Goal: Transaction & Acquisition: Book appointment/travel/reservation

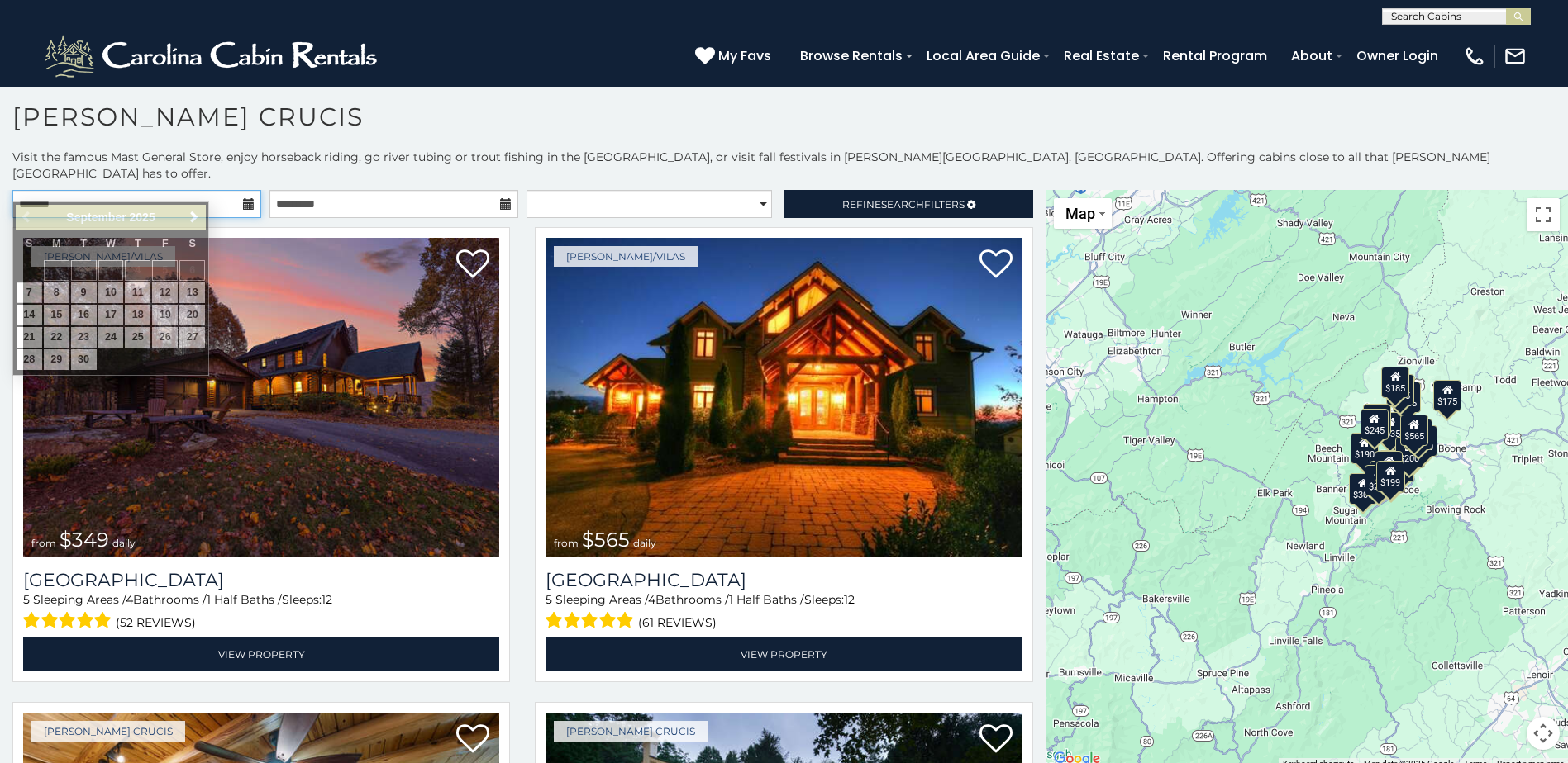
click at [179, 190] on input "text" at bounding box center [137, 204] width 249 height 28
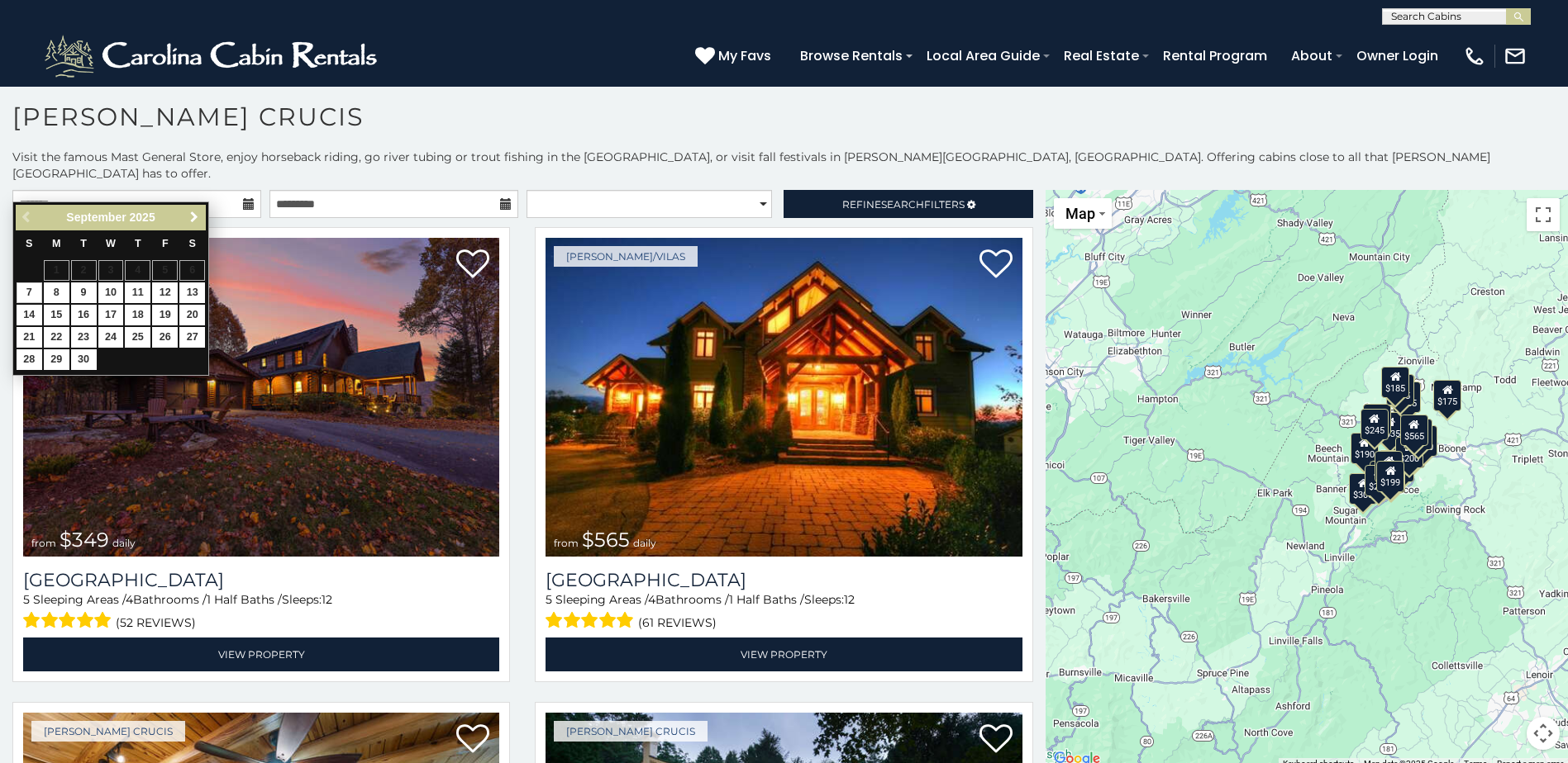
click at [194, 217] on span "Next" at bounding box center [194, 217] width 13 height 13
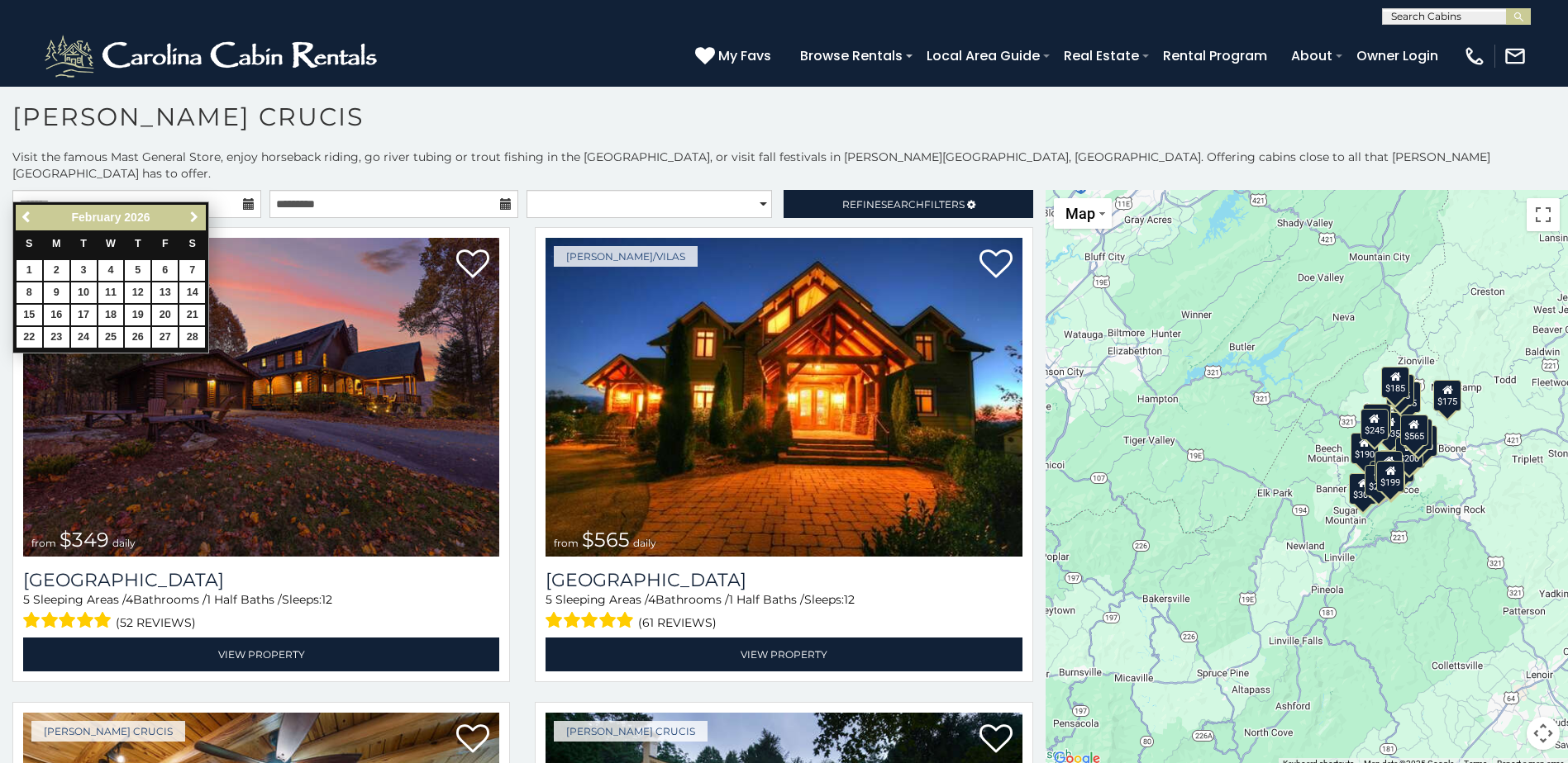
click at [194, 217] on span "Next" at bounding box center [194, 217] width 13 height 13
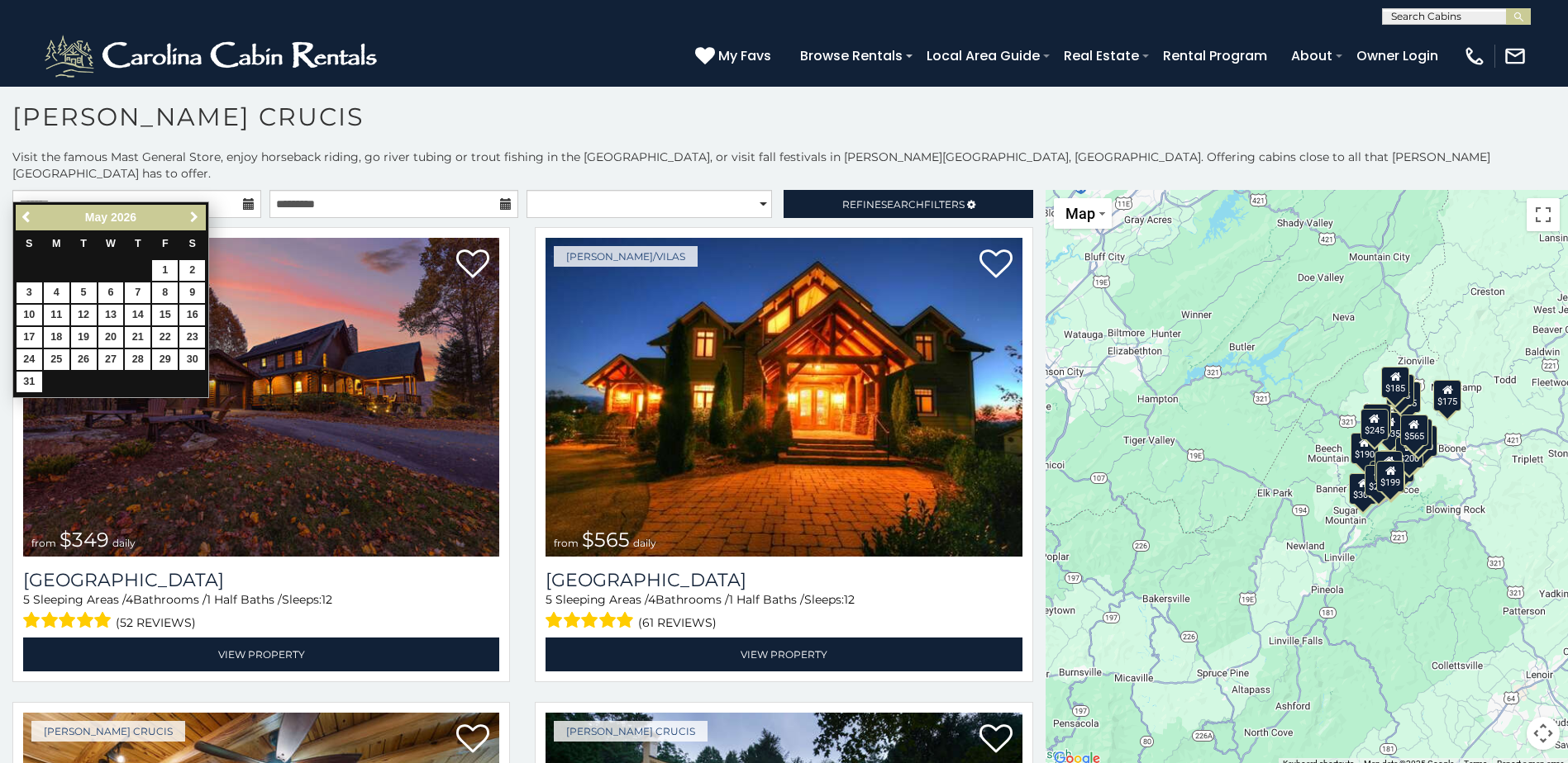
click at [194, 217] on span "Next" at bounding box center [194, 217] width 13 height 13
click at [193, 311] on link "19" at bounding box center [191, 315] width 26 height 20
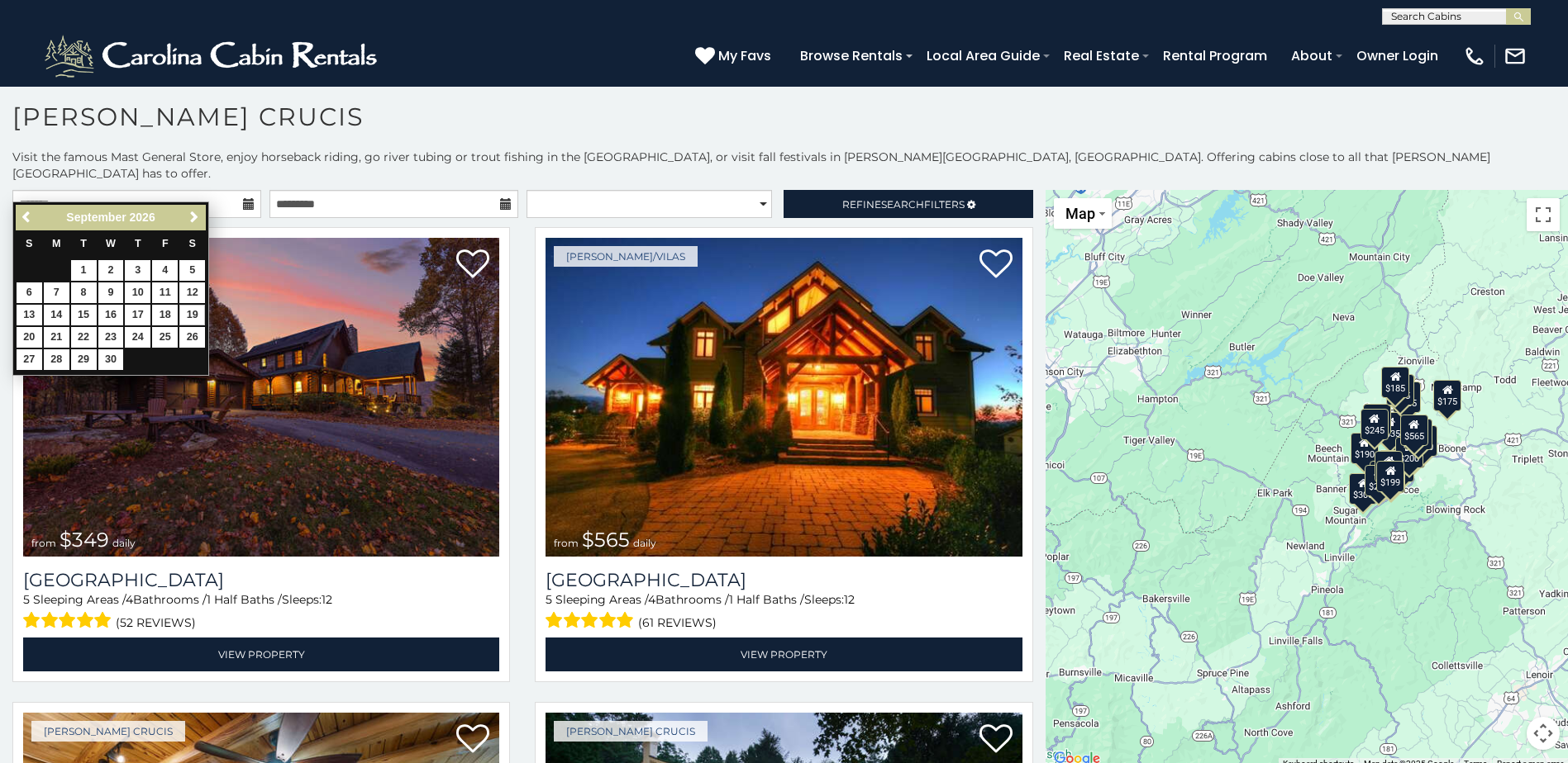
type input "**********"
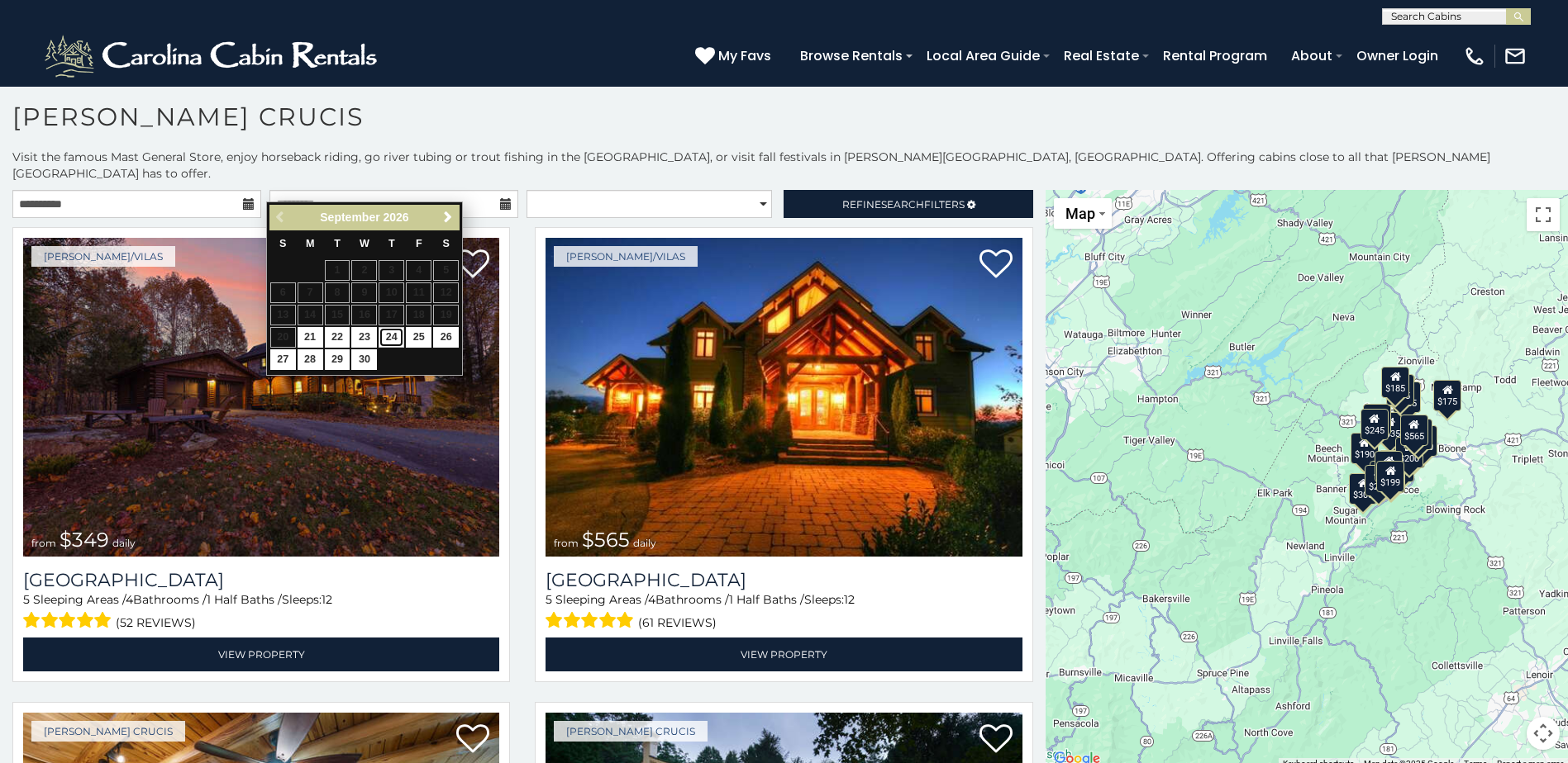
click at [390, 335] on link "24" at bounding box center [390, 337] width 26 height 20
type input "**********"
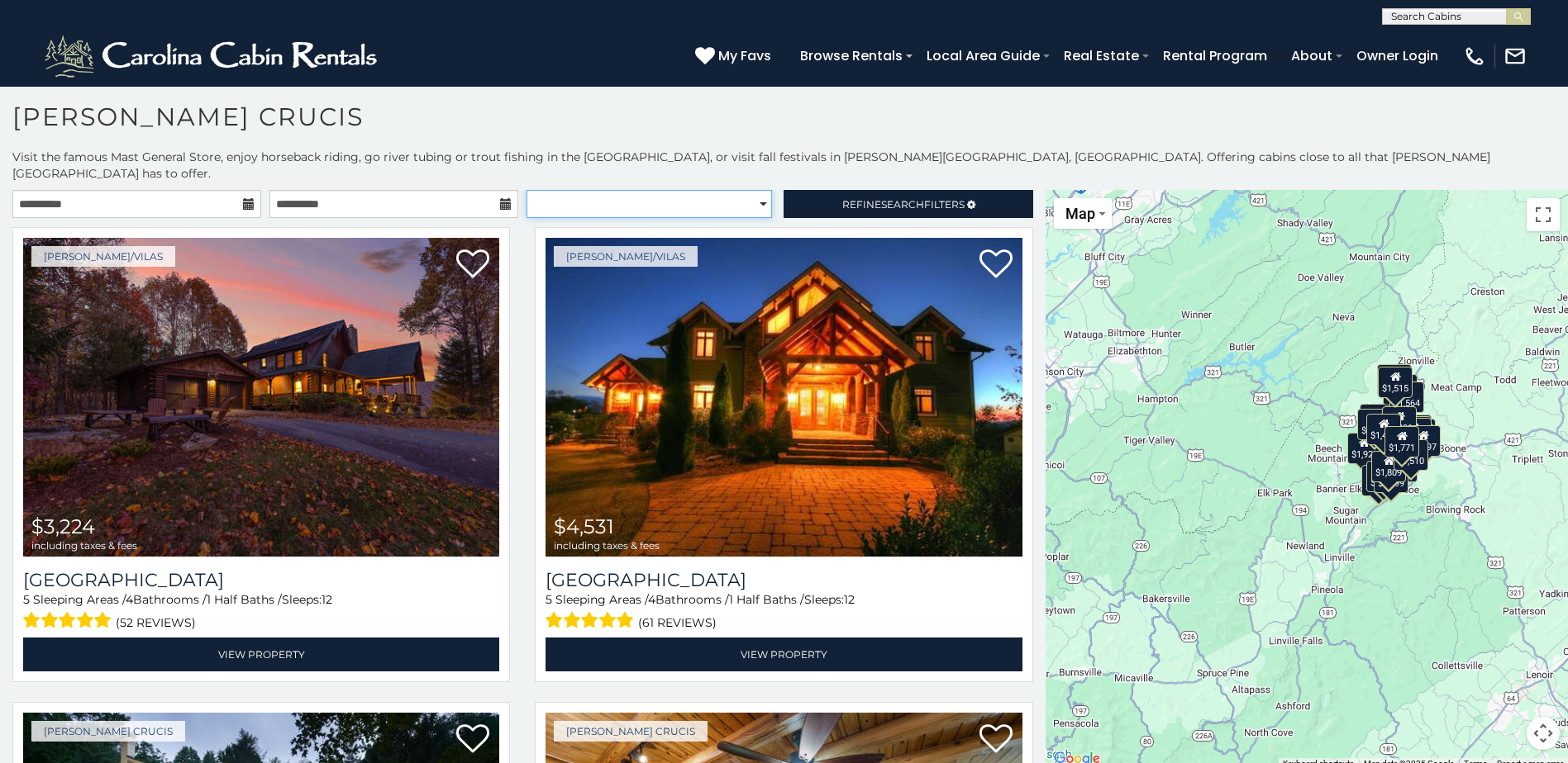
click at [747, 190] on select "**********" at bounding box center [649, 204] width 245 height 28
select select "**********"
click at [526, 190] on select "**********" at bounding box center [649, 204] width 245 height 28
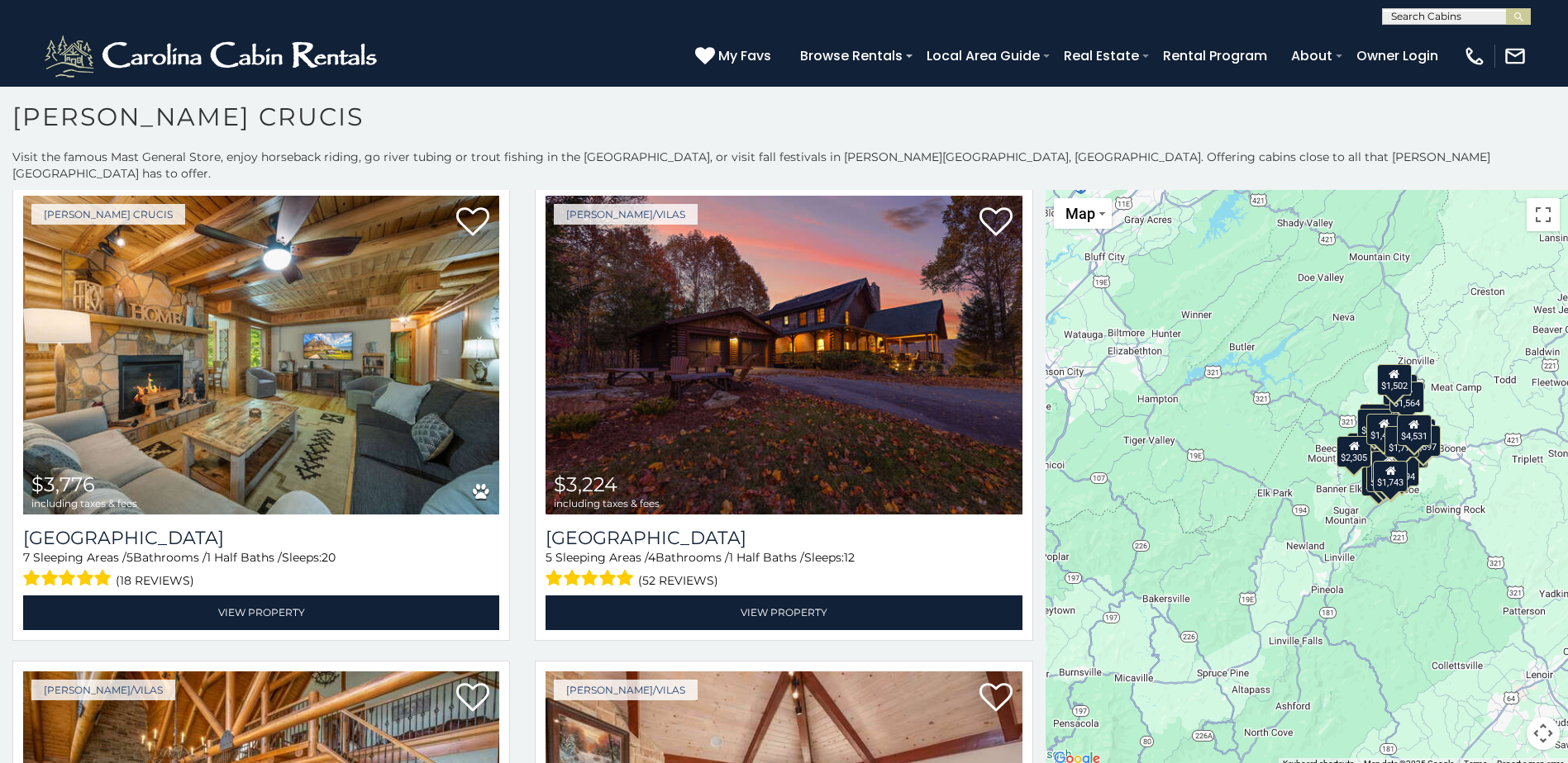
scroll to position [507, 0]
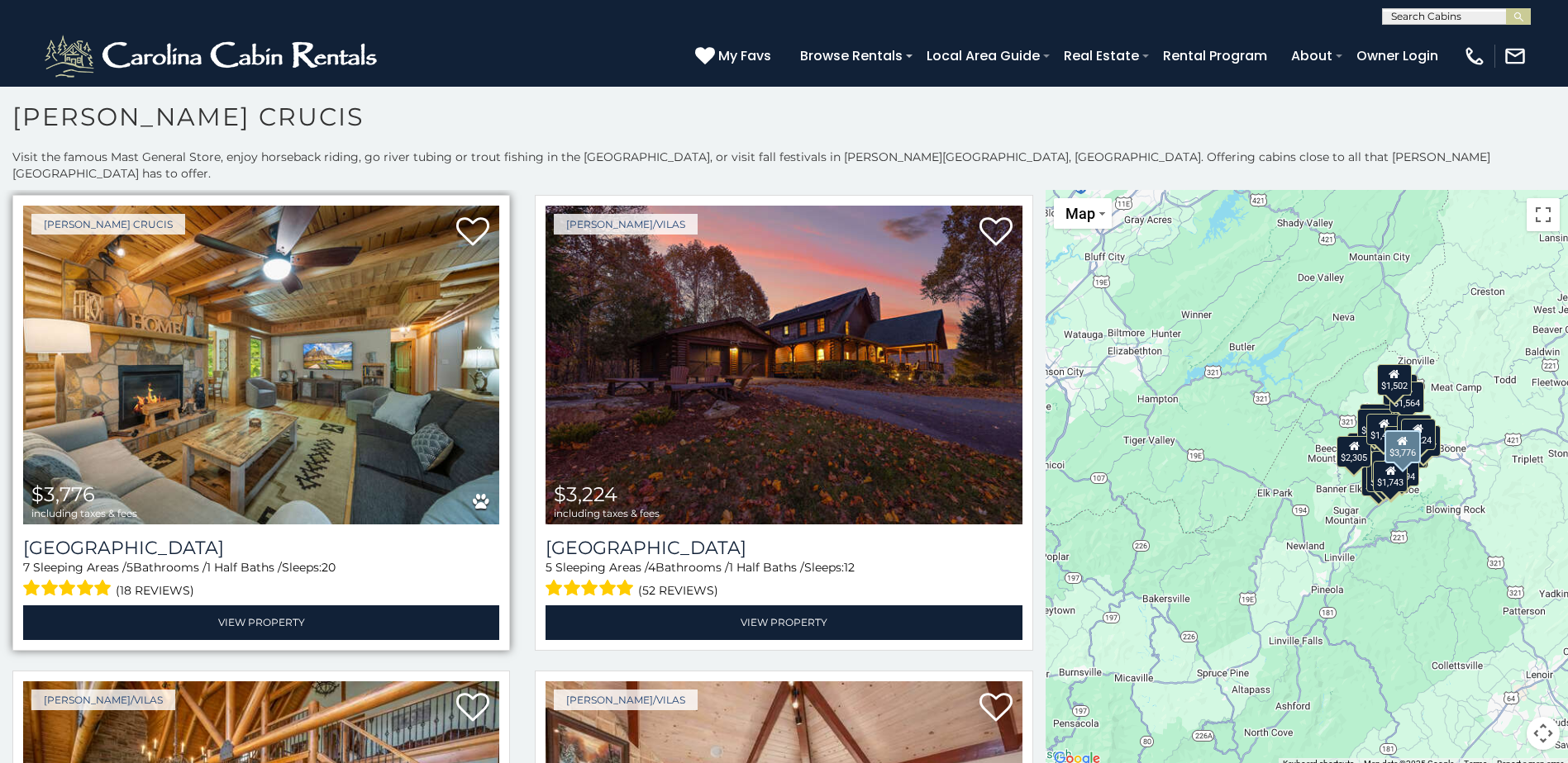
click at [275, 359] on img at bounding box center [261, 365] width 476 height 319
click at [332, 326] on img at bounding box center [261, 365] width 476 height 319
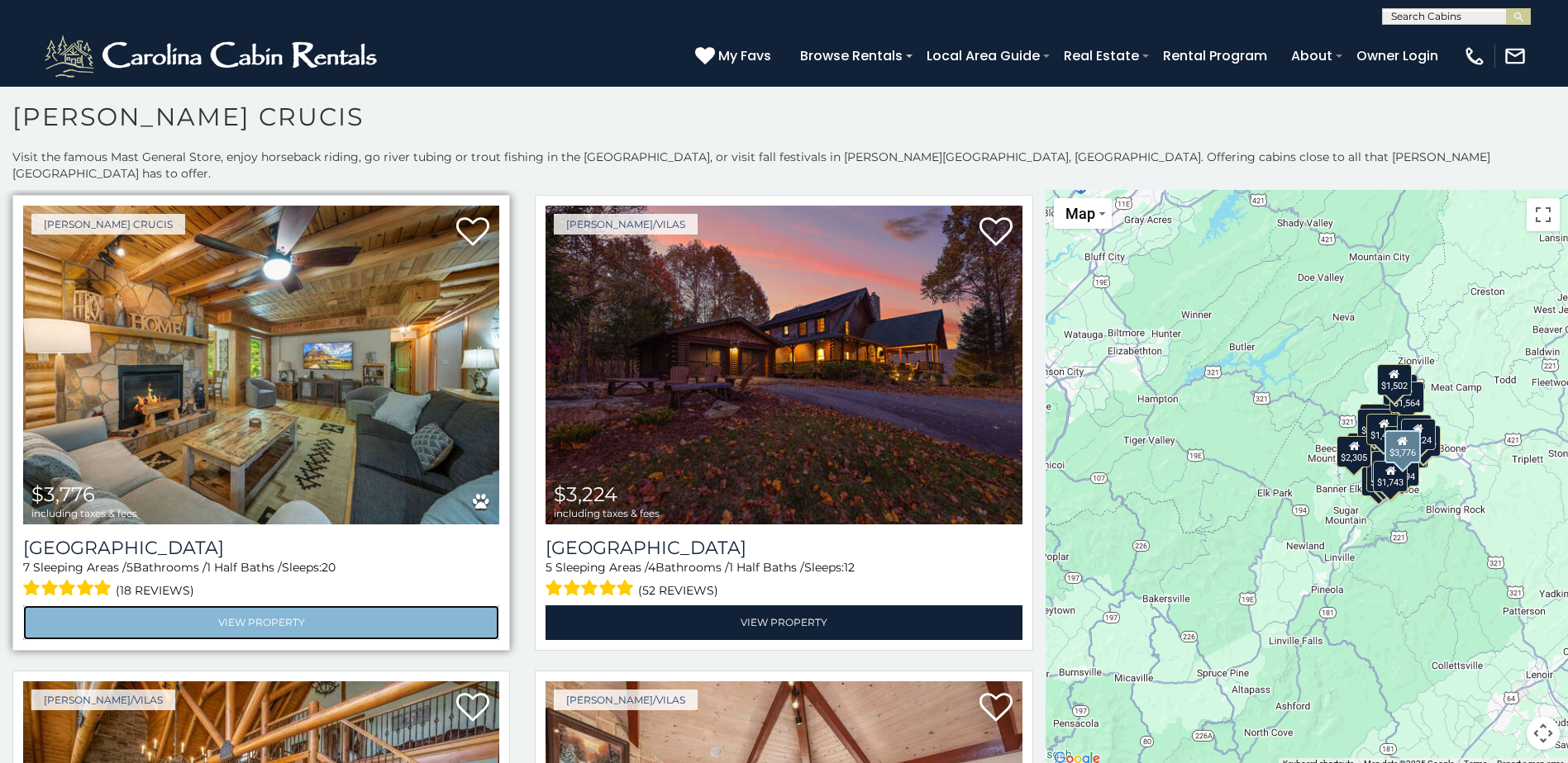
click at [234, 605] on link "View Property" at bounding box center [261, 622] width 476 height 33
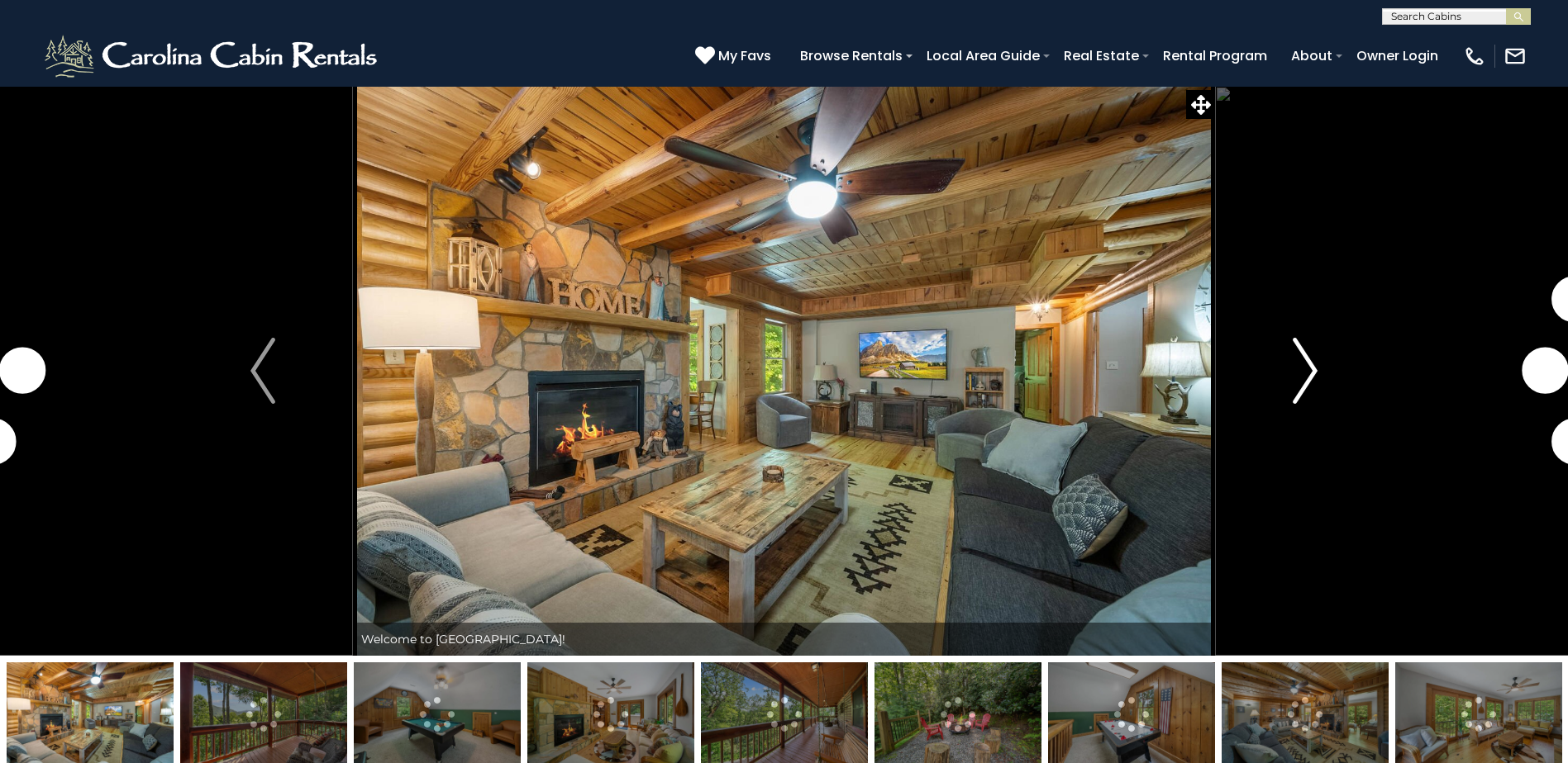
click at [1304, 365] on img "Next" at bounding box center [1305, 371] width 25 height 66
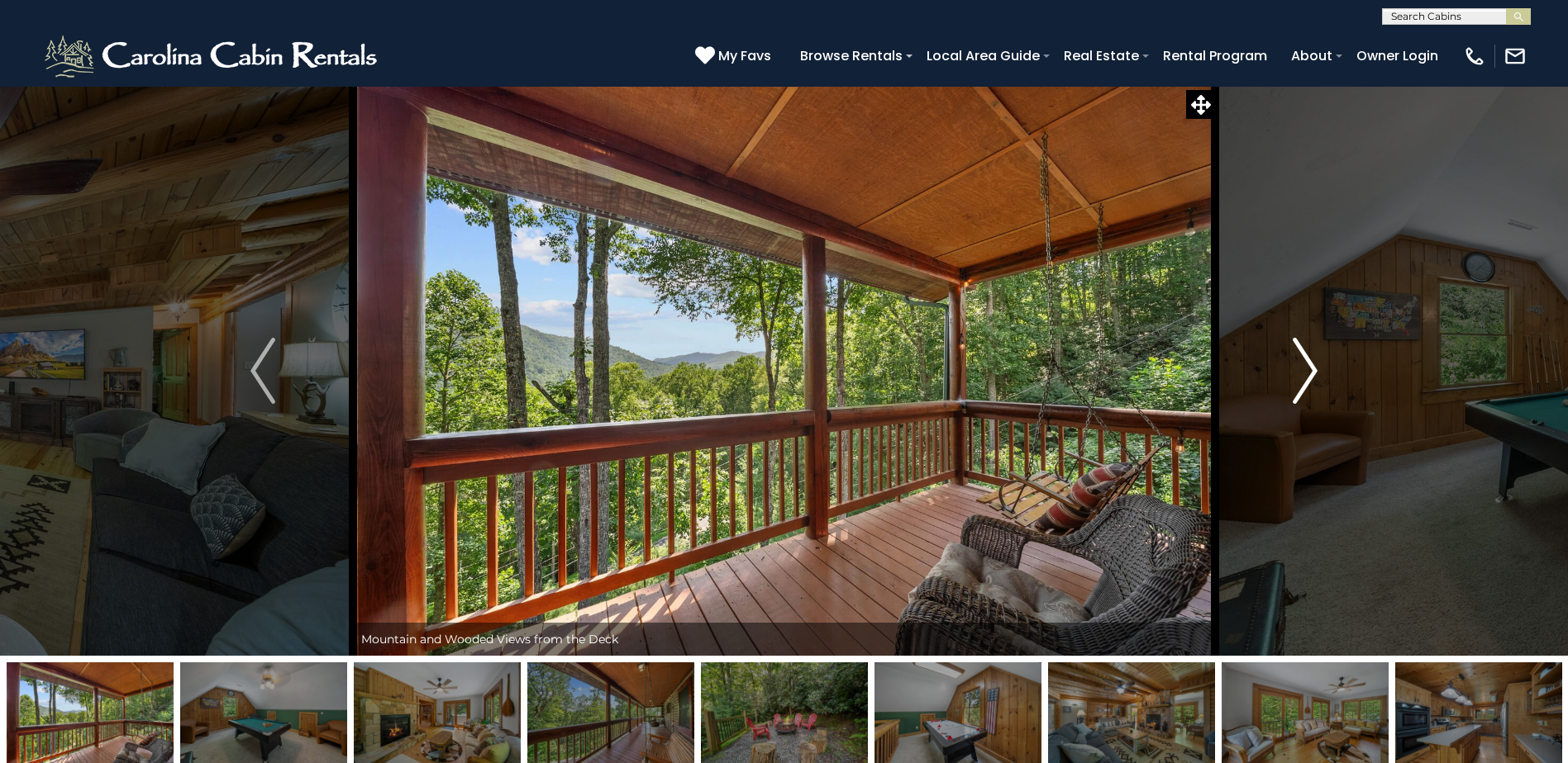
click at [1304, 365] on img "Next" at bounding box center [1305, 371] width 25 height 66
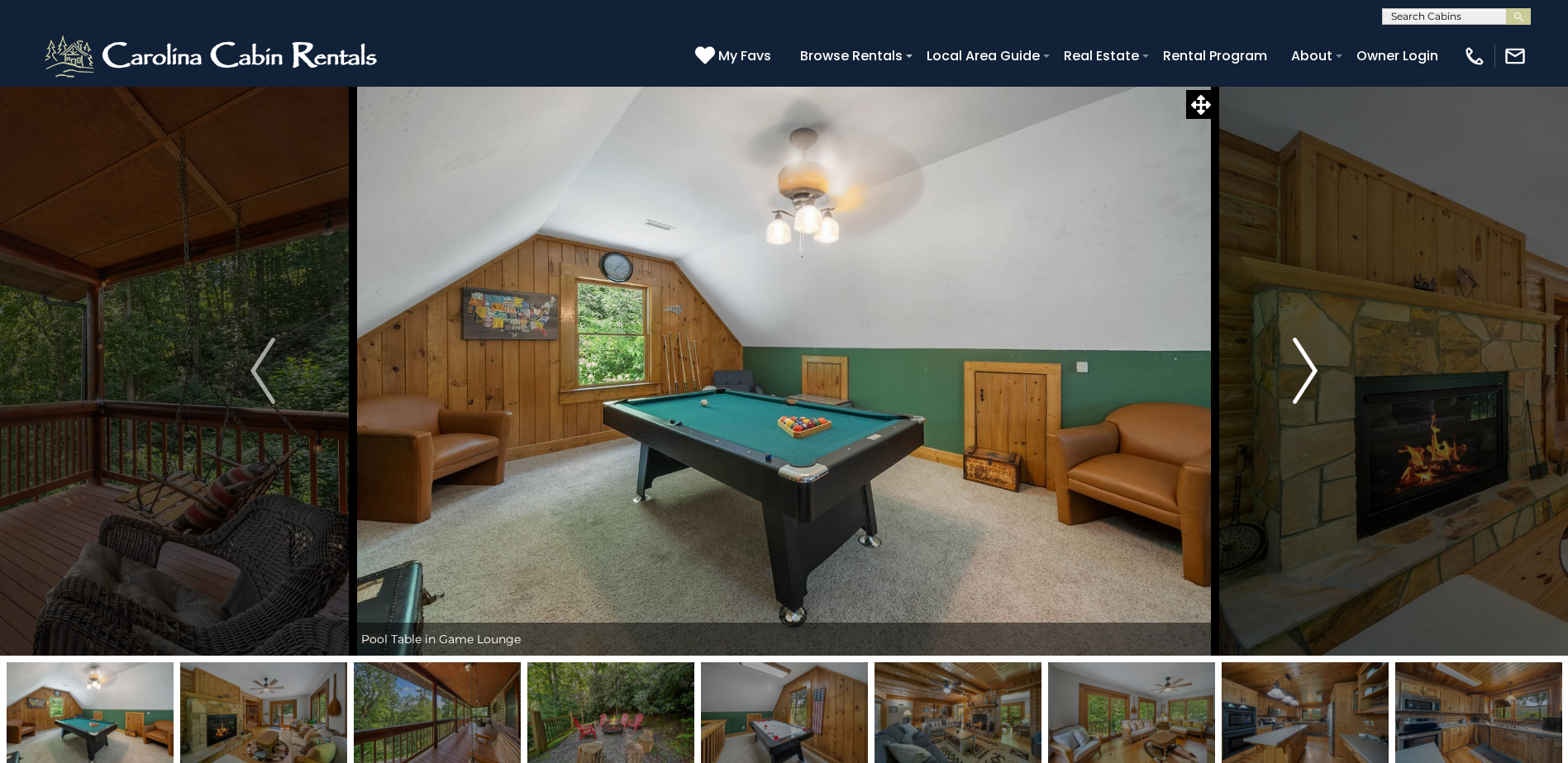
click at [1304, 365] on img "Next" at bounding box center [1305, 371] width 25 height 66
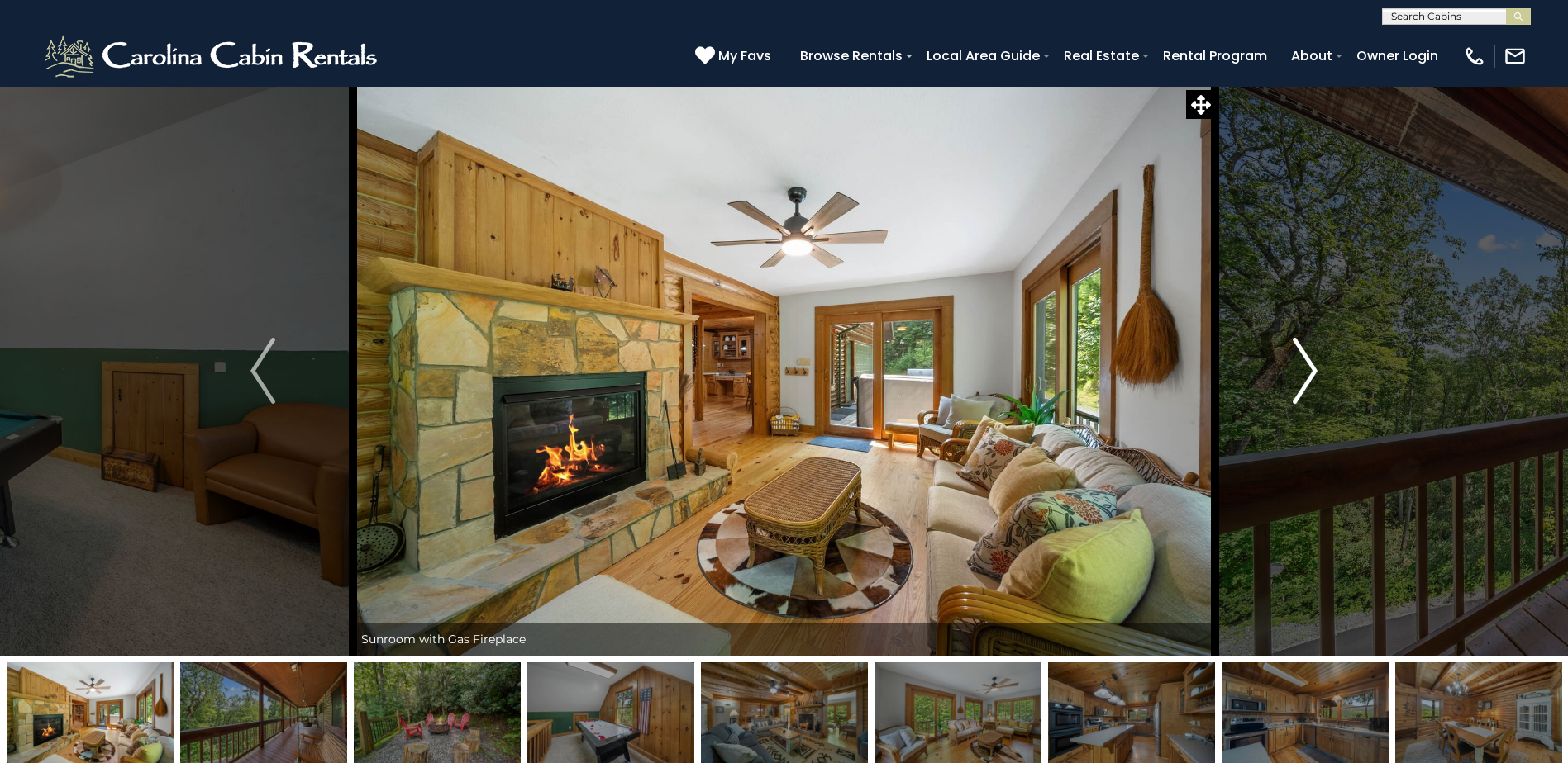
click at [1304, 365] on img "Next" at bounding box center [1305, 371] width 25 height 66
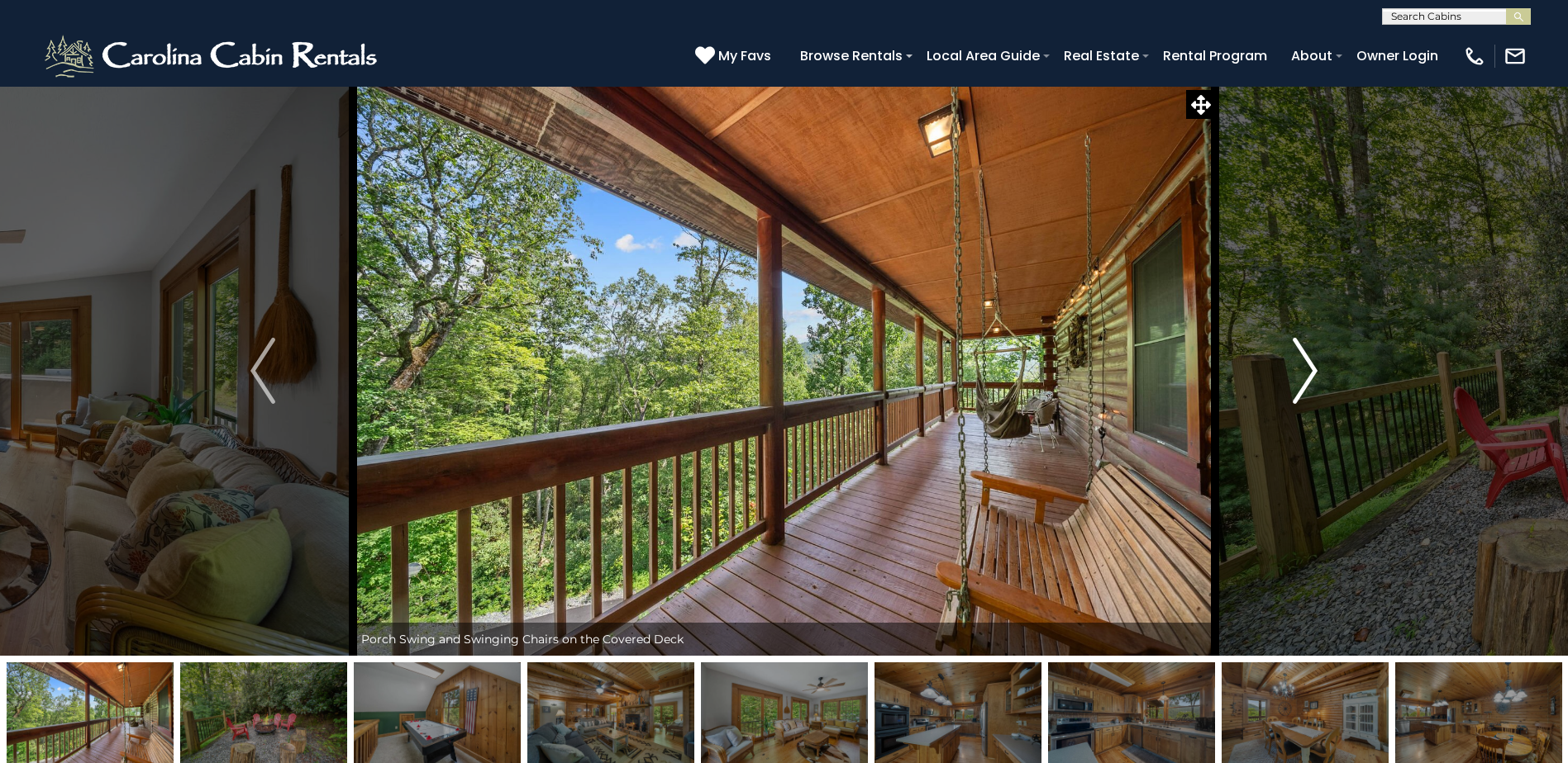
click at [1304, 365] on img "Next" at bounding box center [1305, 371] width 25 height 66
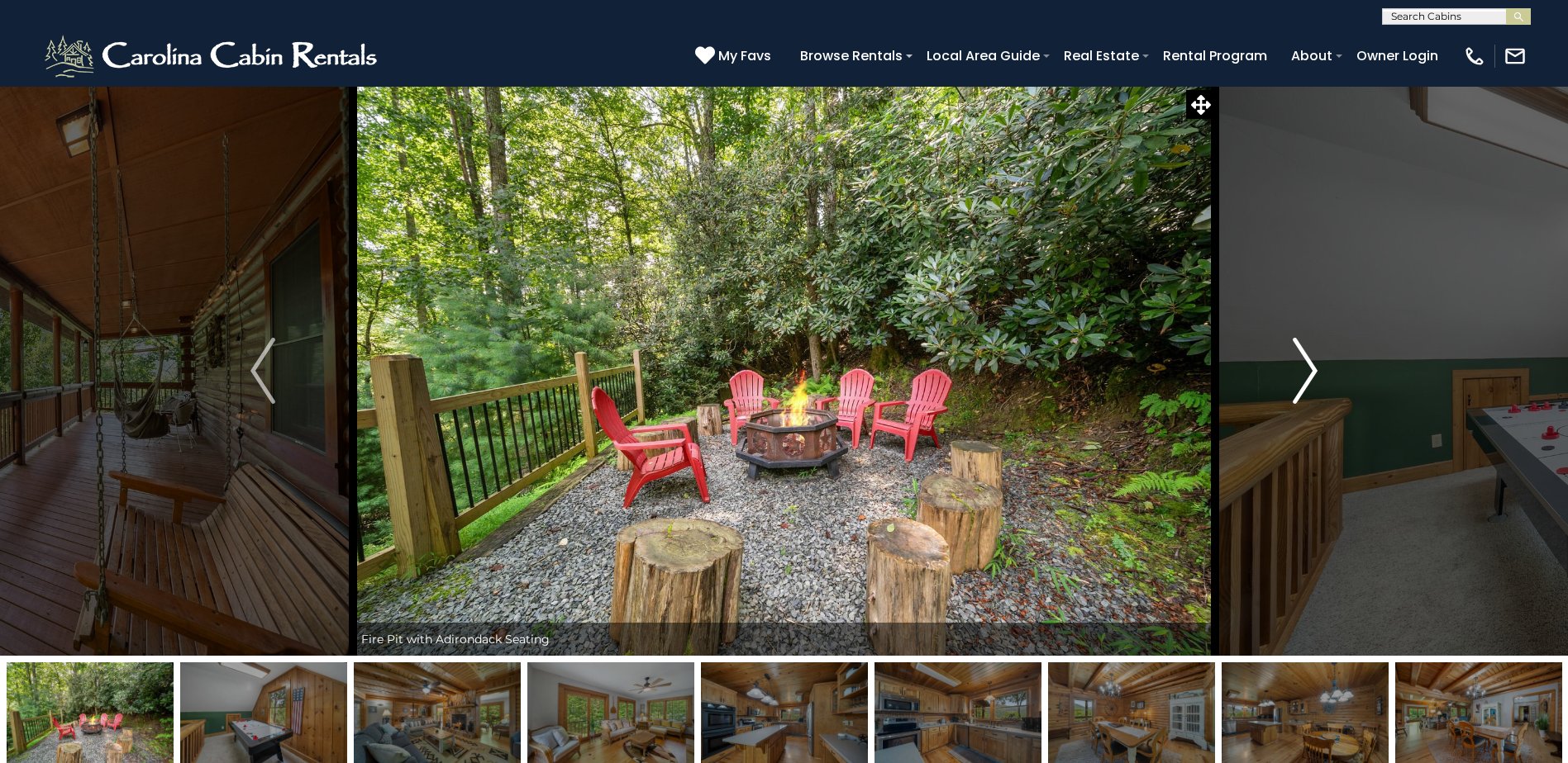
click at [1304, 365] on img "Next" at bounding box center [1305, 371] width 25 height 66
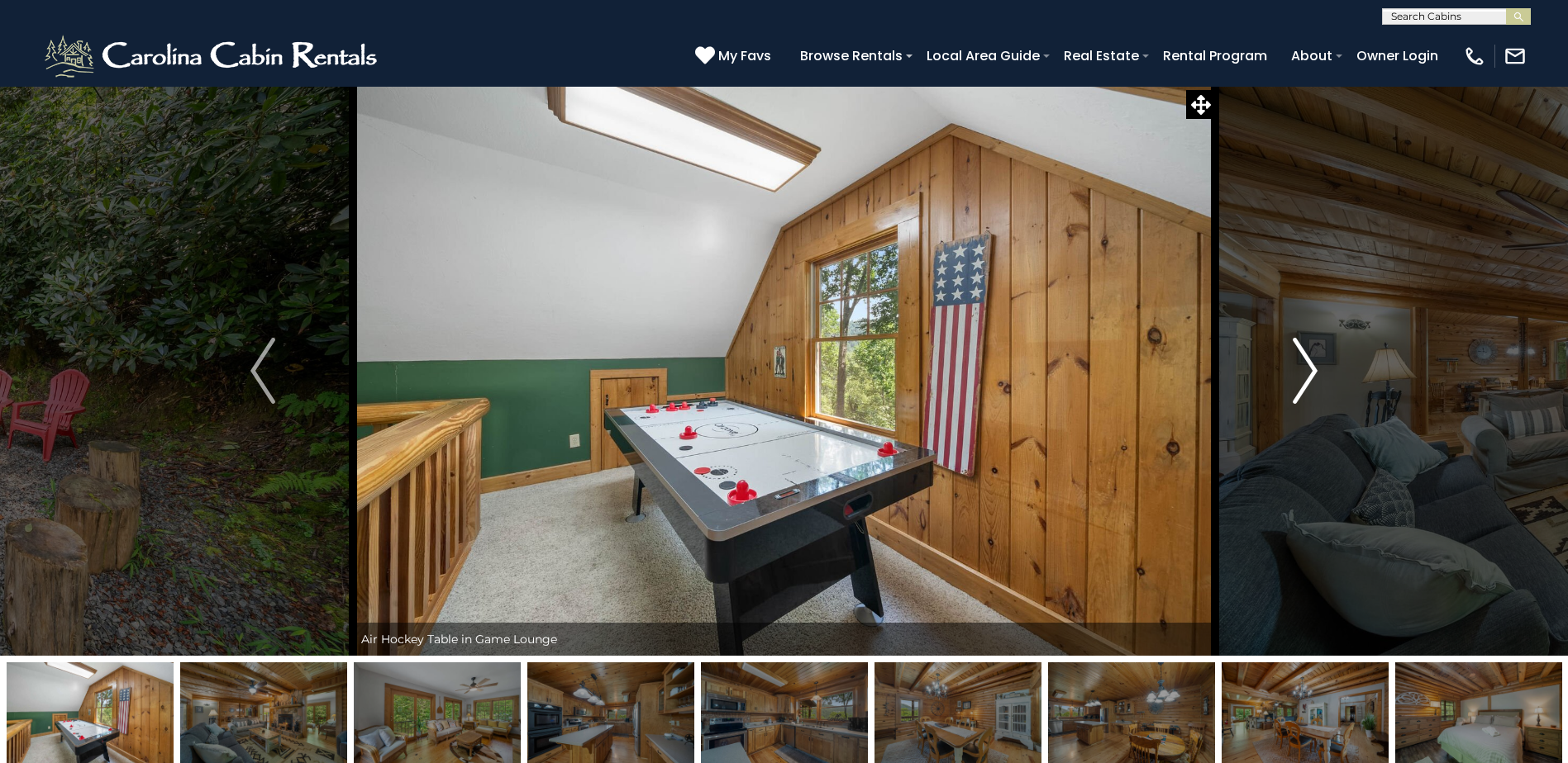
click at [1304, 365] on img "Next" at bounding box center [1305, 371] width 25 height 66
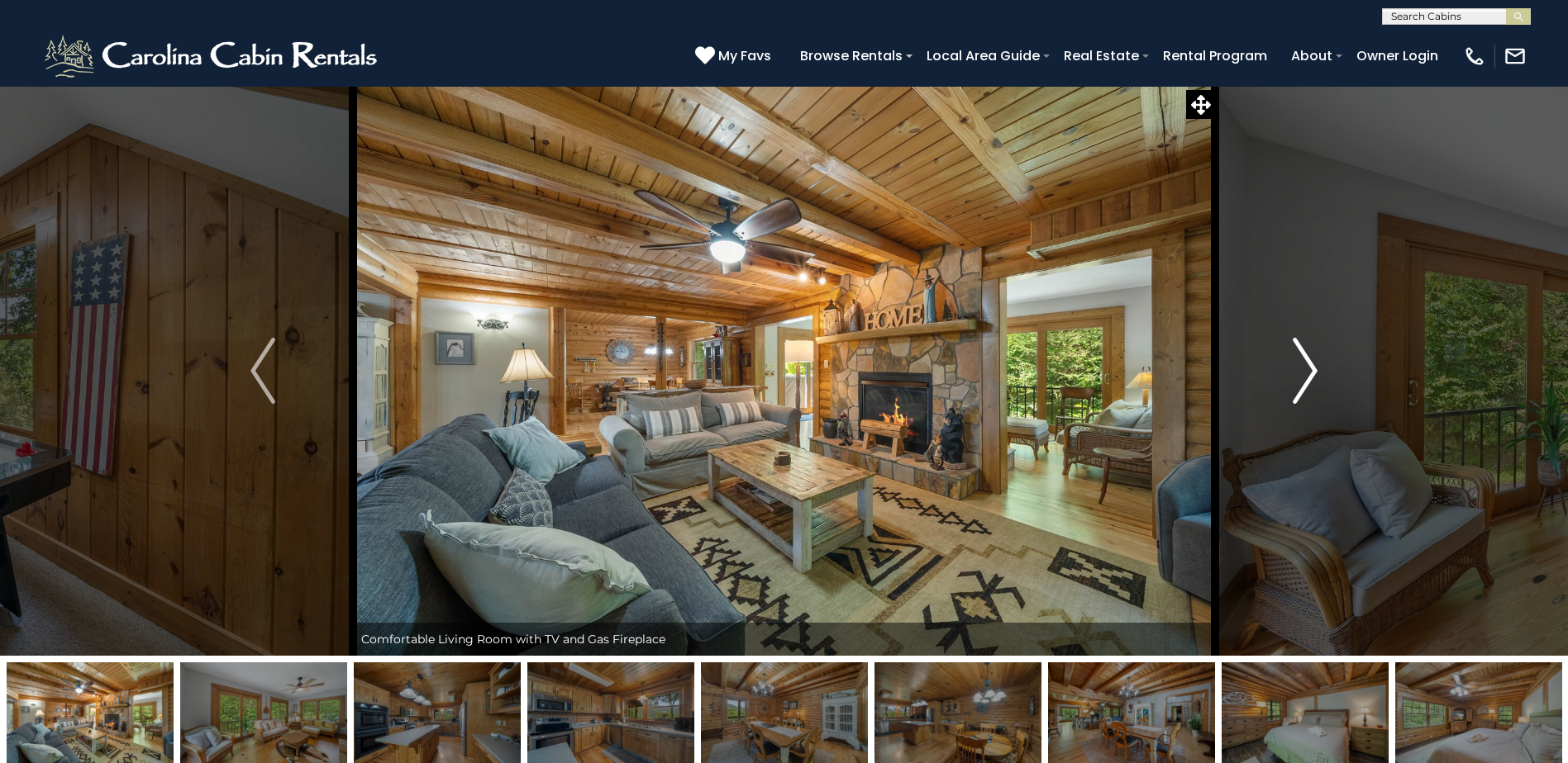
click at [1304, 365] on img "Next" at bounding box center [1305, 371] width 25 height 66
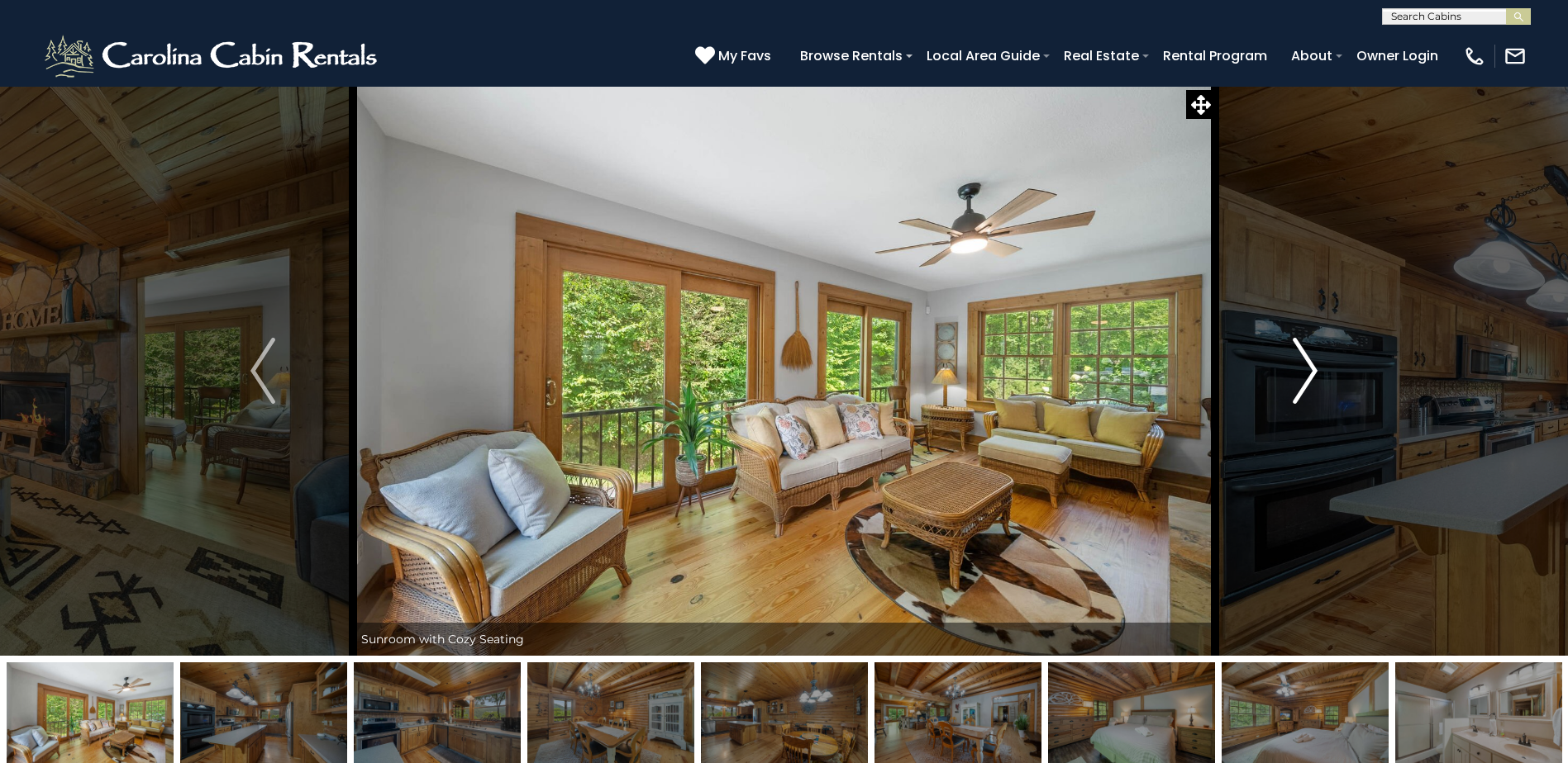
click at [1304, 365] on img "Next" at bounding box center [1305, 371] width 25 height 66
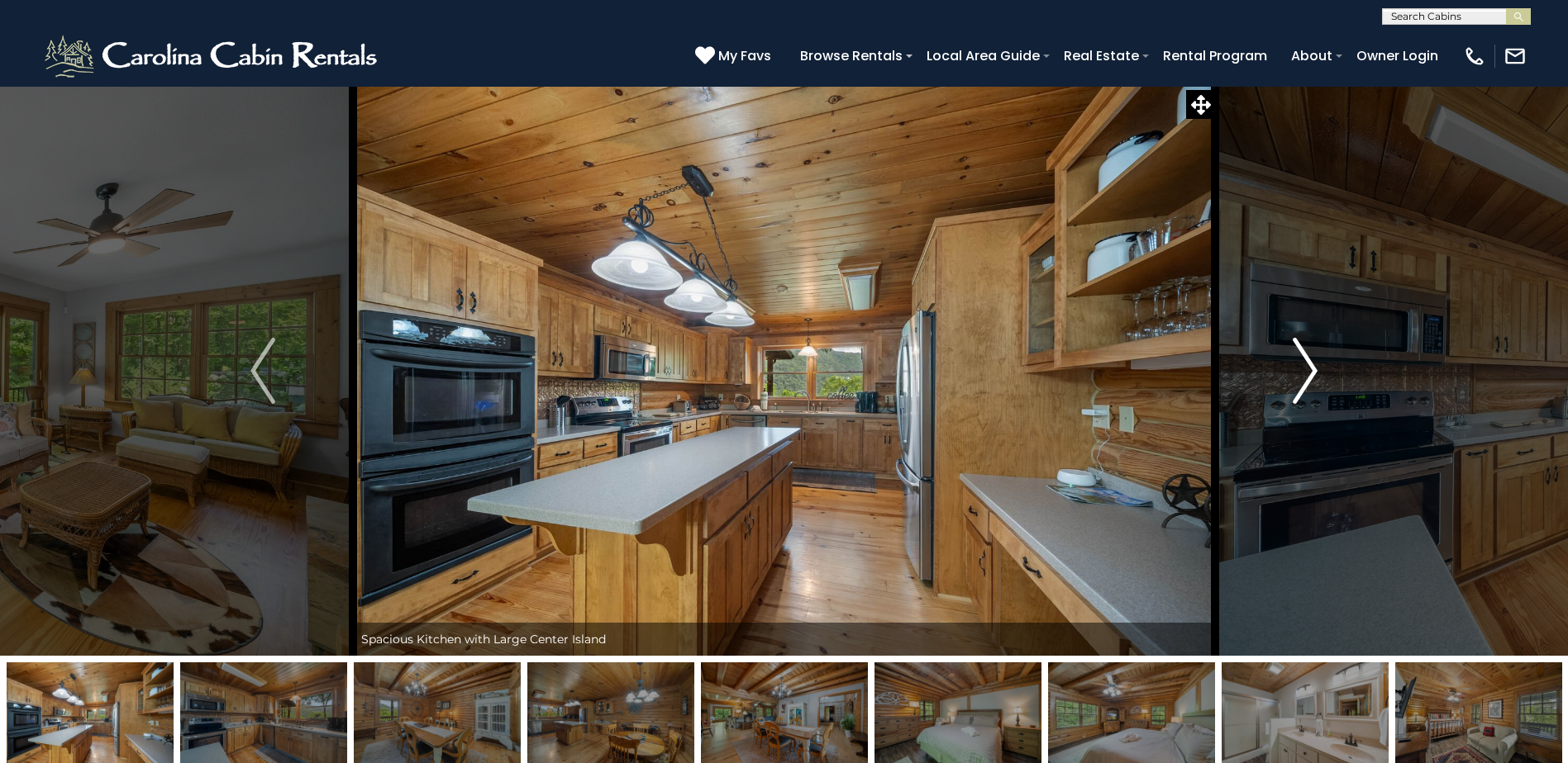
click at [1304, 365] on img "Next" at bounding box center [1305, 371] width 25 height 66
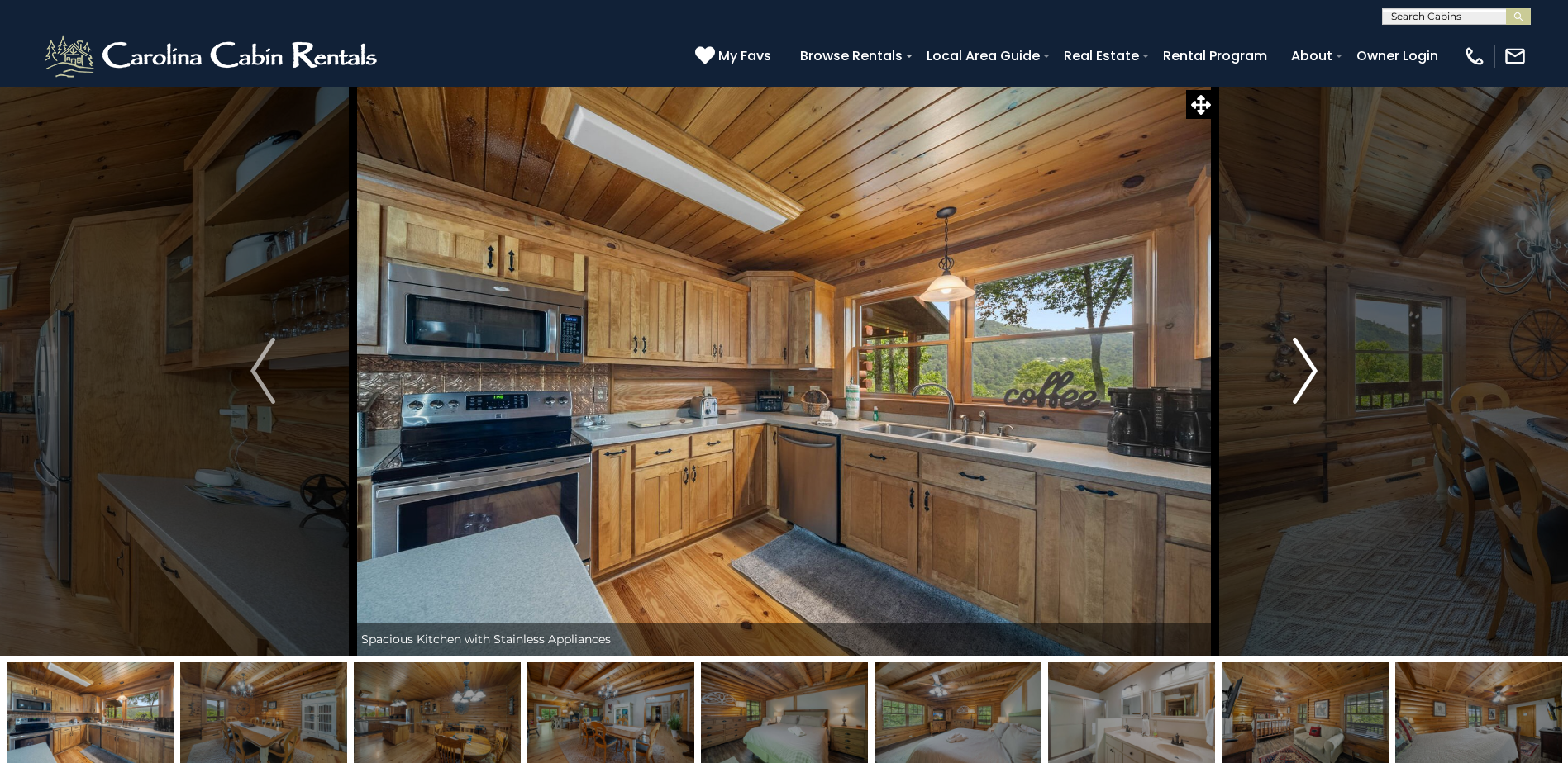
click at [1304, 365] on img "Next" at bounding box center [1305, 371] width 25 height 66
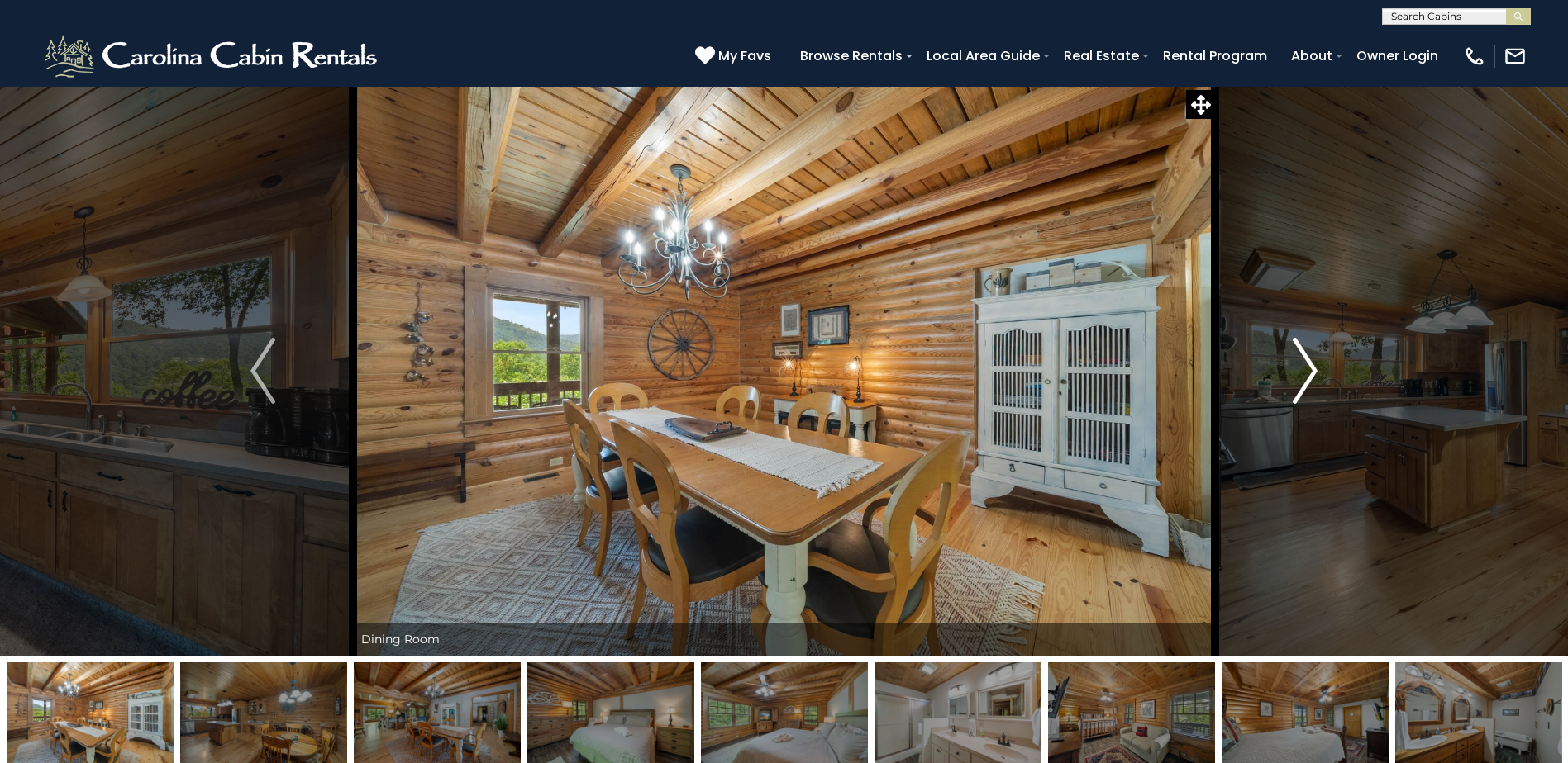
click at [1304, 365] on img "Next" at bounding box center [1305, 371] width 25 height 66
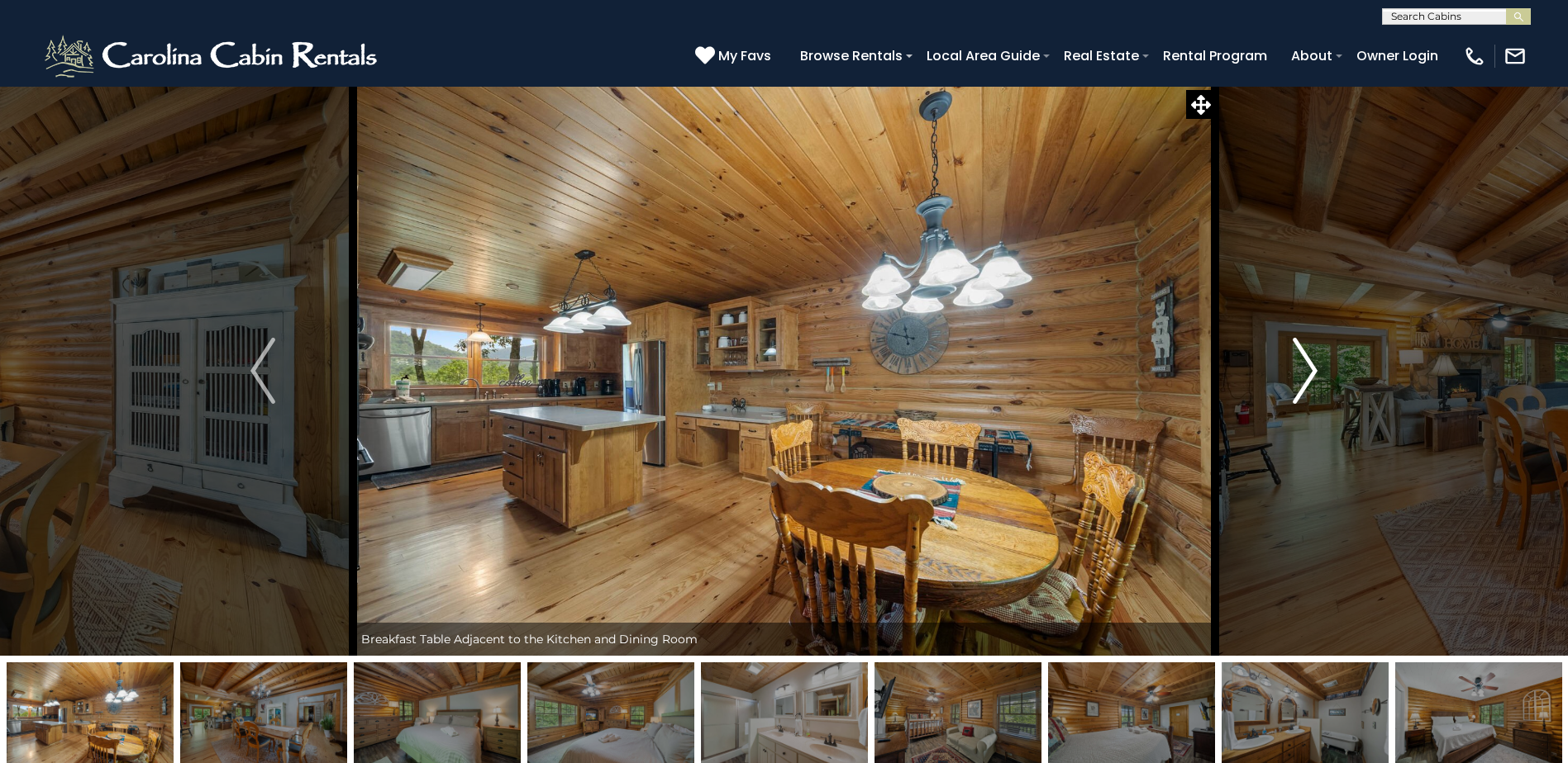
click at [1304, 365] on img "Next" at bounding box center [1305, 371] width 25 height 66
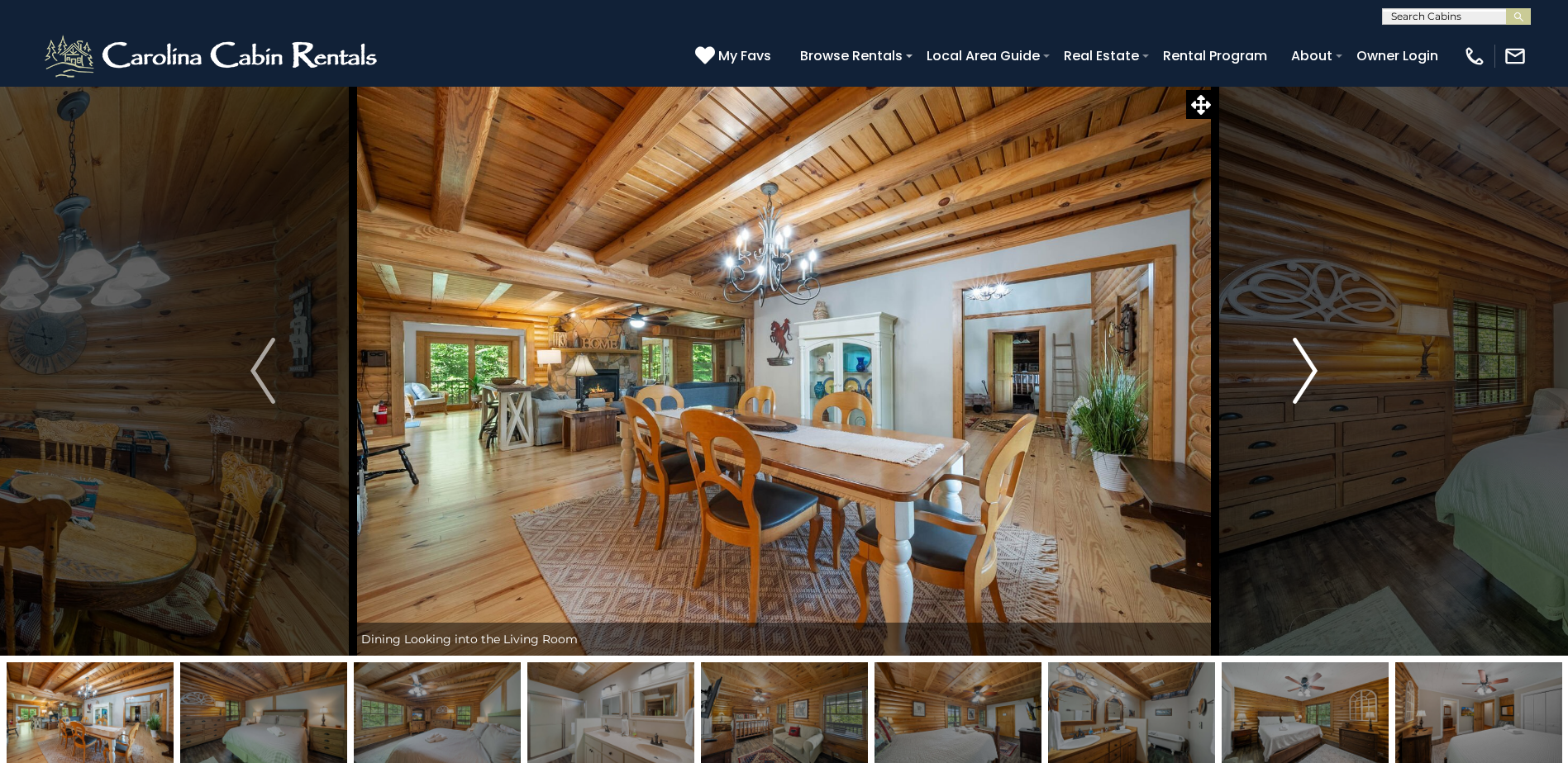
click at [1304, 365] on img "Next" at bounding box center [1305, 371] width 25 height 66
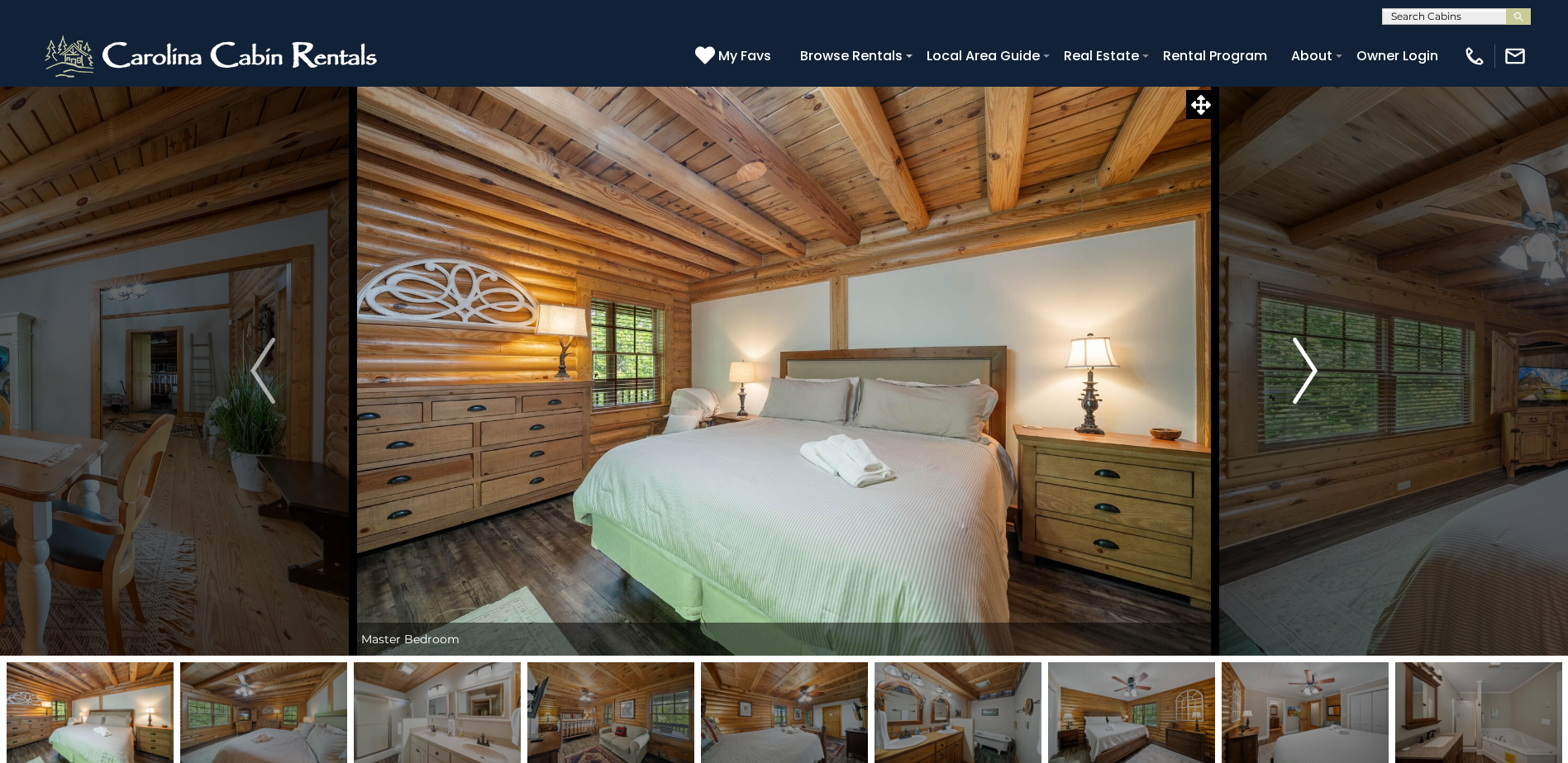
click at [1304, 365] on img "Next" at bounding box center [1305, 371] width 25 height 66
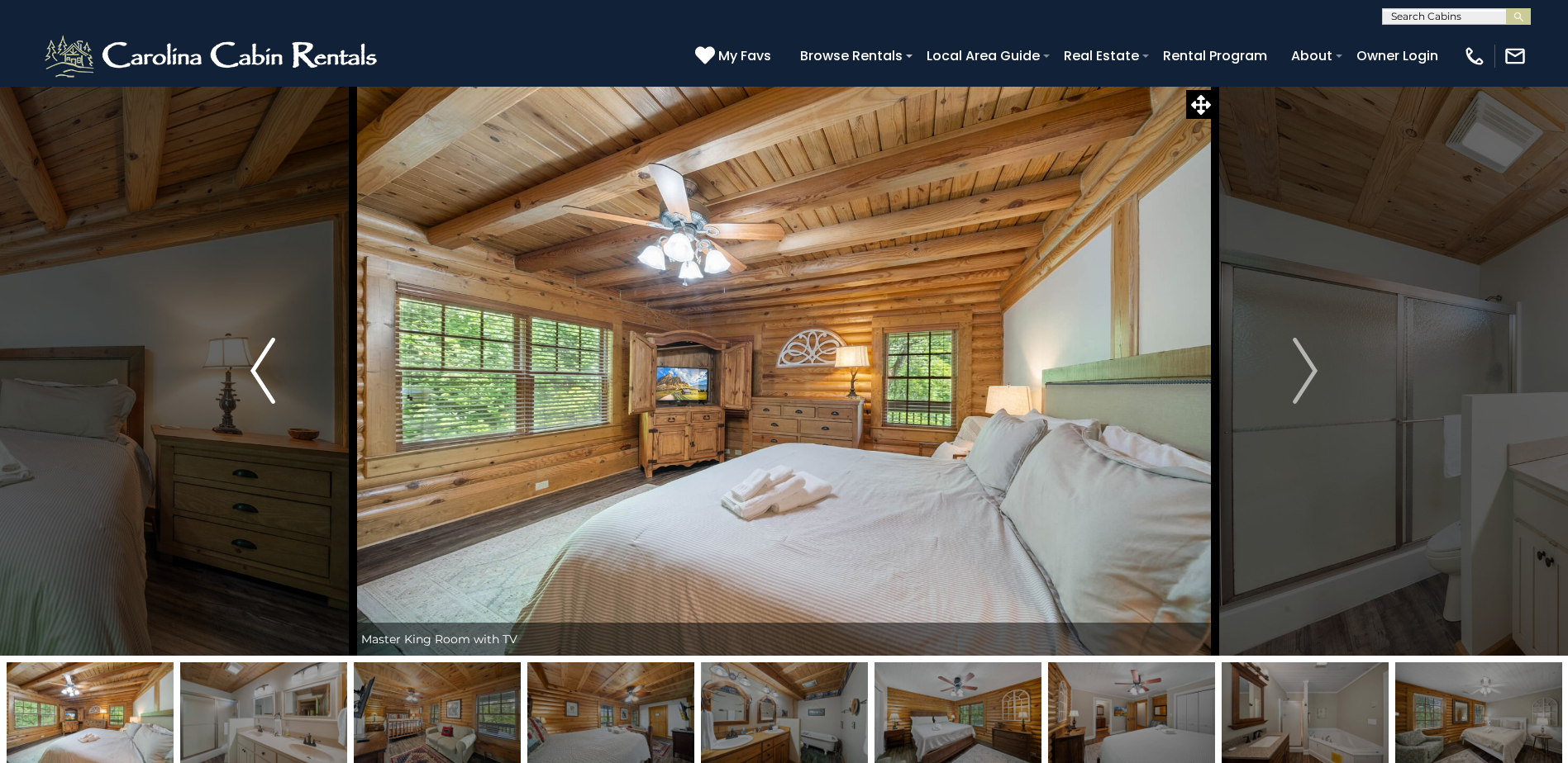
click at [245, 365] on button "Previous" at bounding box center [263, 371] width 180 height 570
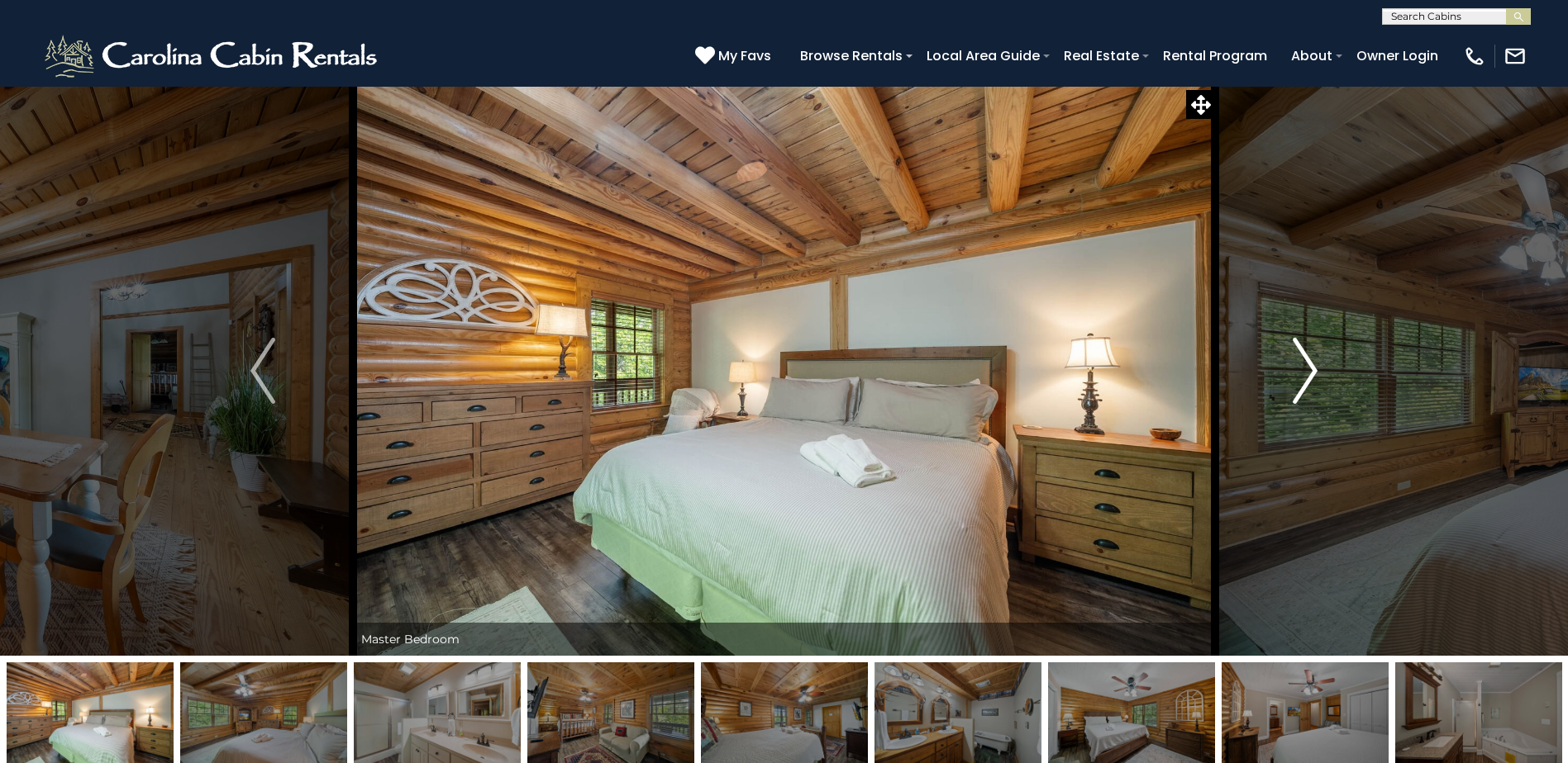
click at [1307, 372] on img "Next" at bounding box center [1305, 371] width 25 height 66
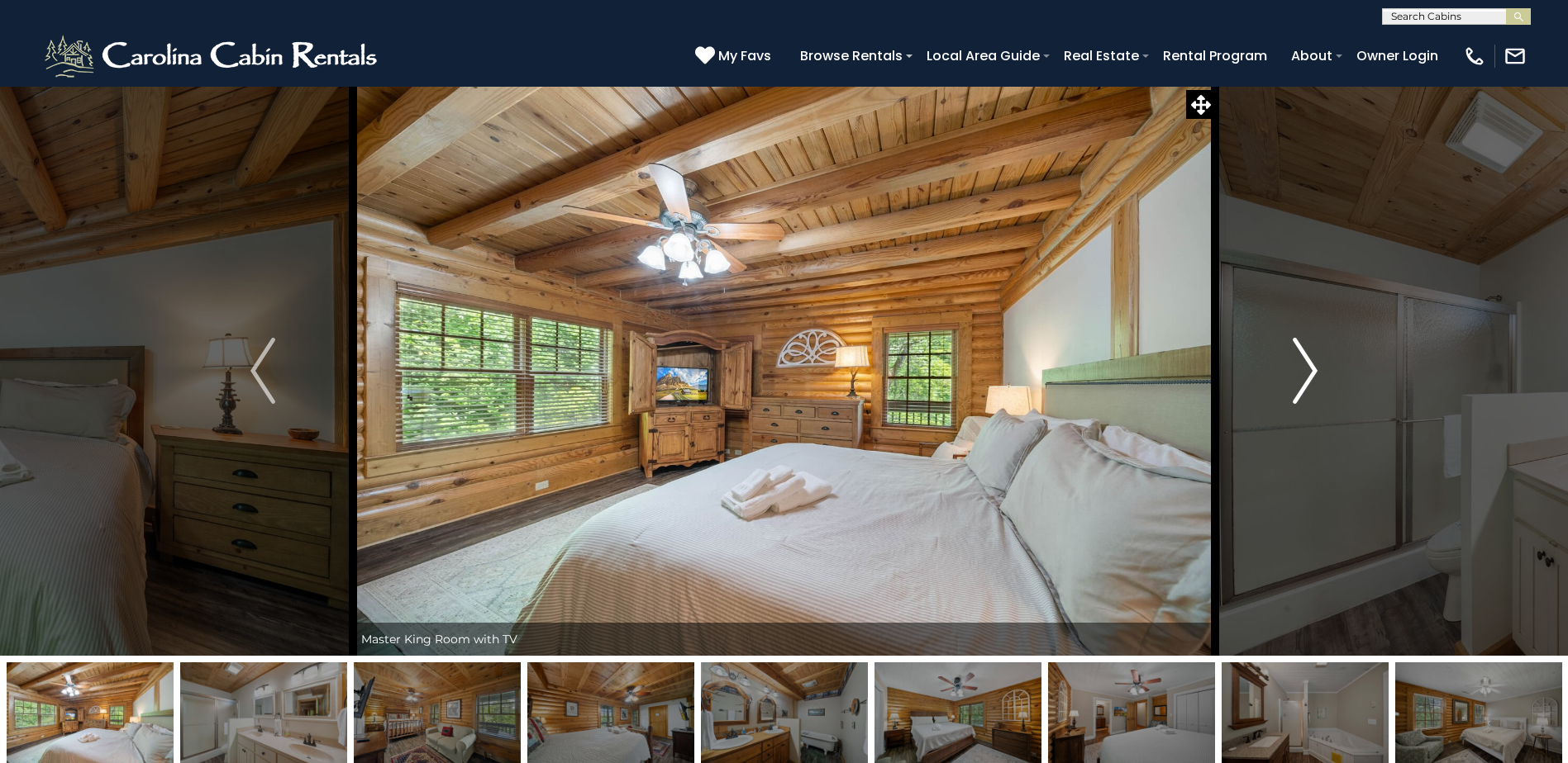
click at [1307, 372] on img "Next" at bounding box center [1305, 371] width 25 height 66
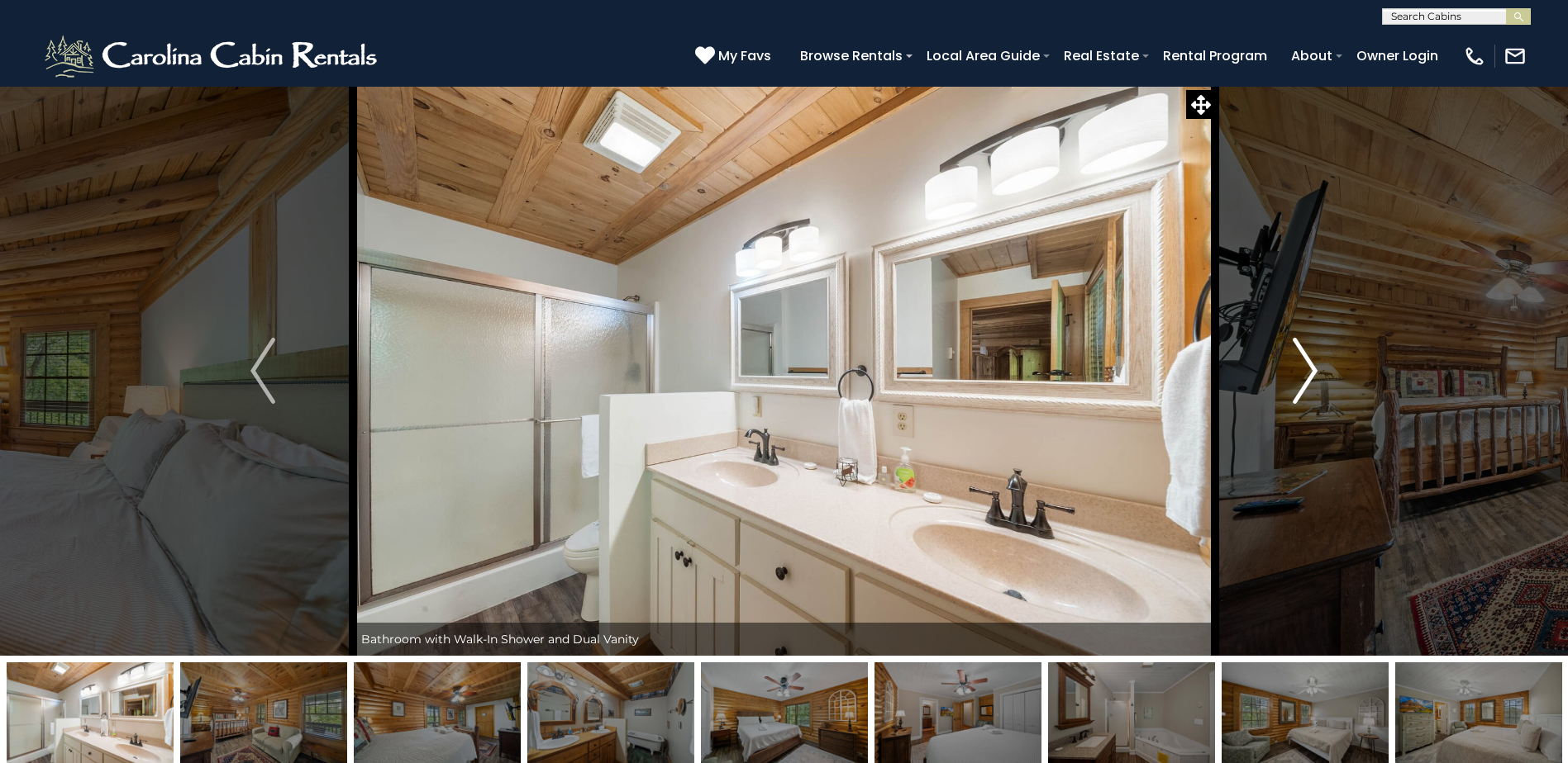
click at [1307, 372] on img "Next" at bounding box center [1305, 371] width 25 height 66
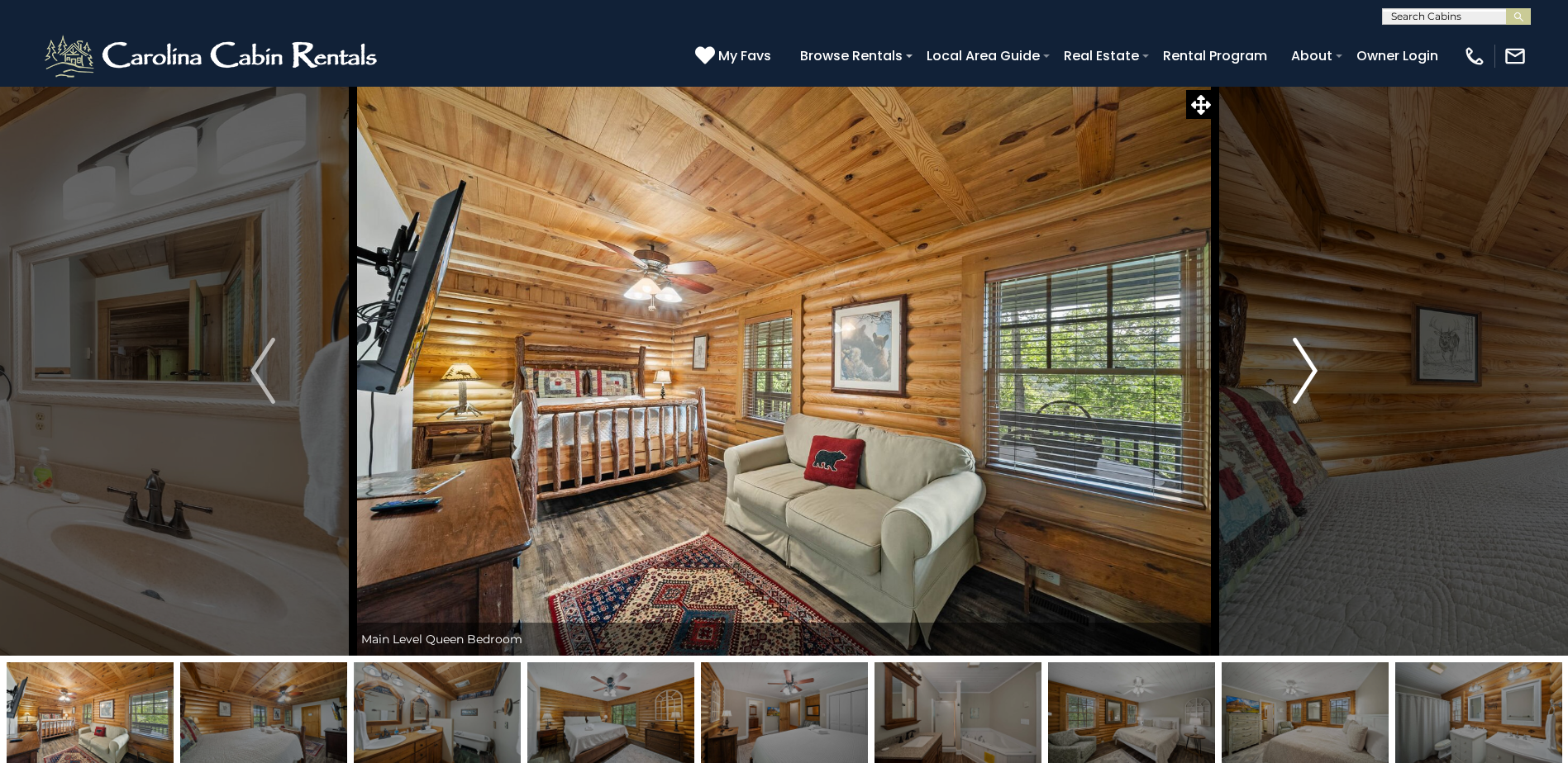
click at [1307, 372] on img "Next" at bounding box center [1305, 371] width 25 height 66
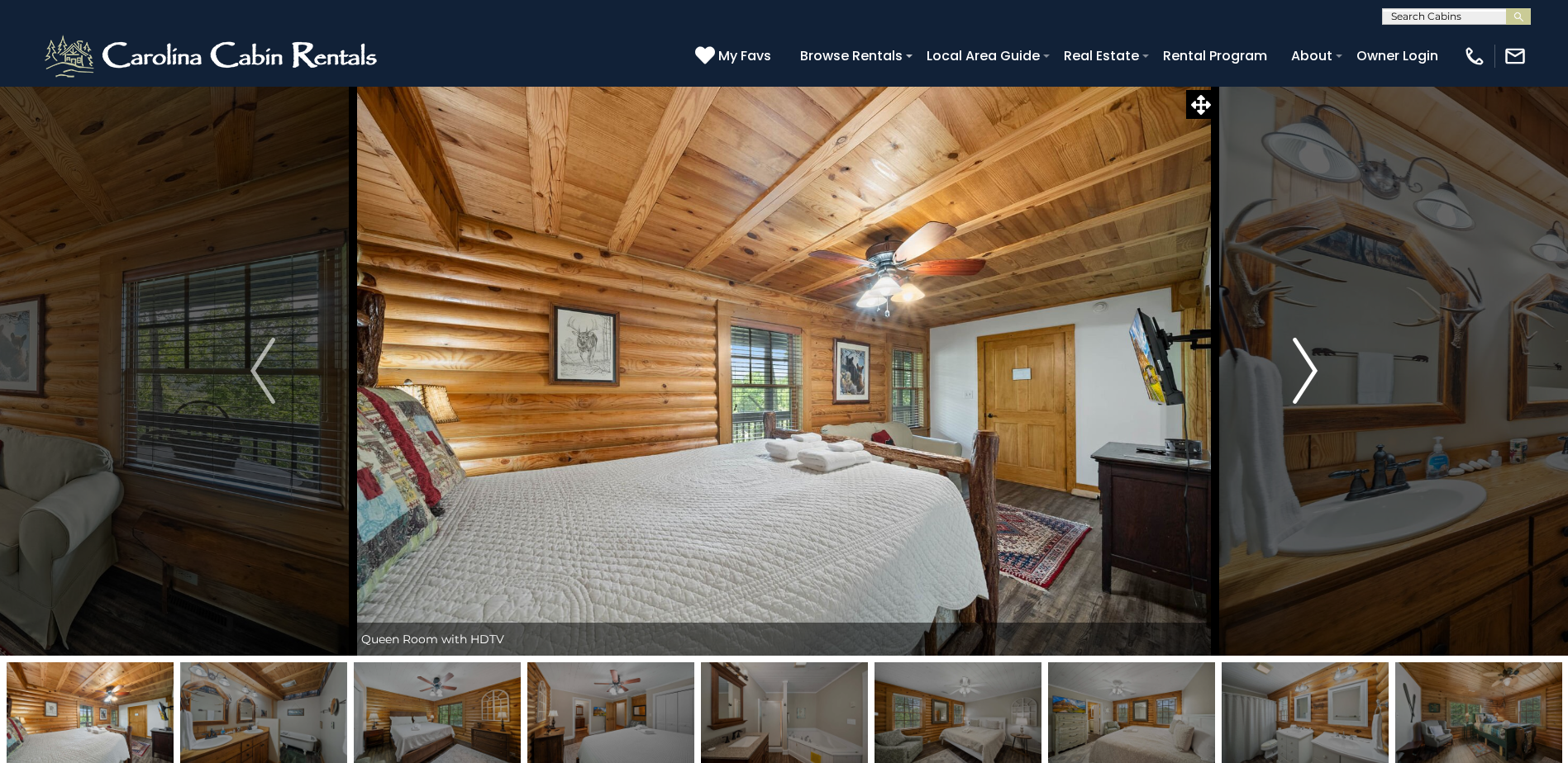
click at [1307, 372] on img "Next" at bounding box center [1305, 371] width 25 height 66
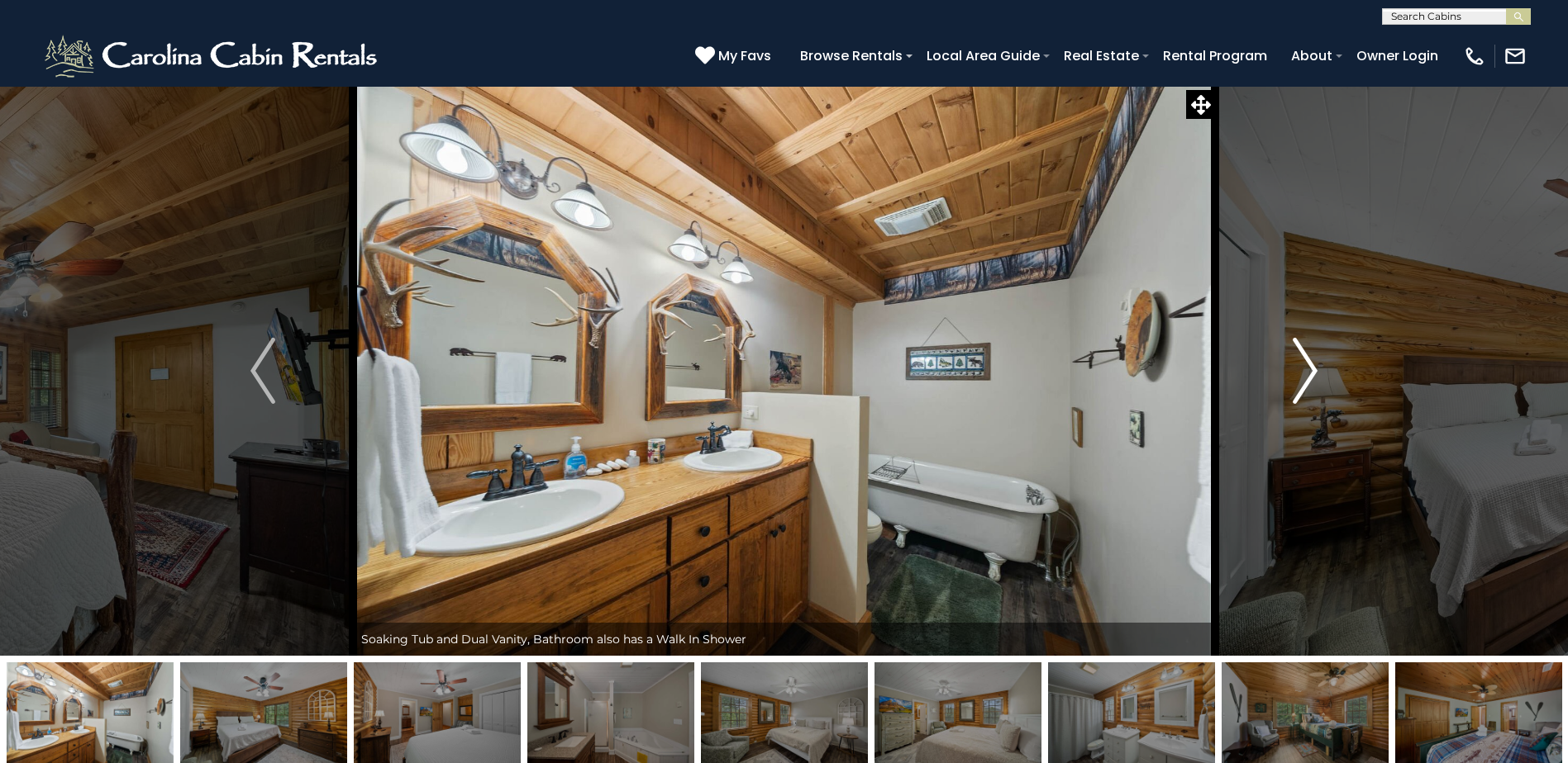
click at [1307, 372] on img "Next" at bounding box center [1305, 371] width 25 height 66
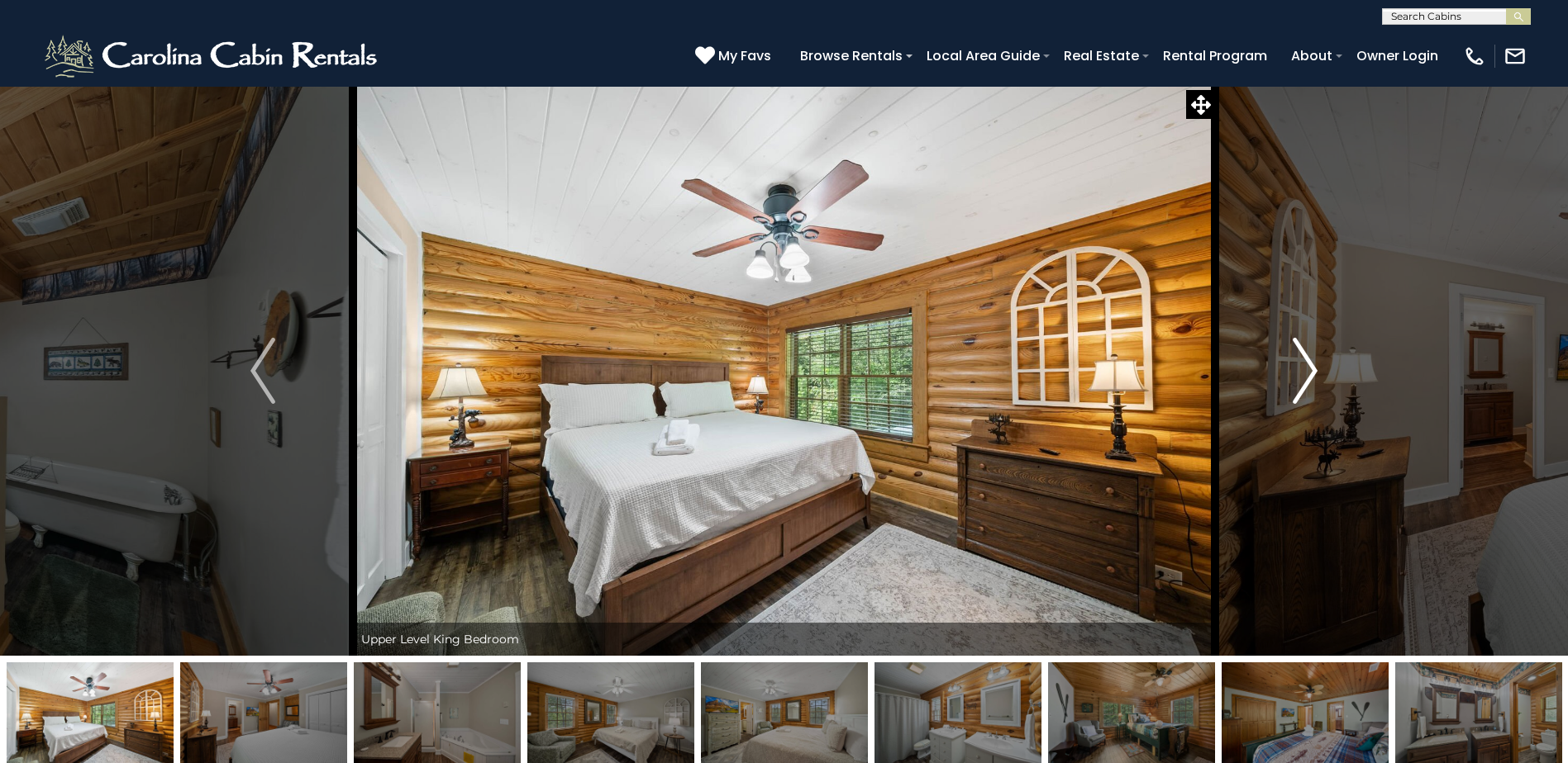
click at [1307, 372] on img "Next" at bounding box center [1305, 371] width 25 height 66
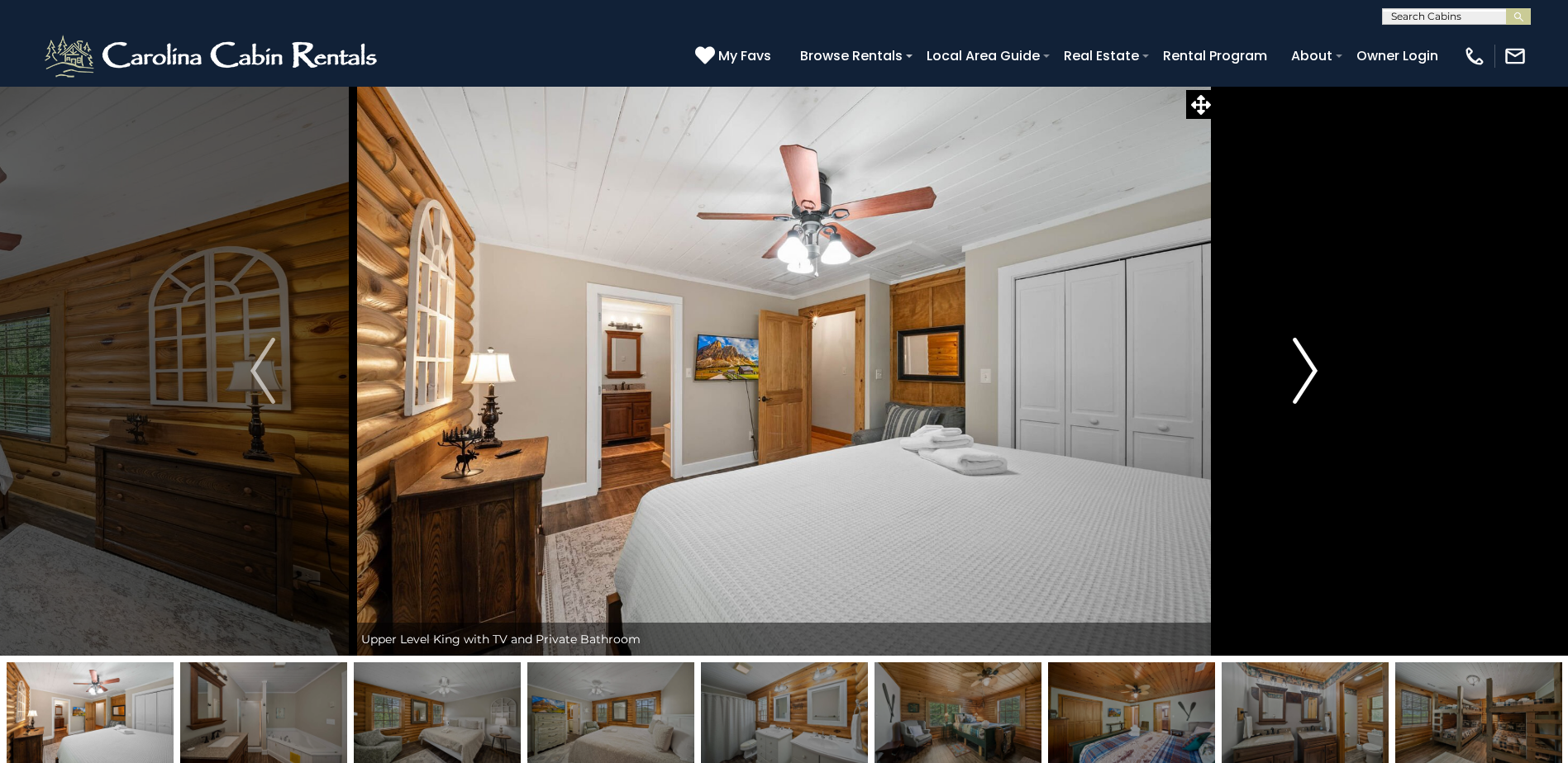
click at [1307, 372] on img "Next" at bounding box center [1305, 371] width 25 height 66
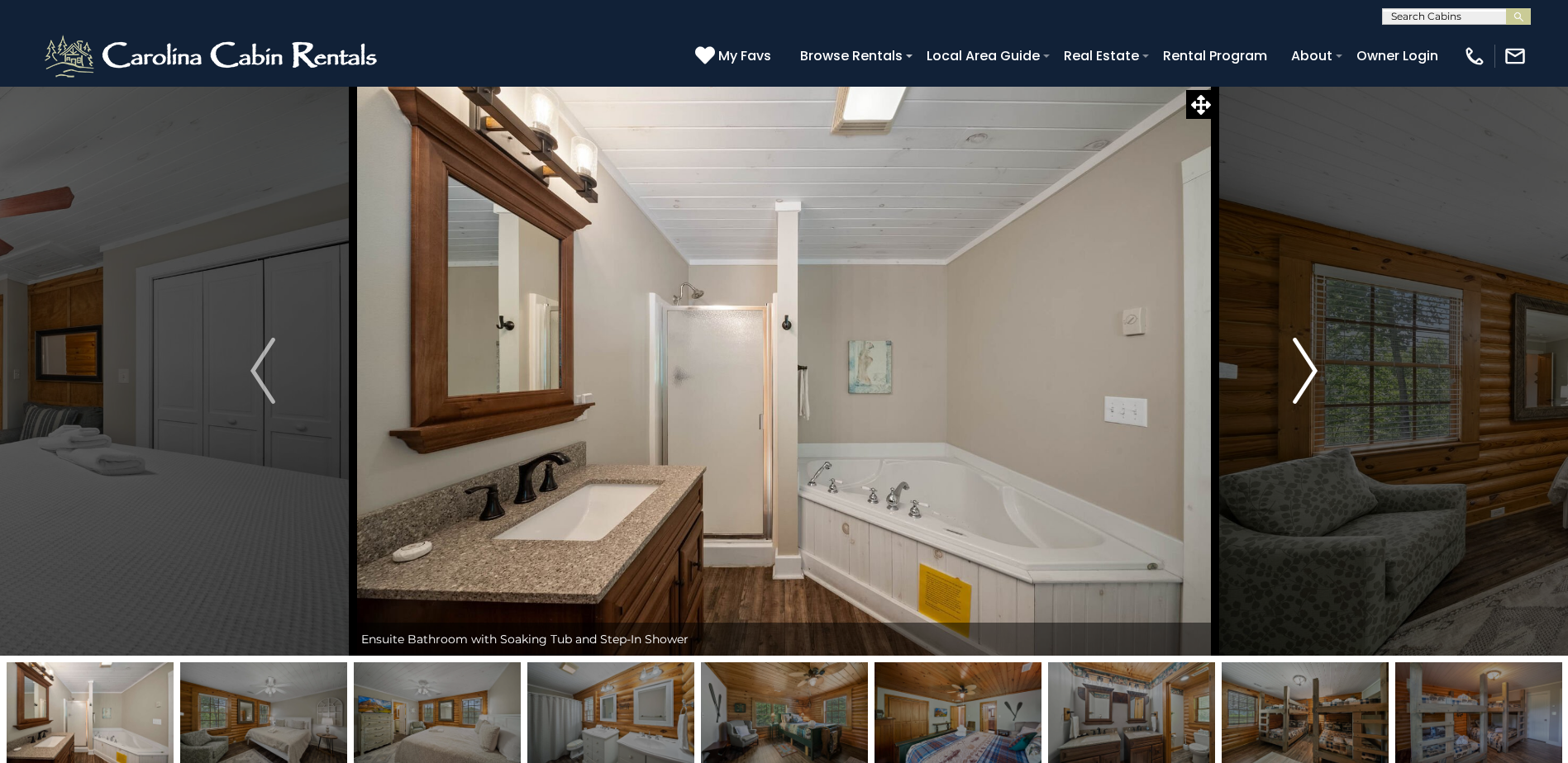
click at [1307, 372] on img "Next" at bounding box center [1305, 371] width 25 height 66
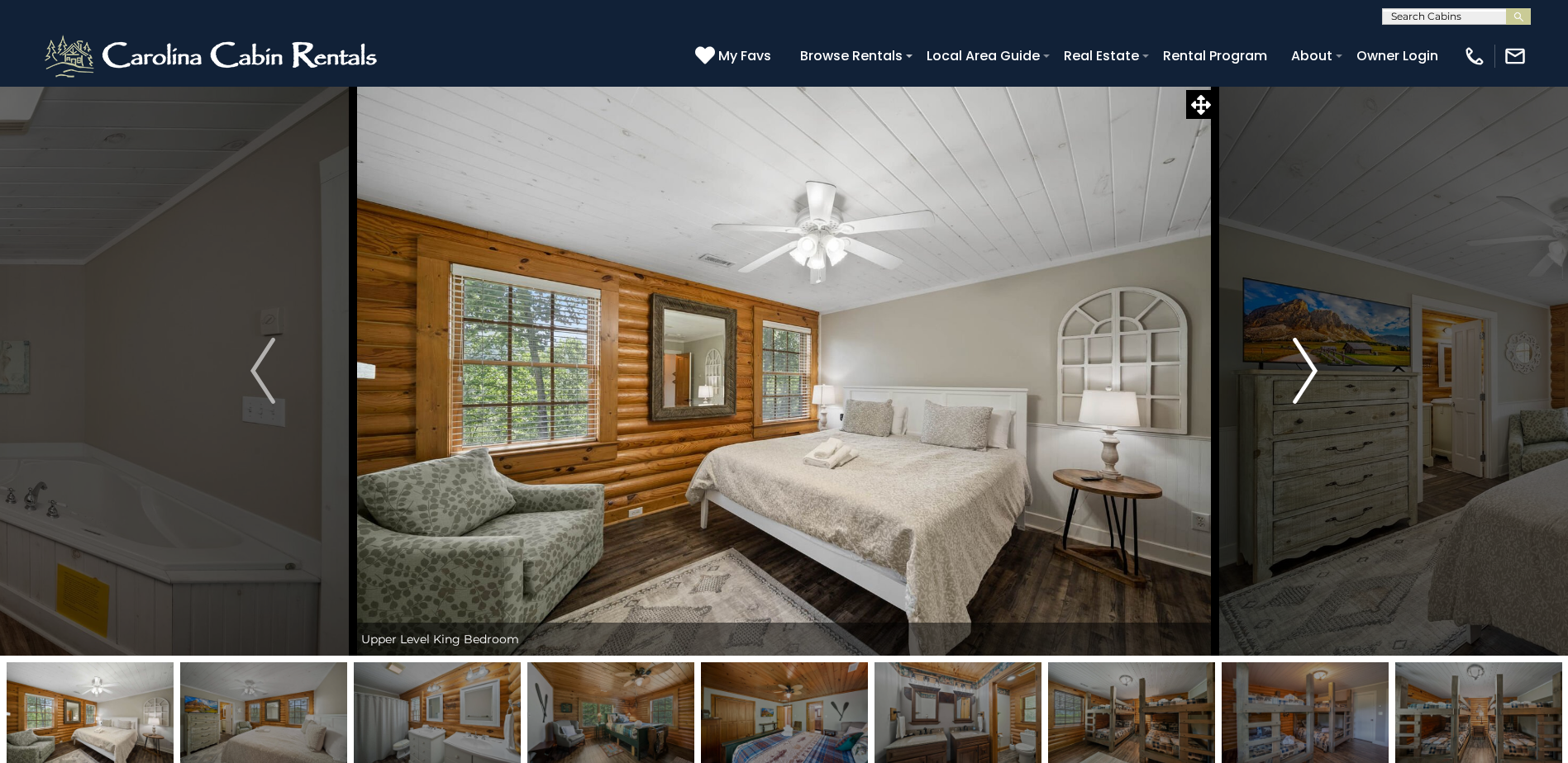
click at [1307, 372] on img "Next" at bounding box center [1305, 371] width 25 height 66
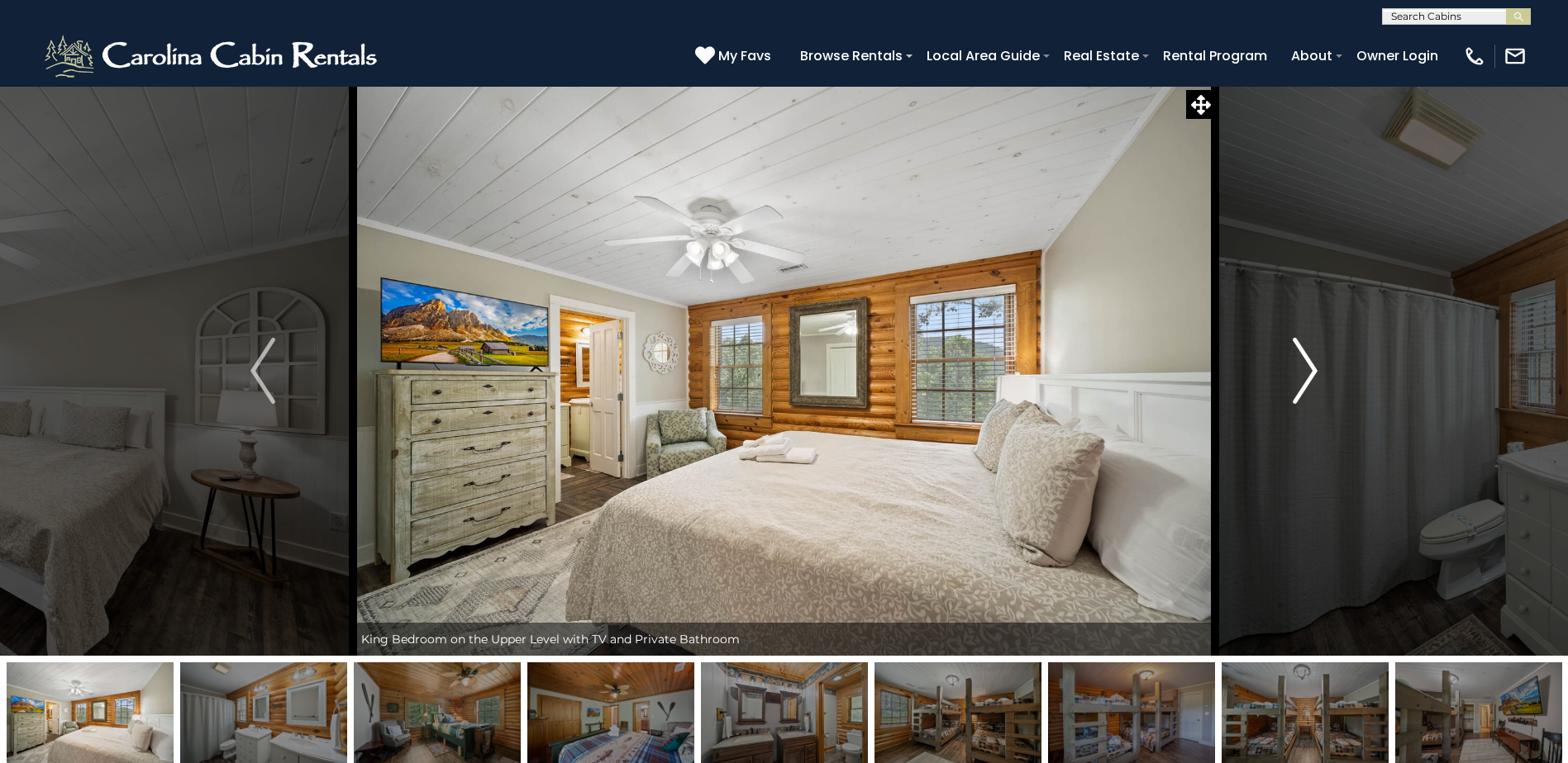
click at [1307, 372] on img "Next" at bounding box center [1305, 371] width 25 height 66
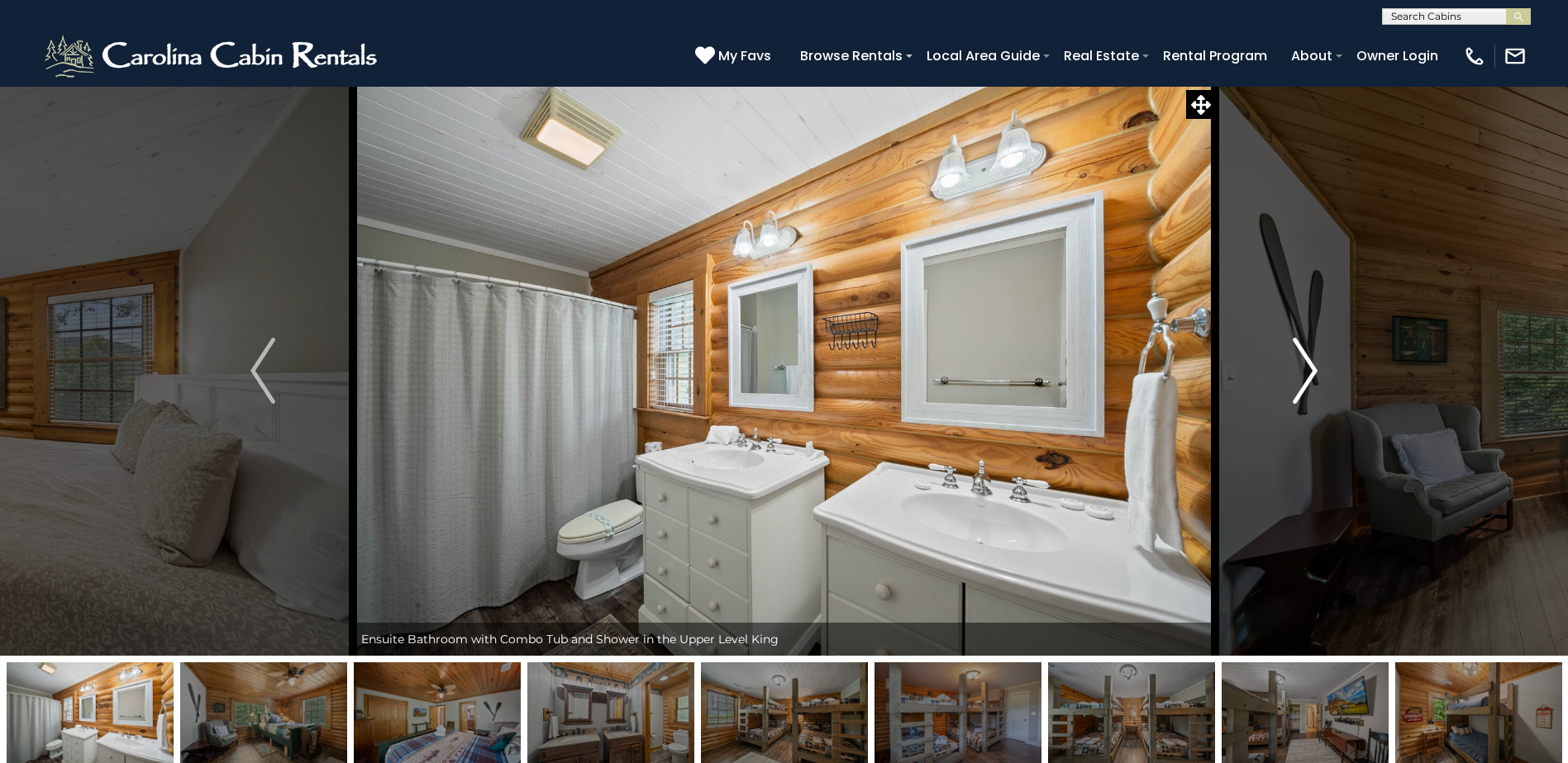
click at [1307, 372] on img "Next" at bounding box center [1305, 371] width 25 height 66
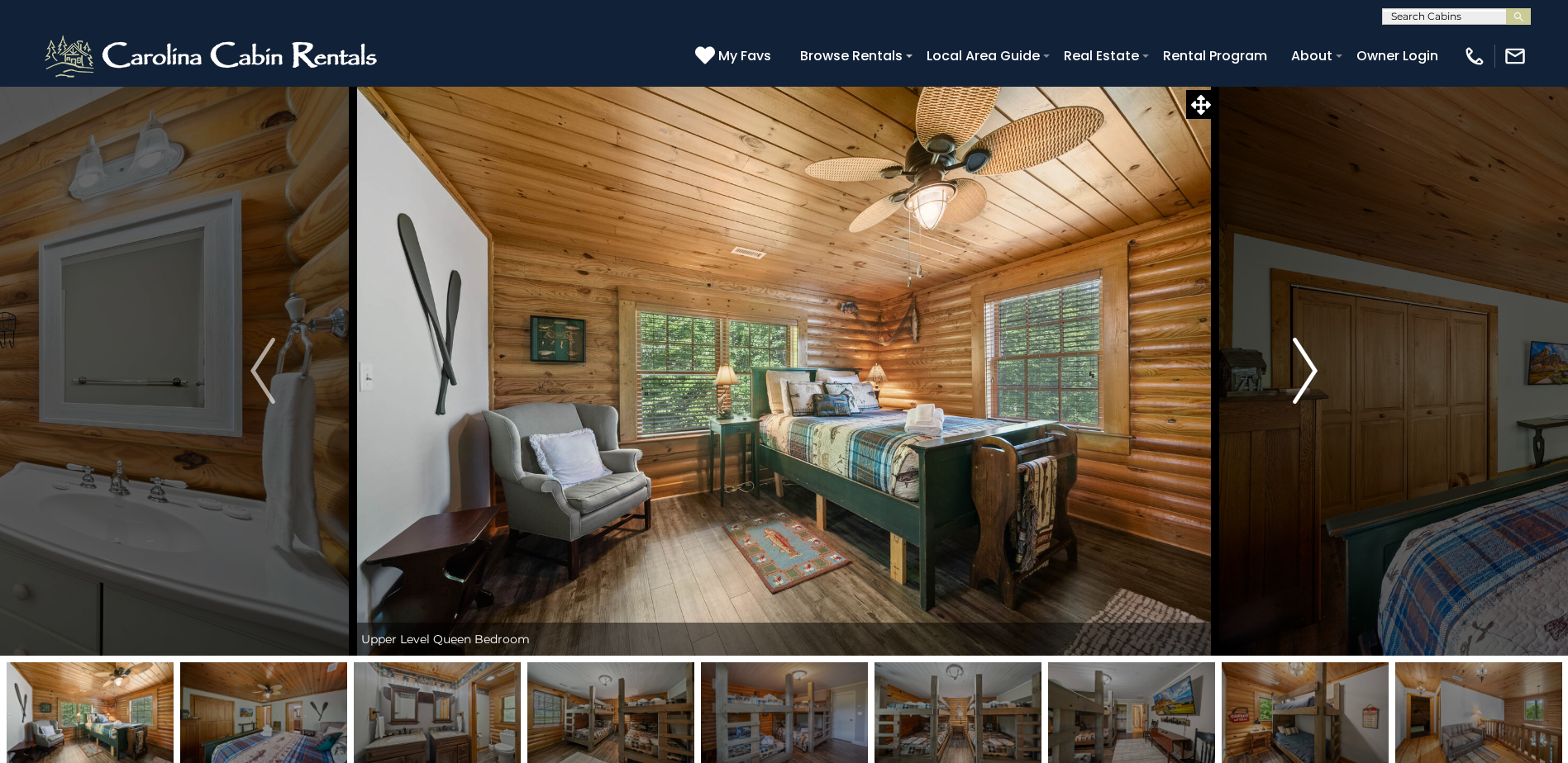
click at [1307, 372] on img "Next" at bounding box center [1305, 371] width 25 height 66
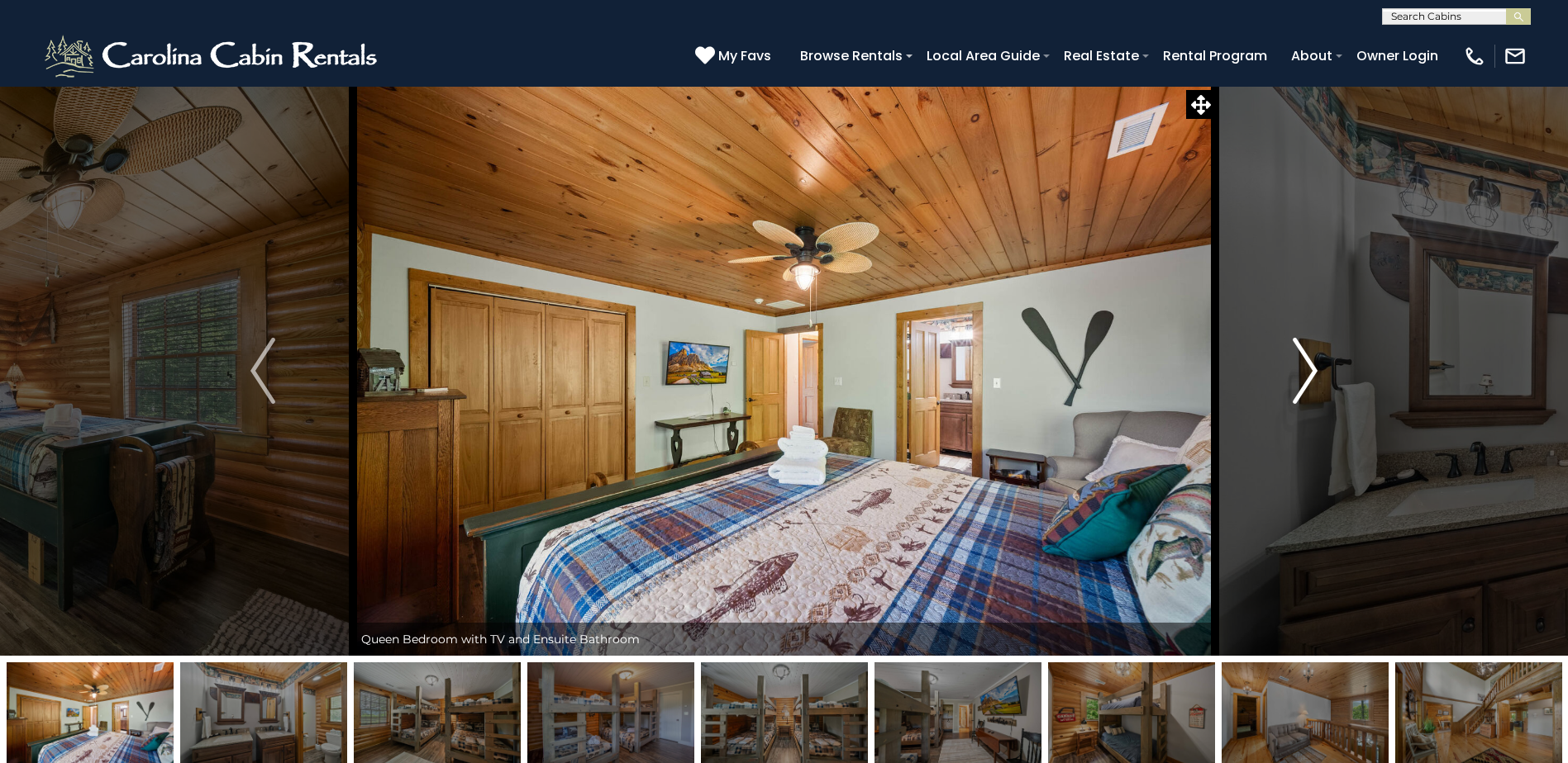
click at [1307, 372] on img "Next" at bounding box center [1305, 371] width 25 height 66
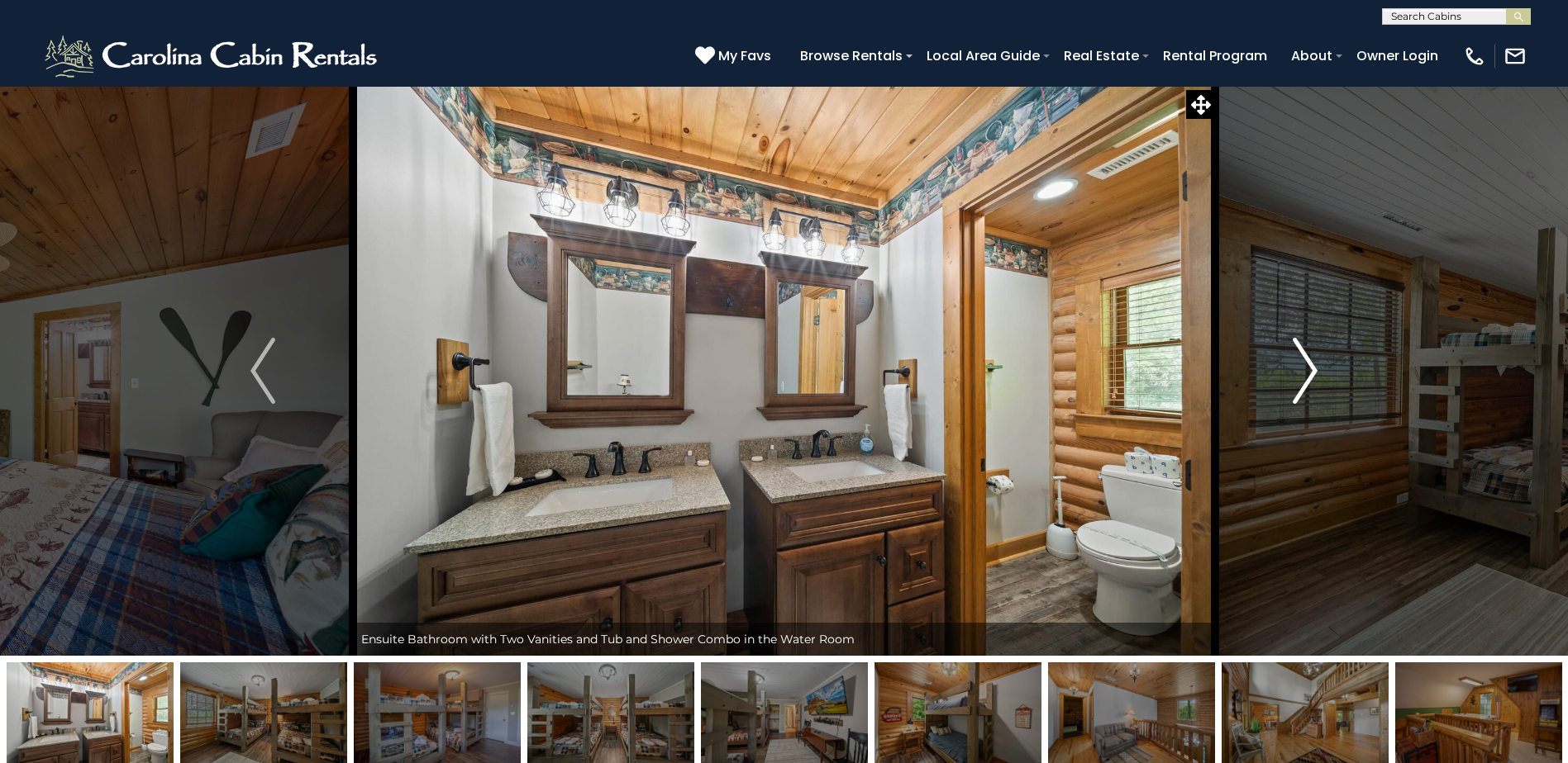
click at [1307, 372] on img "Next" at bounding box center [1305, 371] width 25 height 66
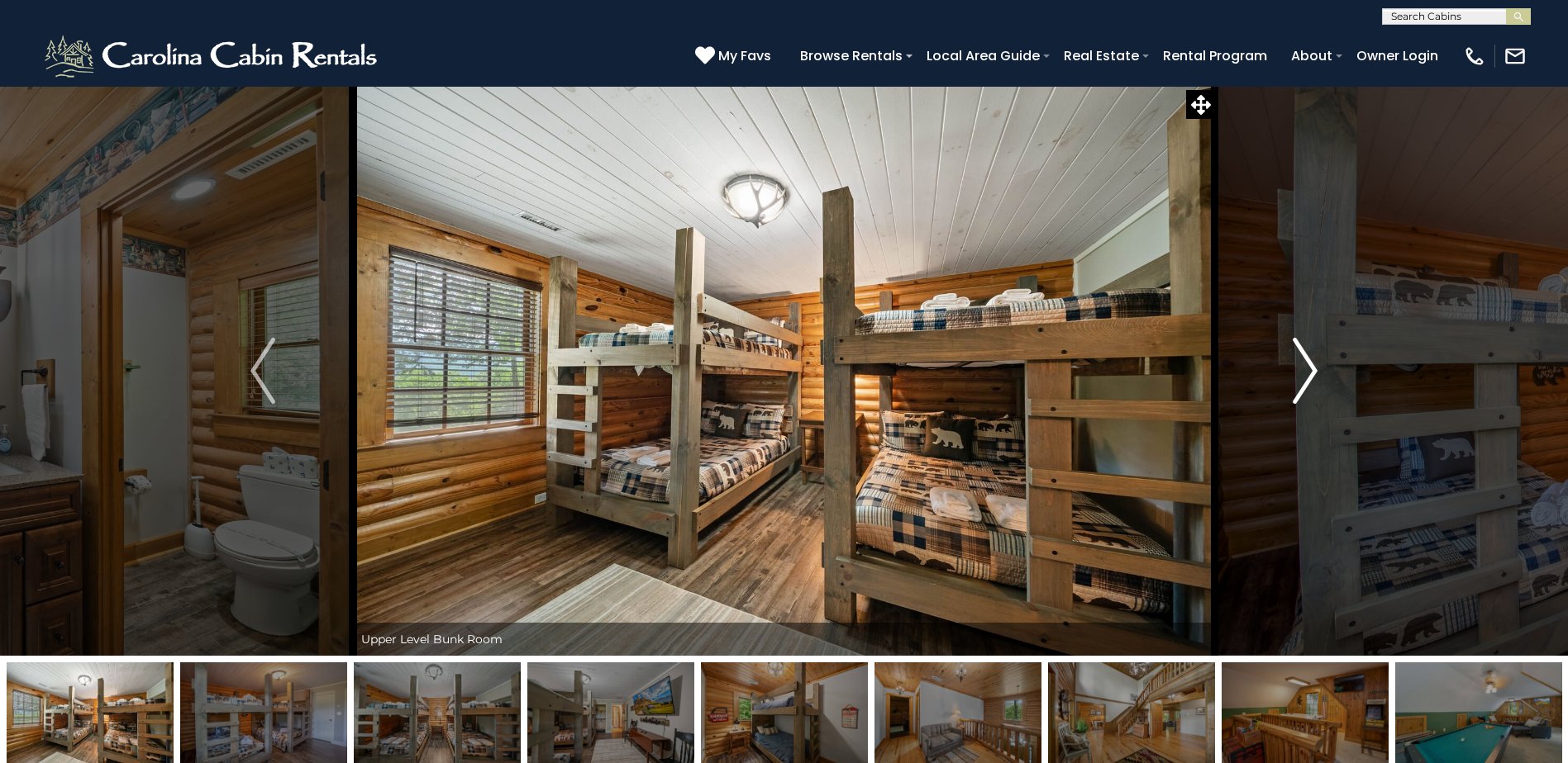
click at [1307, 372] on img "Next" at bounding box center [1305, 371] width 25 height 66
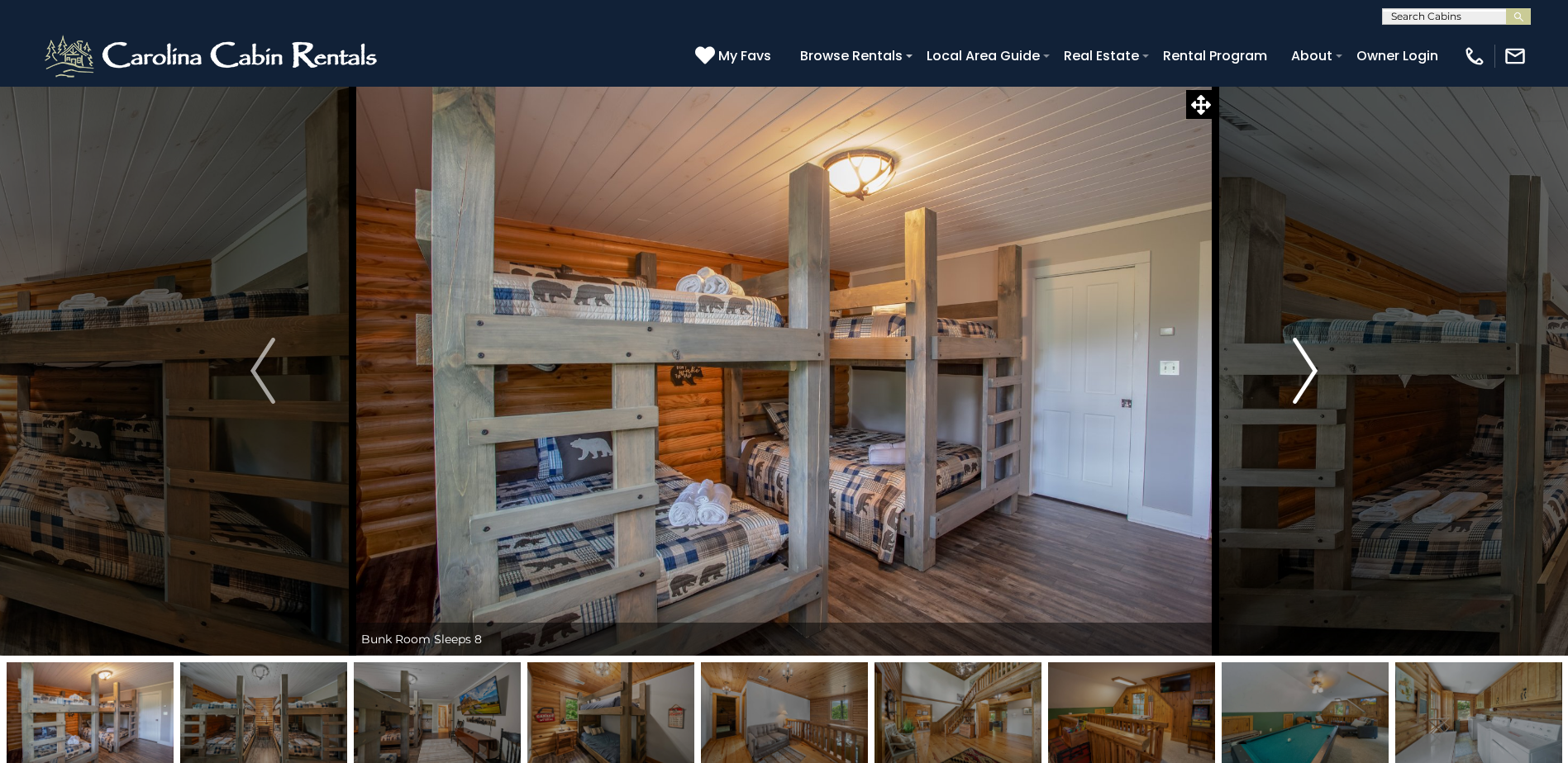
click at [1307, 372] on img "Next" at bounding box center [1305, 371] width 25 height 66
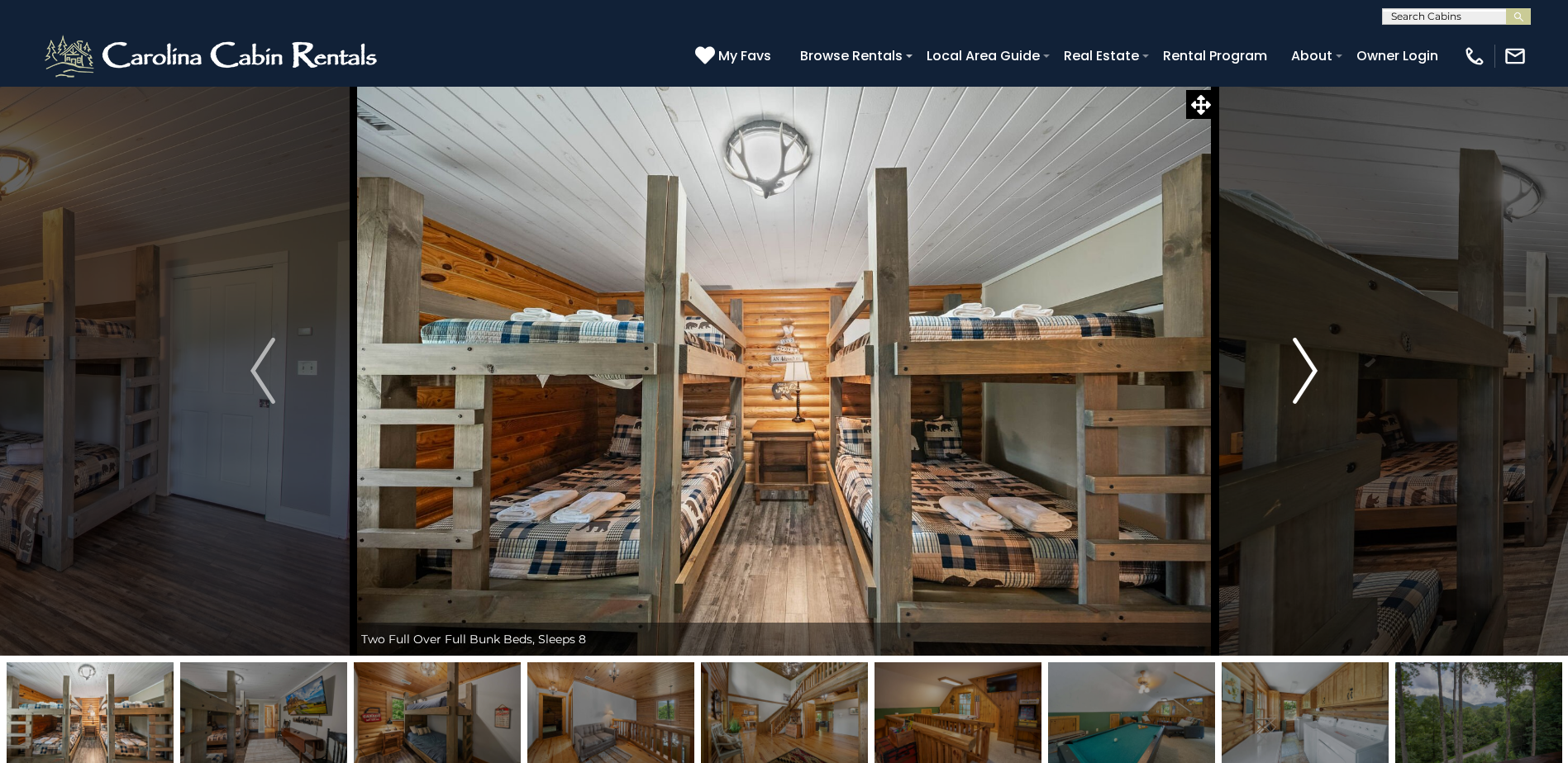
click at [1307, 372] on img "Next" at bounding box center [1305, 371] width 25 height 66
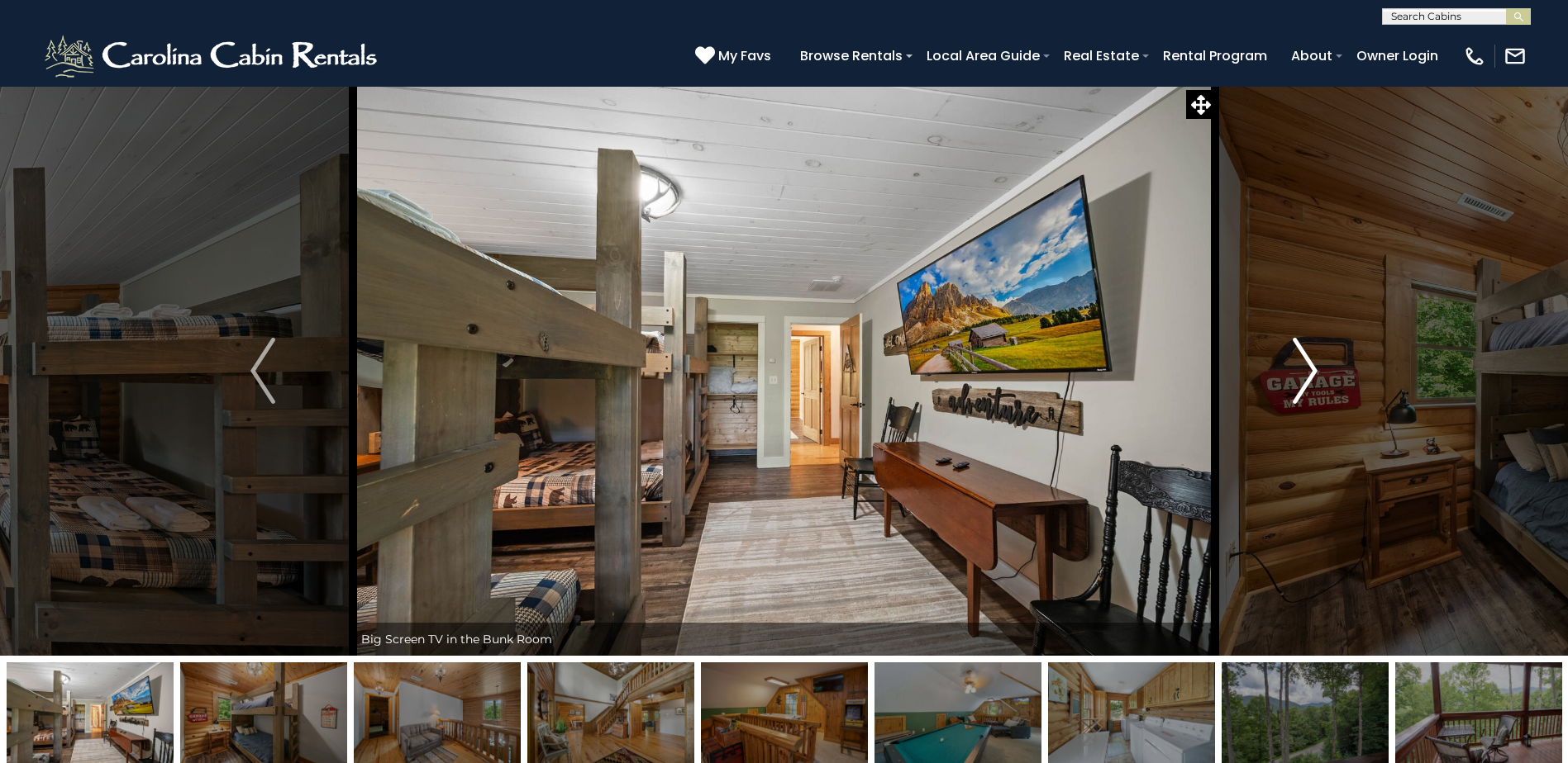
click at [1307, 372] on img "Next" at bounding box center [1305, 371] width 25 height 66
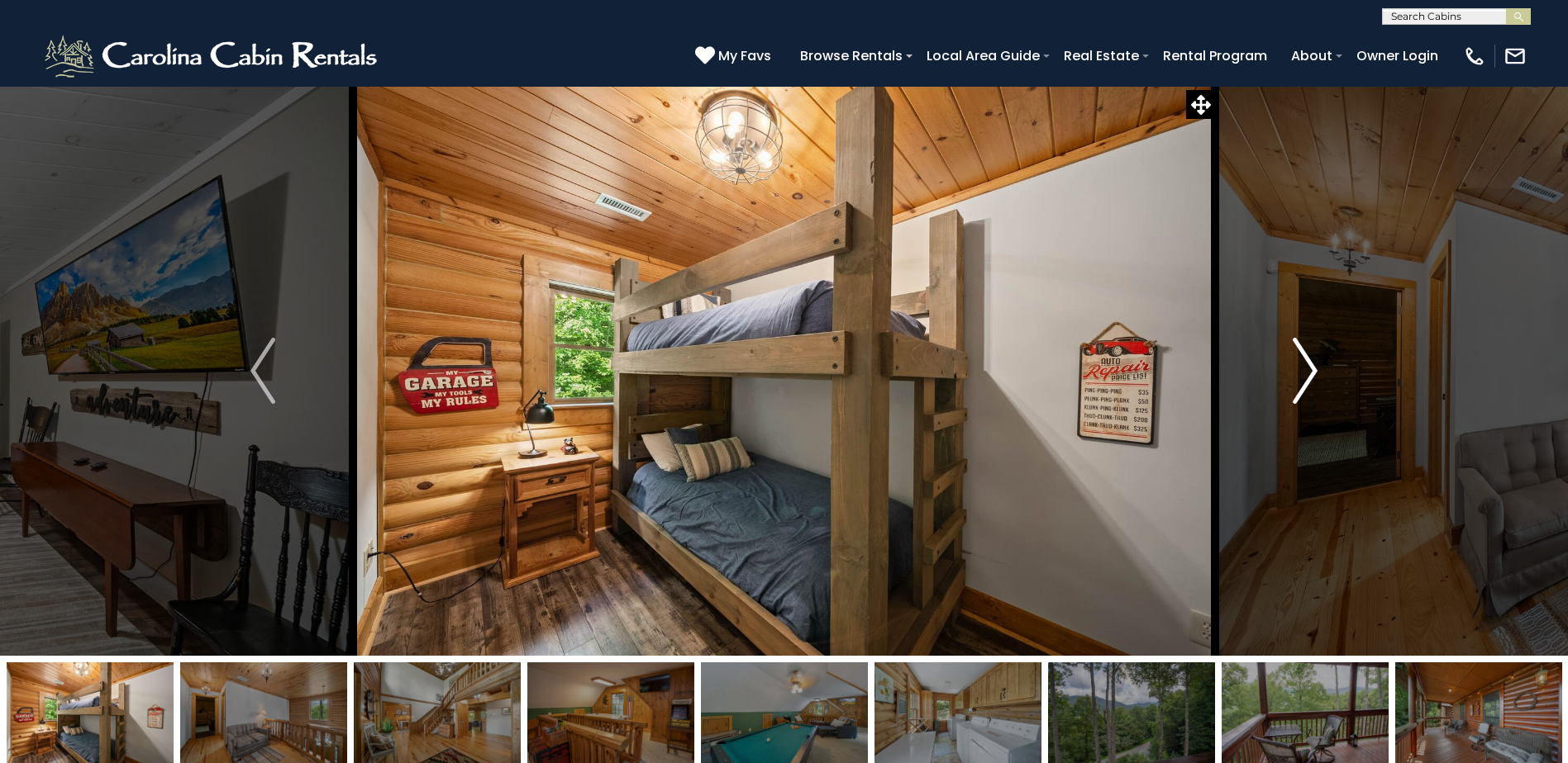
click at [1307, 372] on img "Next" at bounding box center [1305, 371] width 25 height 66
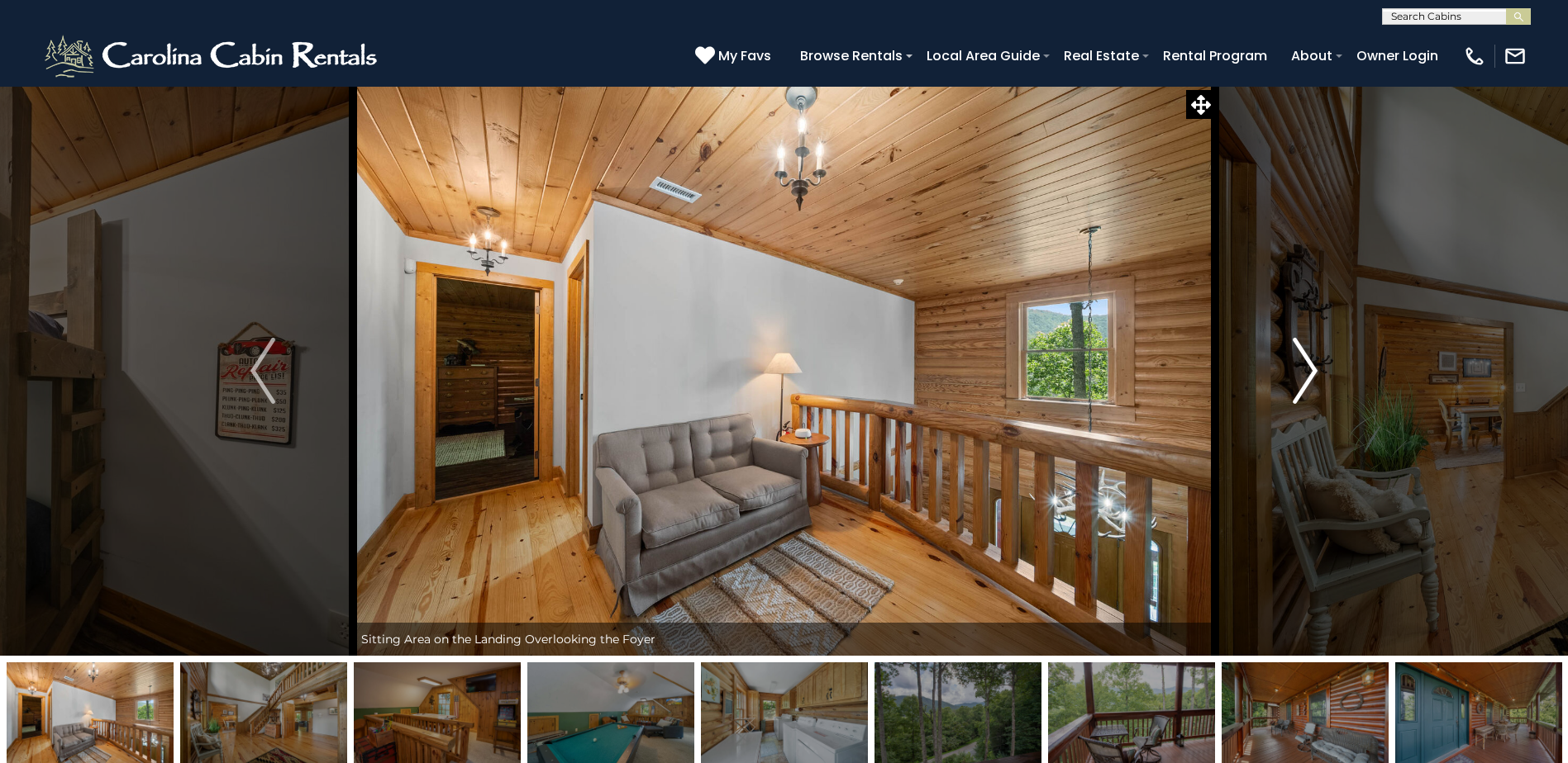
click at [1307, 372] on img "Next" at bounding box center [1305, 371] width 25 height 66
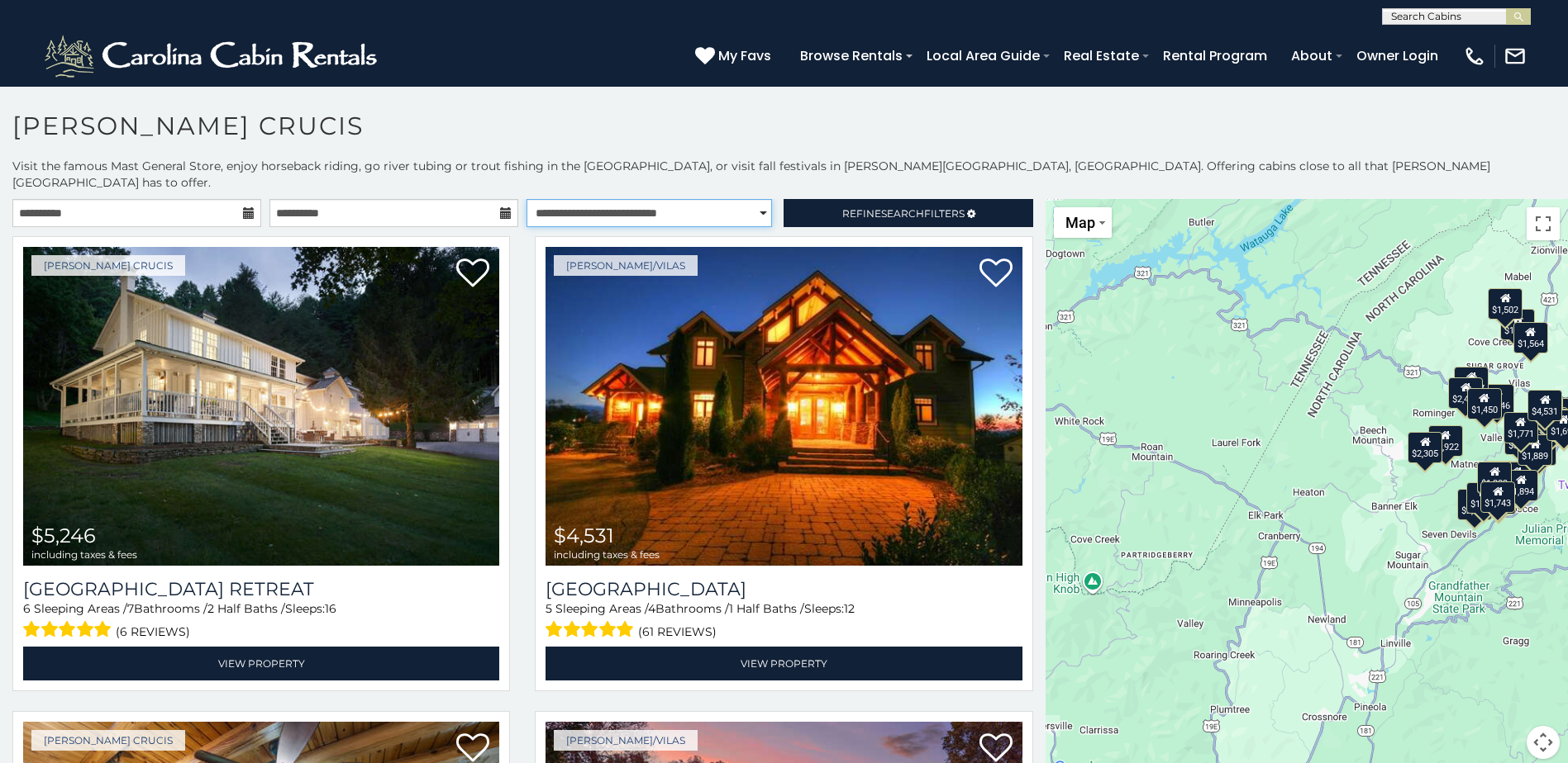
click at [752, 199] on select "**********" at bounding box center [649, 213] width 245 height 28
click at [526, 199] on select "**********" at bounding box center [649, 213] width 245 height 28
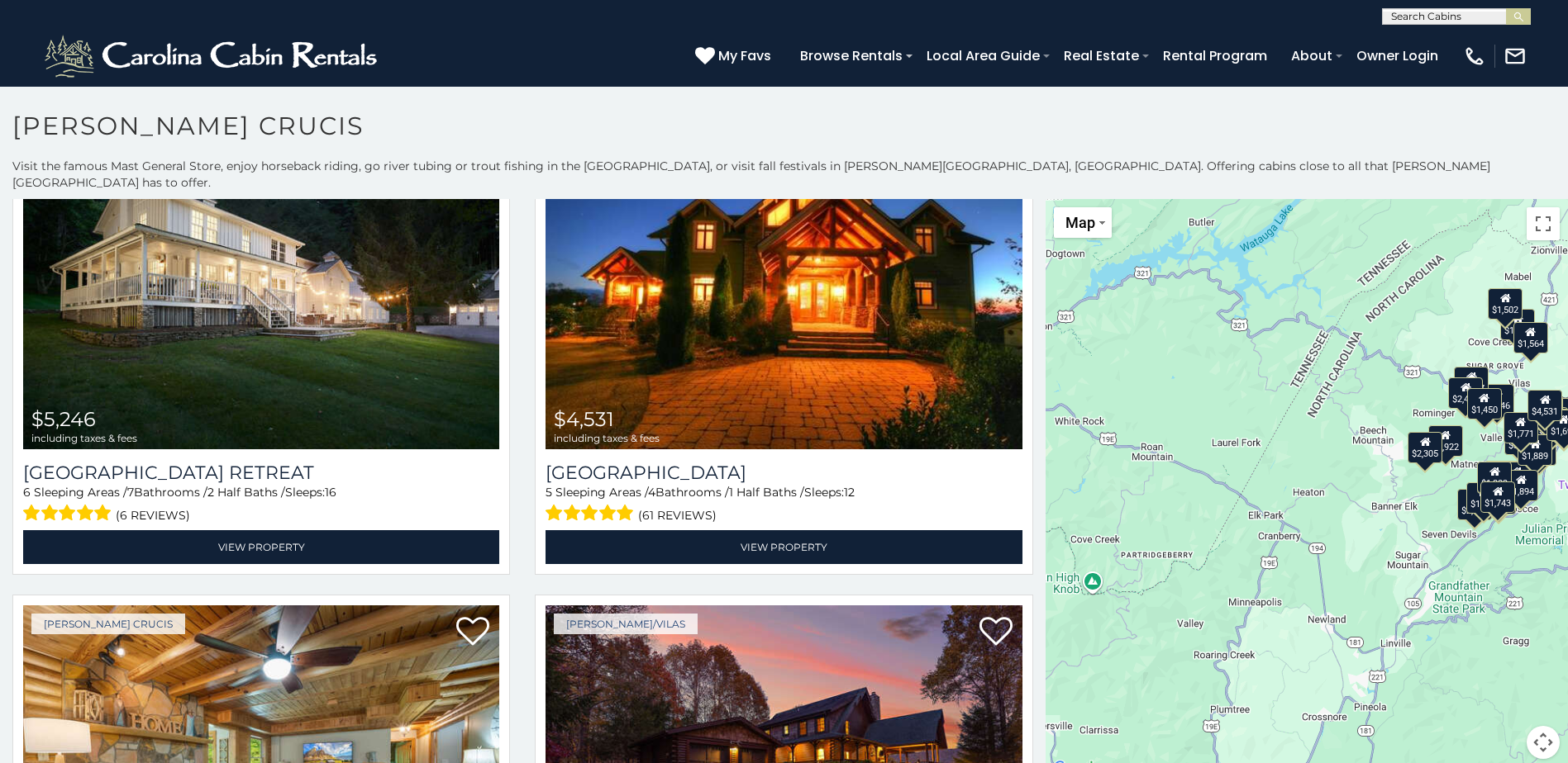
scroll to position [11, 0]
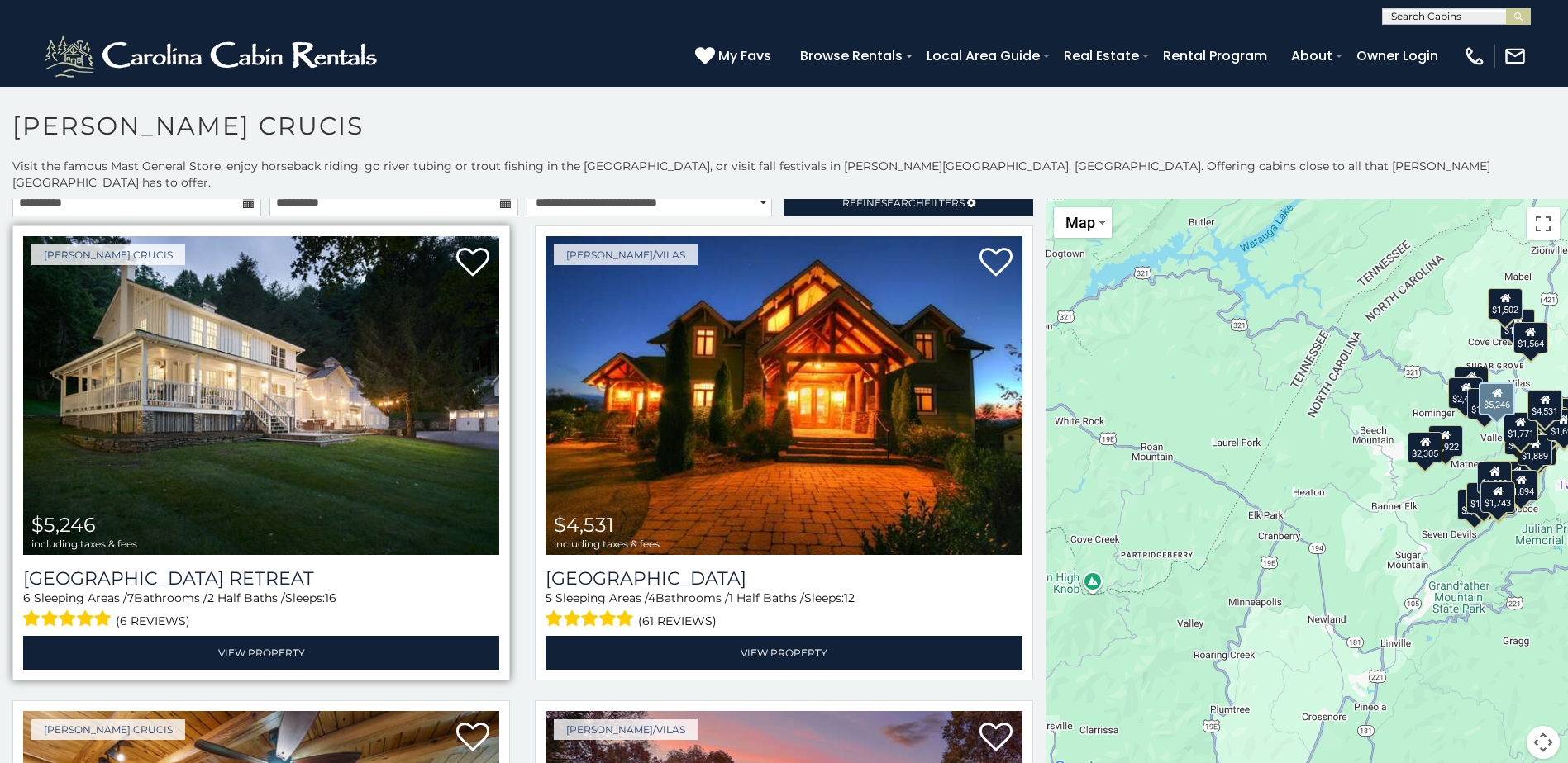
click at [354, 367] on img at bounding box center [261, 396] width 476 height 319
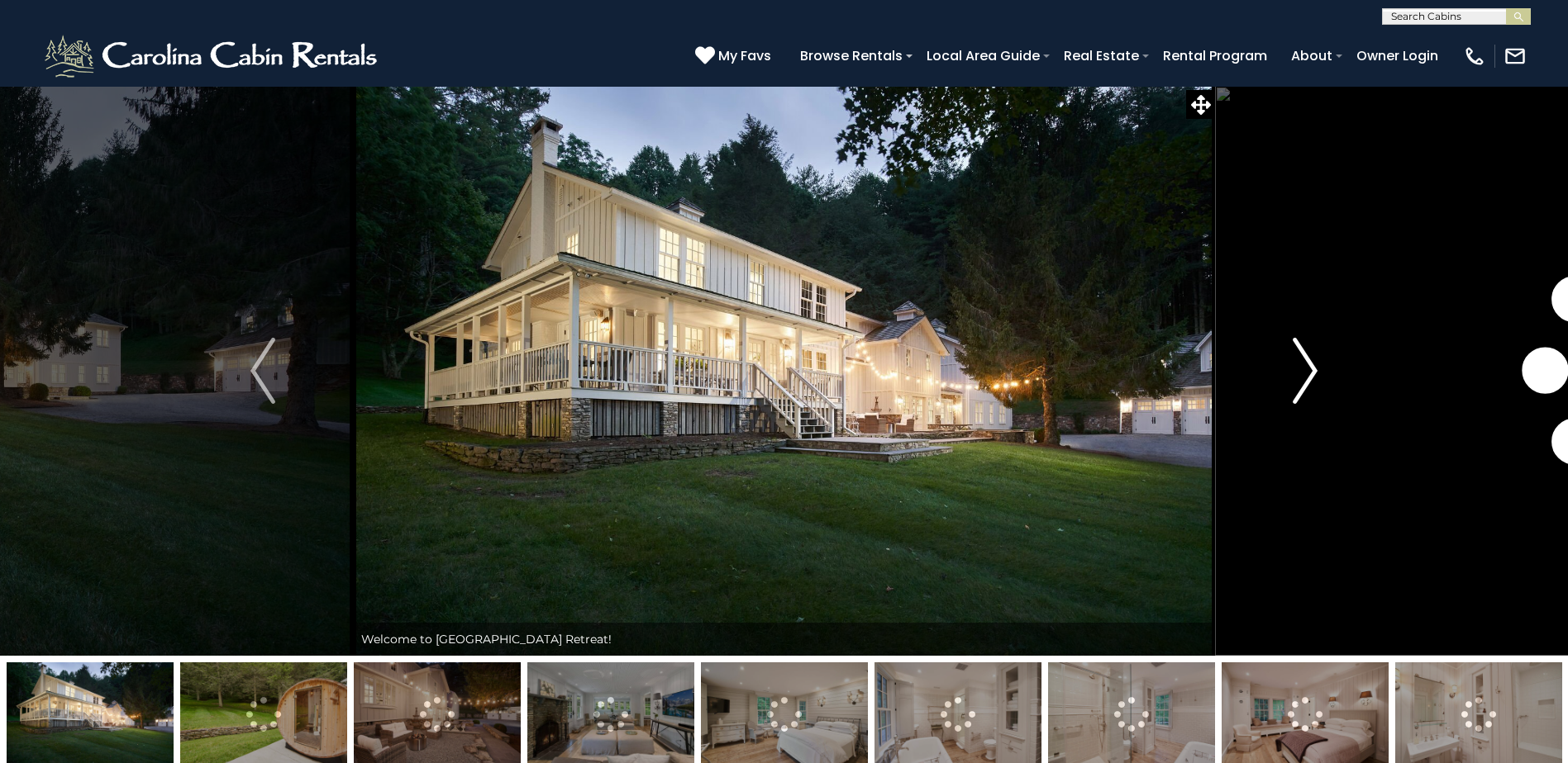
click at [1306, 364] on img "Next" at bounding box center [1305, 371] width 25 height 66
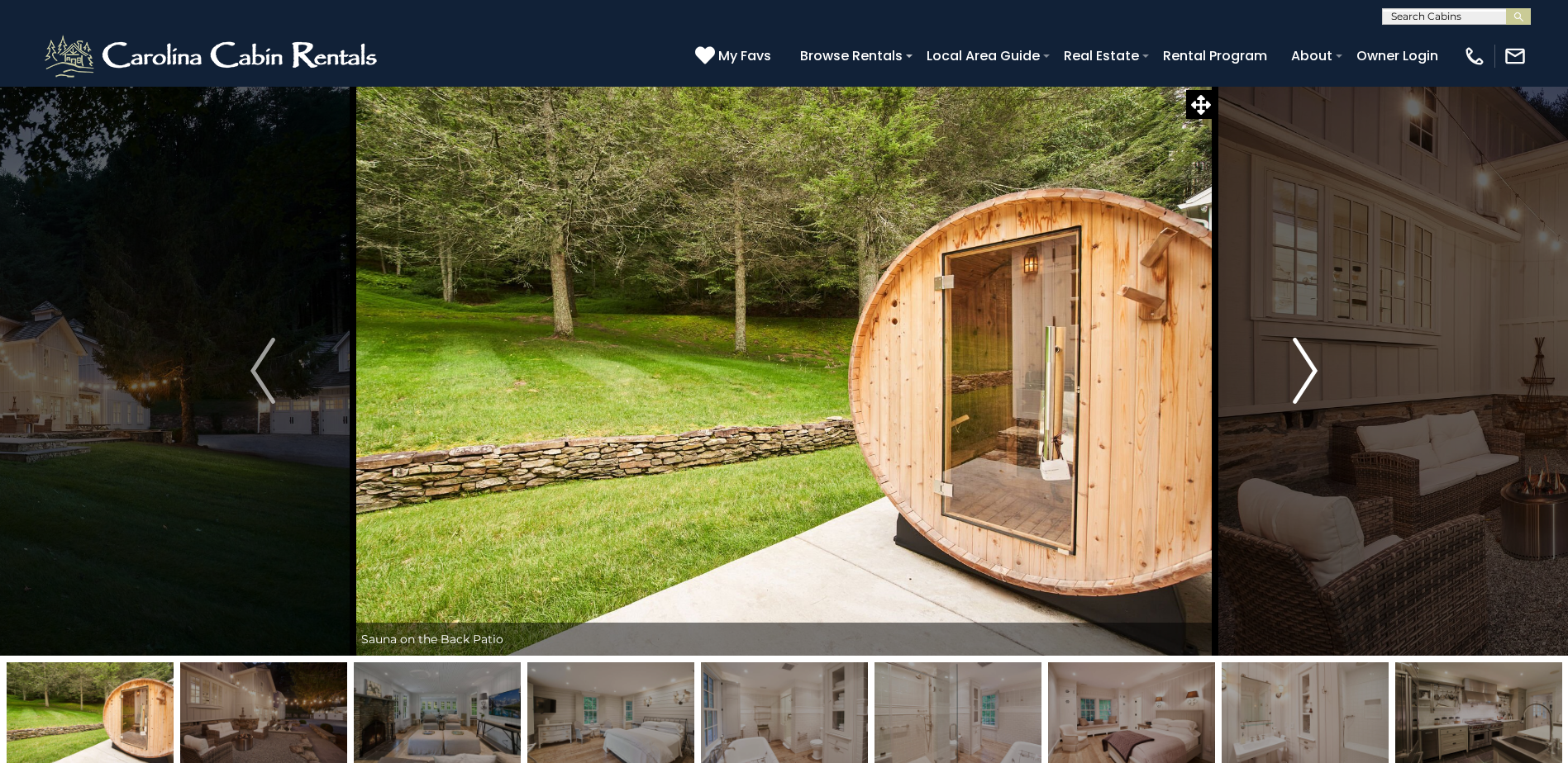
click at [1306, 364] on img "Next" at bounding box center [1305, 371] width 25 height 66
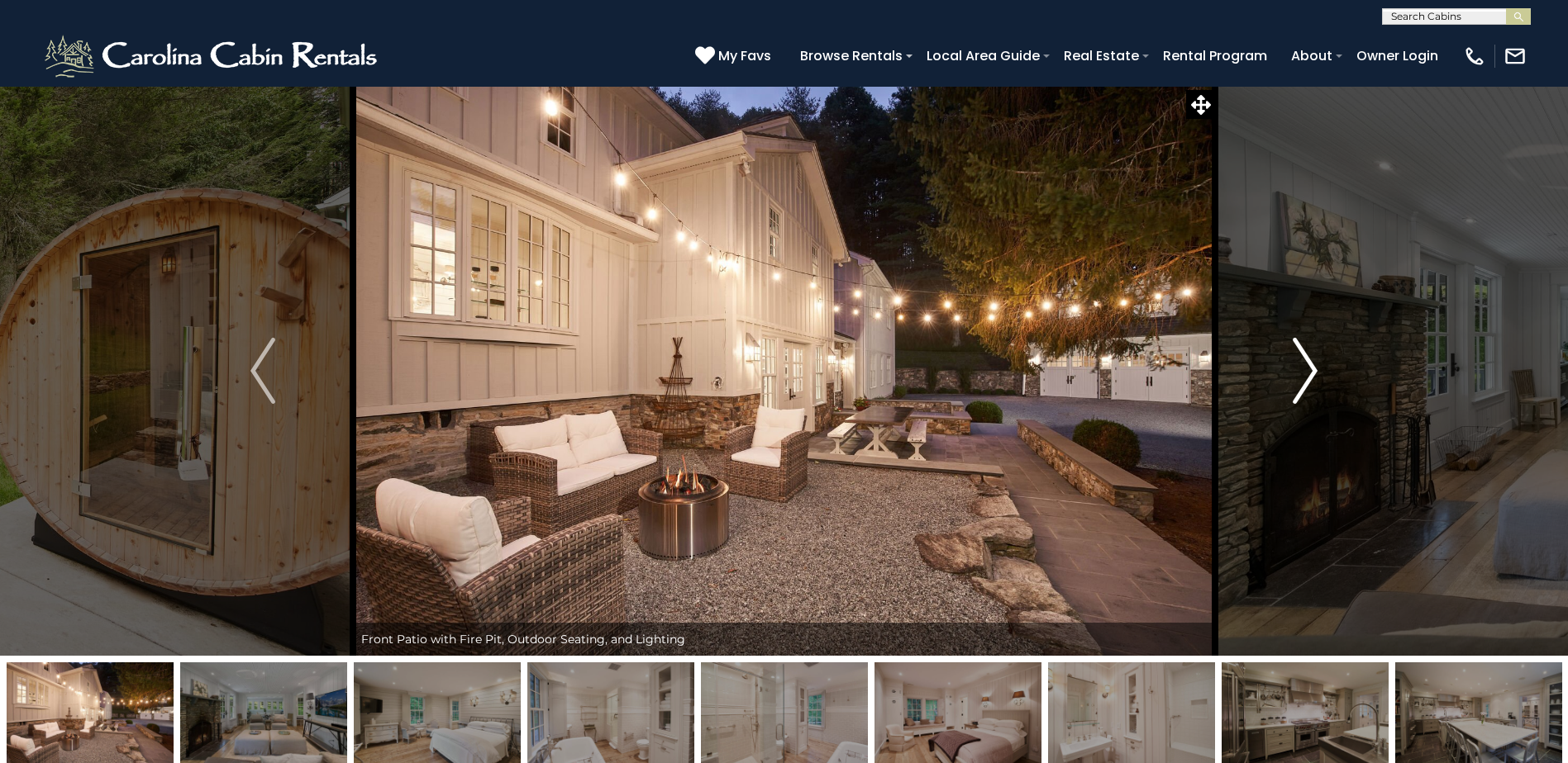
click at [1306, 364] on img "Next" at bounding box center [1305, 371] width 25 height 66
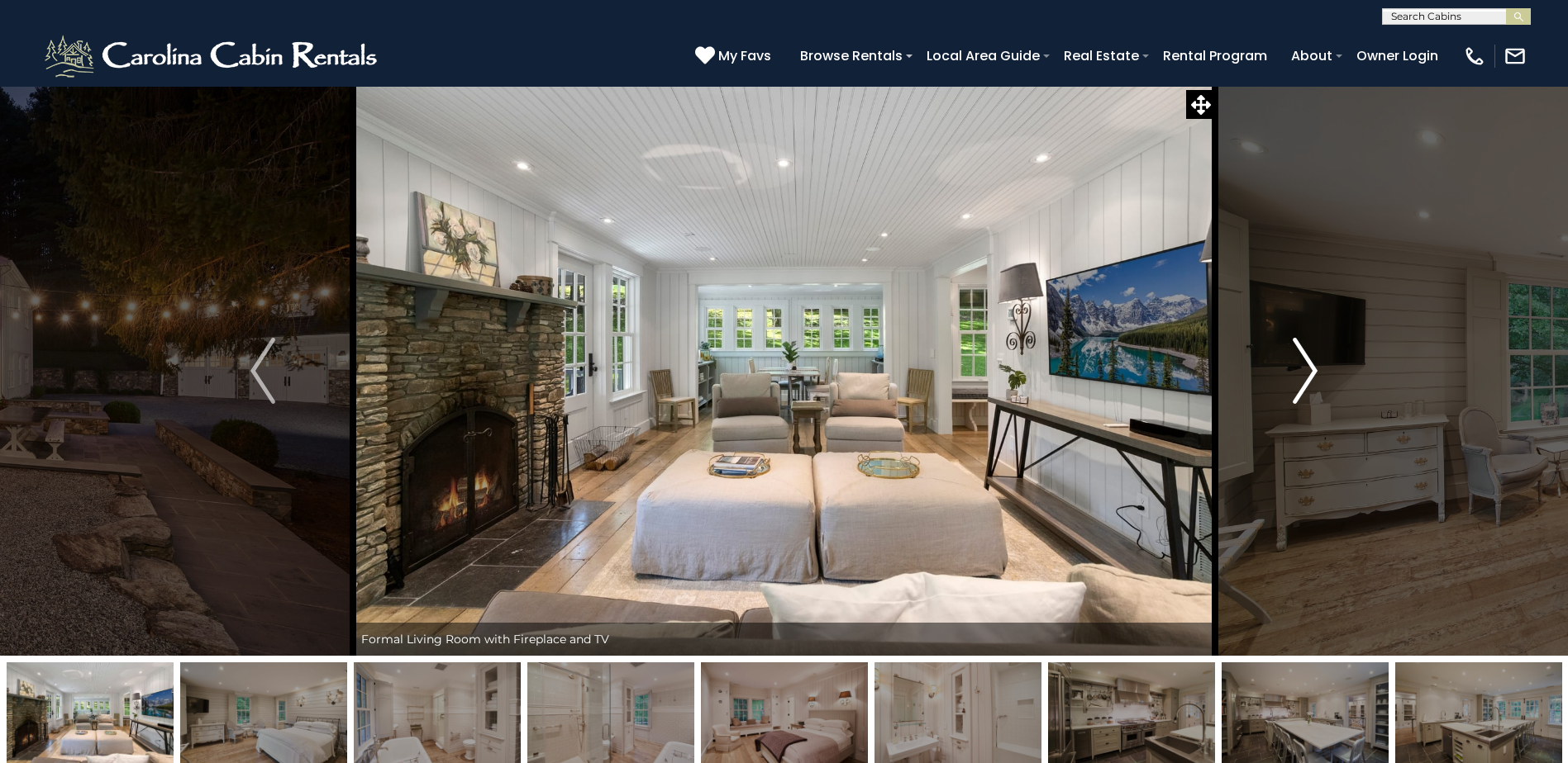
click at [1306, 364] on img "Next" at bounding box center [1305, 371] width 25 height 66
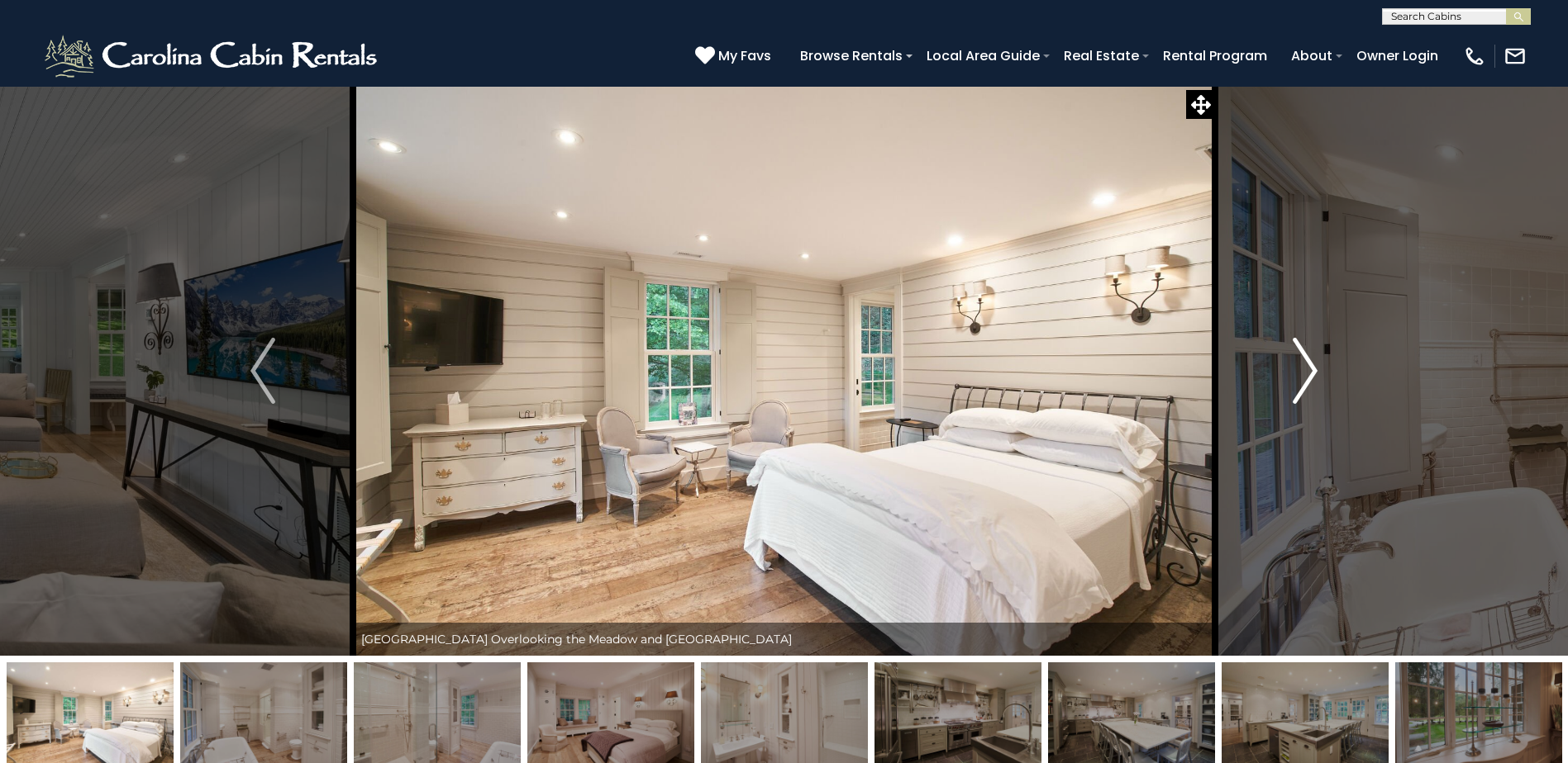
click at [1306, 364] on img "Next" at bounding box center [1305, 371] width 25 height 66
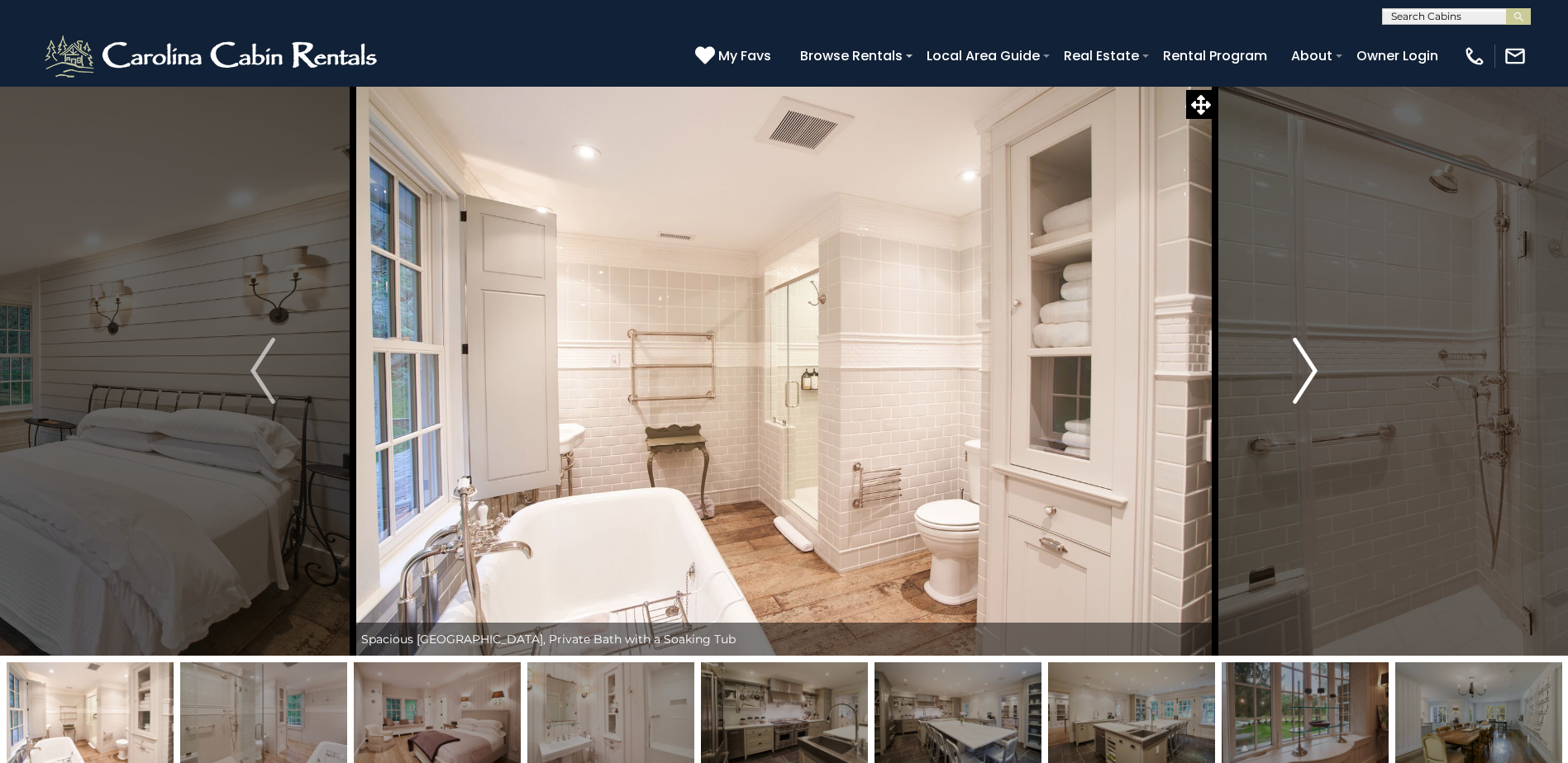
click at [1306, 364] on img "Next" at bounding box center [1305, 371] width 25 height 66
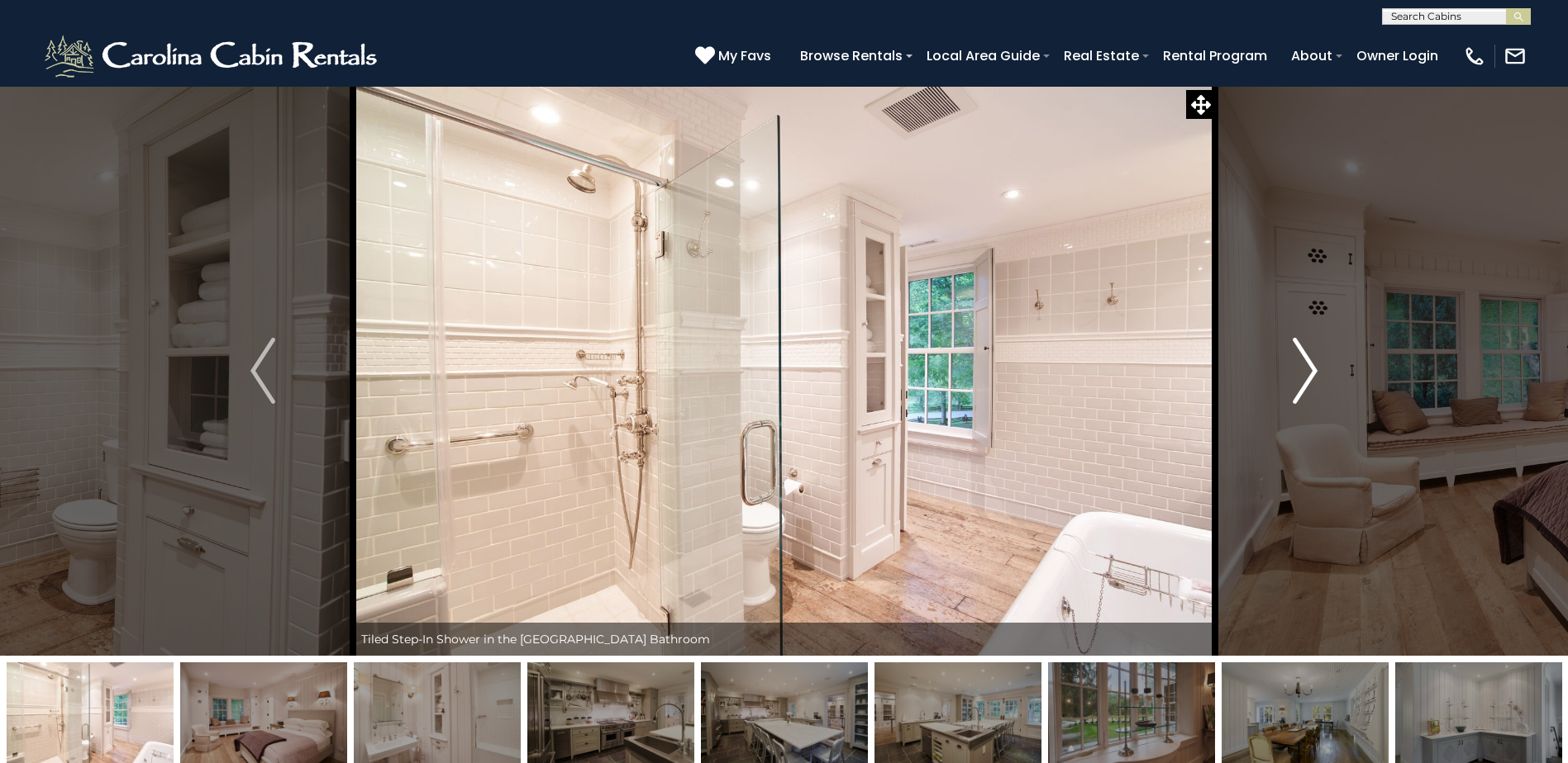
click at [1306, 364] on img "Next" at bounding box center [1305, 371] width 25 height 66
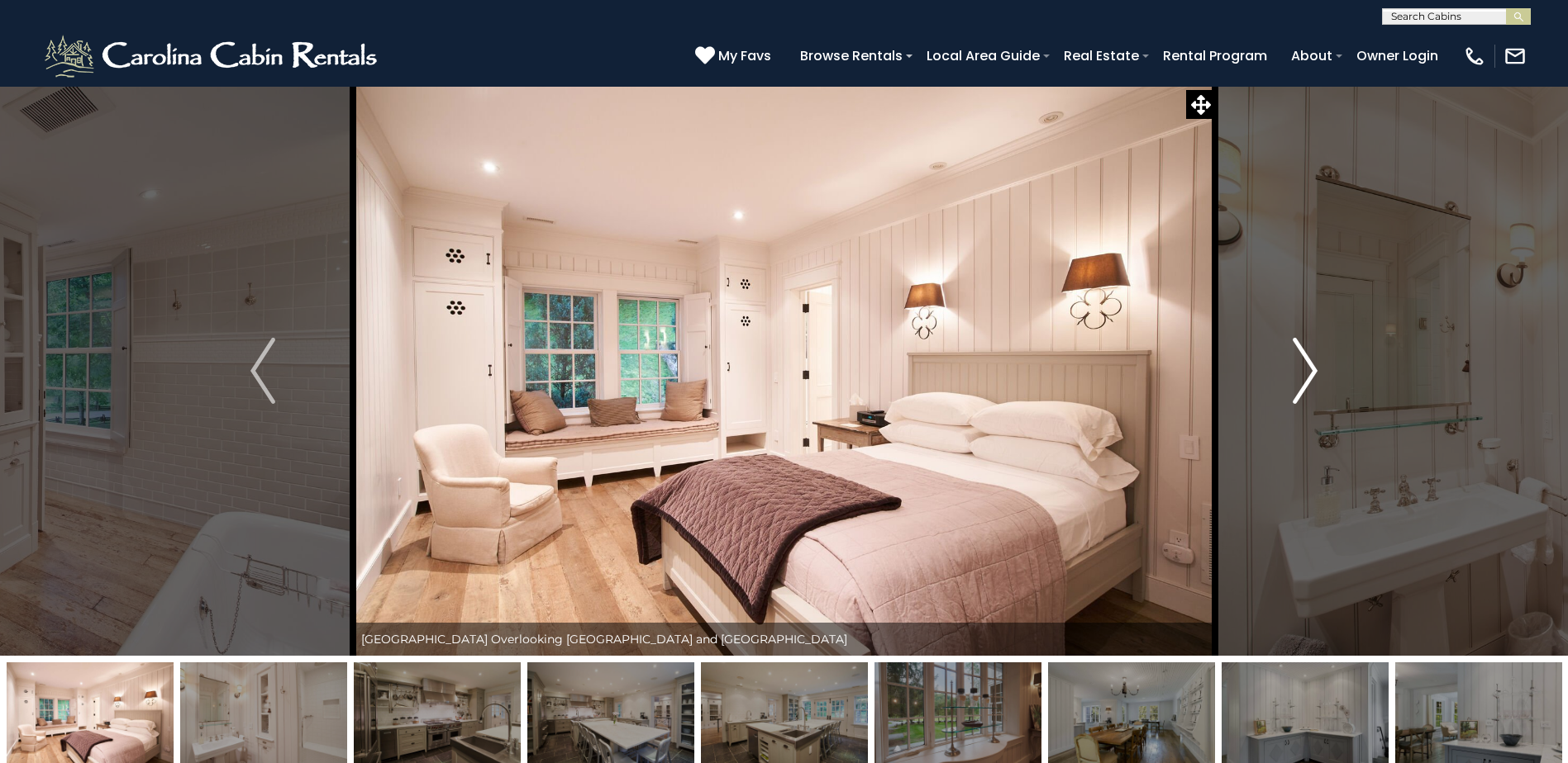
click at [1306, 364] on img "Next" at bounding box center [1305, 371] width 25 height 66
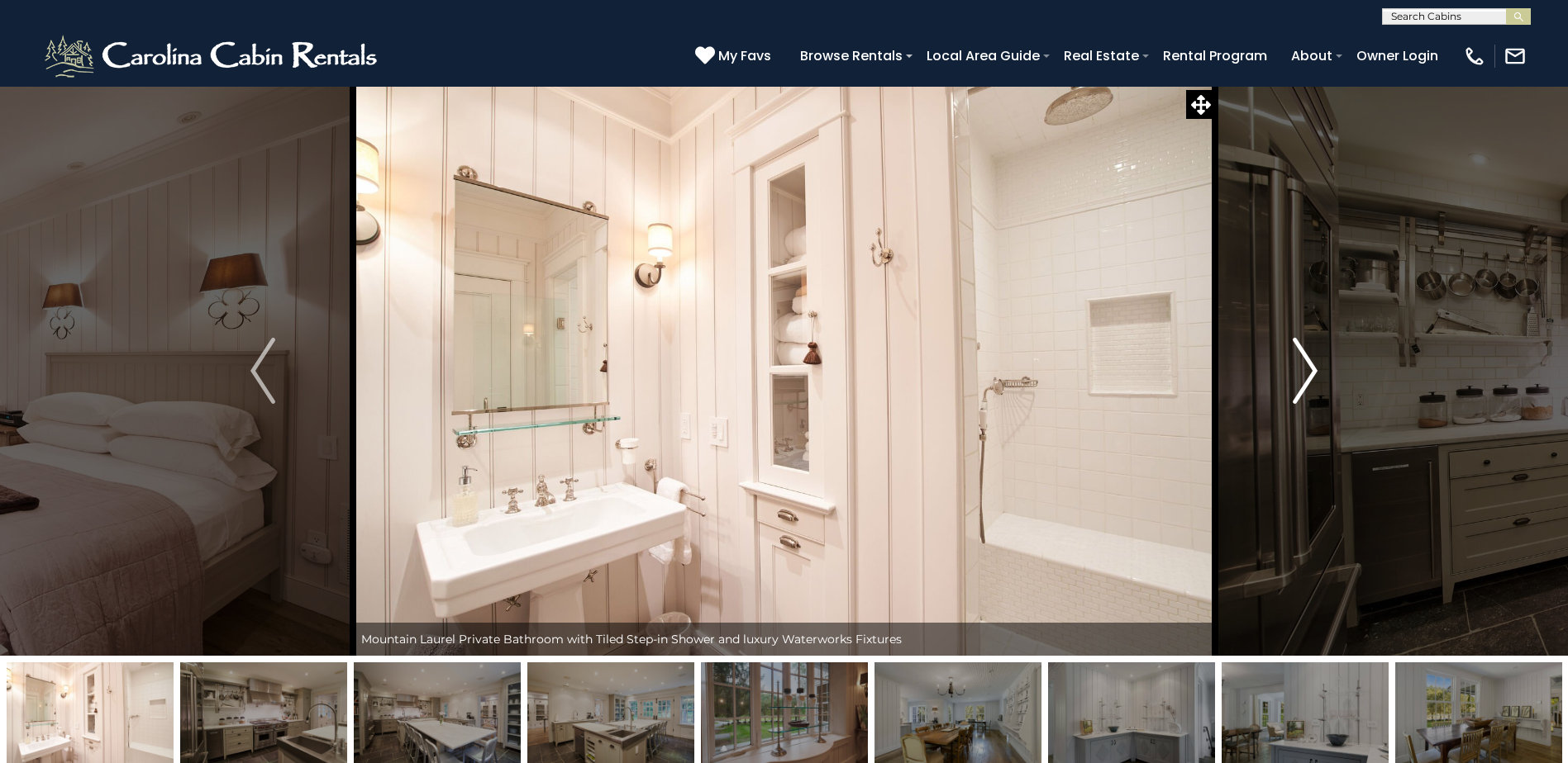
click at [1306, 364] on img "Next" at bounding box center [1305, 371] width 25 height 66
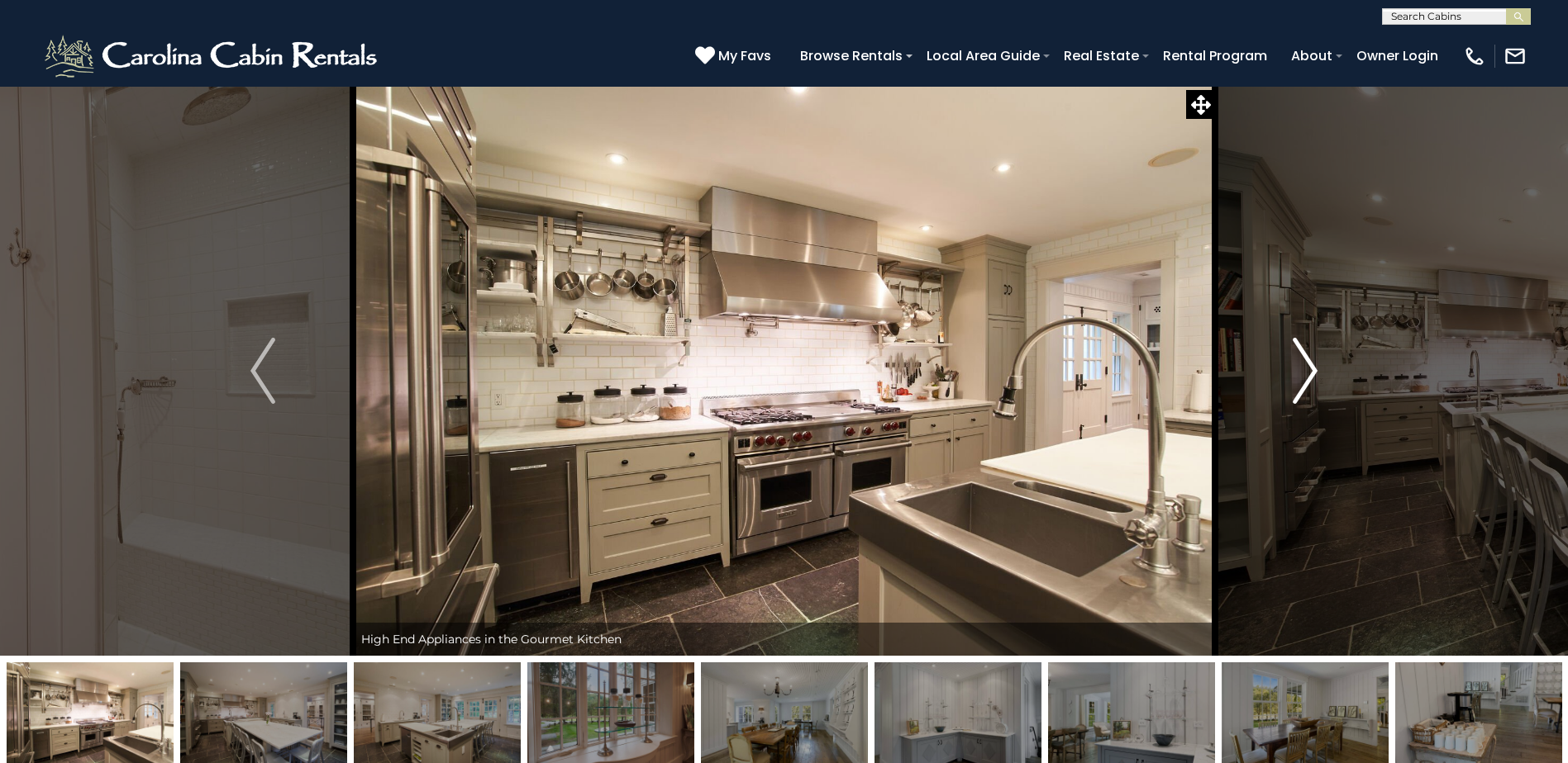
click at [1306, 364] on img "Next" at bounding box center [1305, 371] width 25 height 66
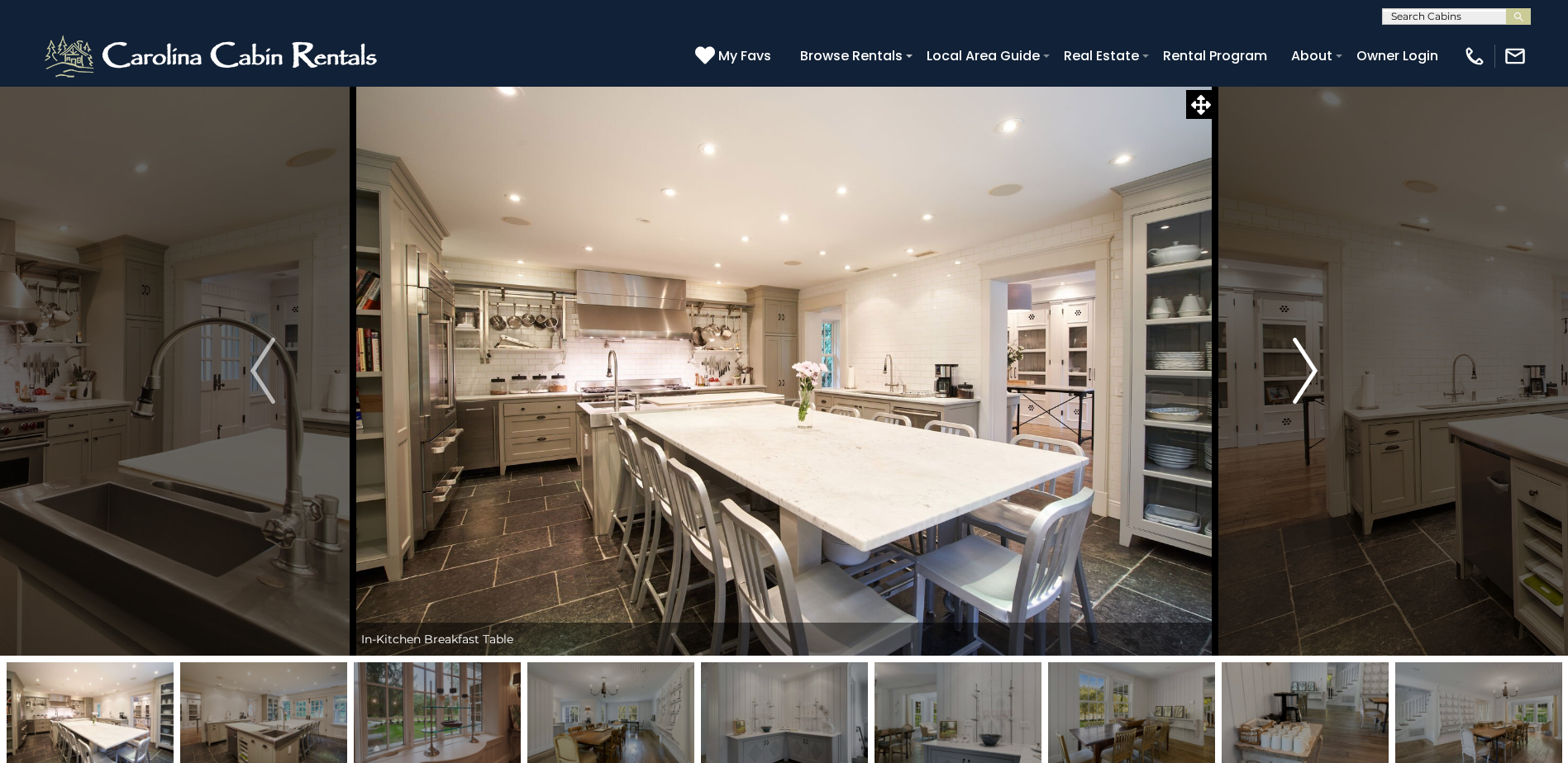
click at [1306, 364] on img "Next" at bounding box center [1305, 371] width 25 height 66
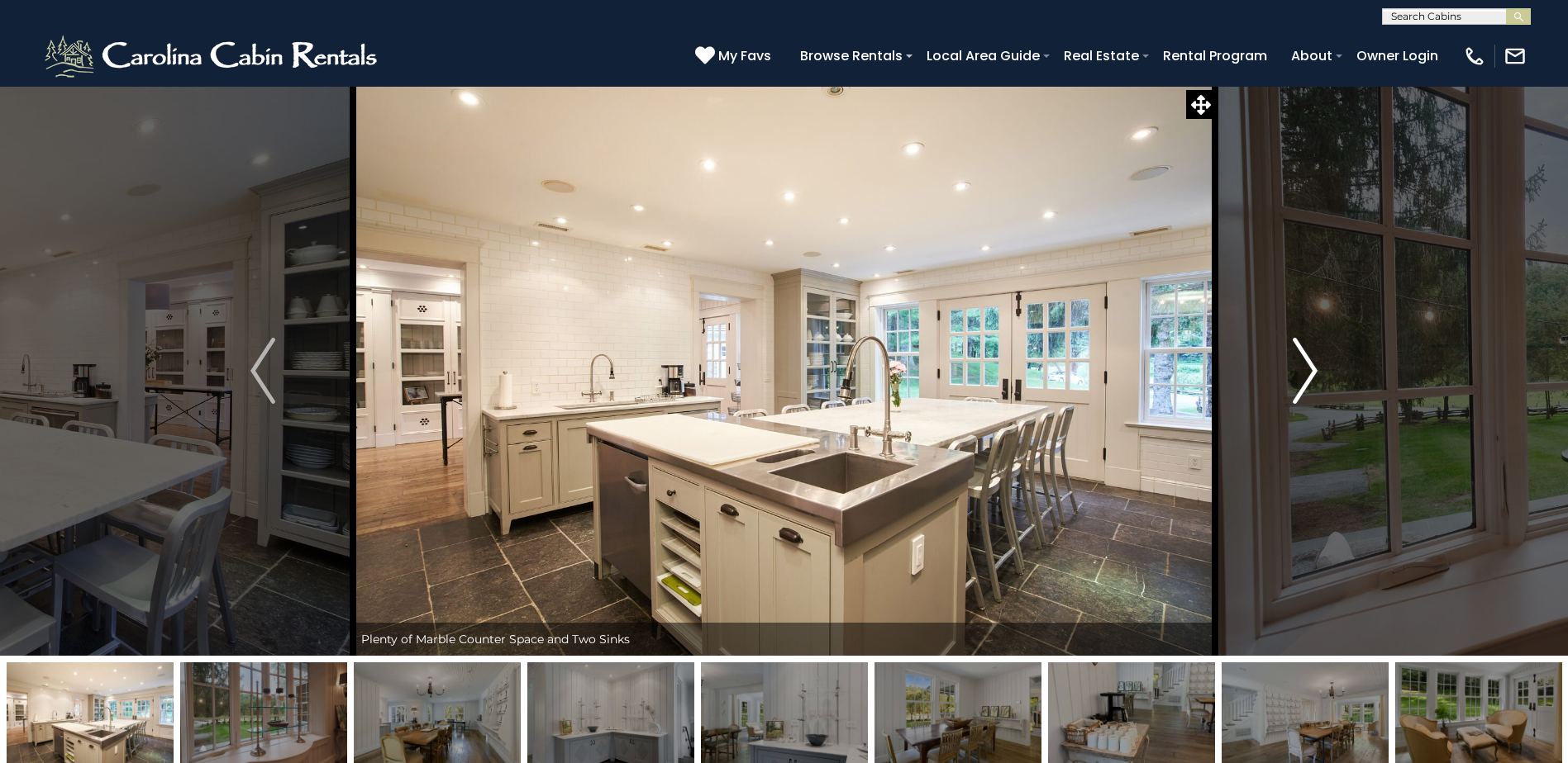
click at [1306, 364] on img "Next" at bounding box center [1305, 371] width 25 height 66
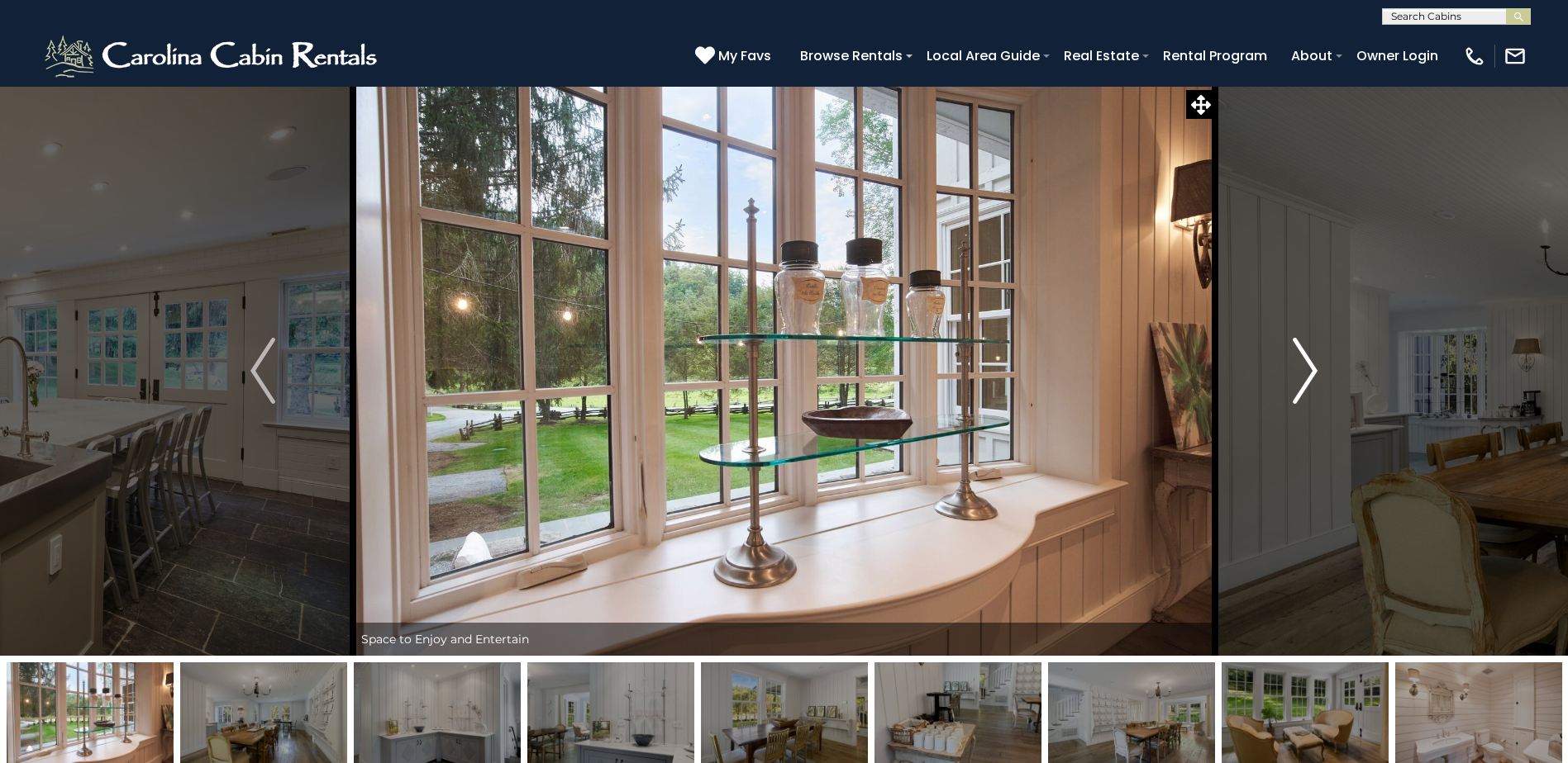
click at [1306, 364] on img "Next" at bounding box center [1305, 371] width 25 height 66
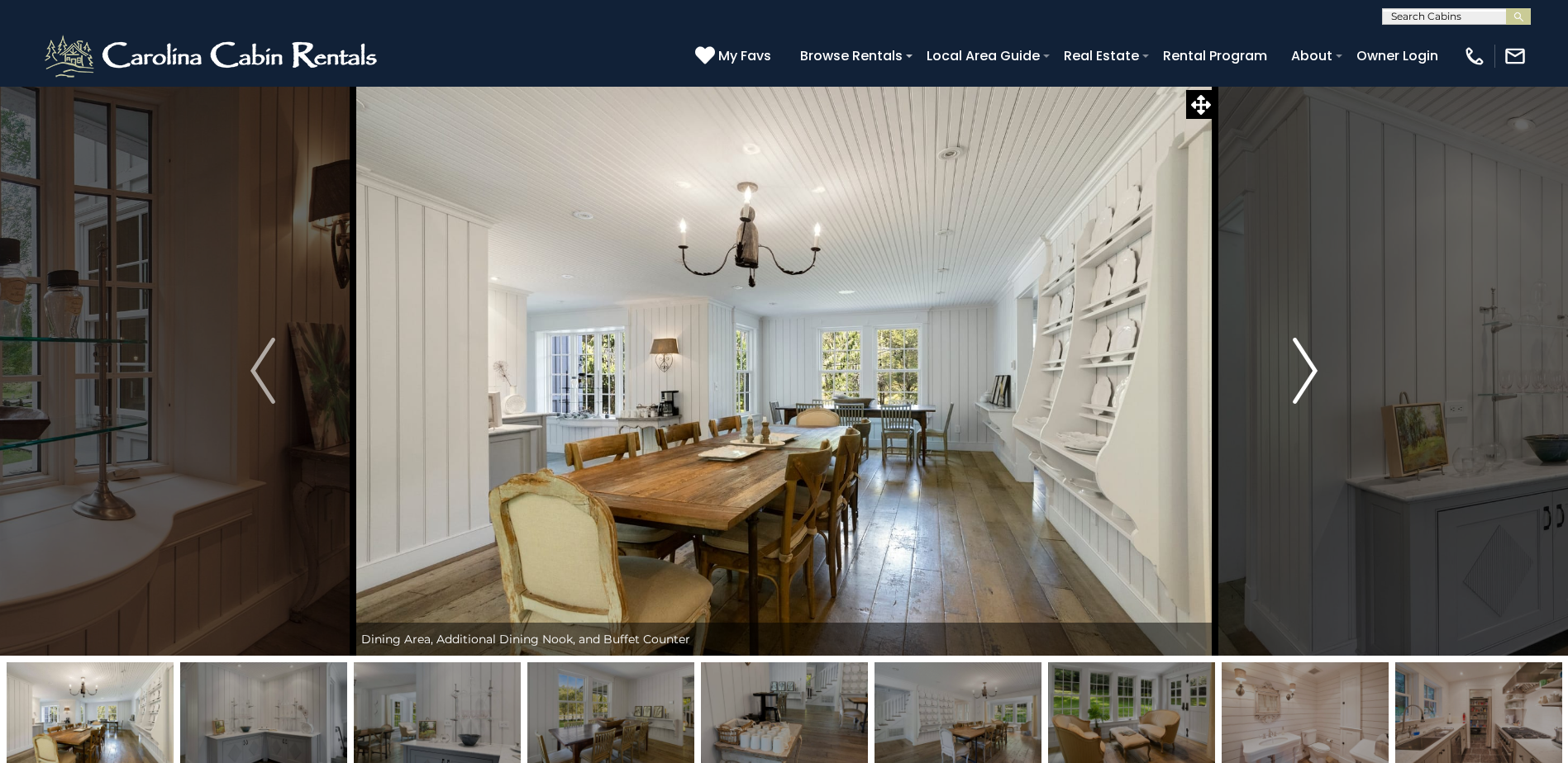
click at [1306, 364] on img "Next" at bounding box center [1305, 371] width 25 height 66
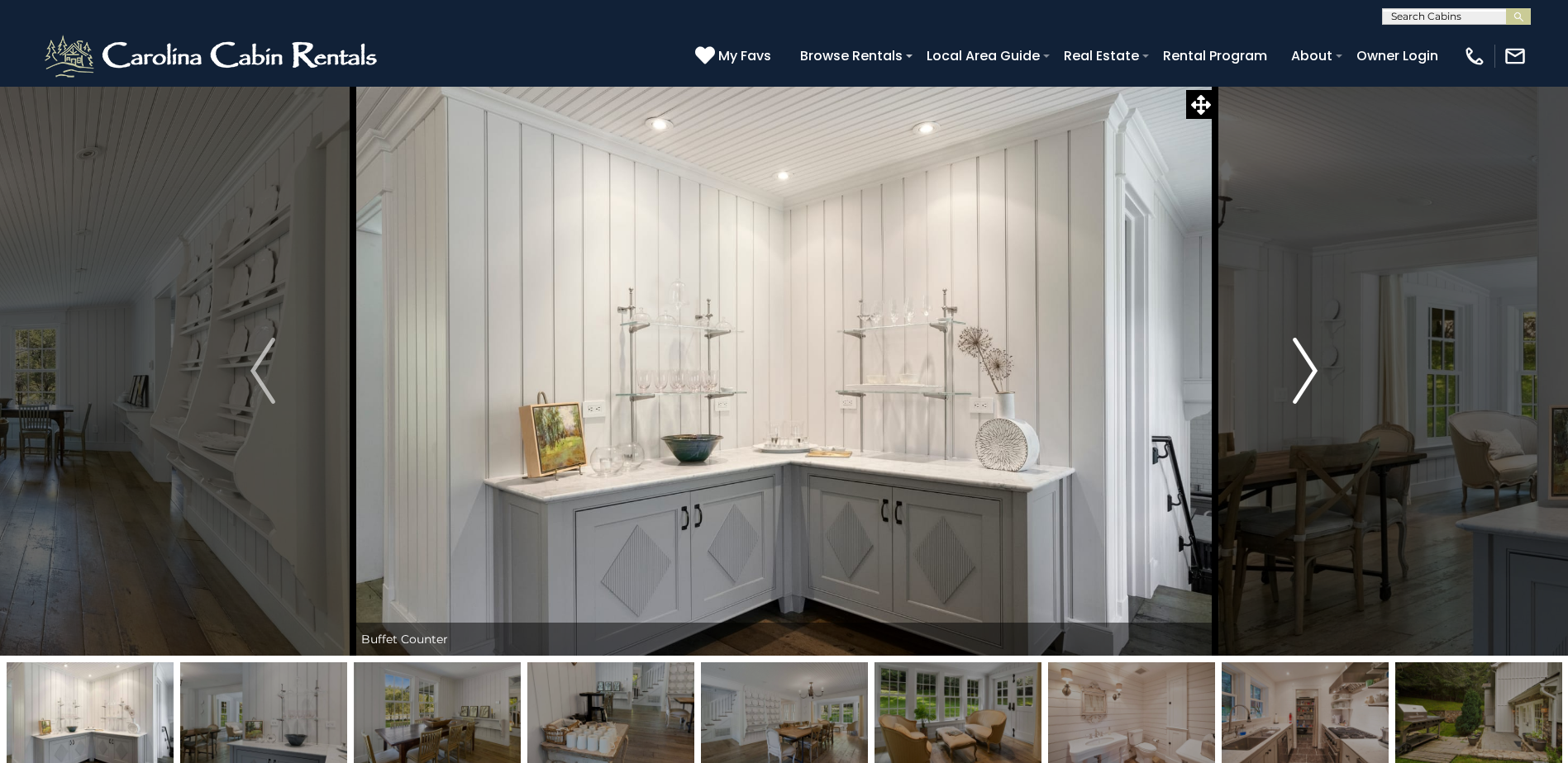
click at [1306, 364] on img "Next" at bounding box center [1305, 371] width 25 height 66
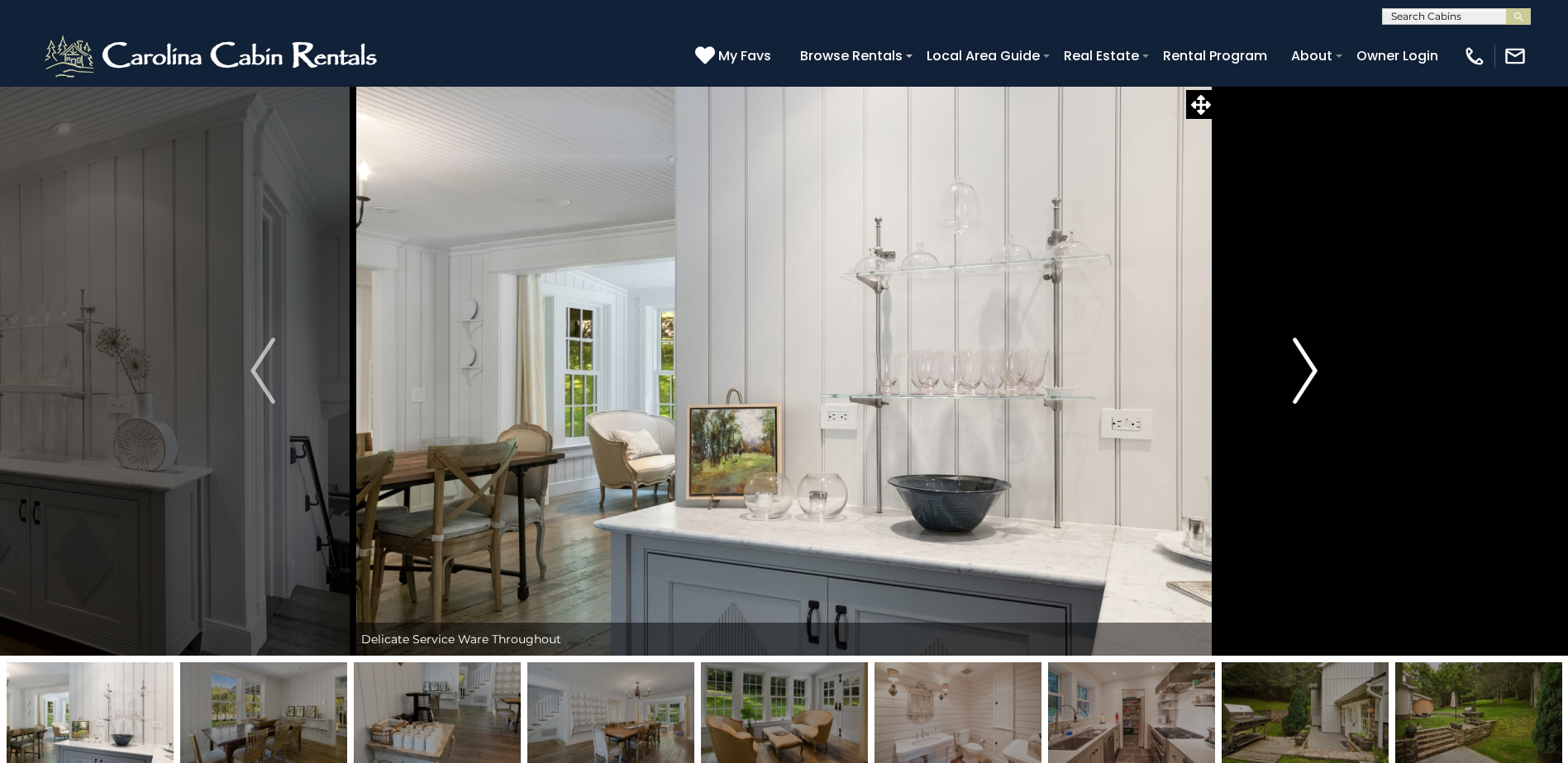
click at [1306, 364] on img "Next" at bounding box center [1305, 371] width 25 height 66
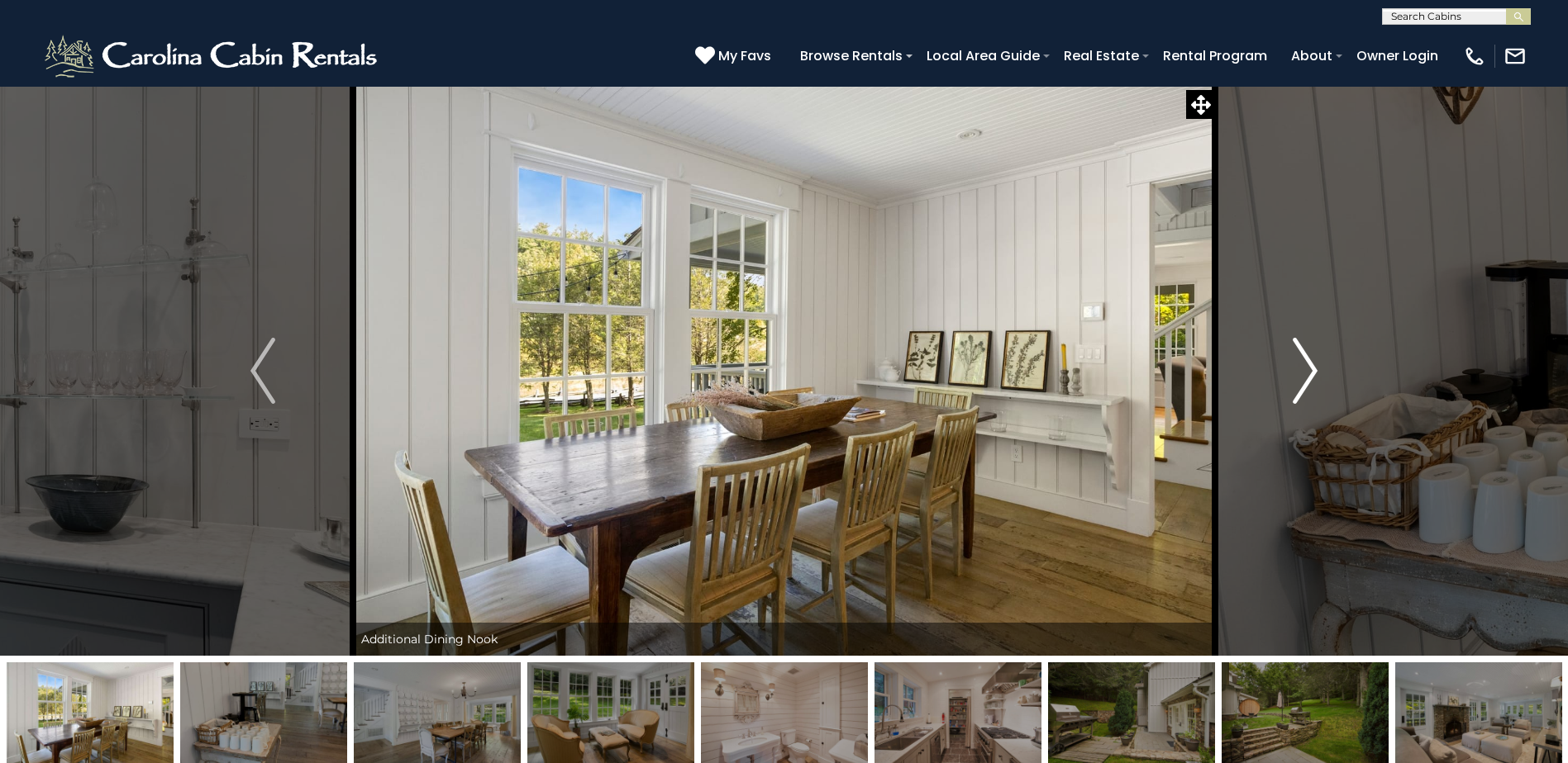
click at [1306, 364] on img "Next" at bounding box center [1305, 371] width 25 height 66
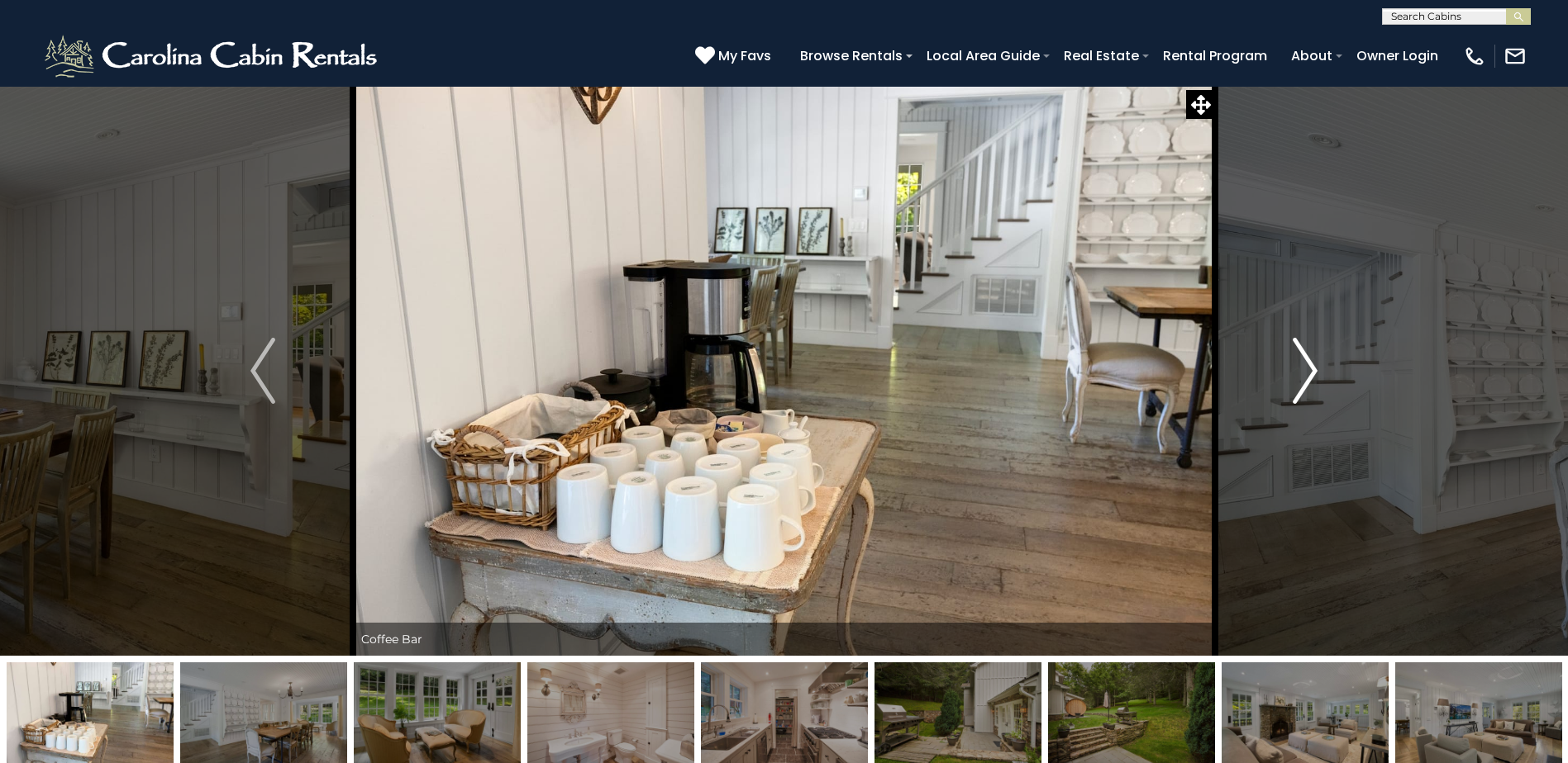
click at [1306, 364] on img "Next" at bounding box center [1305, 371] width 25 height 66
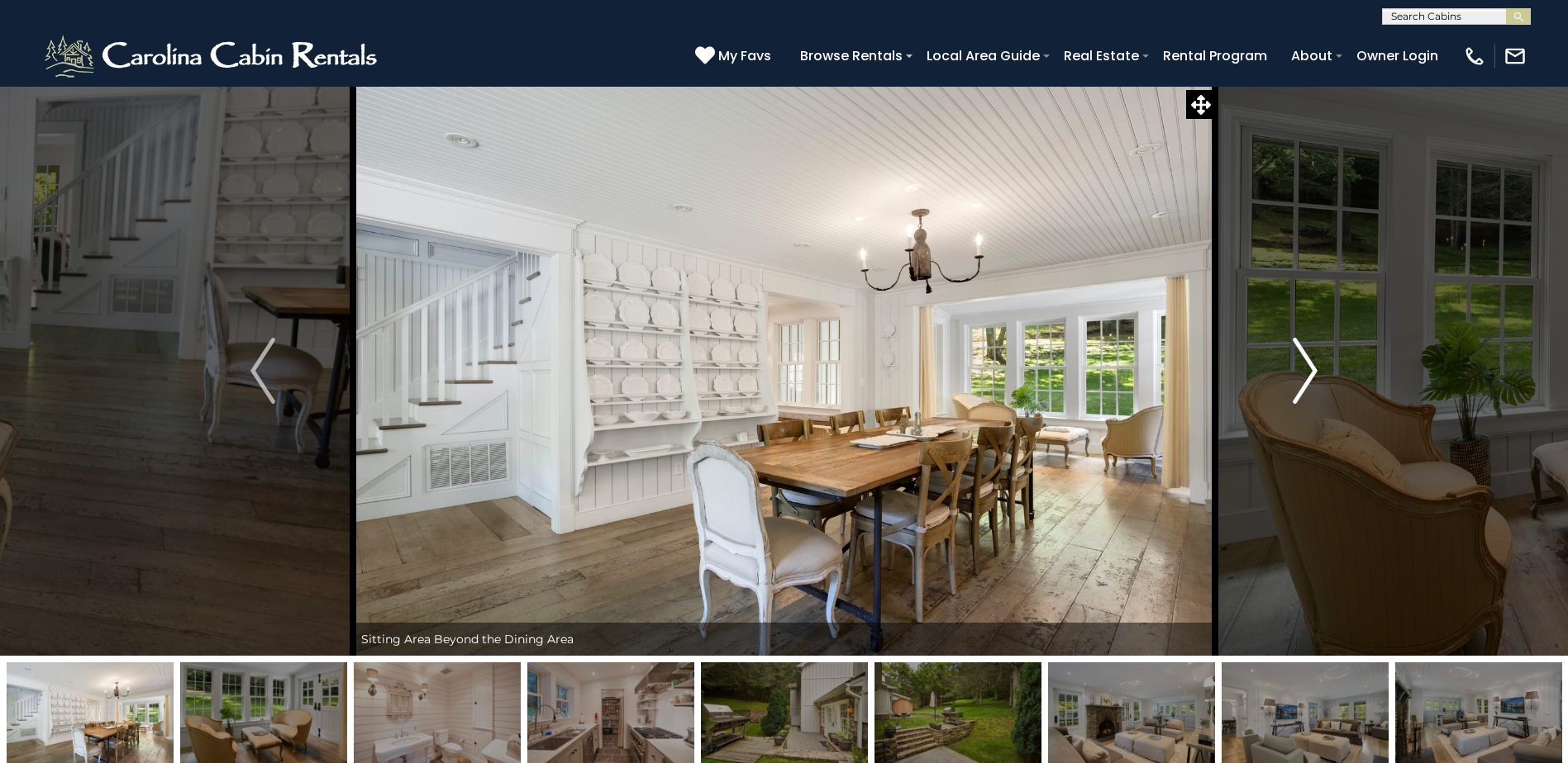
click at [1306, 364] on img "Next" at bounding box center [1305, 371] width 25 height 66
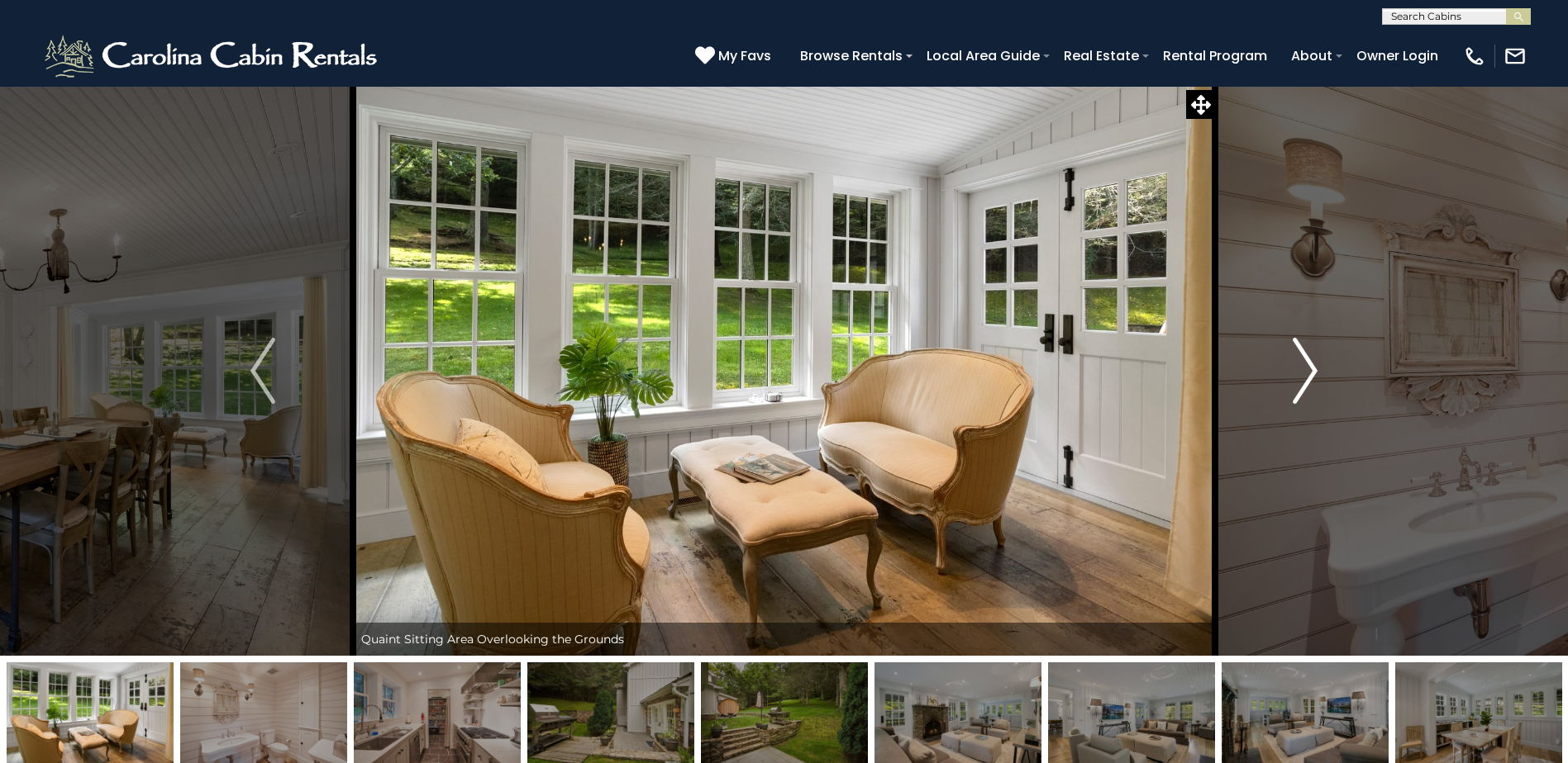
click at [1306, 364] on img "Next" at bounding box center [1305, 371] width 25 height 66
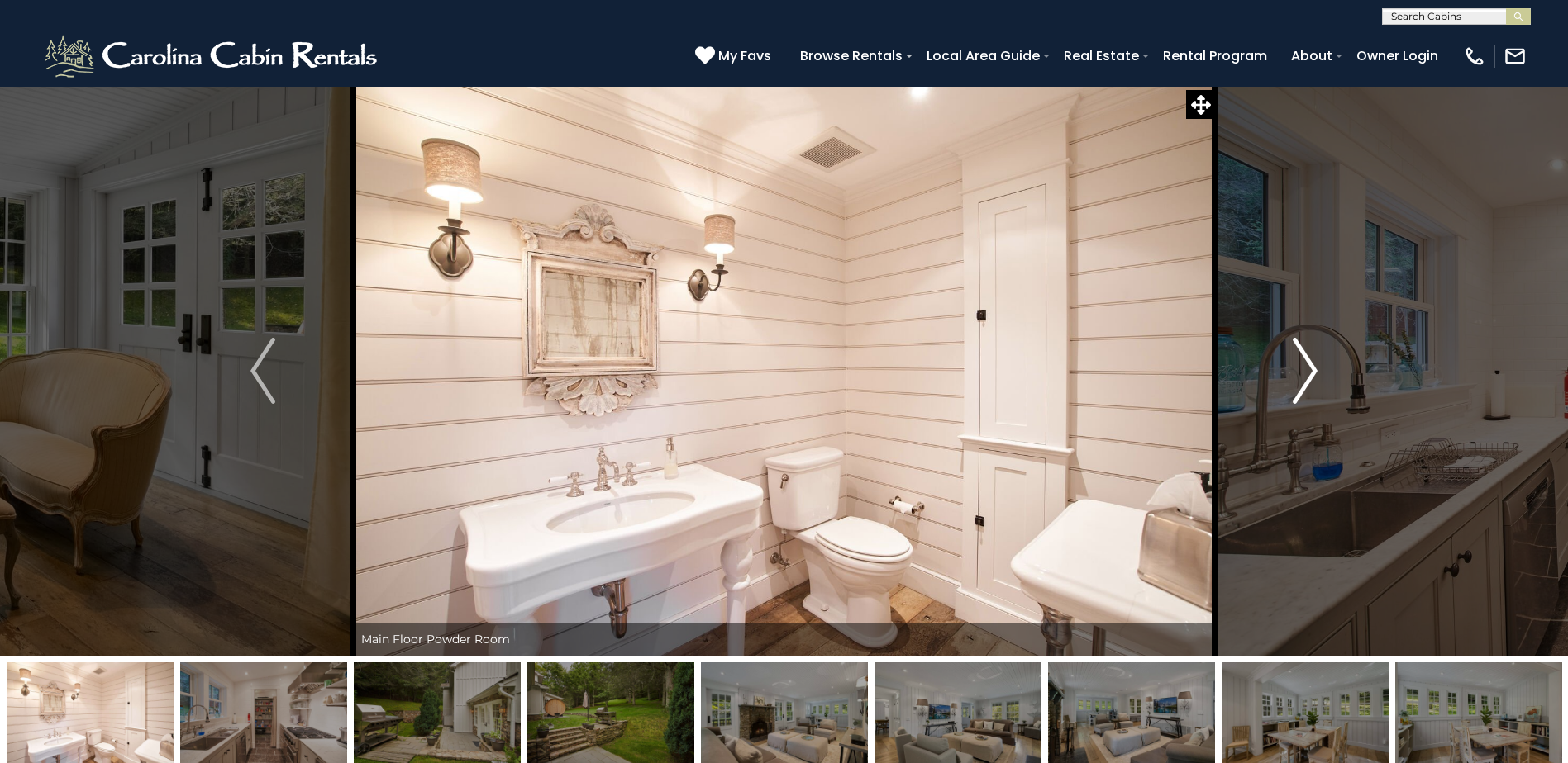
click at [1306, 364] on img "Next" at bounding box center [1305, 371] width 25 height 66
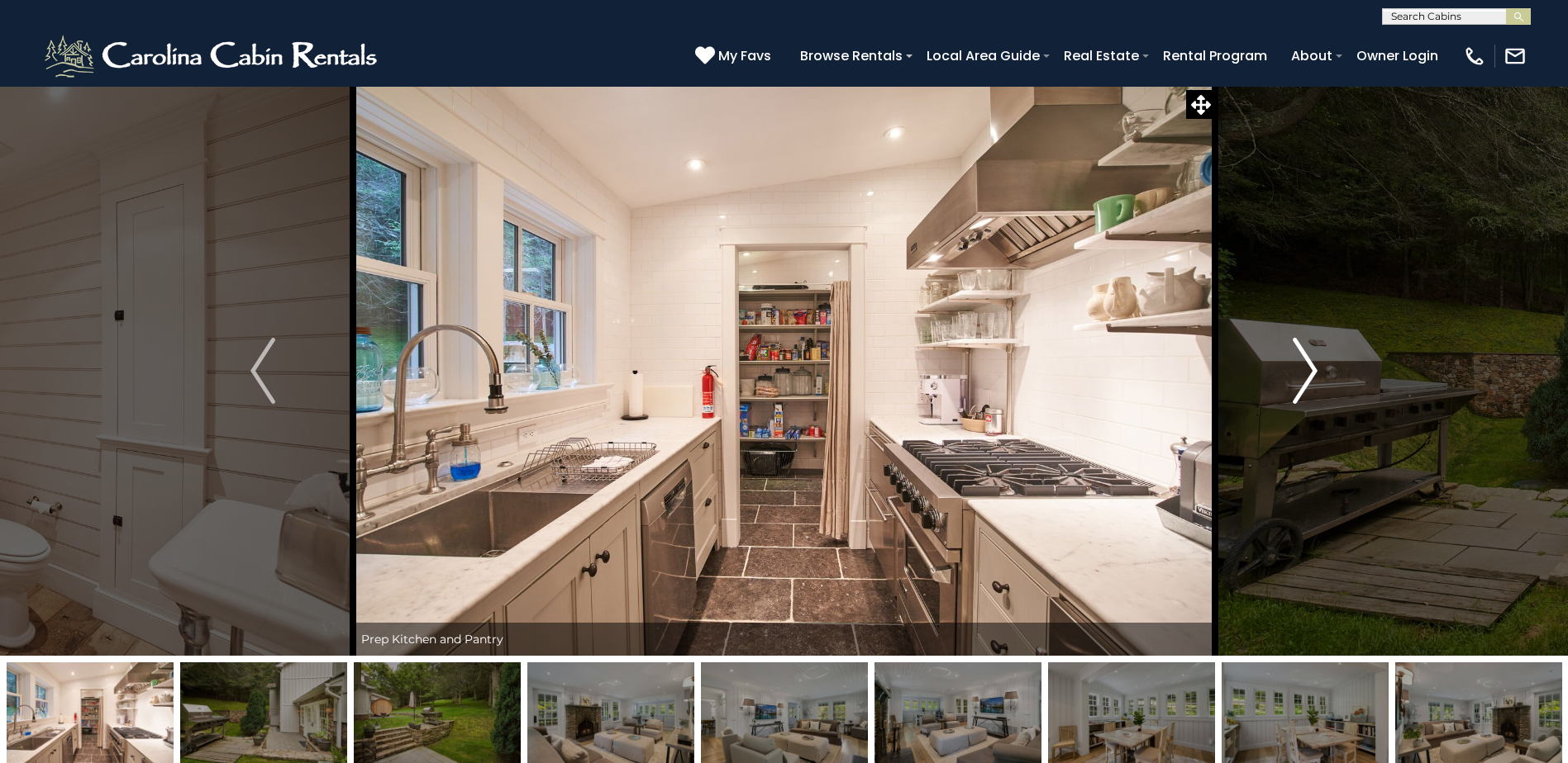
click at [1306, 364] on img "Next" at bounding box center [1305, 371] width 25 height 66
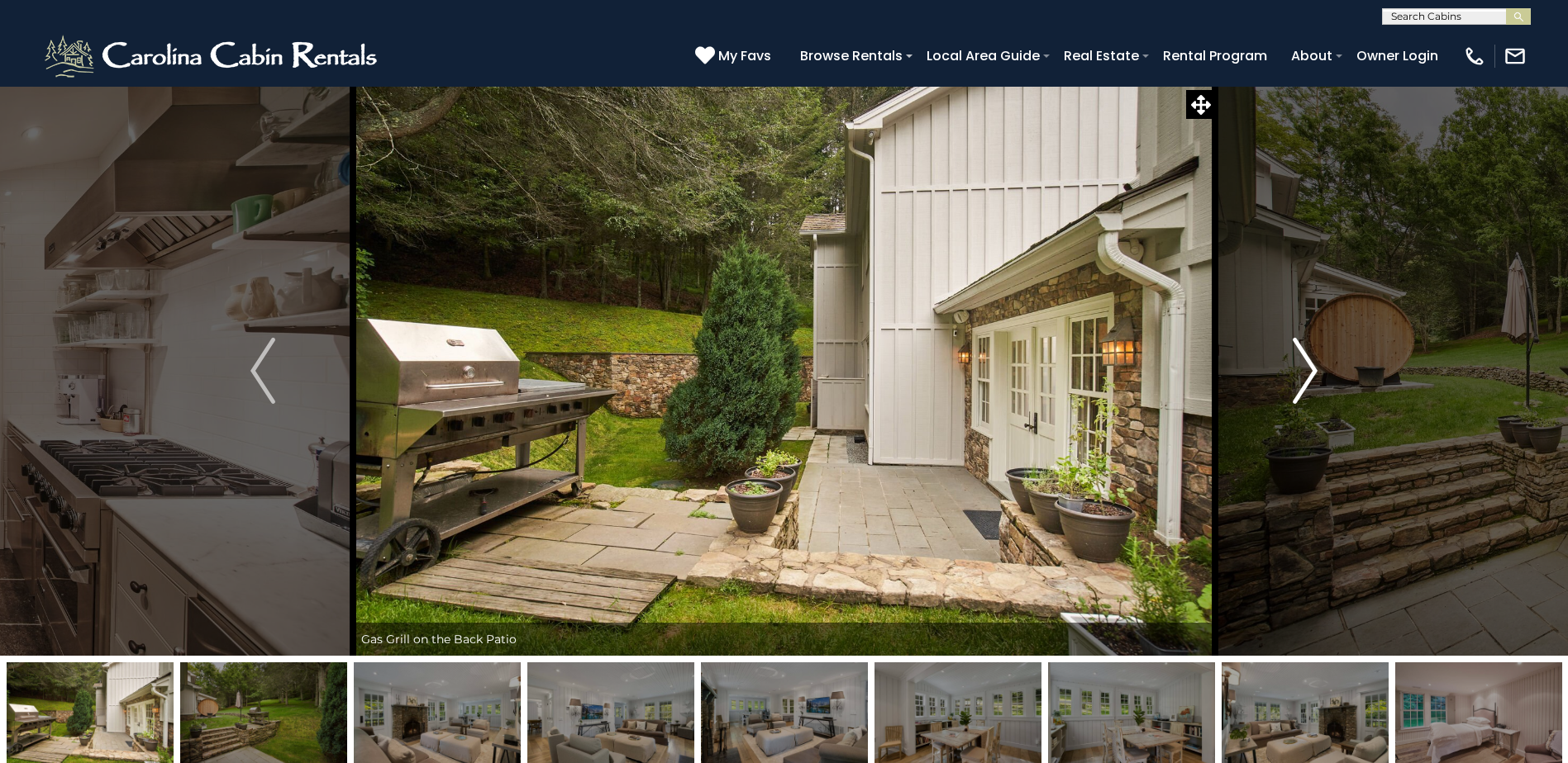
click at [1306, 364] on img "Next" at bounding box center [1305, 371] width 25 height 66
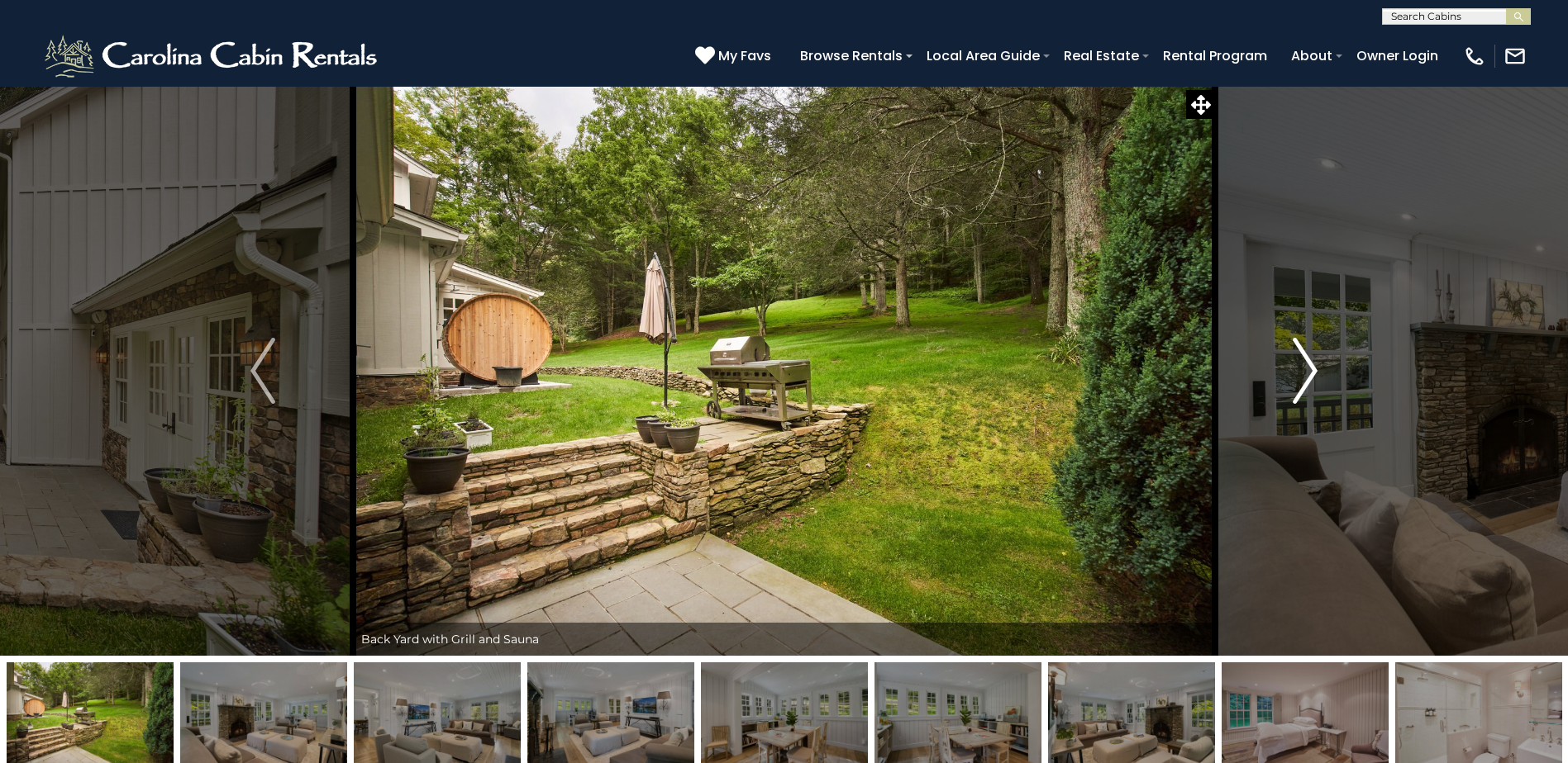
click at [1306, 364] on img "Next" at bounding box center [1305, 371] width 25 height 66
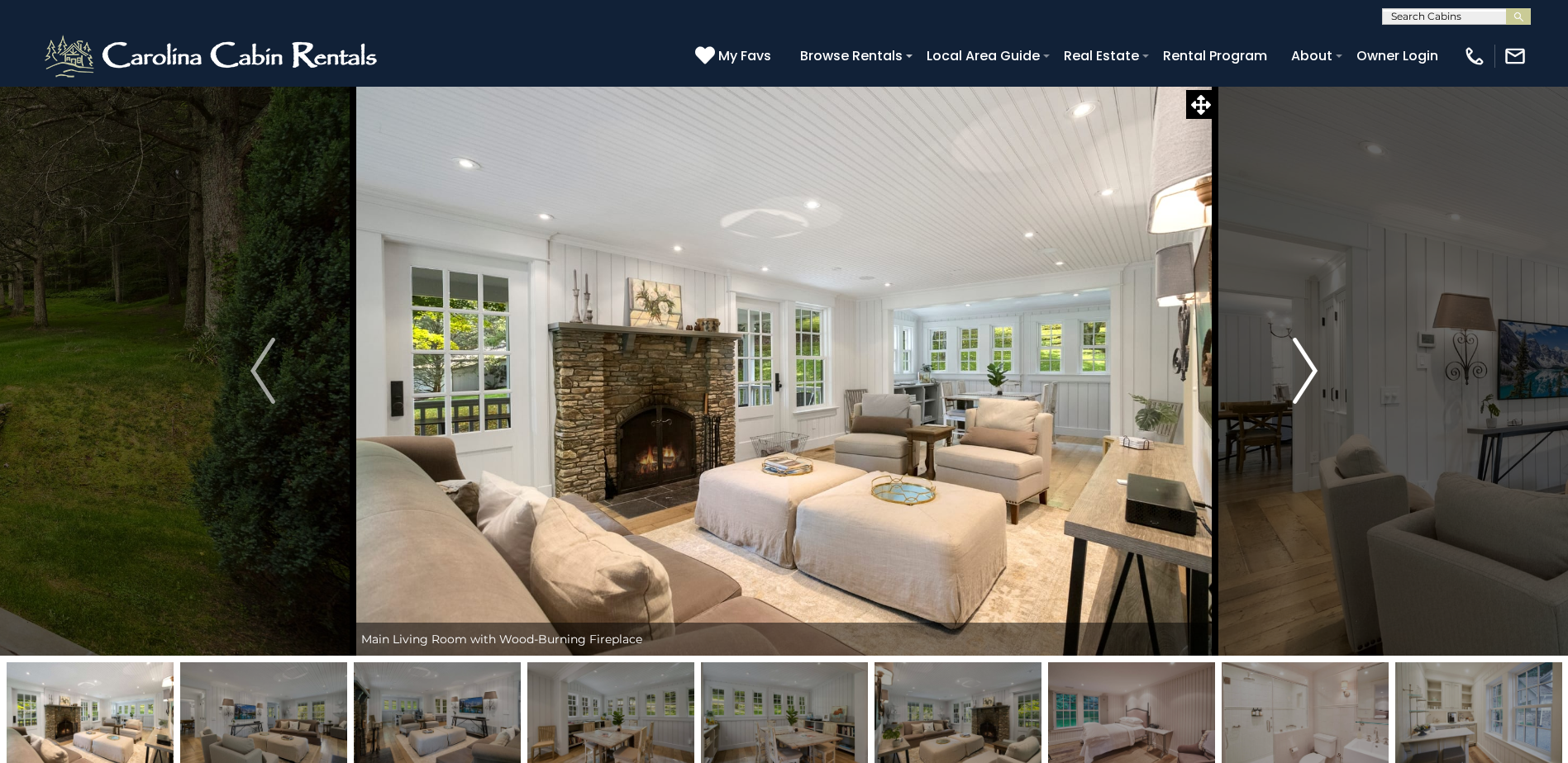
click at [1306, 364] on img "Next" at bounding box center [1305, 371] width 25 height 66
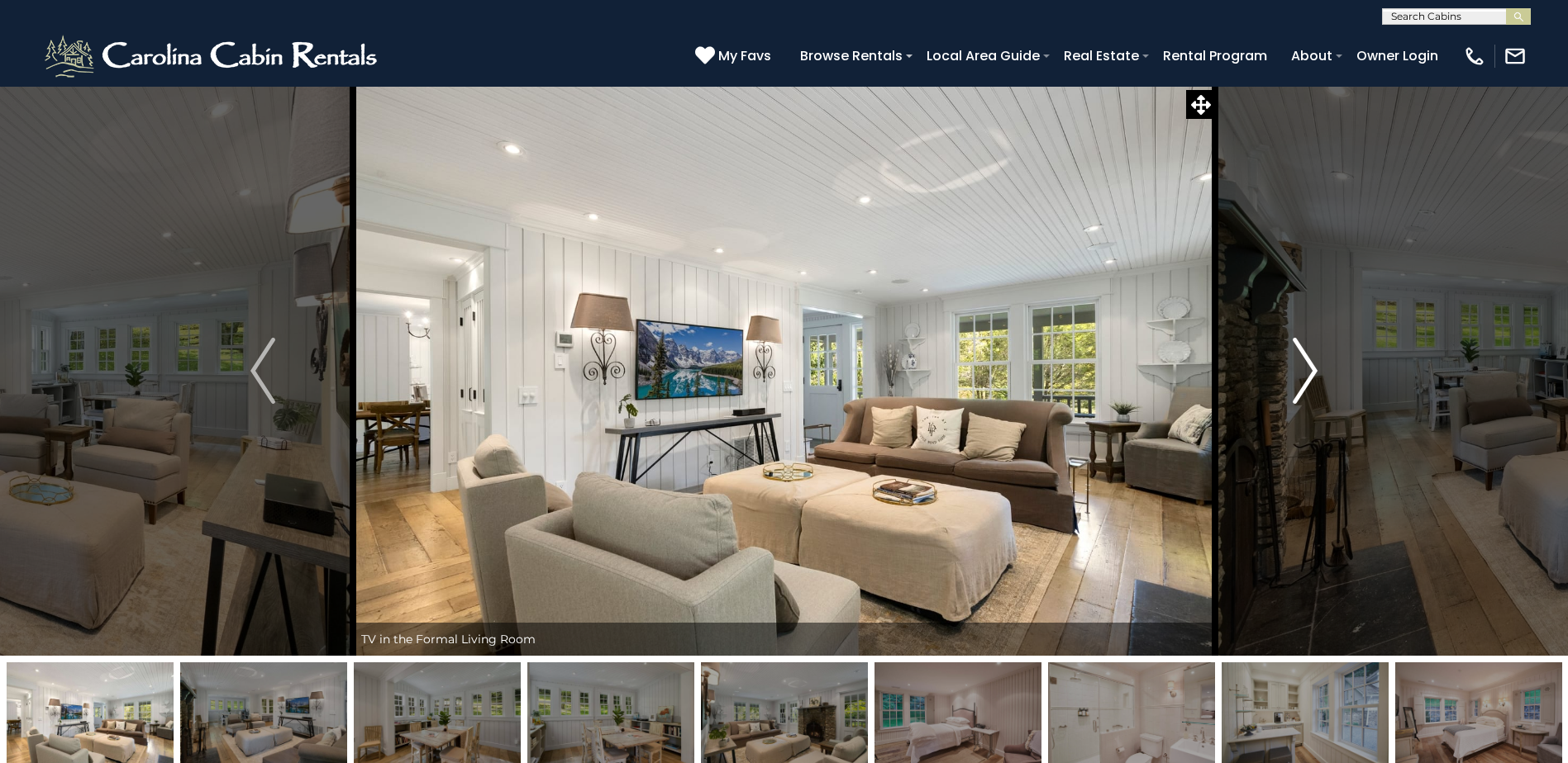
click at [1306, 364] on img "Next" at bounding box center [1305, 371] width 25 height 66
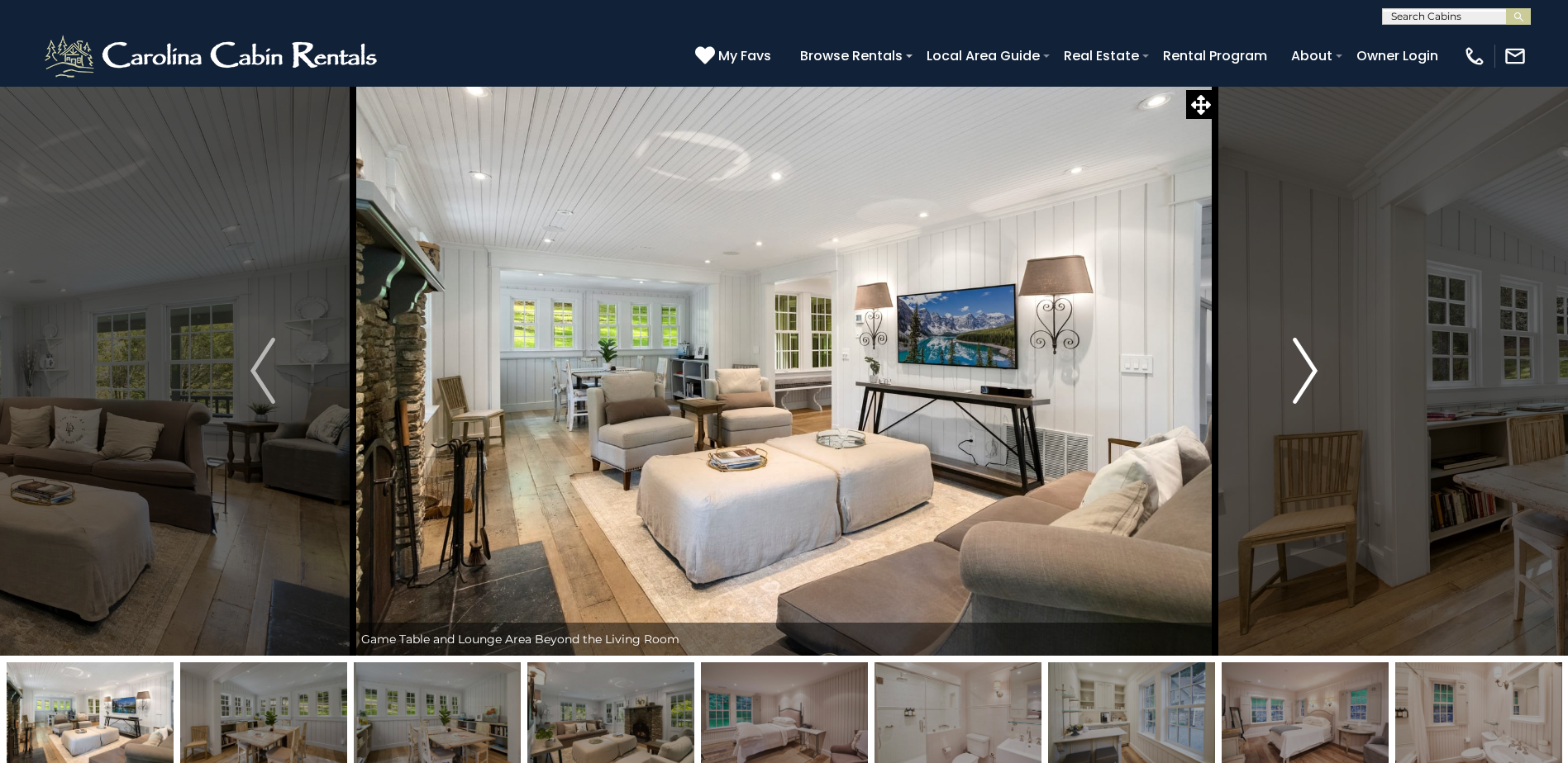
click at [1306, 364] on img "Next" at bounding box center [1305, 371] width 25 height 66
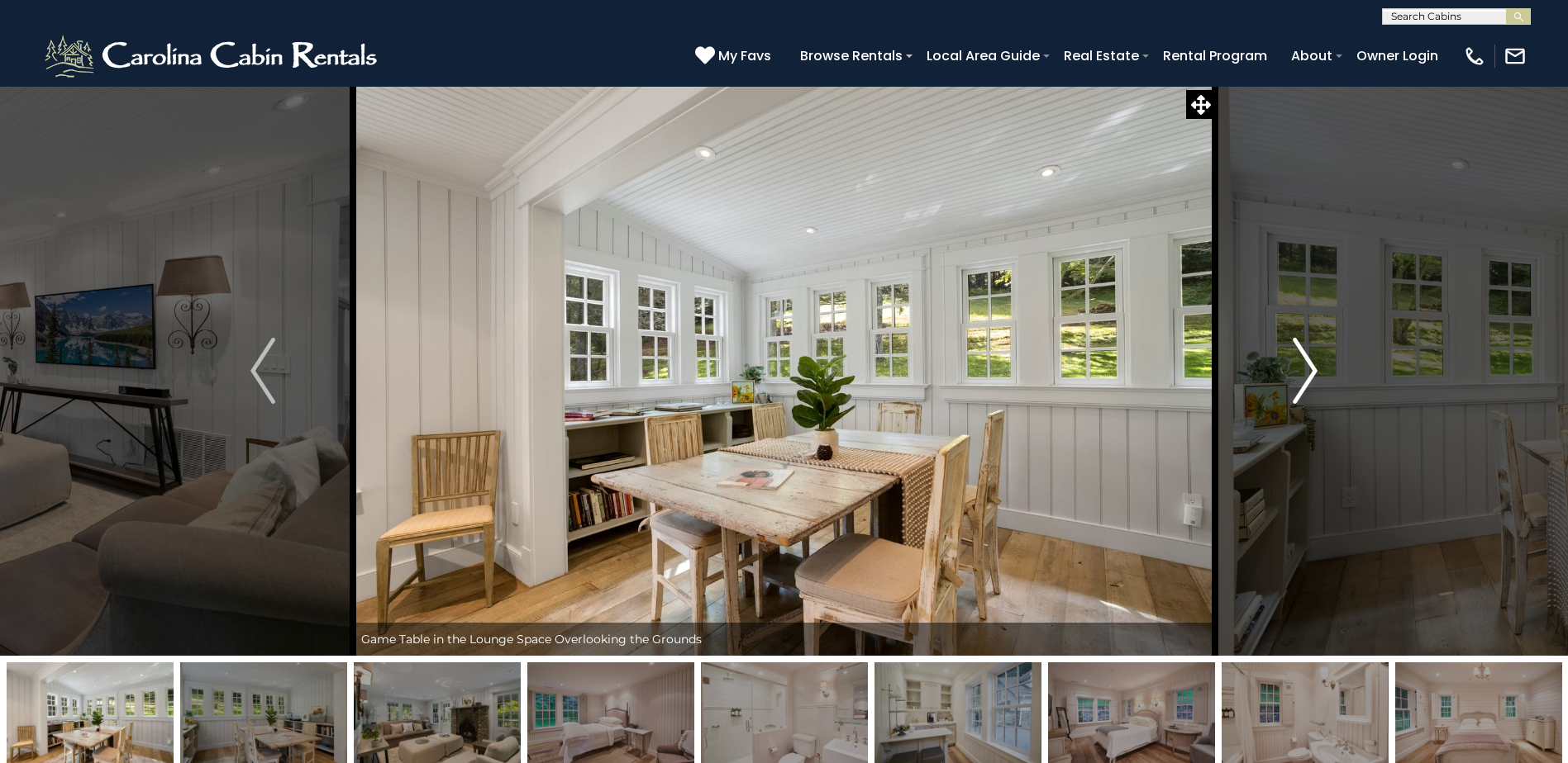
click at [1306, 364] on img "Next" at bounding box center [1305, 371] width 25 height 66
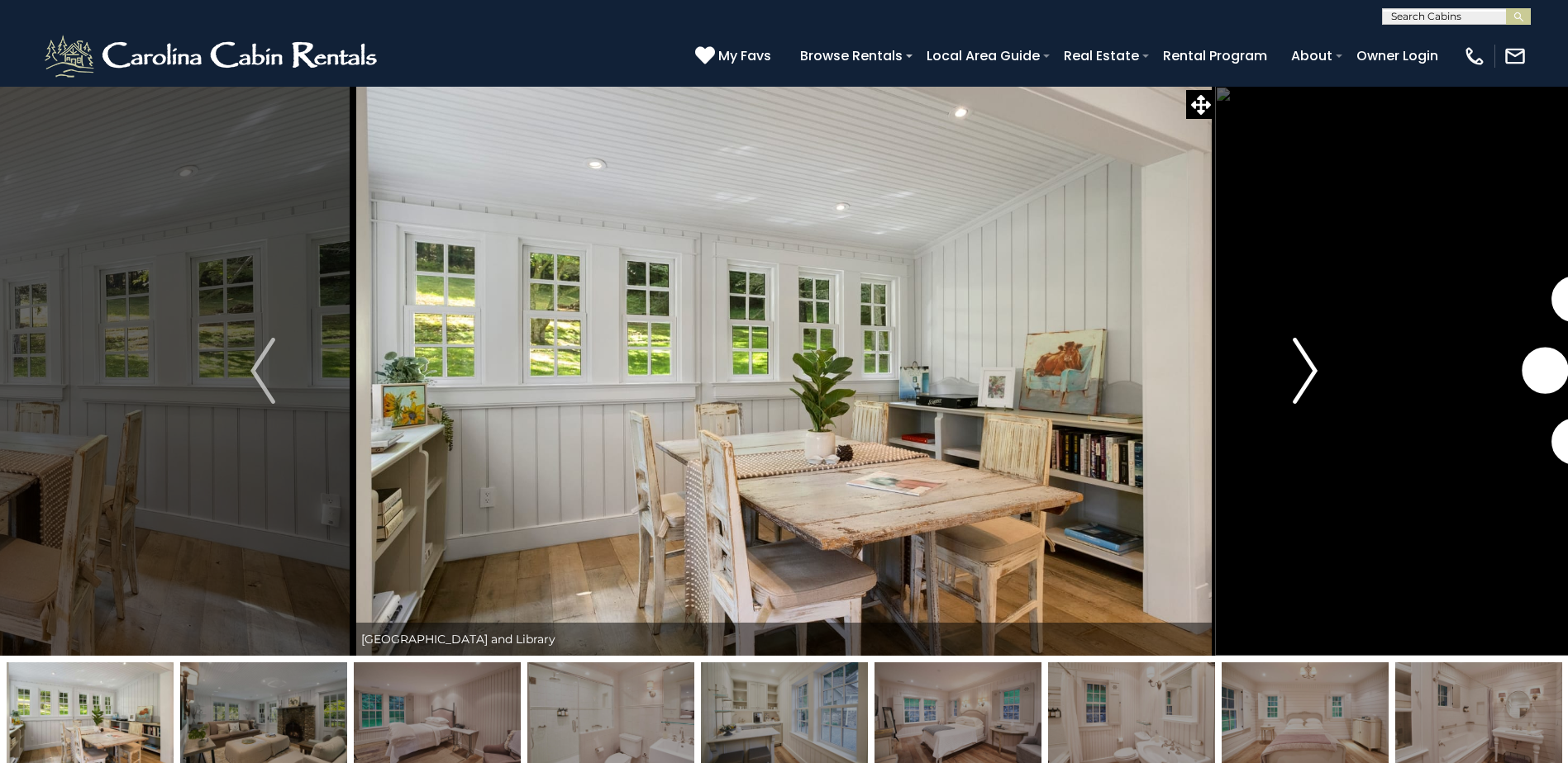
click at [1306, 364] on img "Next" at bounding box center [1305, 371] width 25 height 66
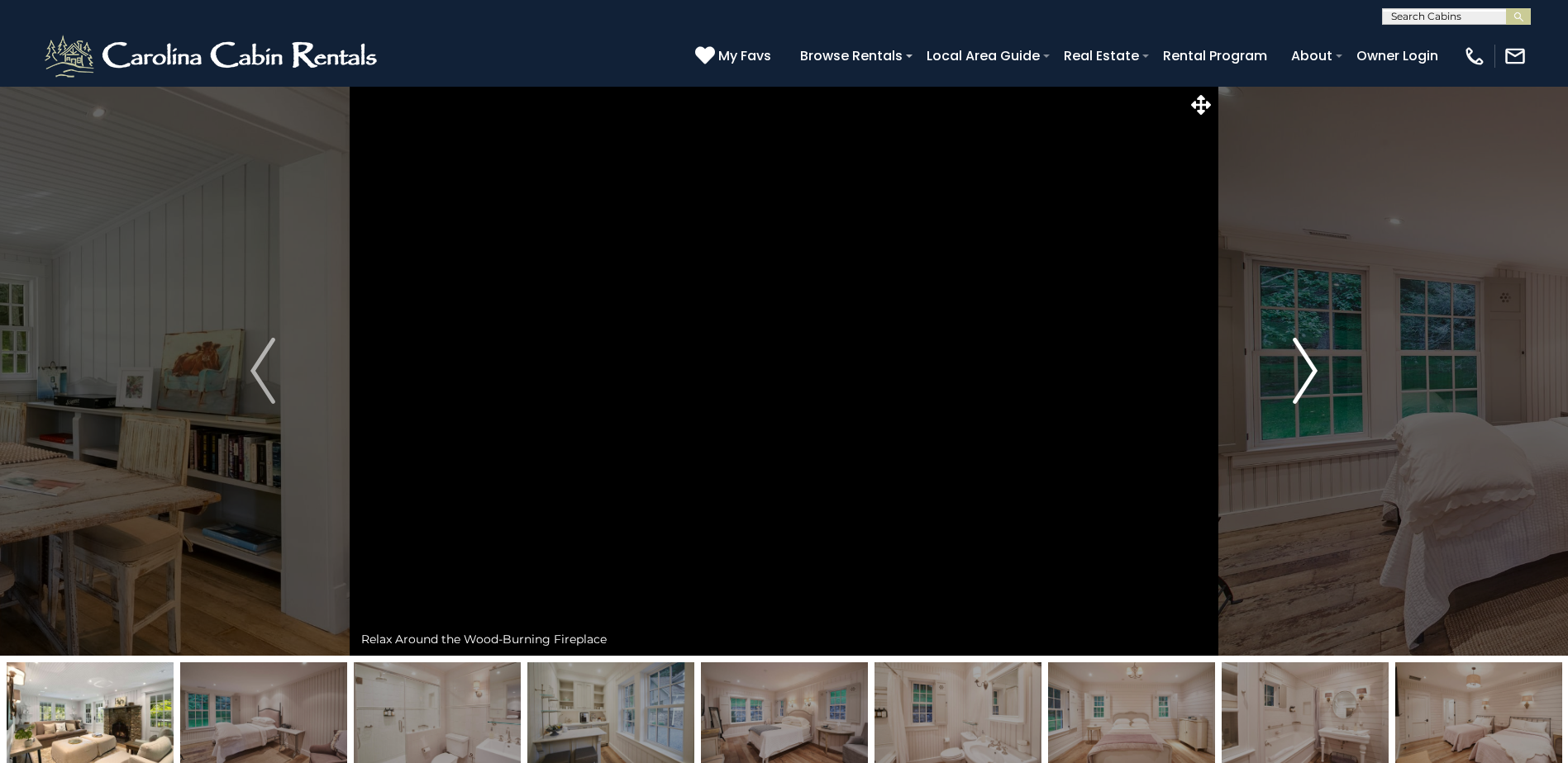
click at [1306, 364] on img "Next" at bounding box center [1305, 371] width 25 height 66
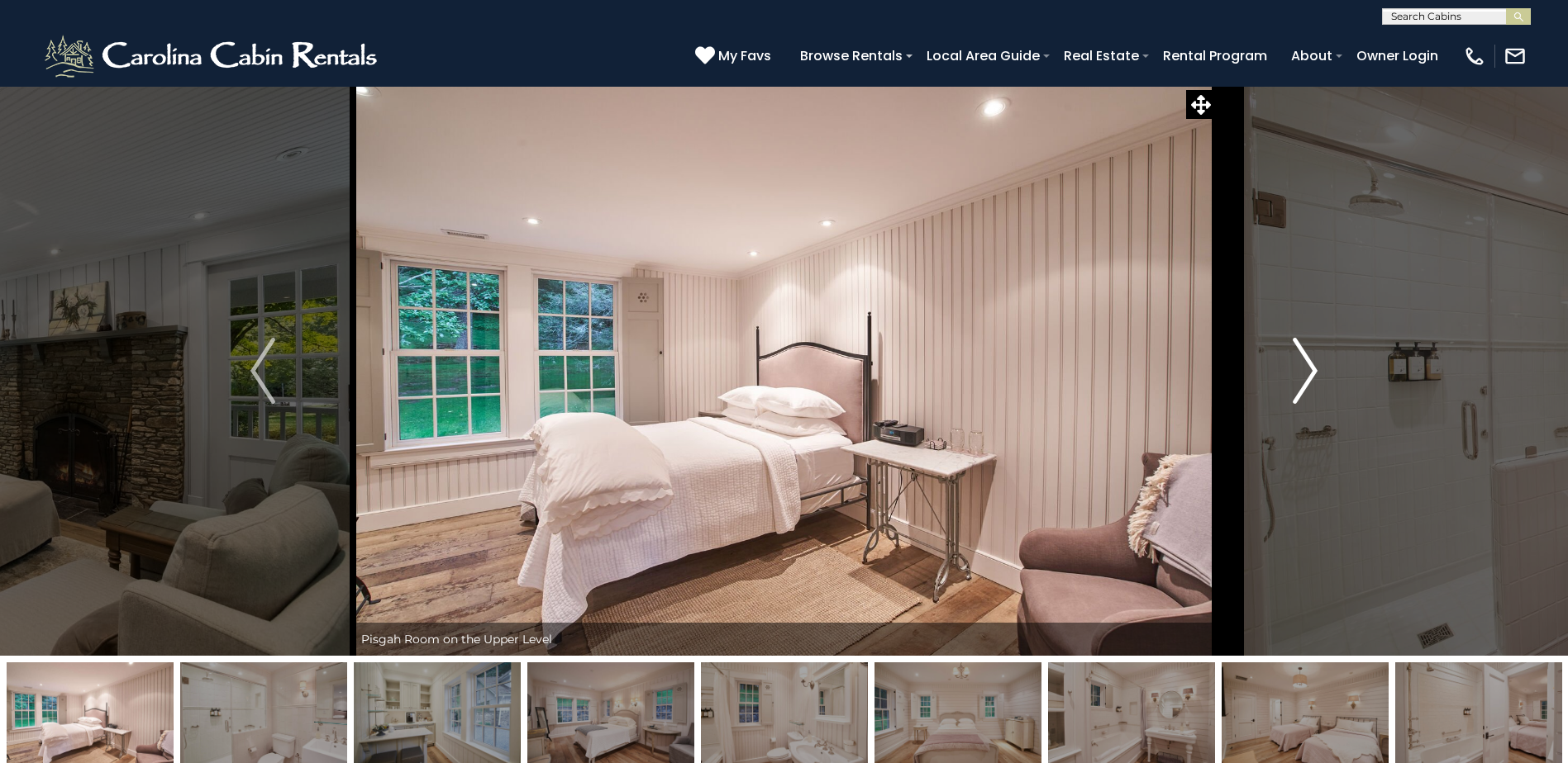
click at [1306, 364] on img "Next" at bounding box center [1305, 371] width 25 height 66
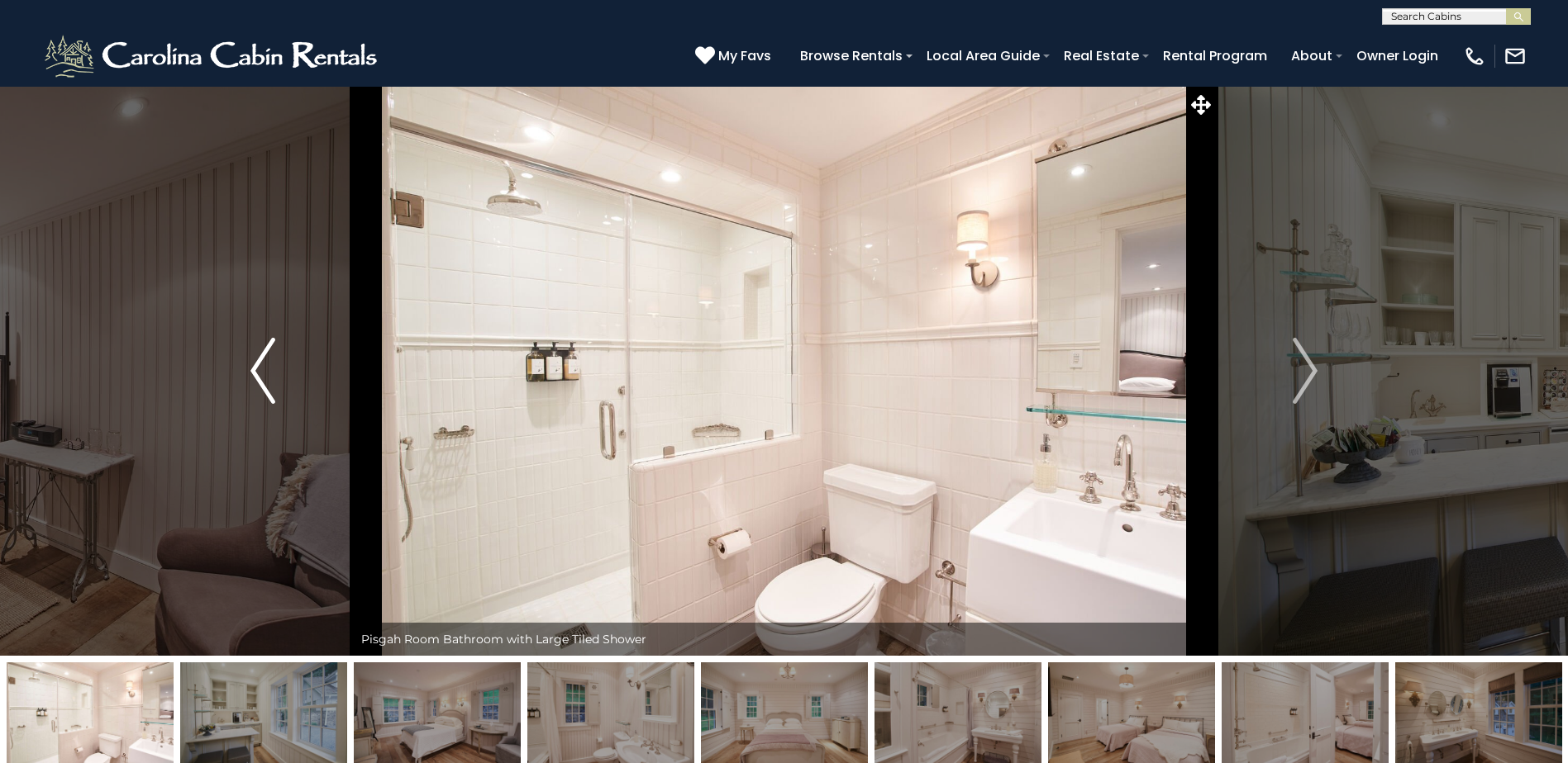
click at [255, 379] on img "Previous" at bounding box center [263, 371] width 25 height 66
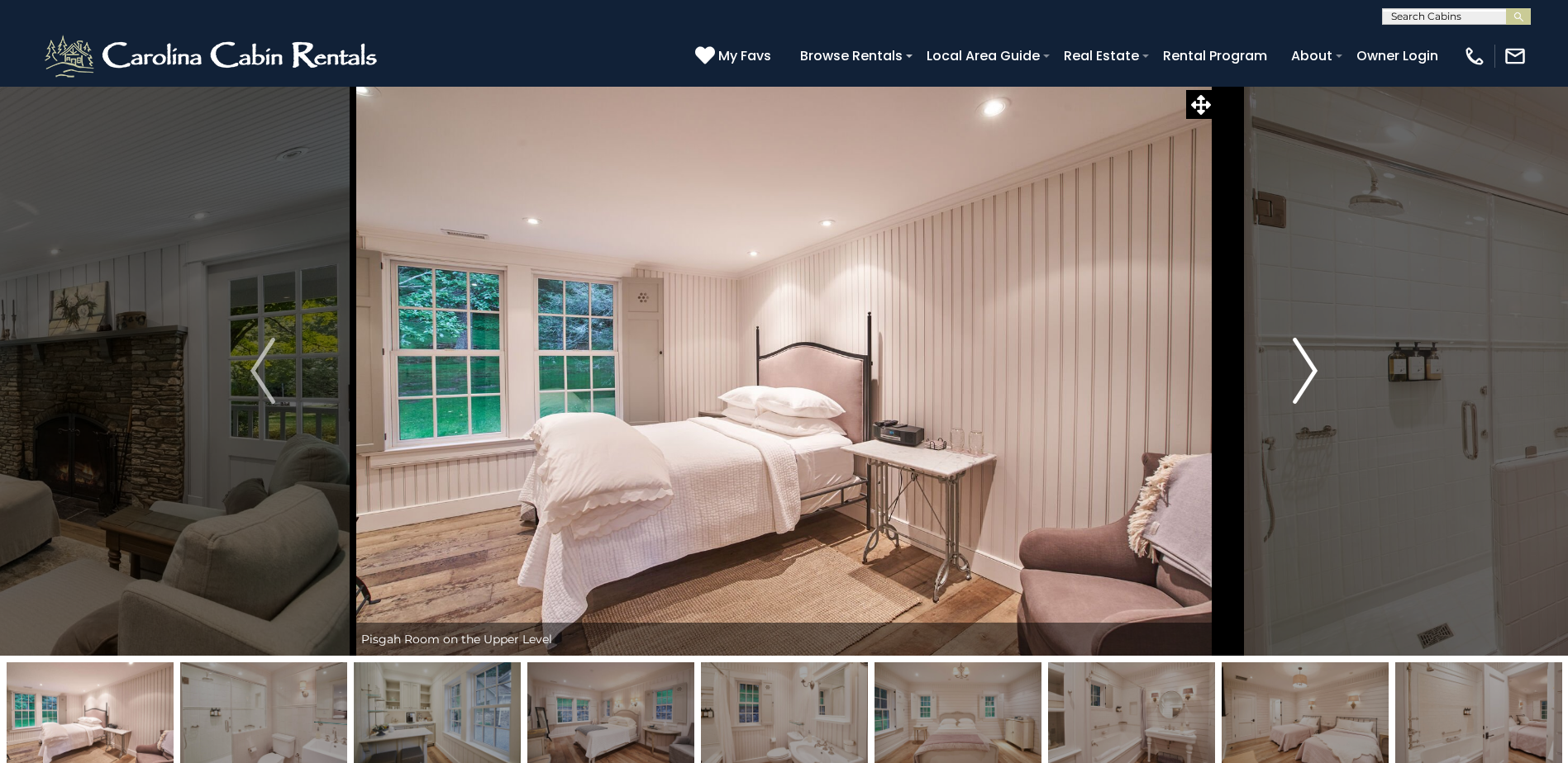
click at [1314, 375] on img "Next" at bounding box center [1305, 371] width 25 height 66
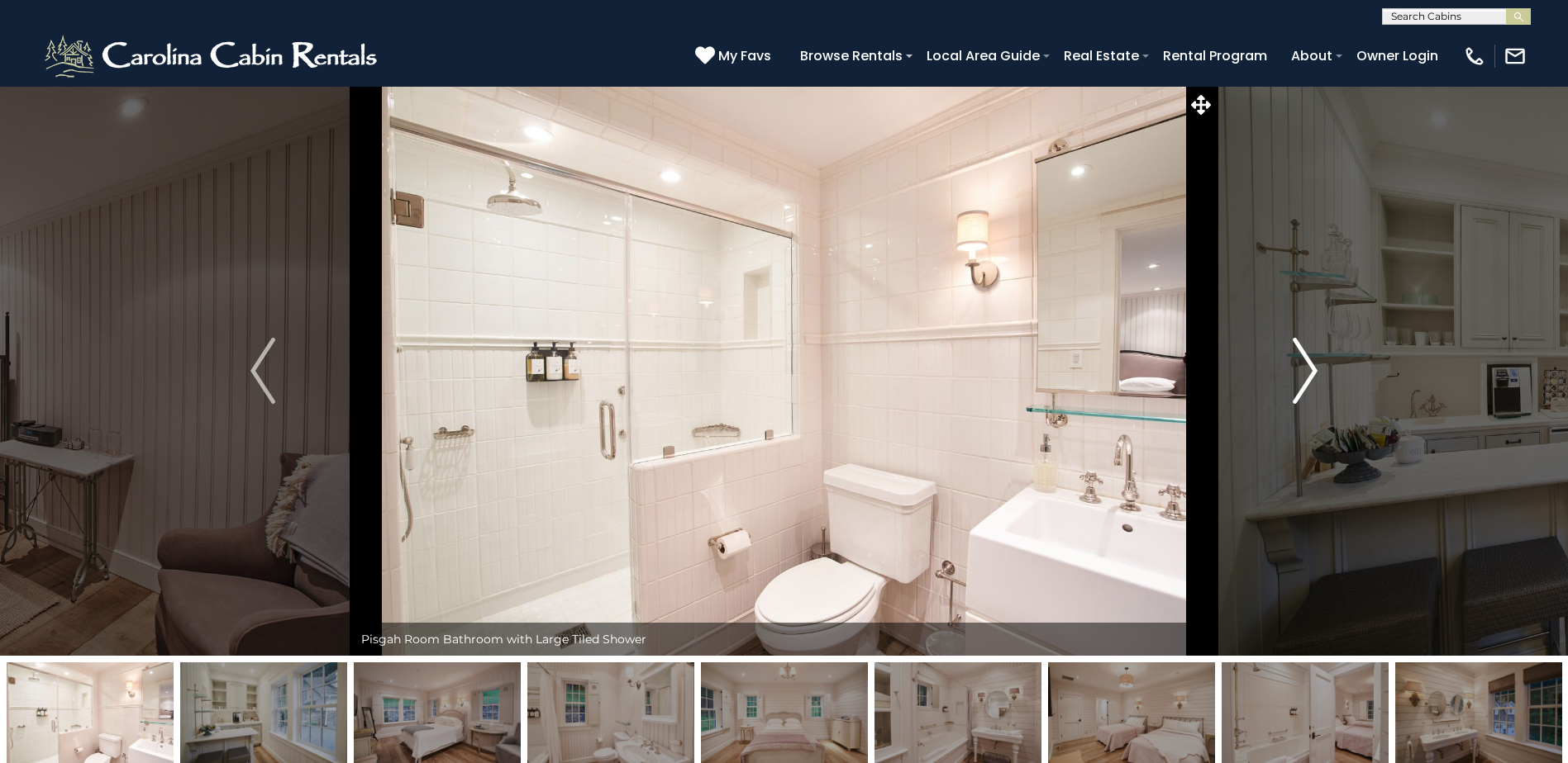
click at [1314, 375] on img "Next" at bounding box center [1305, 371] width 25 height 66
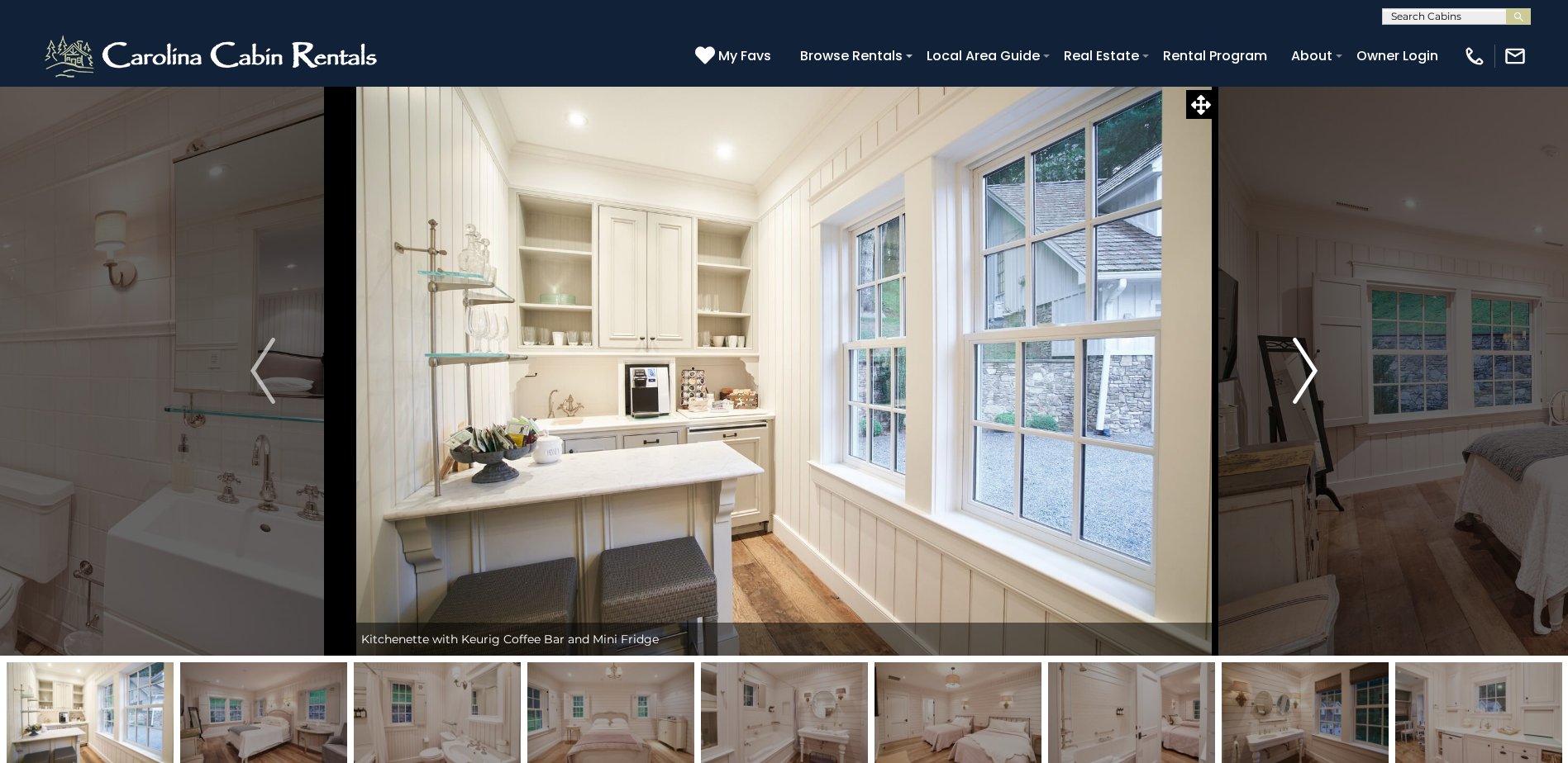
click at [1314, 375] on img "Next" at bounding box center [1305, 371] width 25 height 66
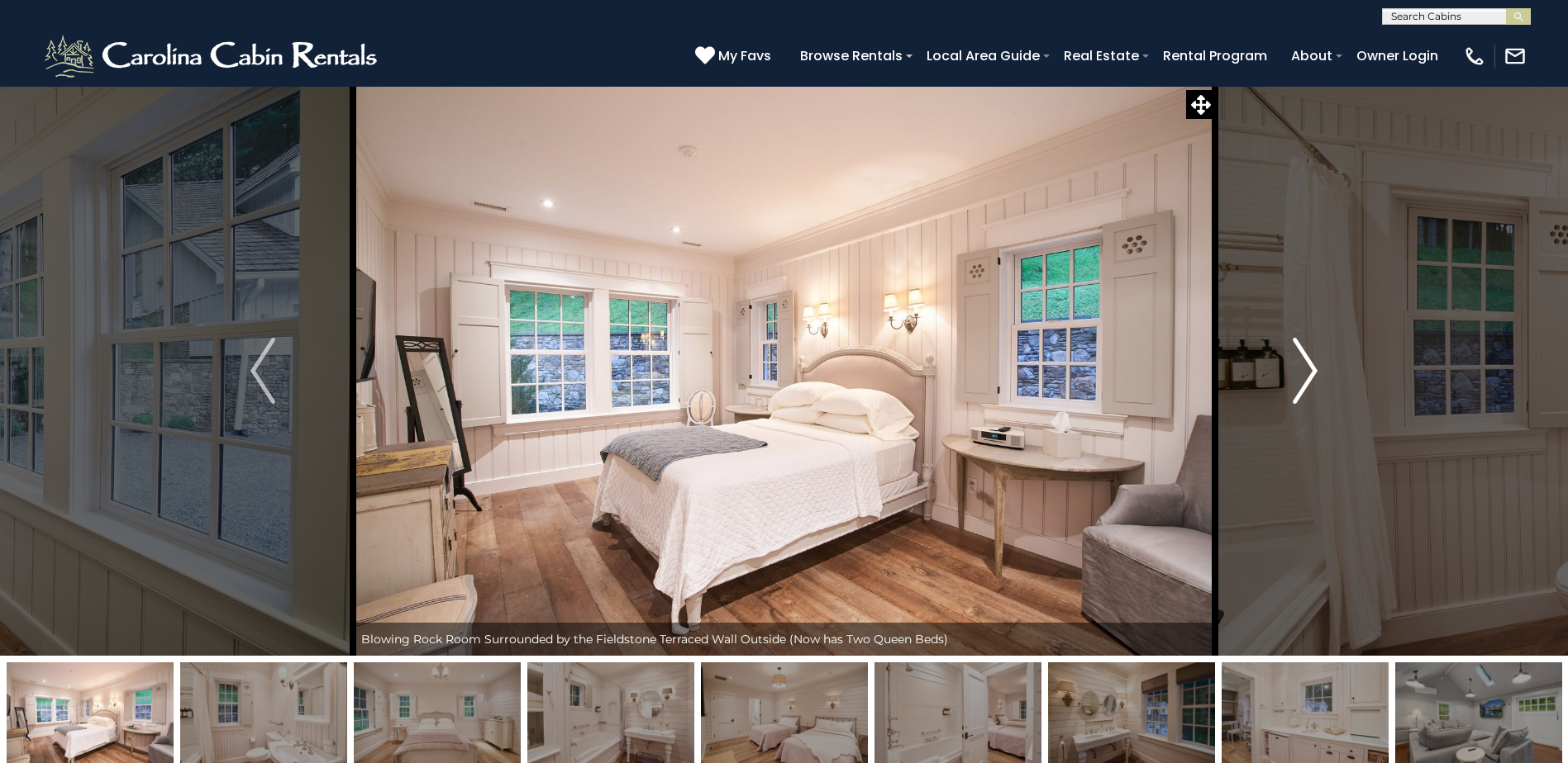
click at [1314, 375] on img "Next" at bounding box center [1305, 371] width 25 height 66
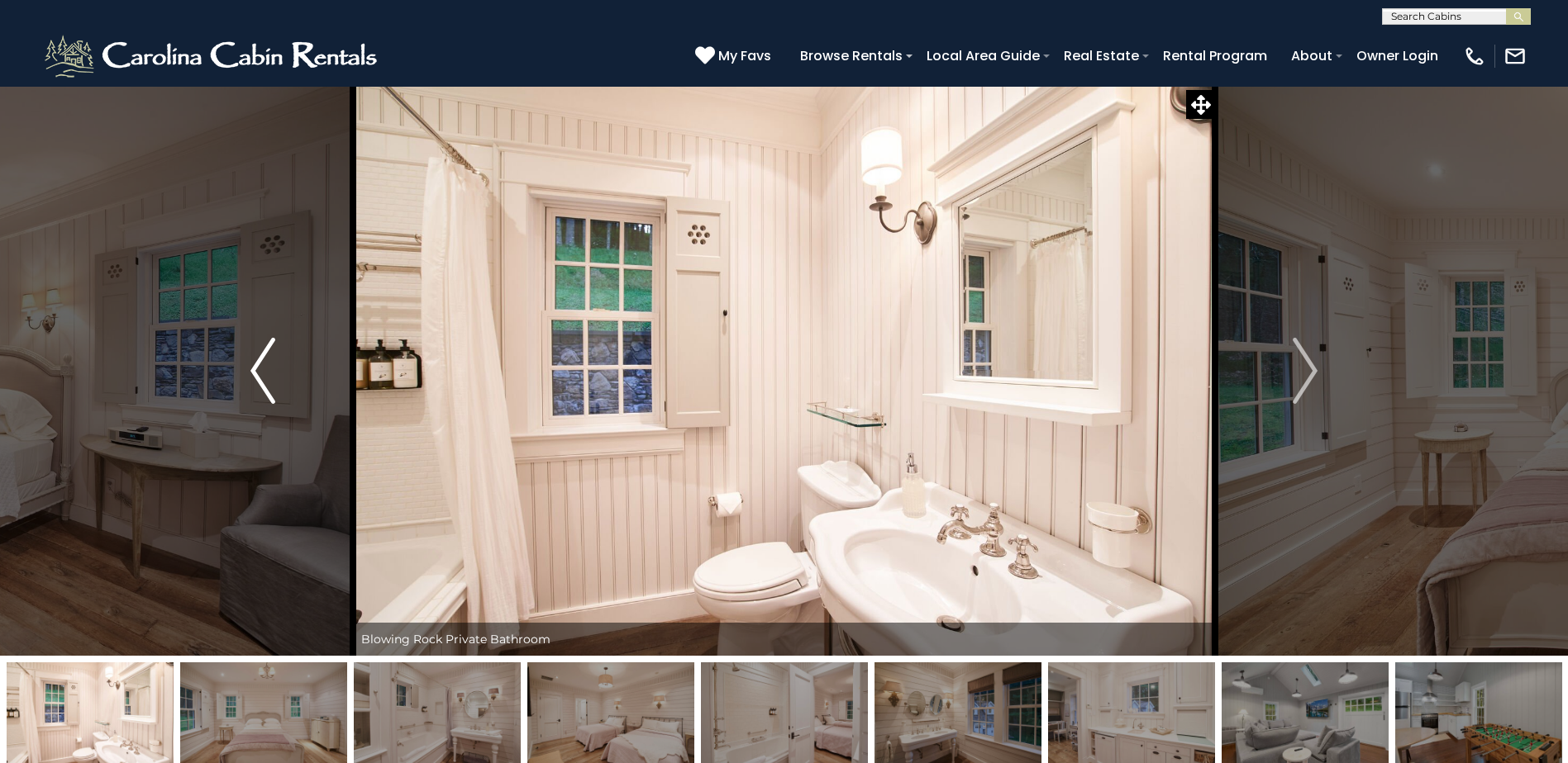
click at [264, 367] on img "Previous" at bounding box center [263, 371] width 25 height 66
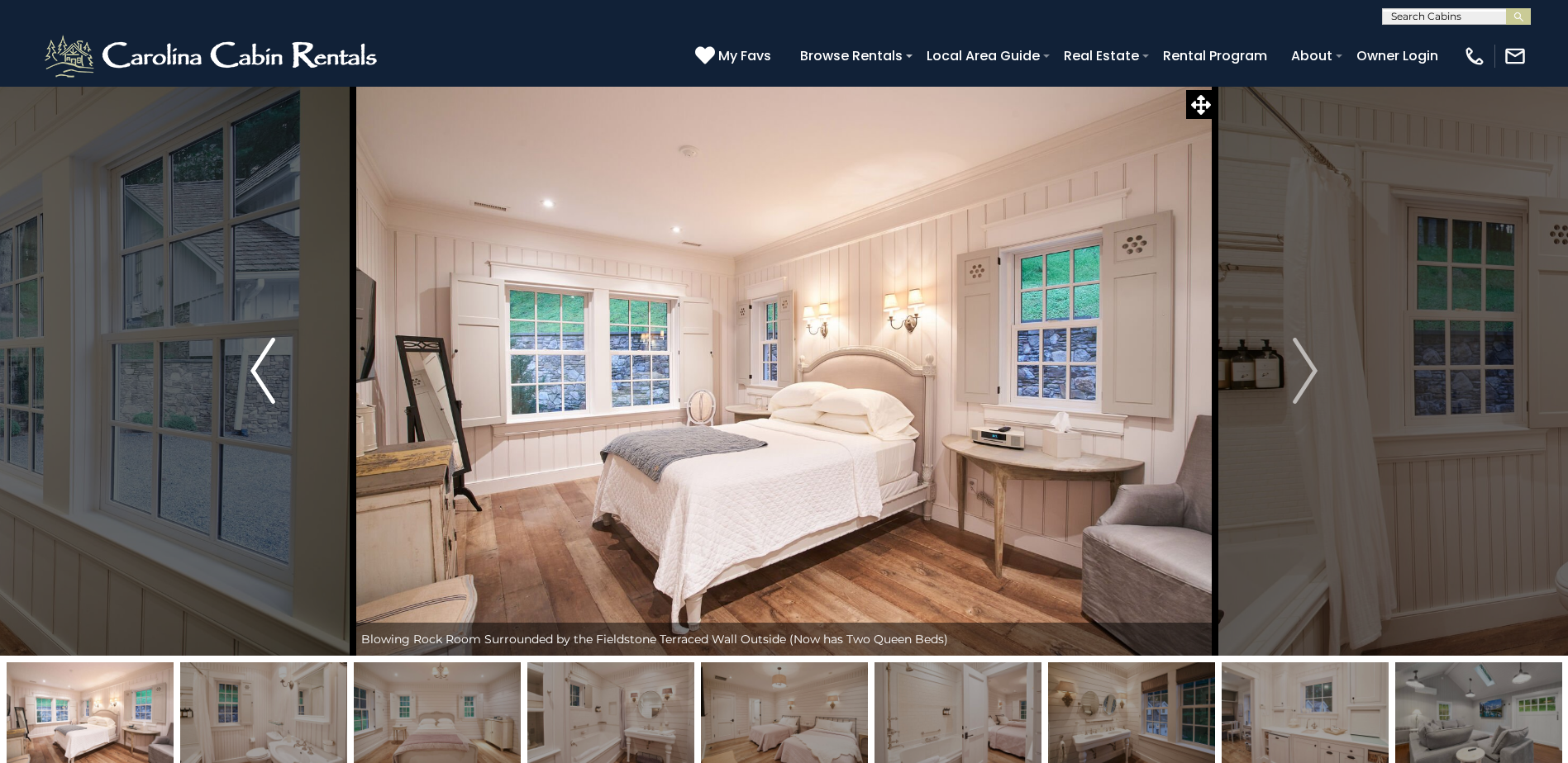
click at [264, 367] on img "Previous" at bounding box center [263, 371] width 25 height 66
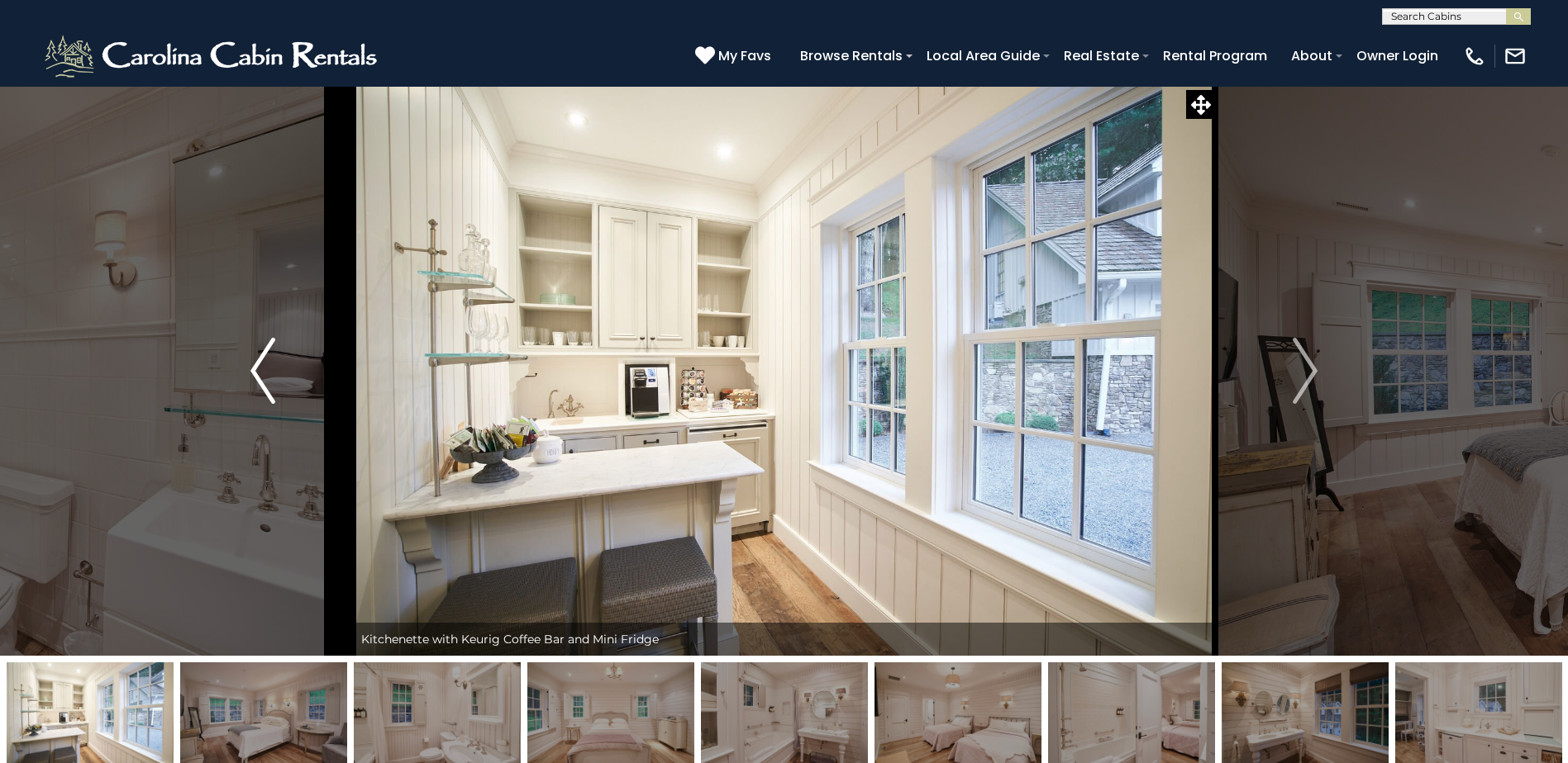
click at [264, 367] on img "Previous" at bounding box center [263, 371] width 25 height 66
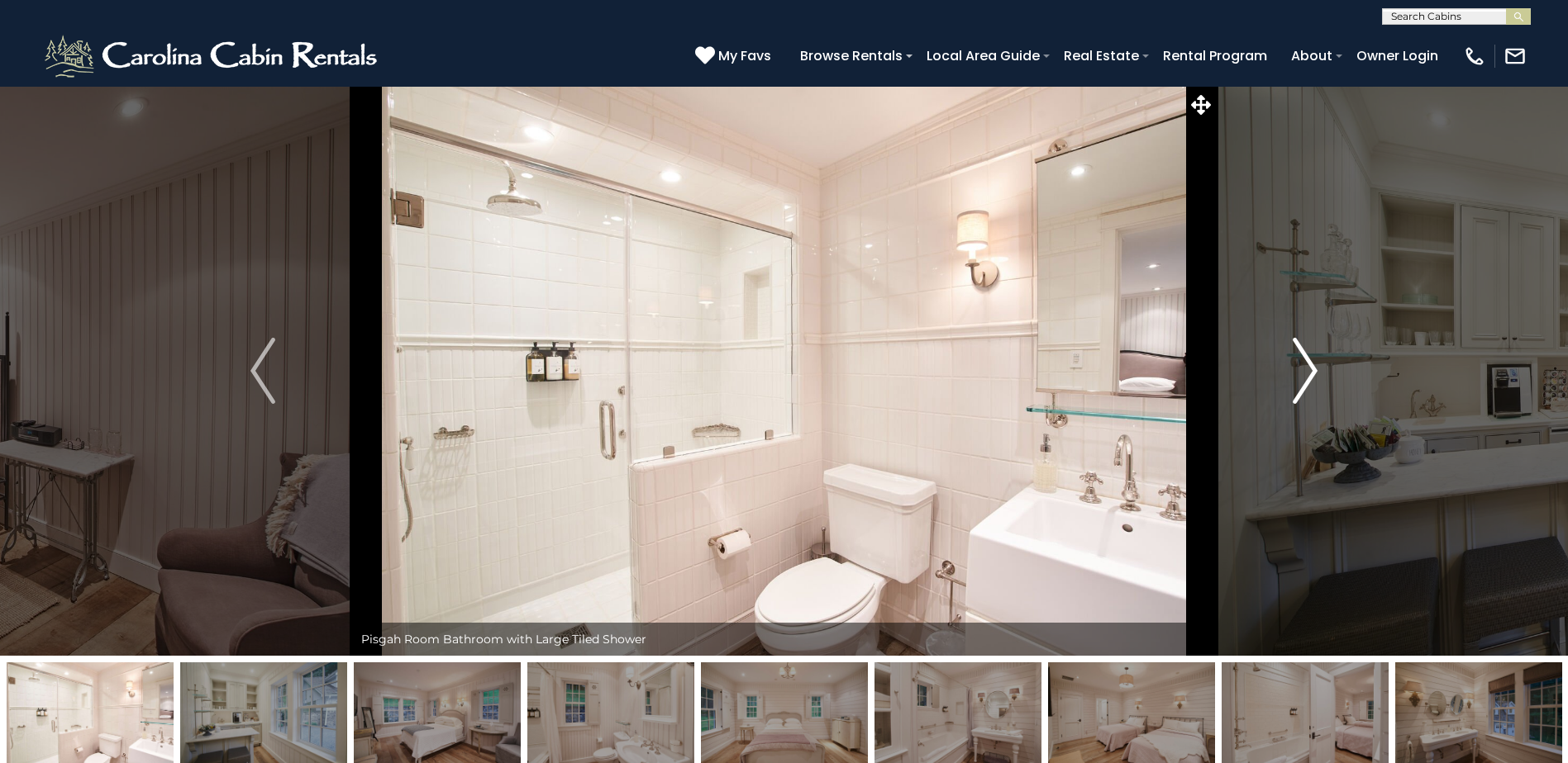
click at [1306, 365] on img "Next" at bounding box center [1305, 371] width 25 height 66
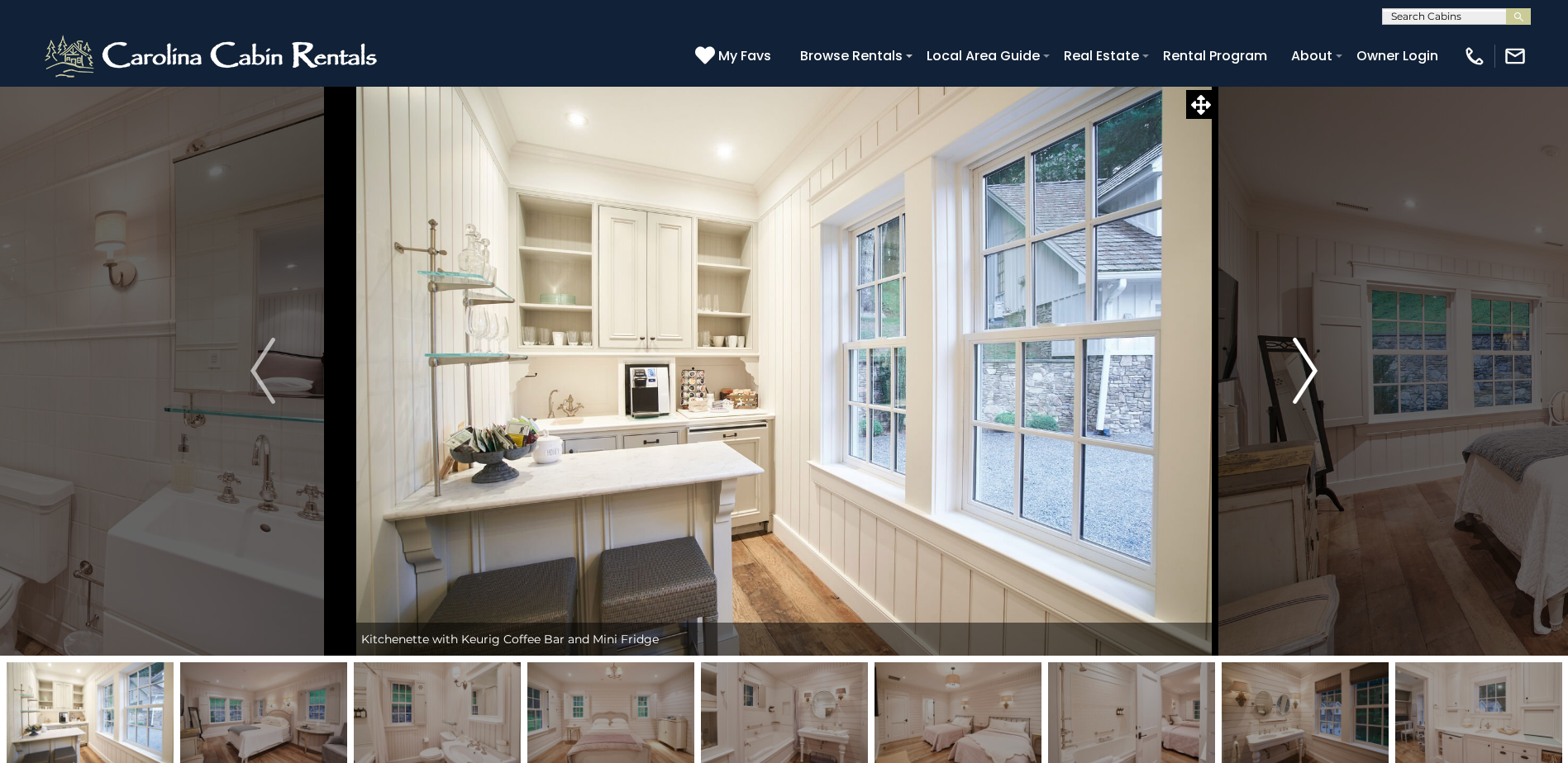
click at [1306, 365] on img "Next" at bounding box center [1305, 371] width 25 height 66
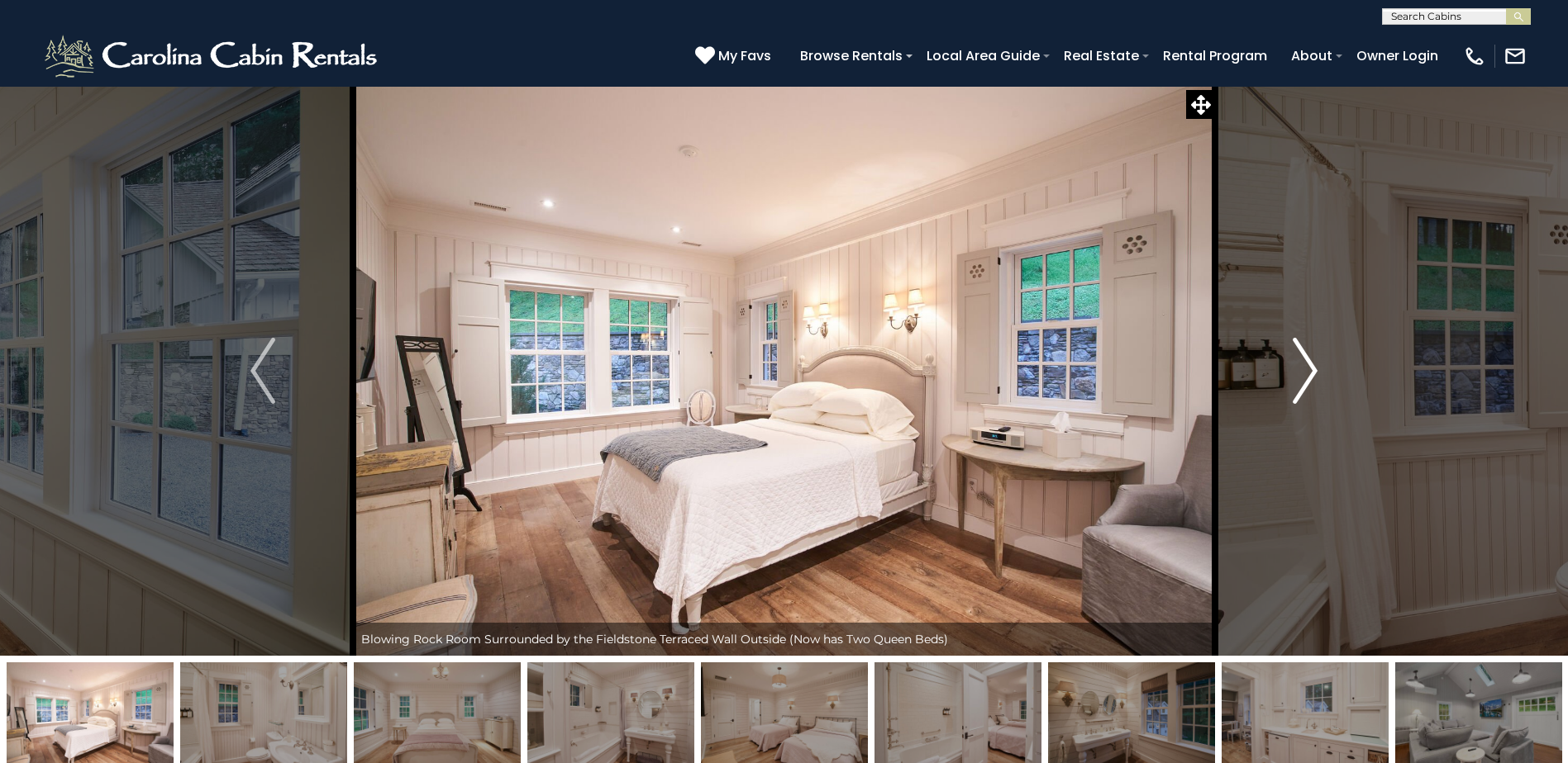
click at [1306, 365] on img "Next" at bounding box center [1305, 371] width 25 height 66
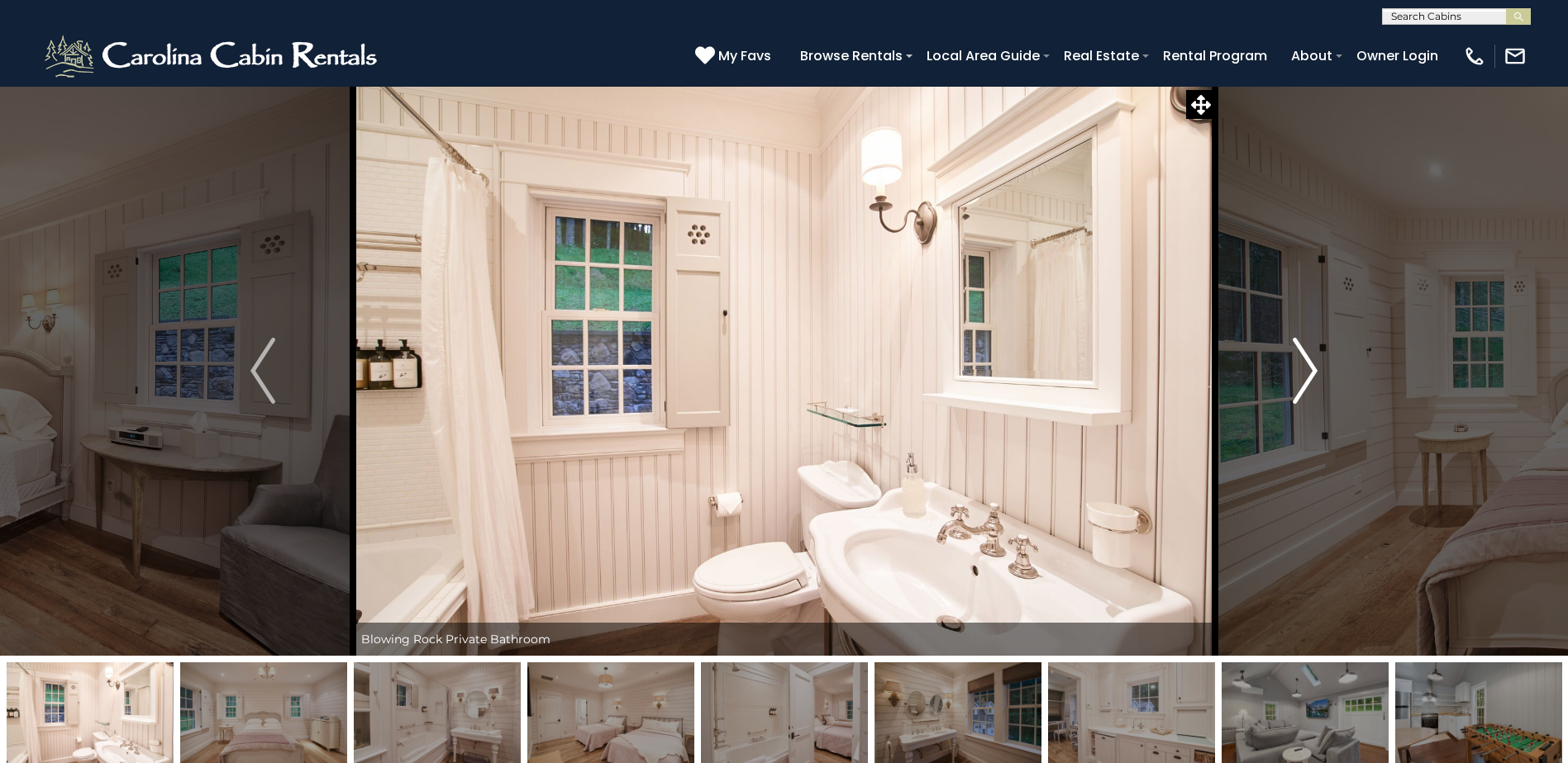
click at [1306, 365] on img "Next" at bounding box center [1305, 371] width 25 height 66
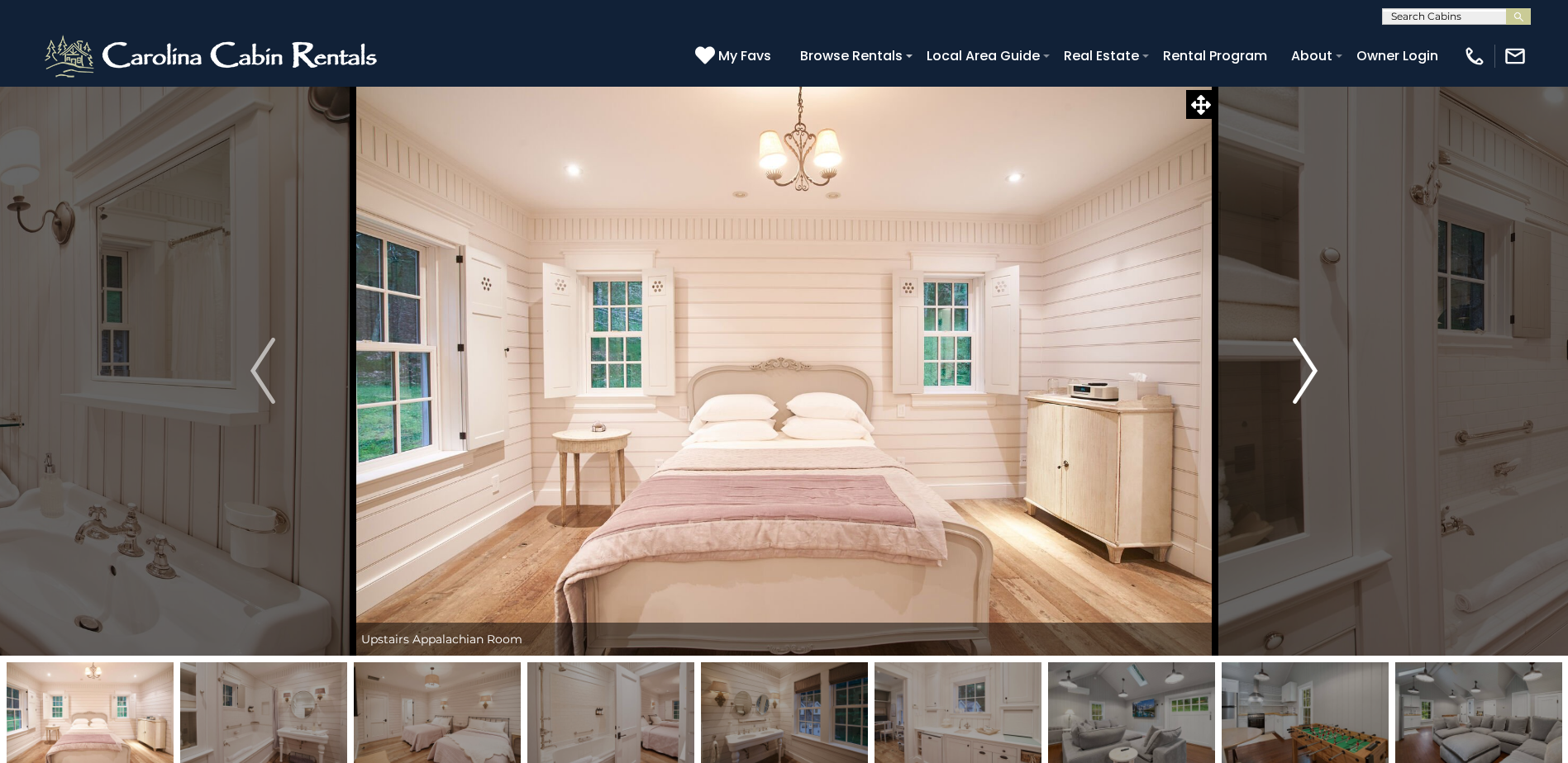
click at [1306, 365] on img "Next" at bounding box center [1305, 371] width 25 height 66
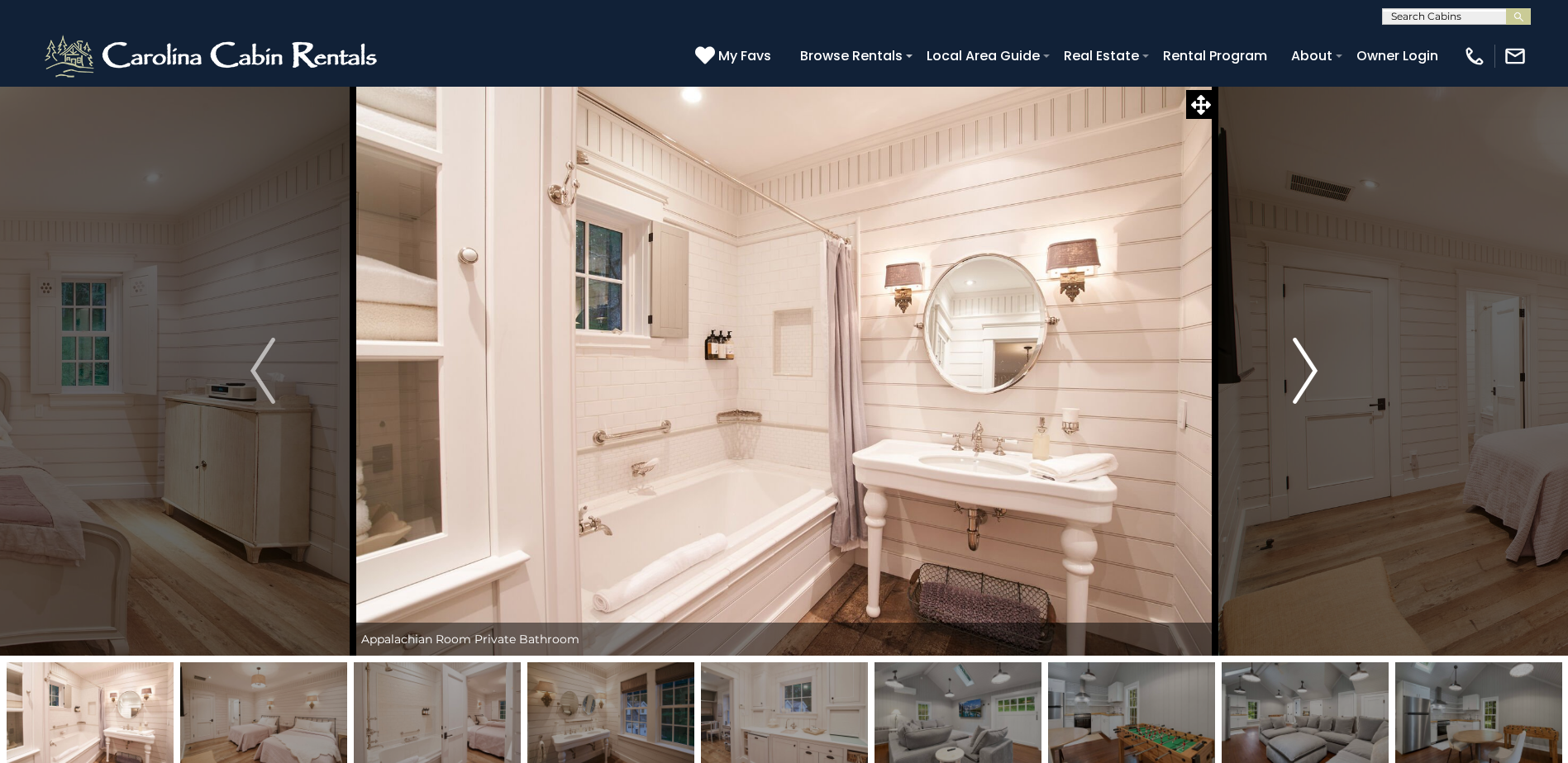
click at [1306, 365] on img "Next" at bounding box center [1305, 371] width 25 height 66
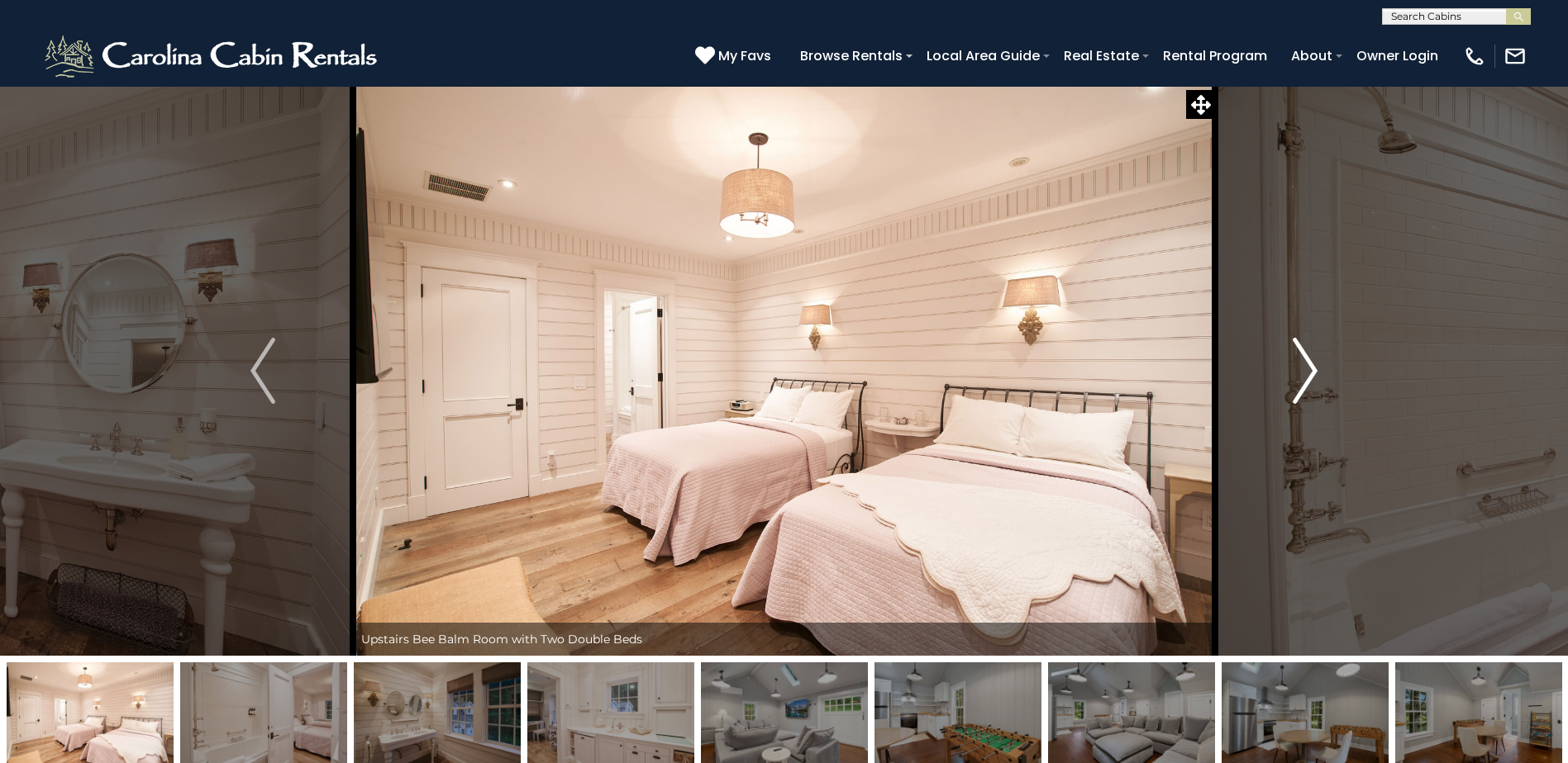
click at [1306, 365] on img "Next" at bounding box center [1305, 371] width 25 height 66
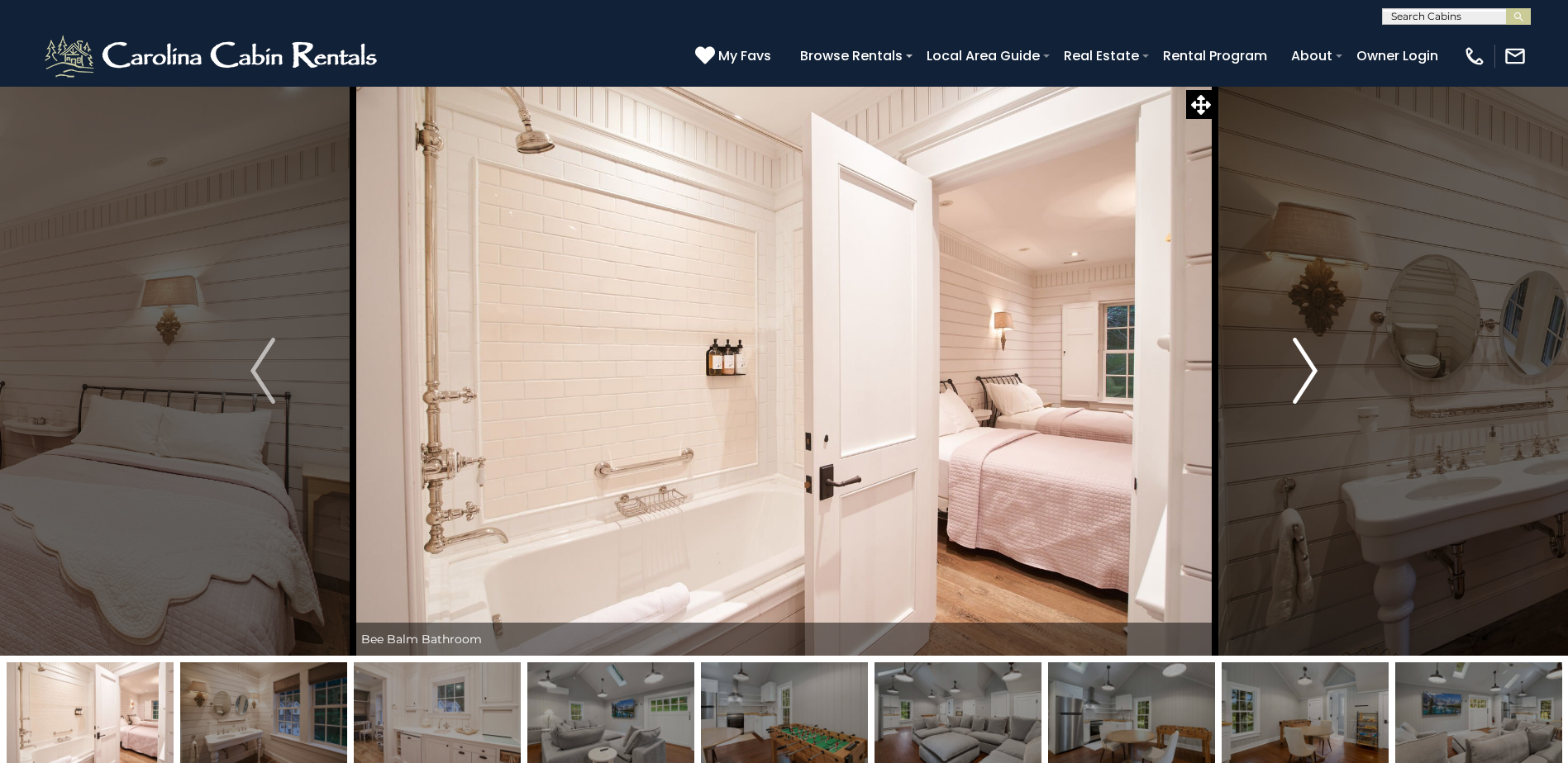
click at [1306, 365] on img "Next" at bounding box center [1305, 371] width 25 height 66
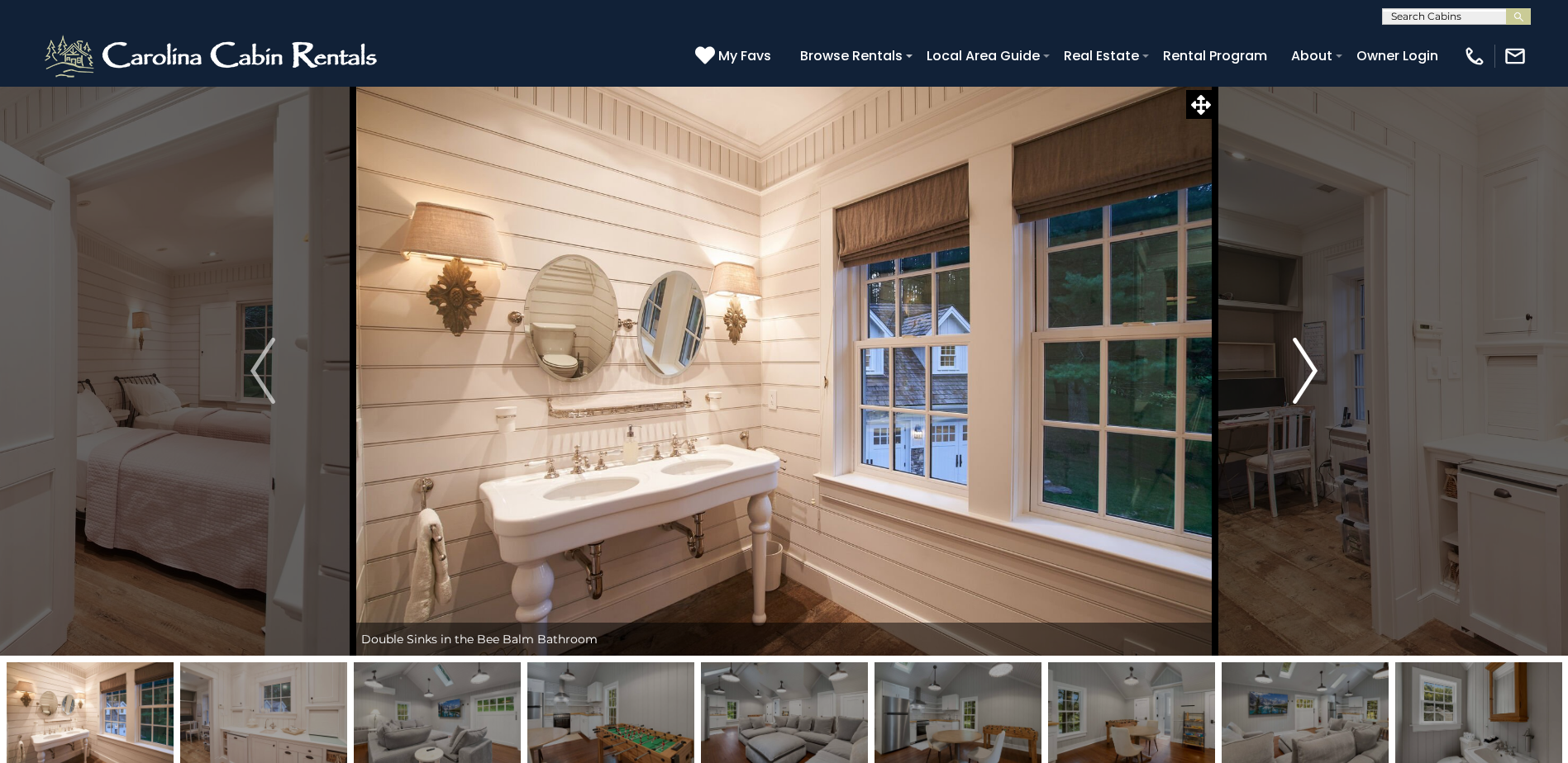
click at [1306, 365] on img "Next" at bounding box center [1305, 371] width 25 height 66
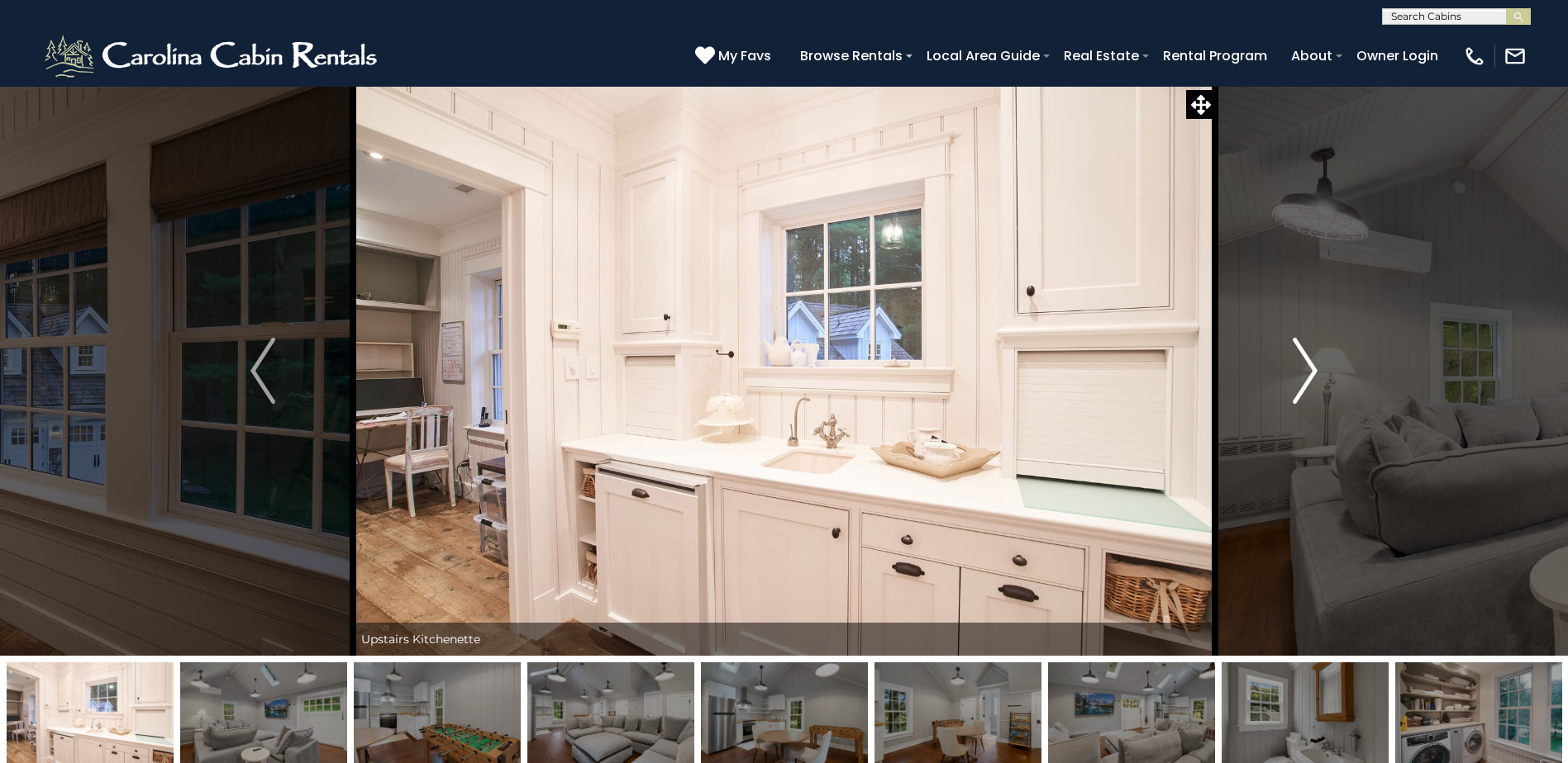
click at [1306, 365] on img "Next" at bounding box center [1305, 371] width 25 height 66
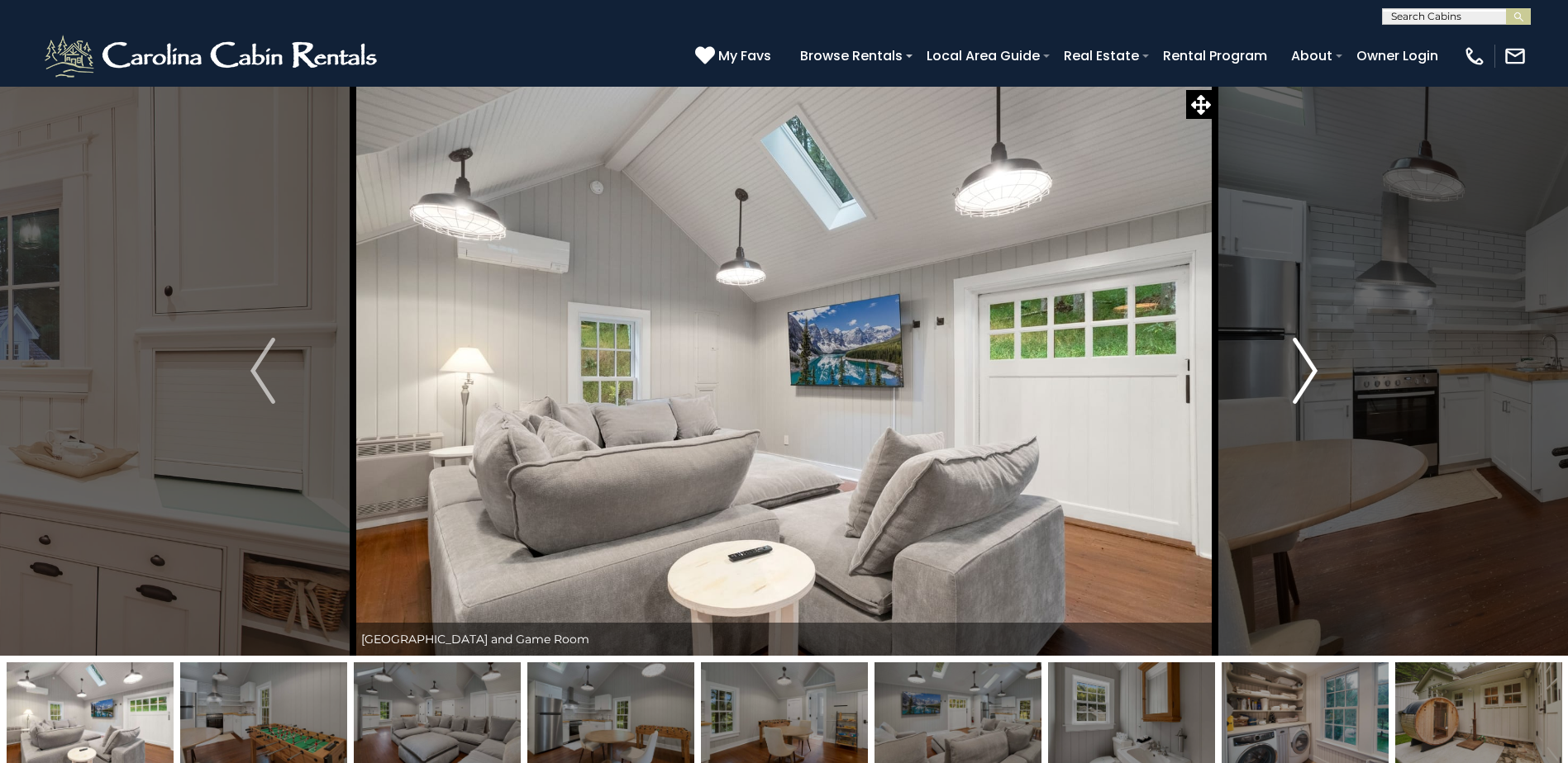
click at [1306, 378] on img "Next" at bounding box center [1305, 371] width 25 height 66
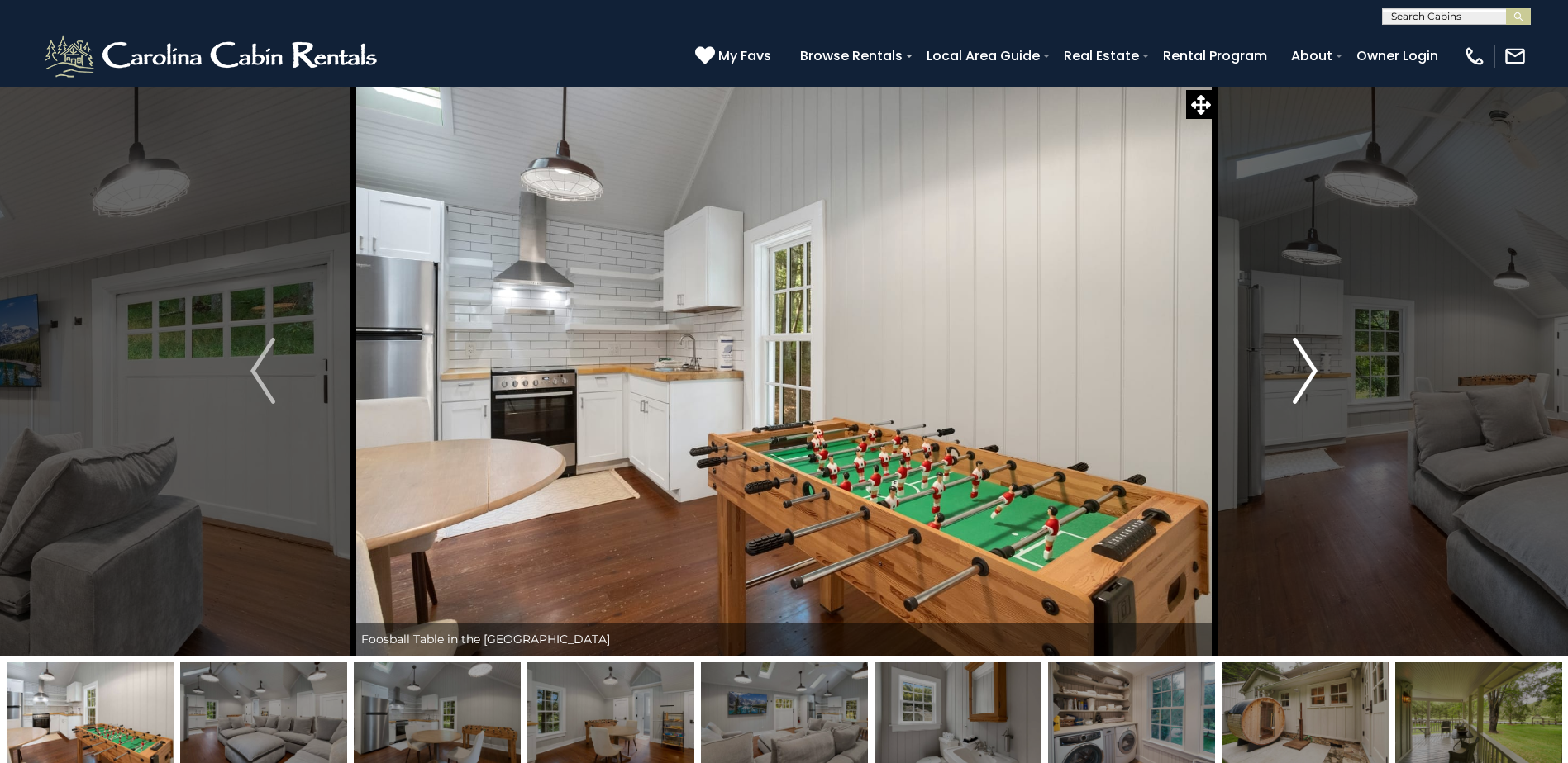
click at [1306, 378] on img "Next" at bounding box center [1305, 371] width 25 height 66
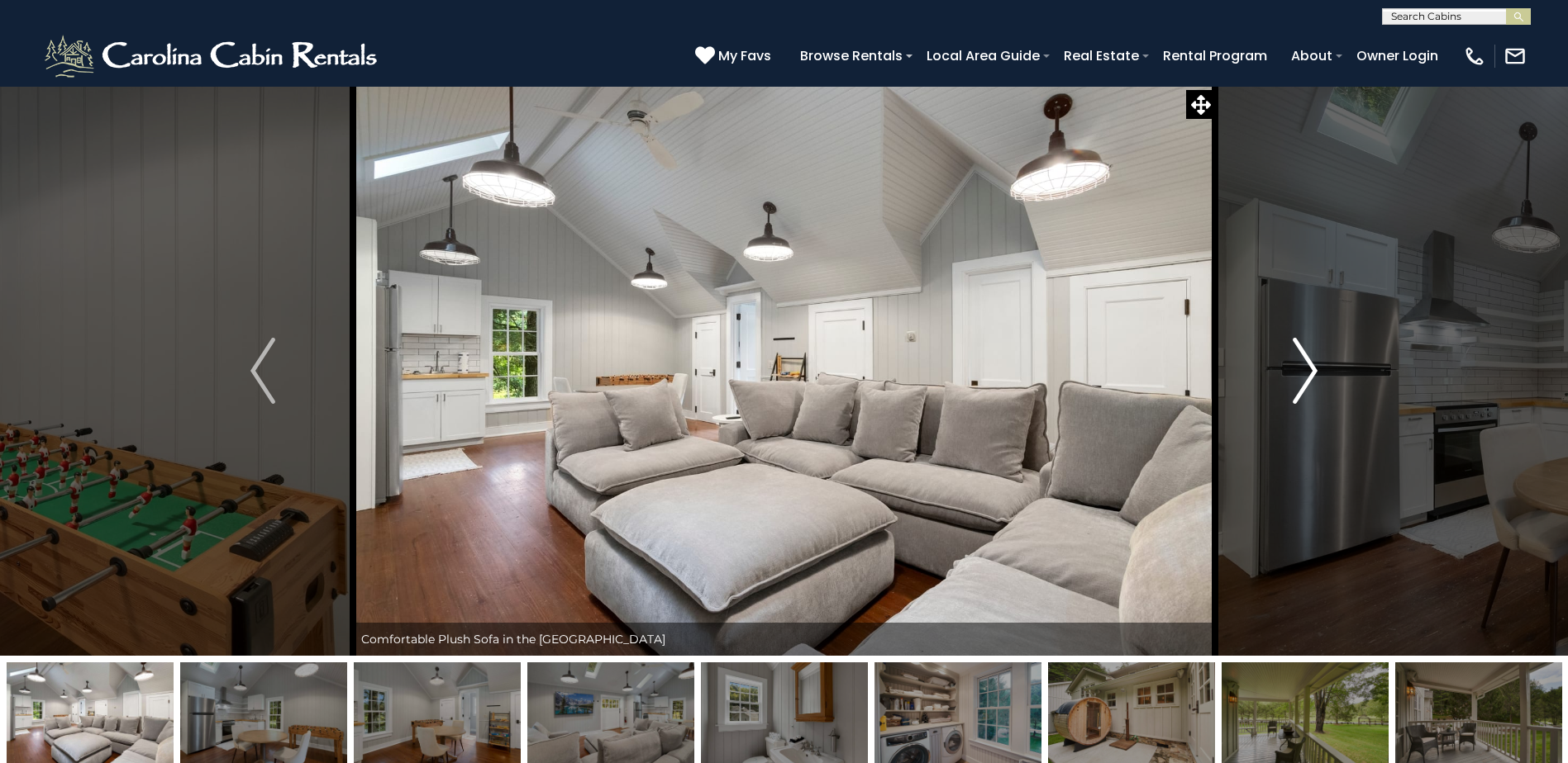
click at [1306, 378] on img "Next" at bounding box center [1305, 371] width 25 height 66
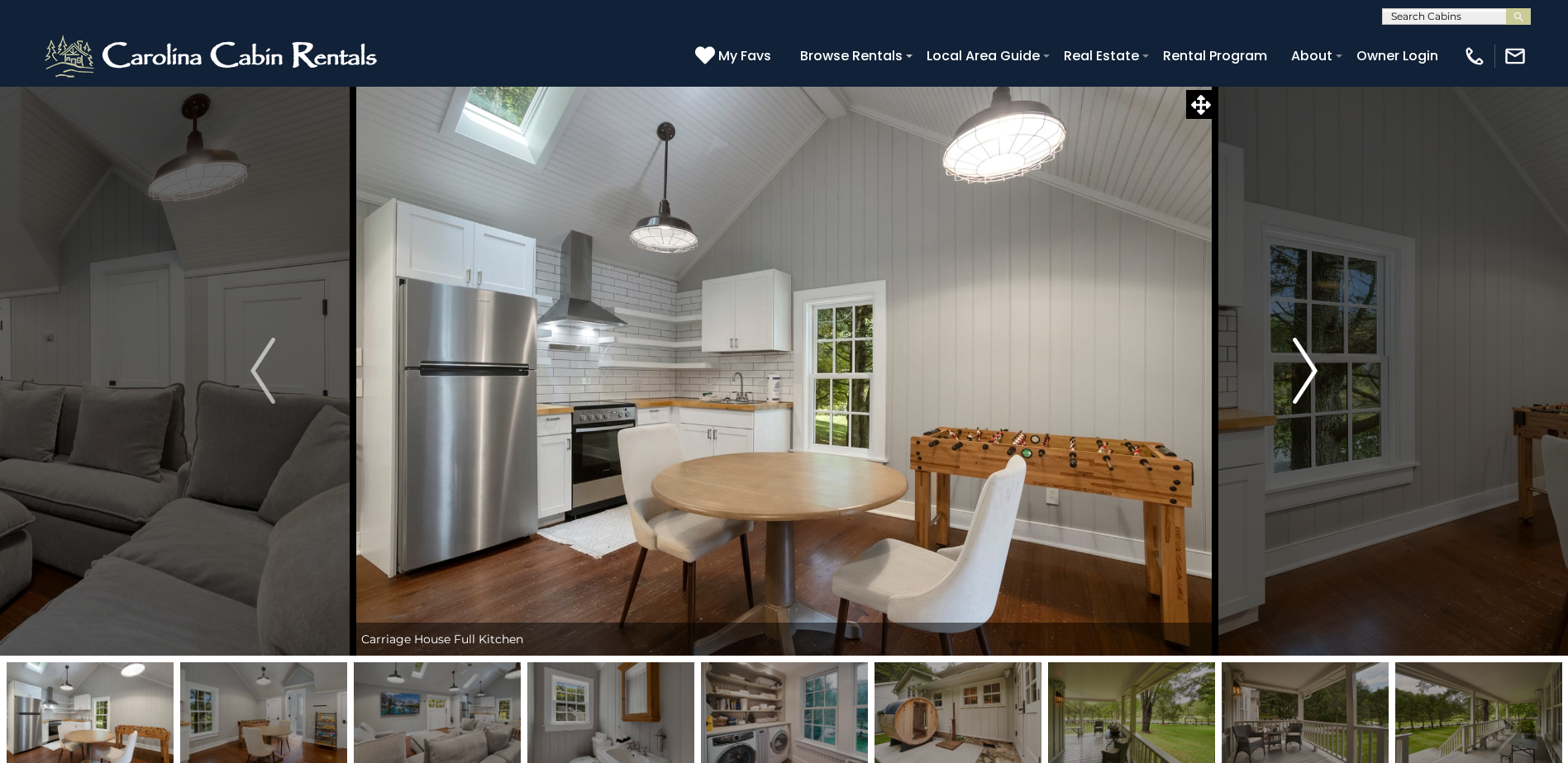
click at [1306, 378] on img "Next" at bounding box center [1305, 371] width 25 height 66
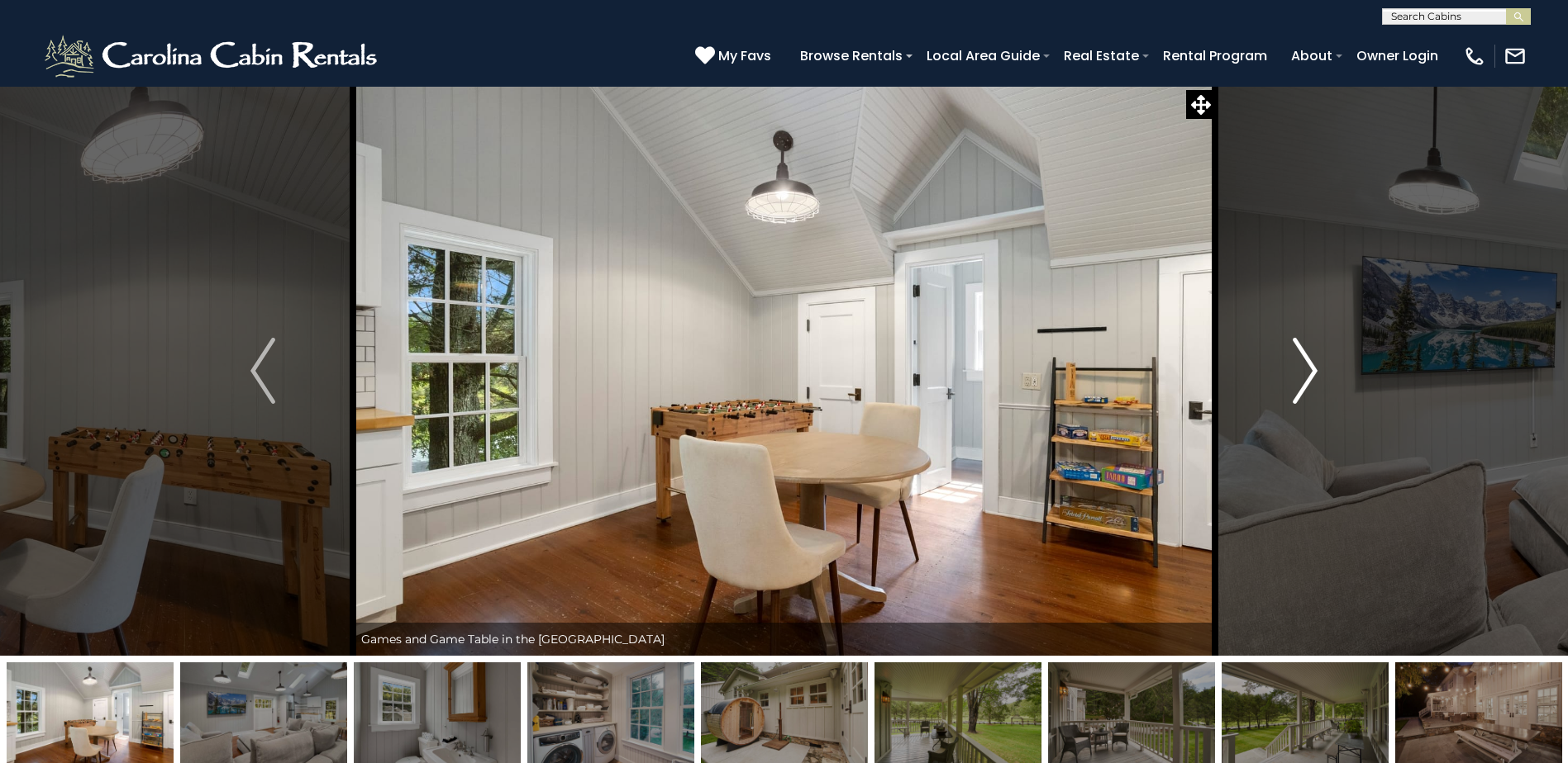
click at [1306, 378] on img "Next" at bounding box center [1305, 371] width 25 height 66
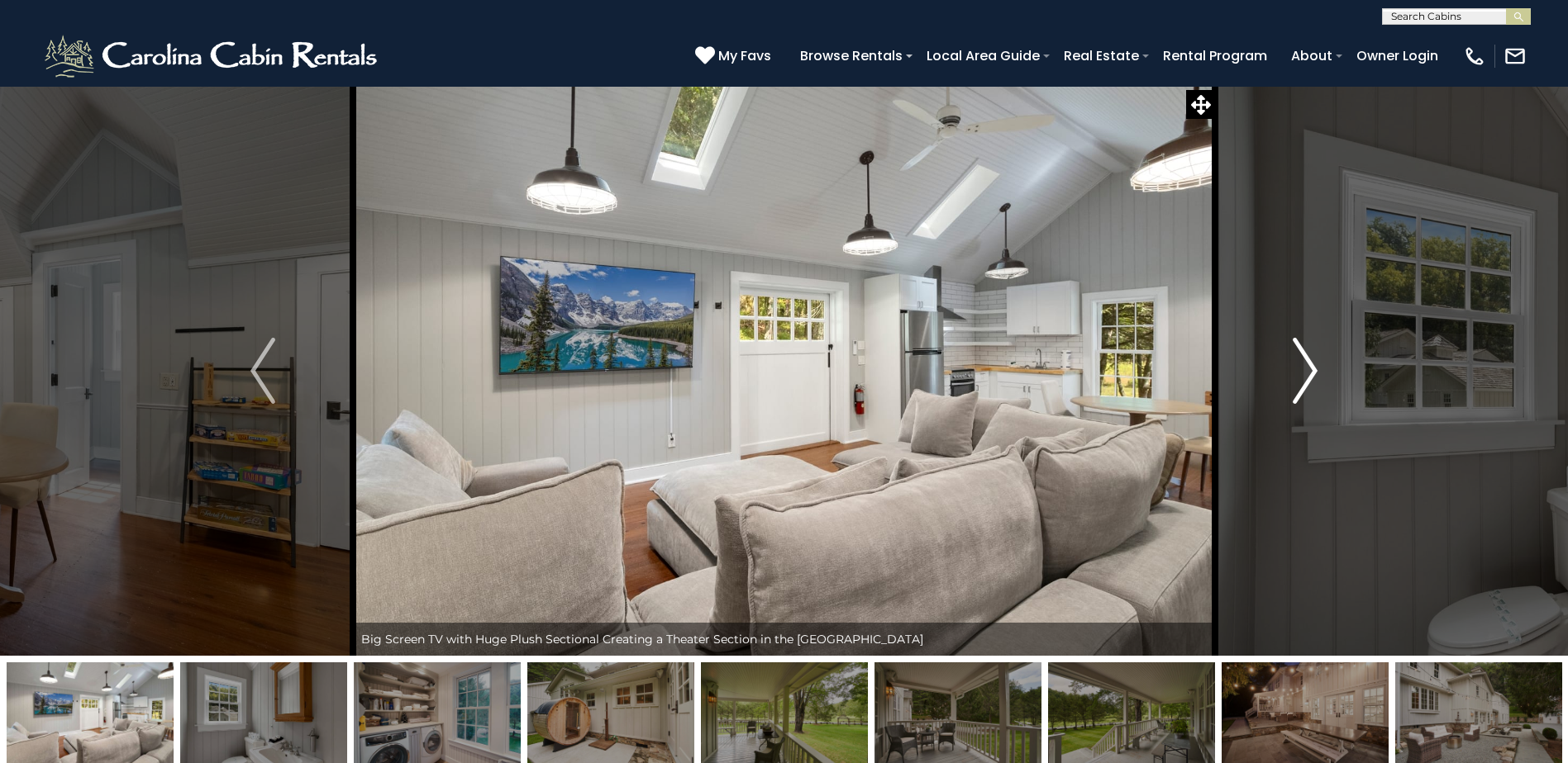
click at [1306, 378] on img "Next" at bounding box center [1305, 371] width 25 height 66
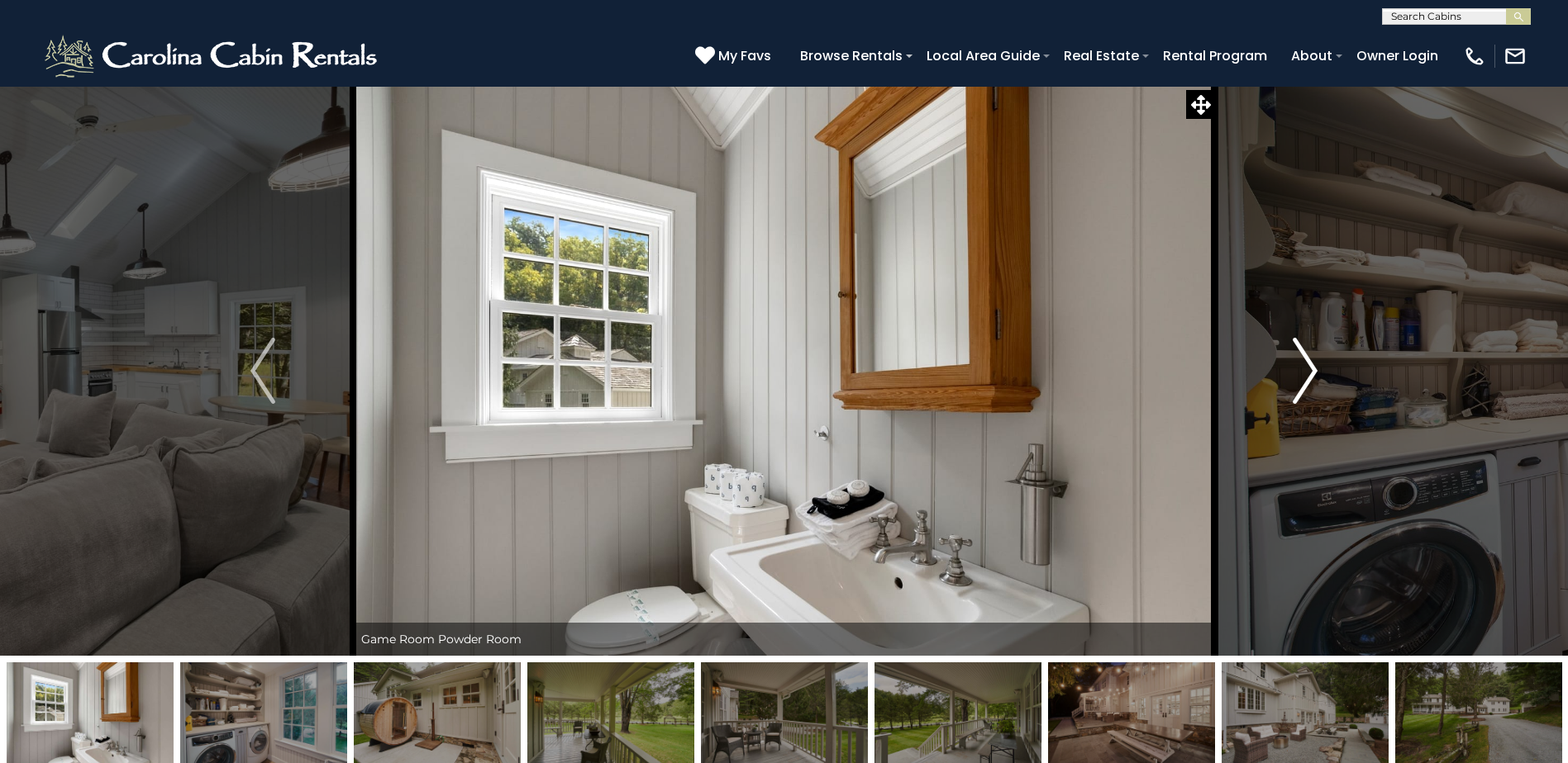
click at [1306, 378] on img "Next" at bounding box center [1305, 371] width 25 height 66
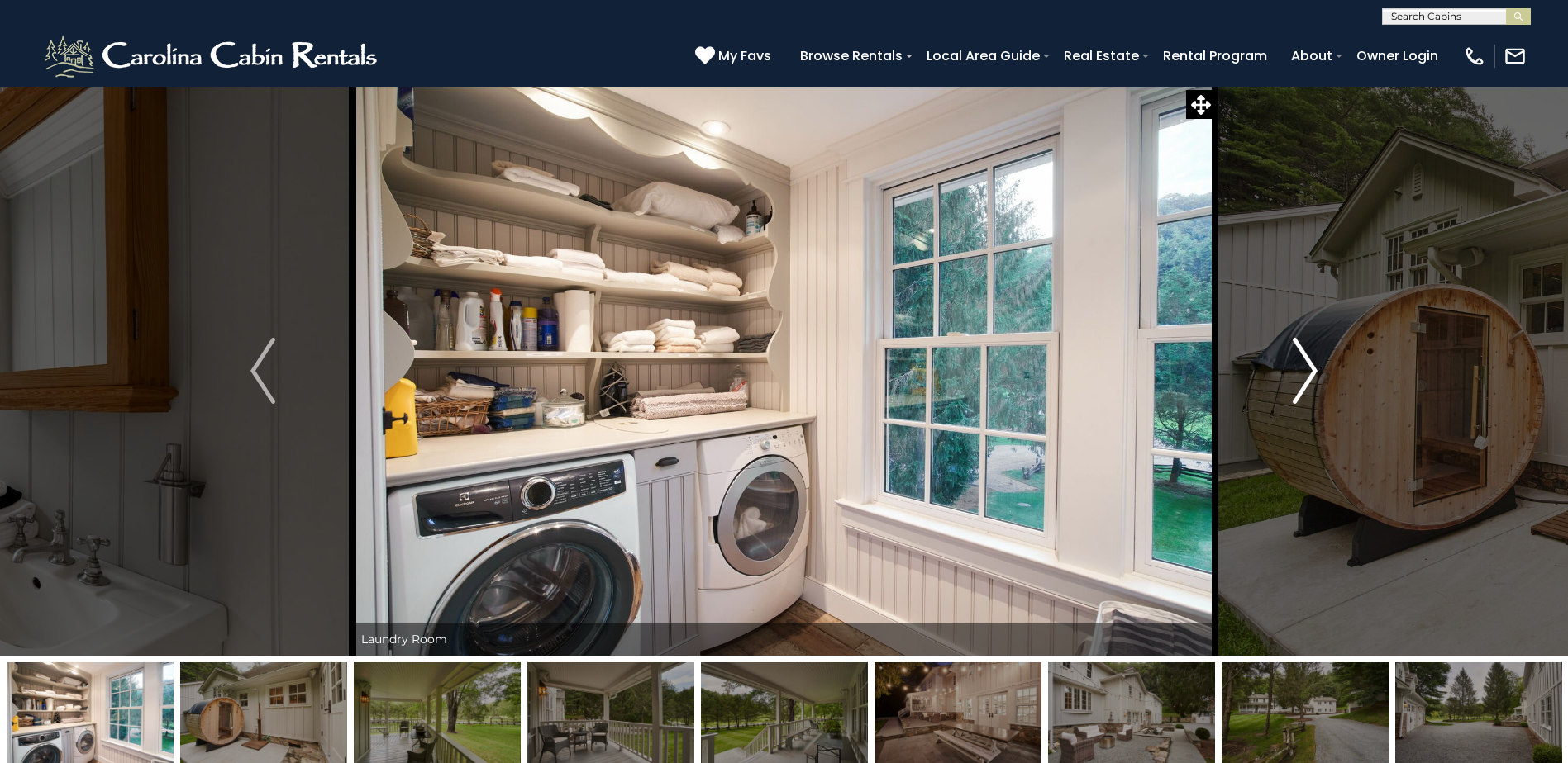
click at [1306, 378] on img "Next" at bounding box center [1305, 371] width 25 height 66
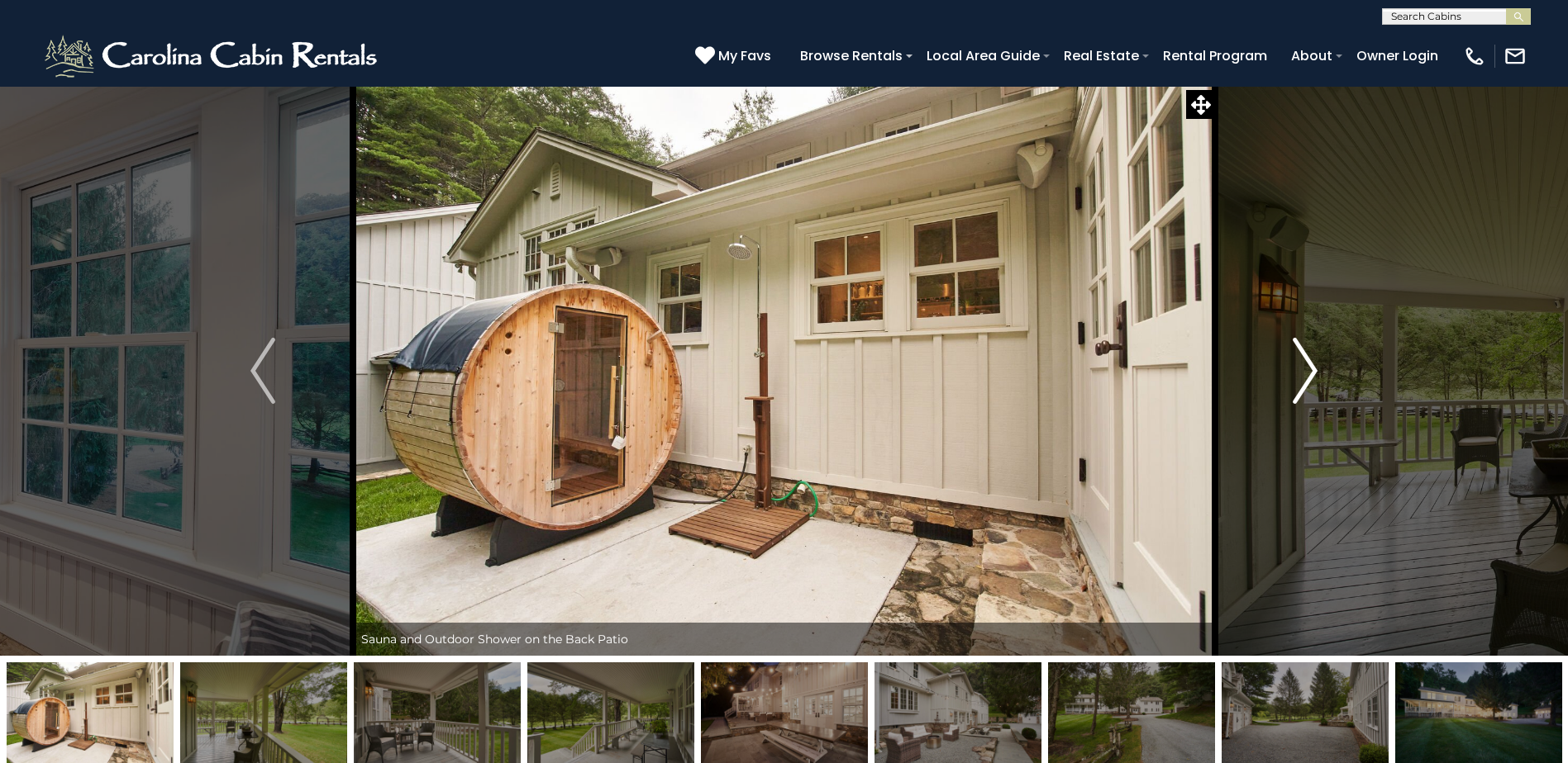
click at [1306, 378] on img "Next" at bounding box center [1305, 371] width 25 height 66
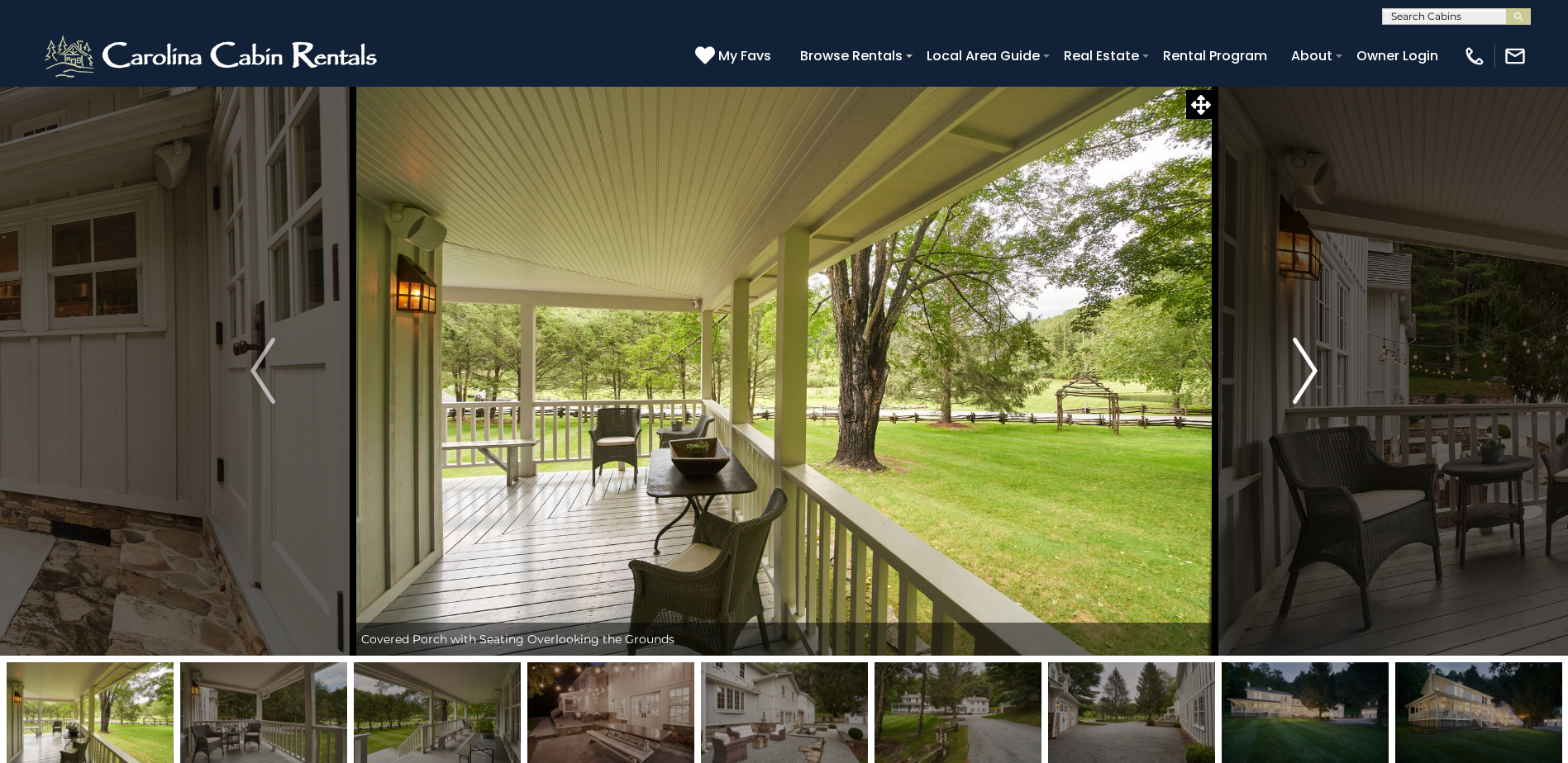
click at [1306, 378] on img "Next" at bounding box center [1305, 371] width 25 height 66
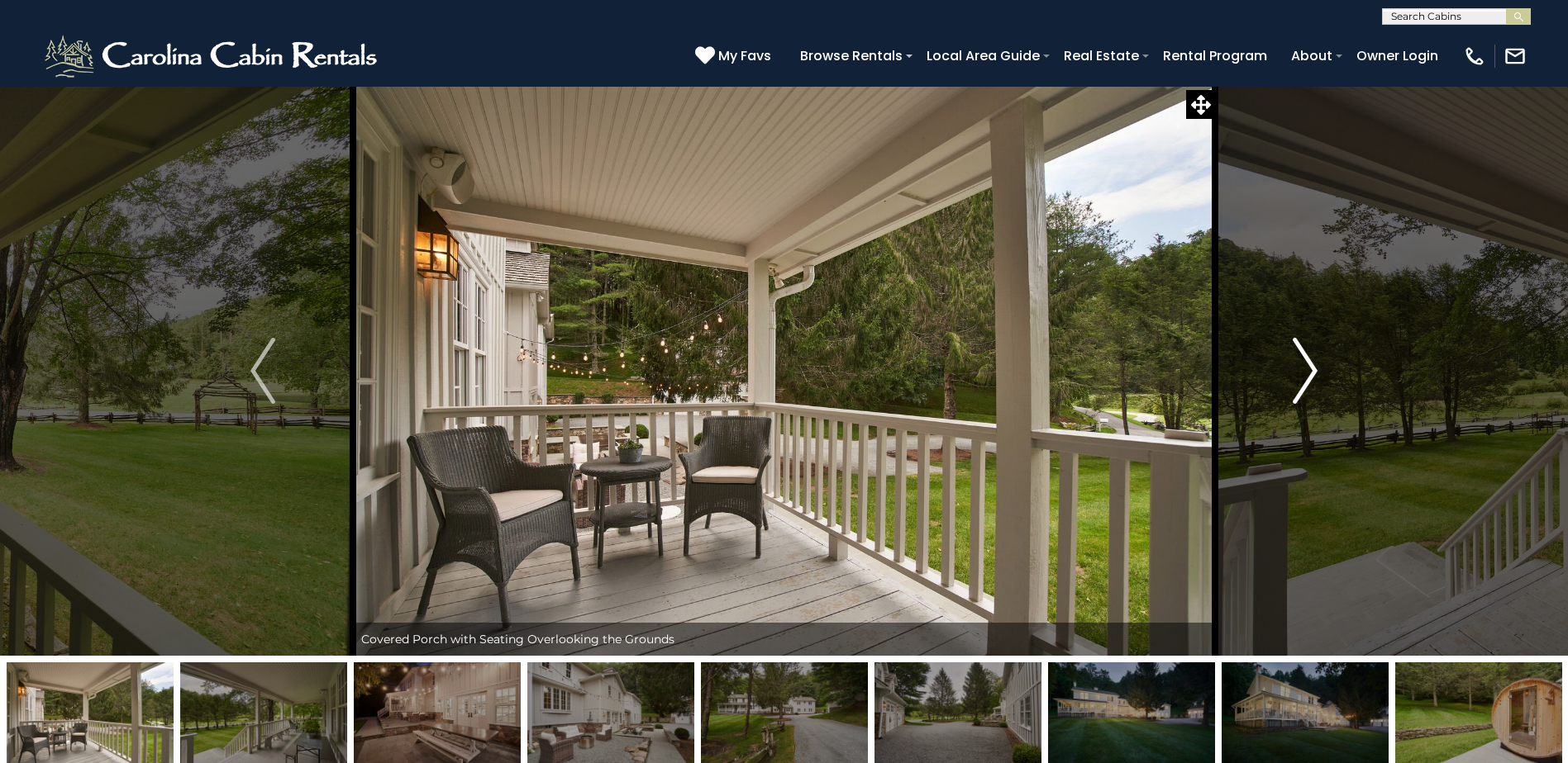
click at [1306, 378] on img "Next" at bounding box center [1305, 371] width 25 height 66
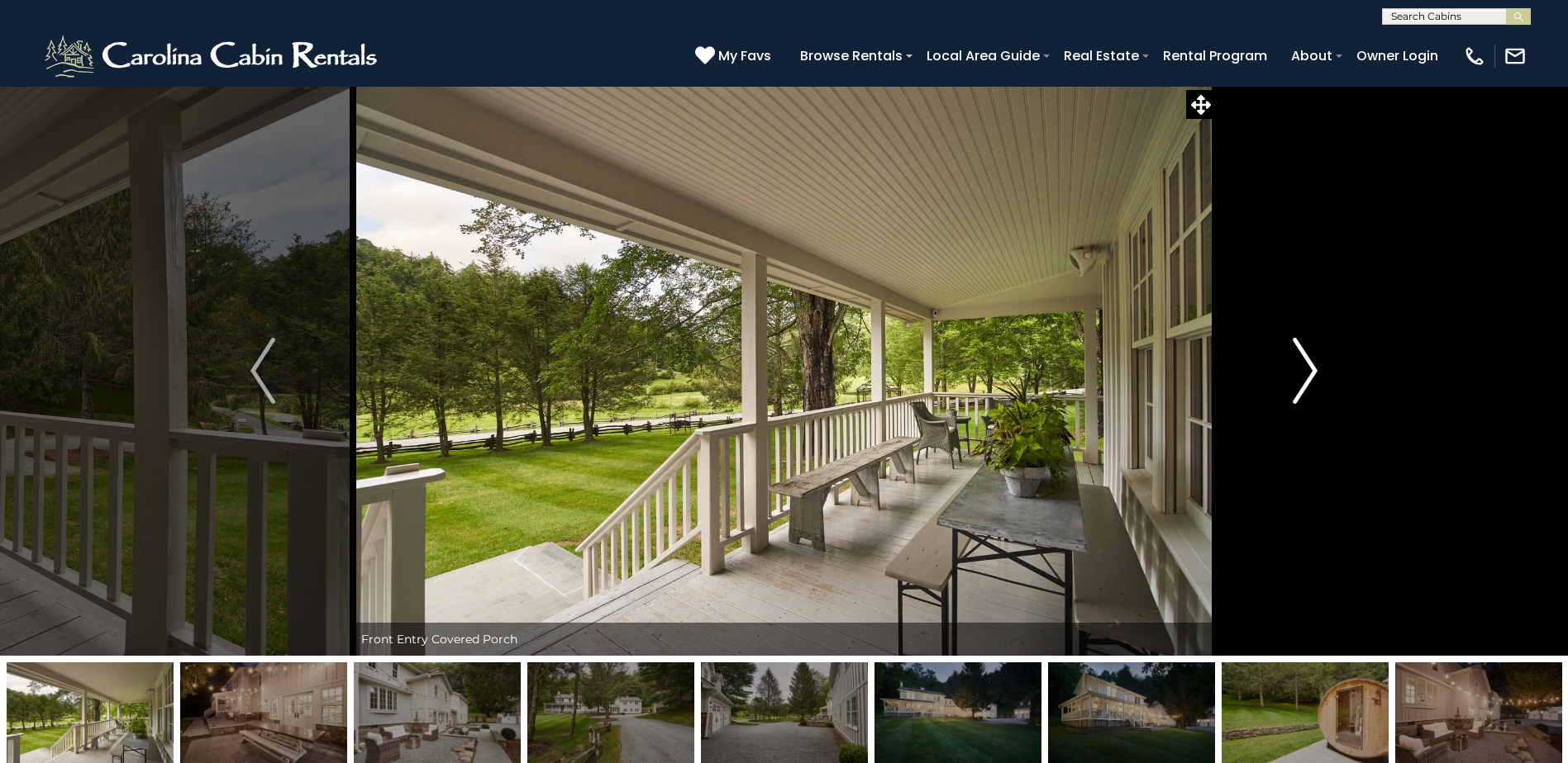
click at [1306, 378] on img "Next" at bounding box center [1305, 371] width 25 height 66
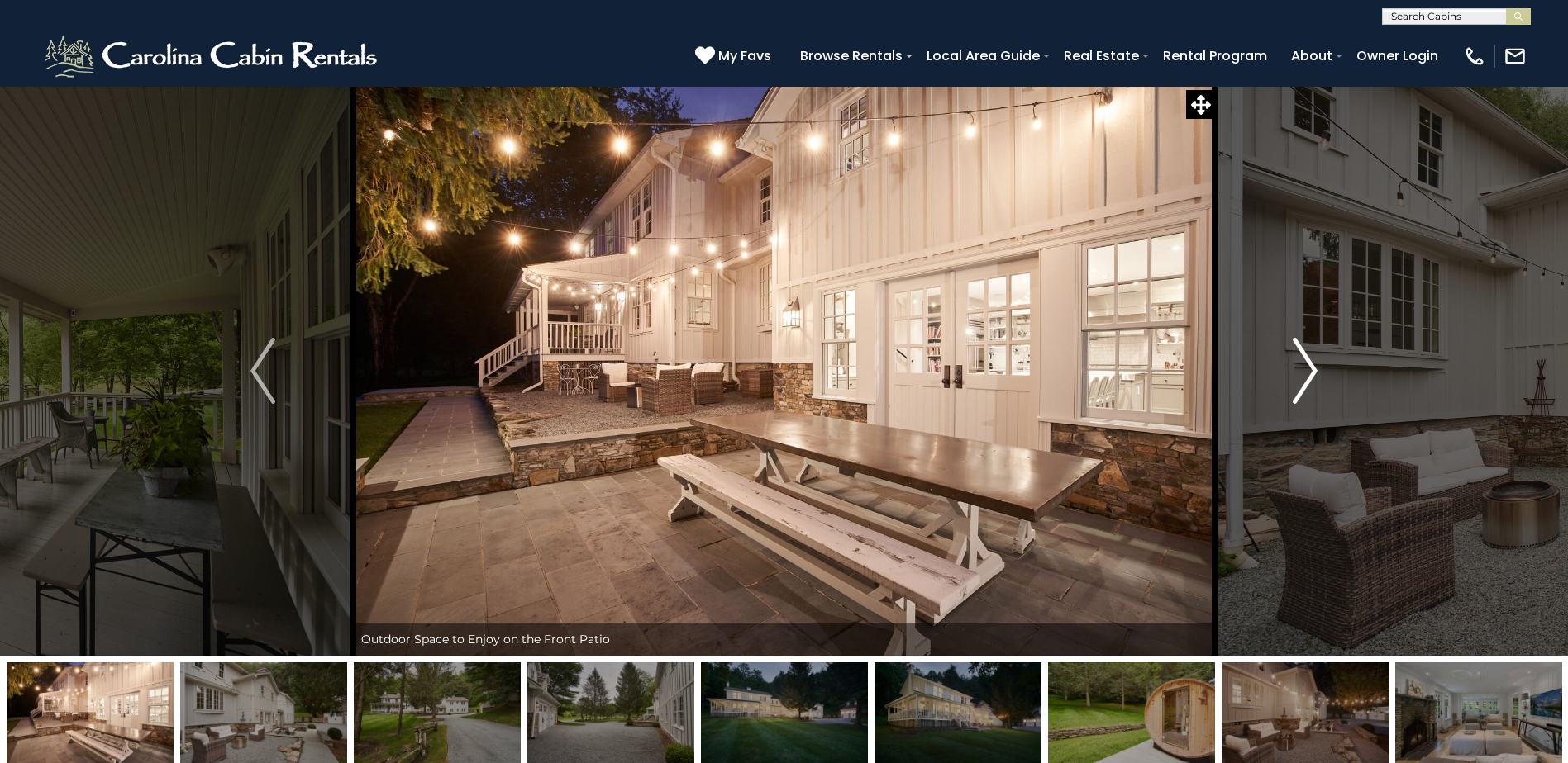
click at [1306, 378] on img "Next" at bounding box center [1305, 371] width 25 height 66
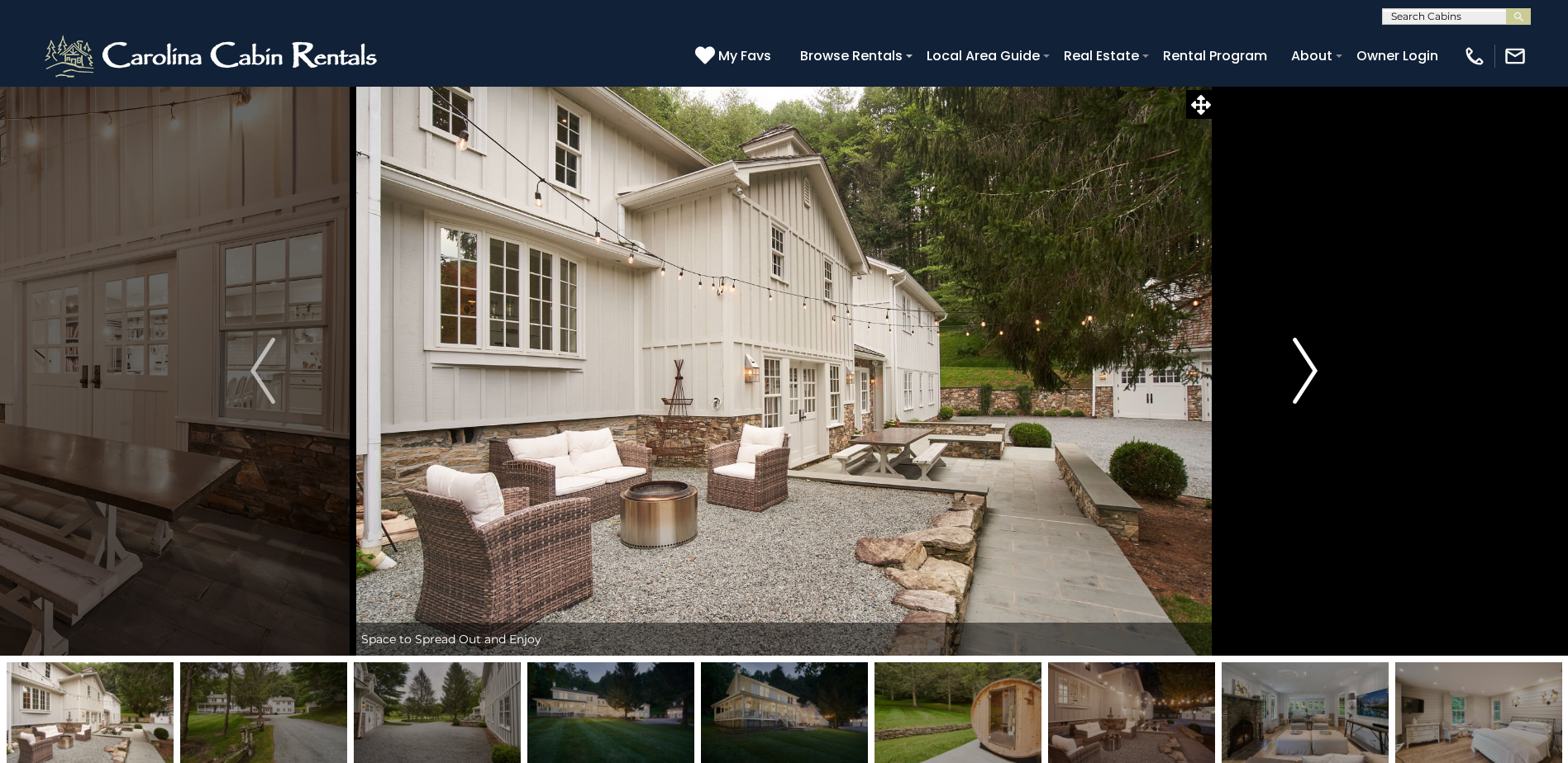
click at [1306, 378] on img "Next" at bounding box center [1305, 371] width 25 height 66
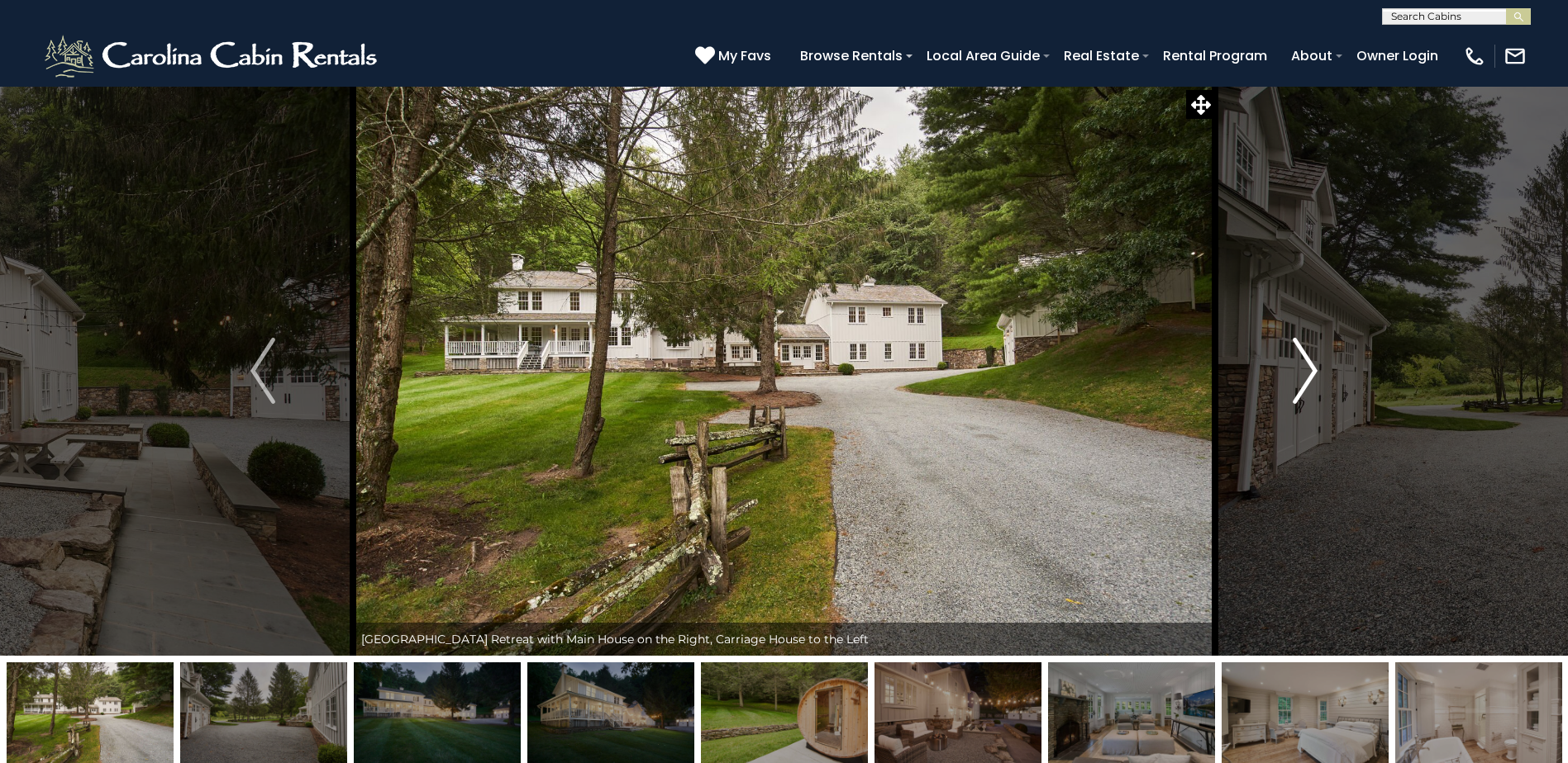
click at [1306, 378] on img "Next" at bounding box center [1305, 371] width 25 height 66
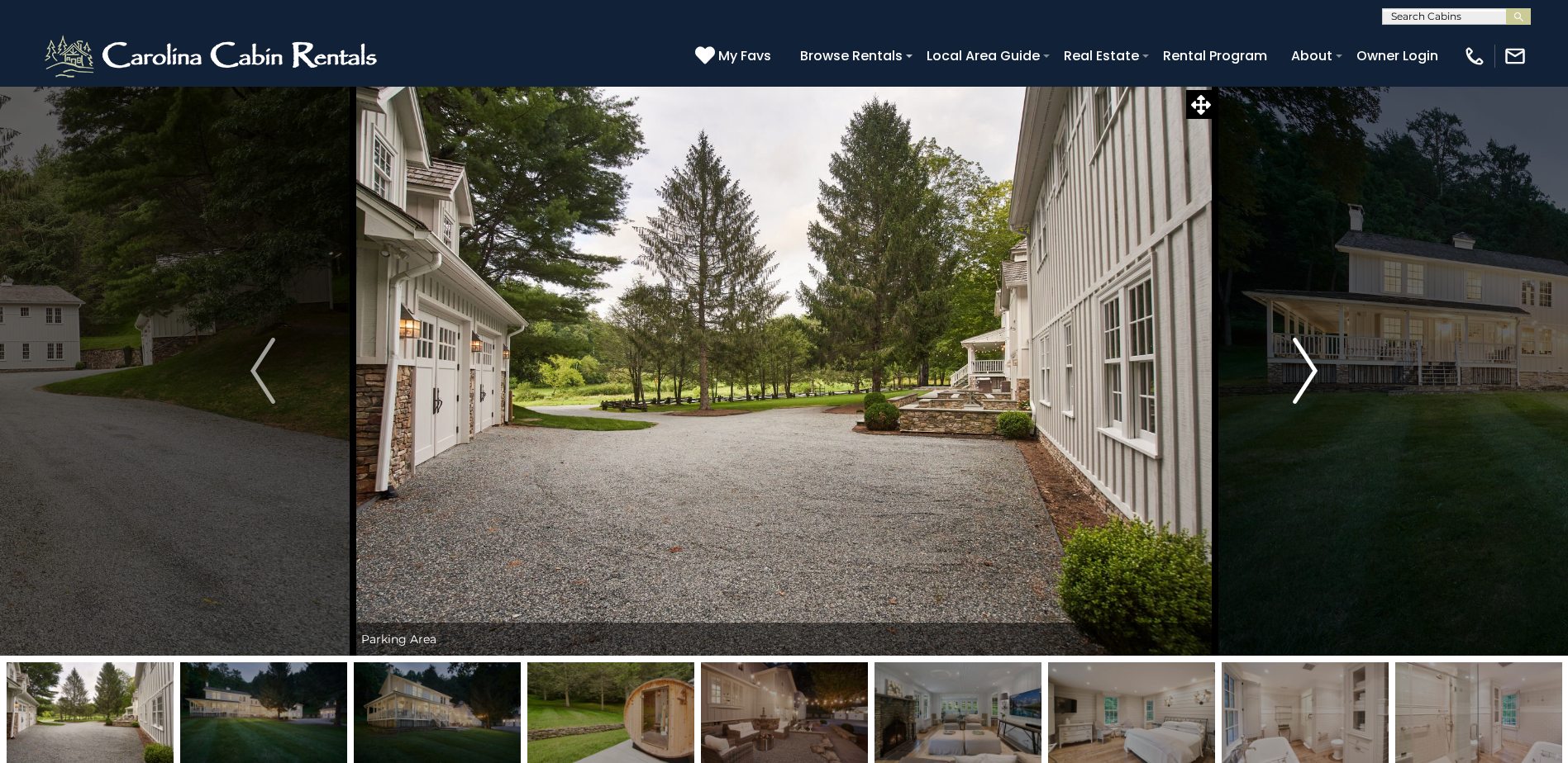
click at [1306, 378] on img "Next" at bounding box center [1305, 371] width 25 height 66
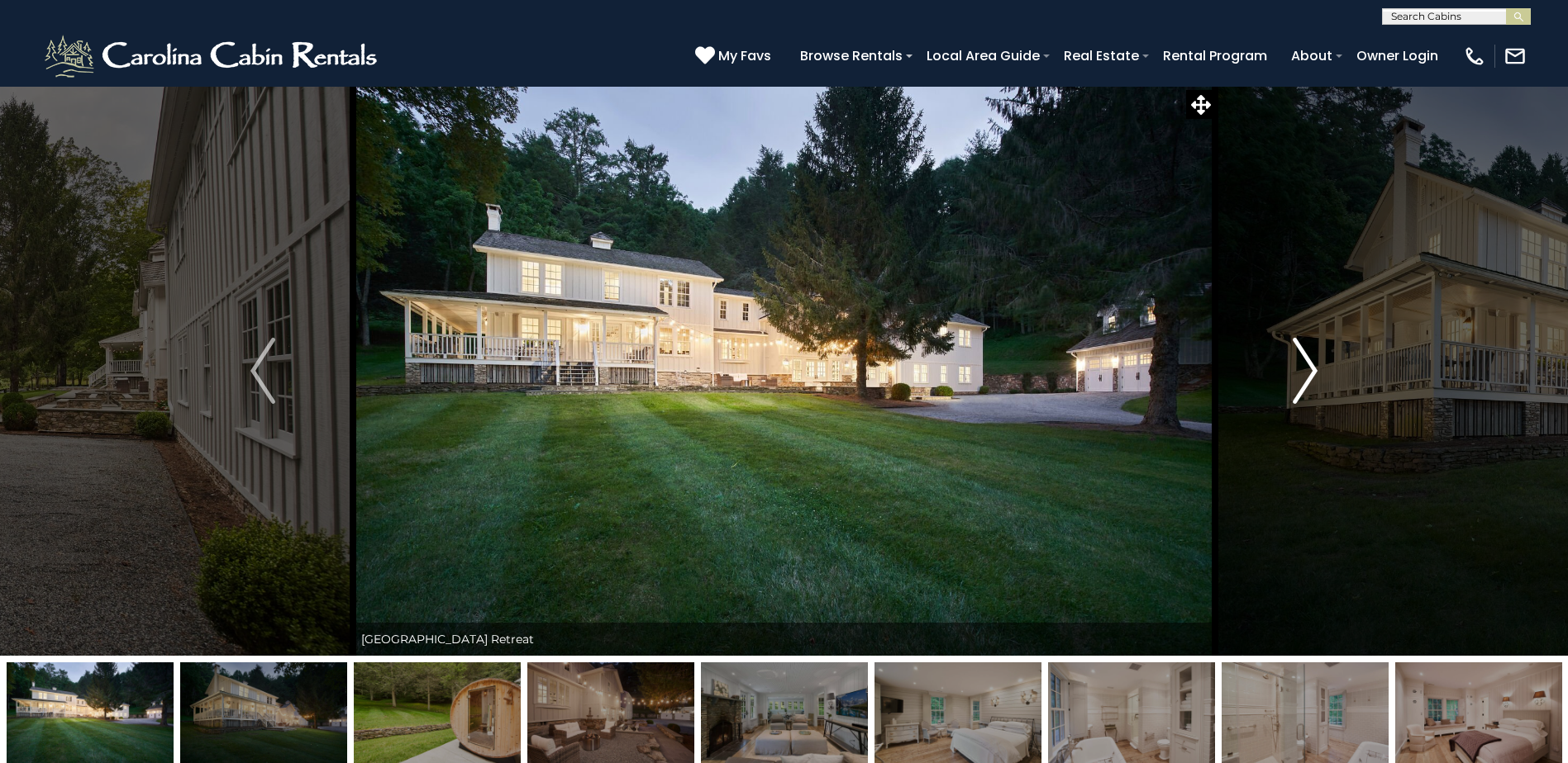
click at [1306, 378] on img "Next" at bounding box center [1305, 371] width 25 height 66
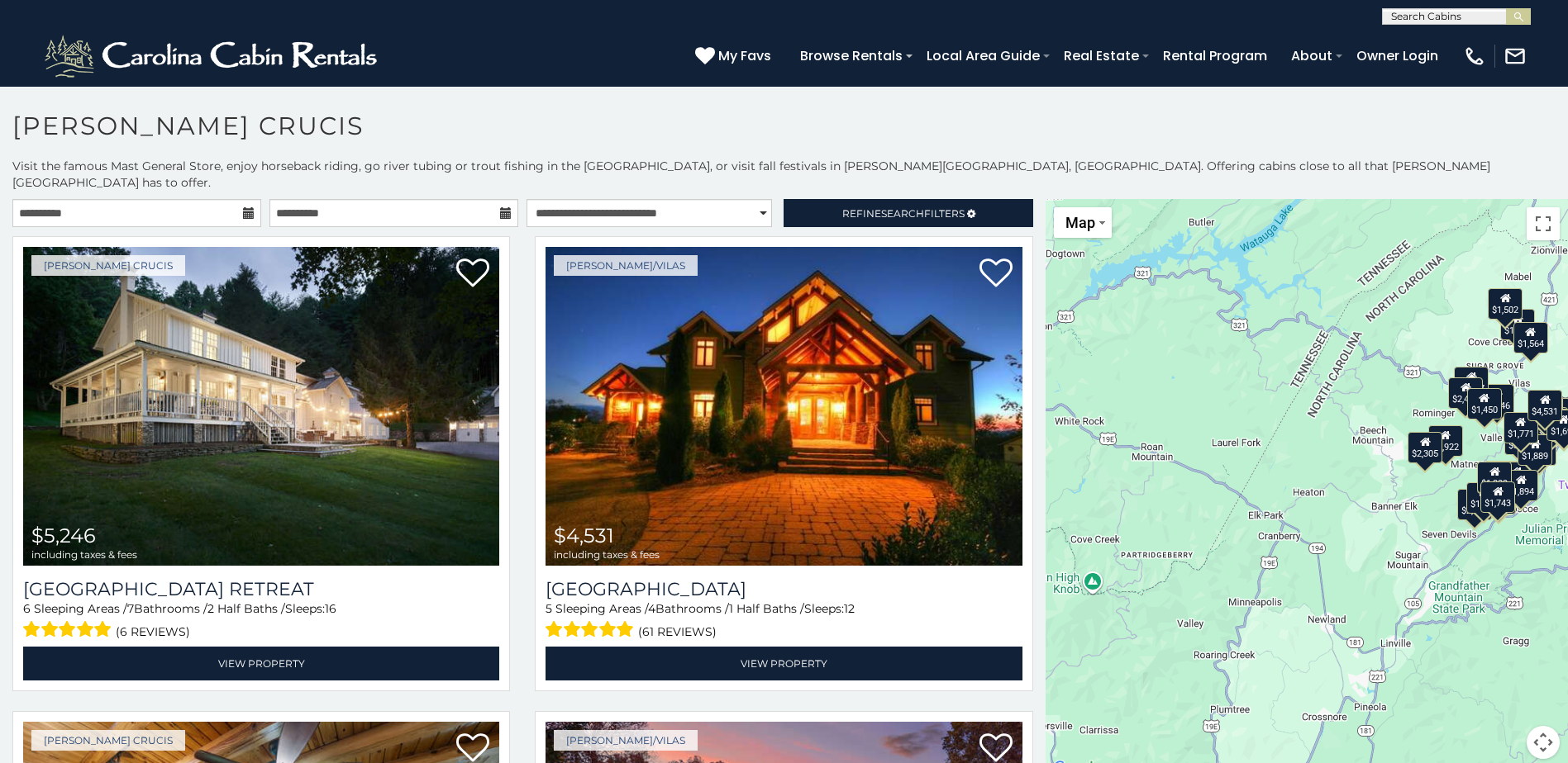
scroll to position [9, 0]
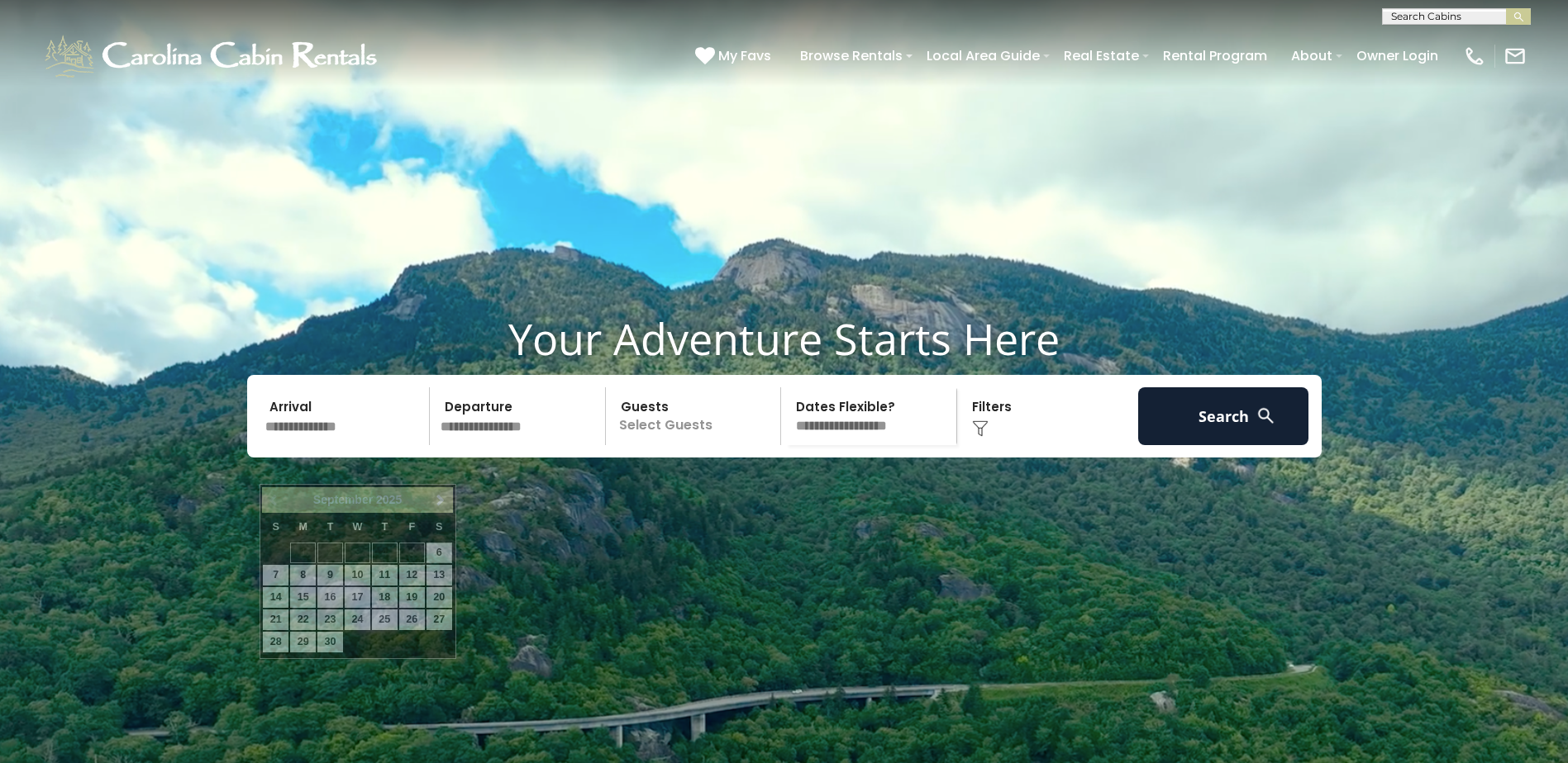
click at [328, 445] on input "text" at bounding box center [345, 417] width 171 height 58
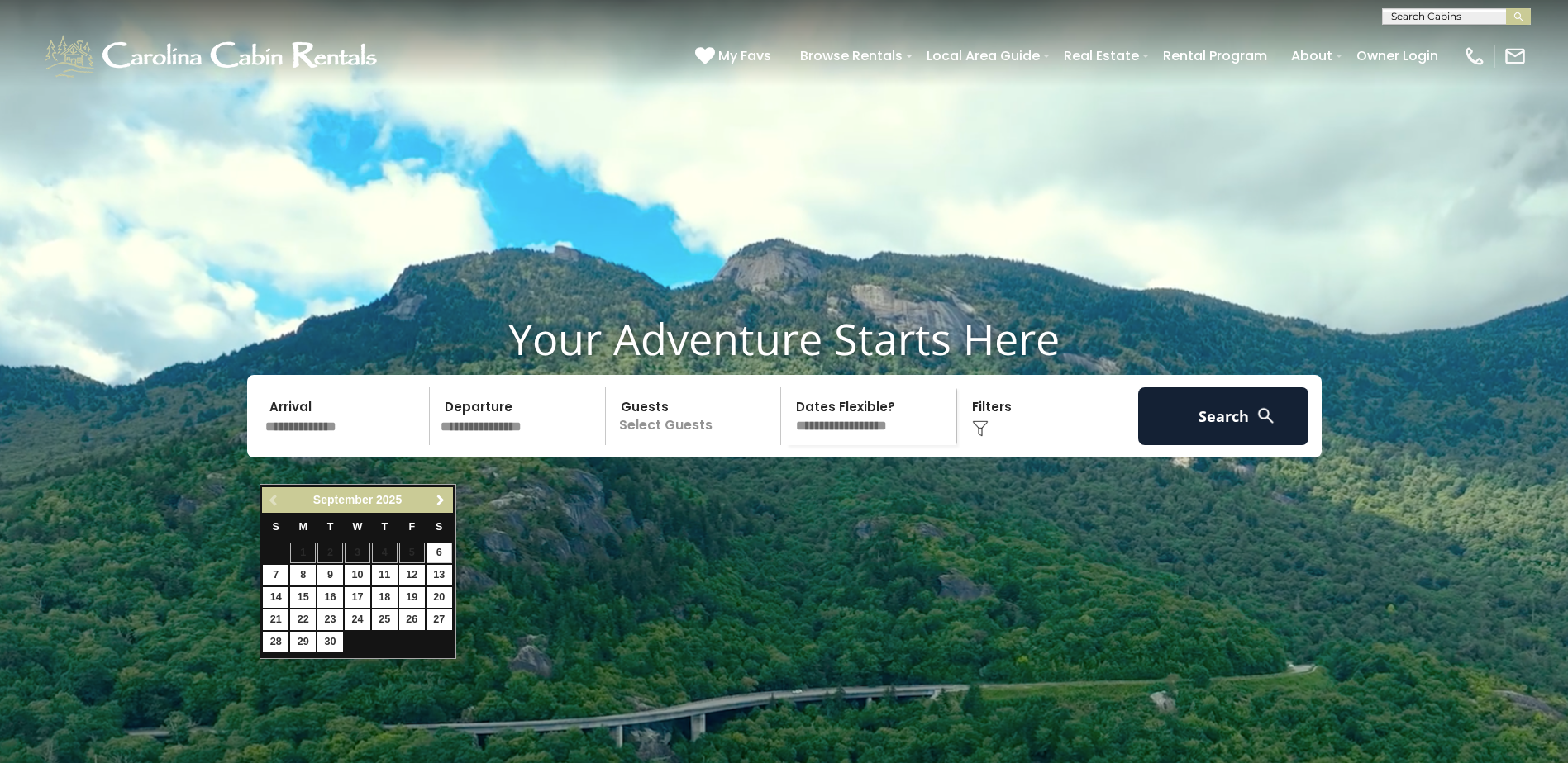
click at [442, 502] on span "Next" at bounding box center [440, 500] width 13 height 13
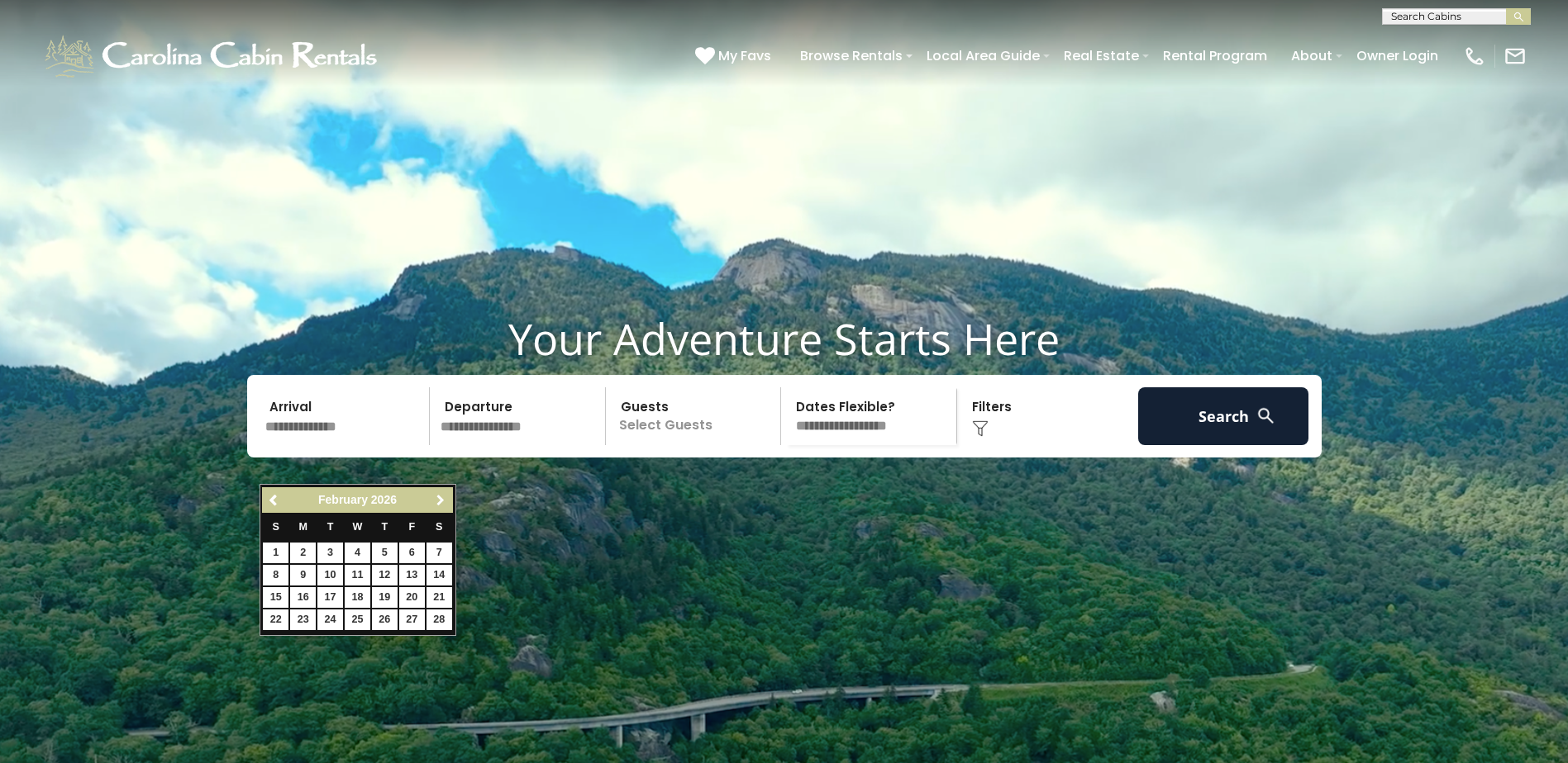
click at [442, 502] on span "Next" at bounding box center [440, 500] width 13 height 13
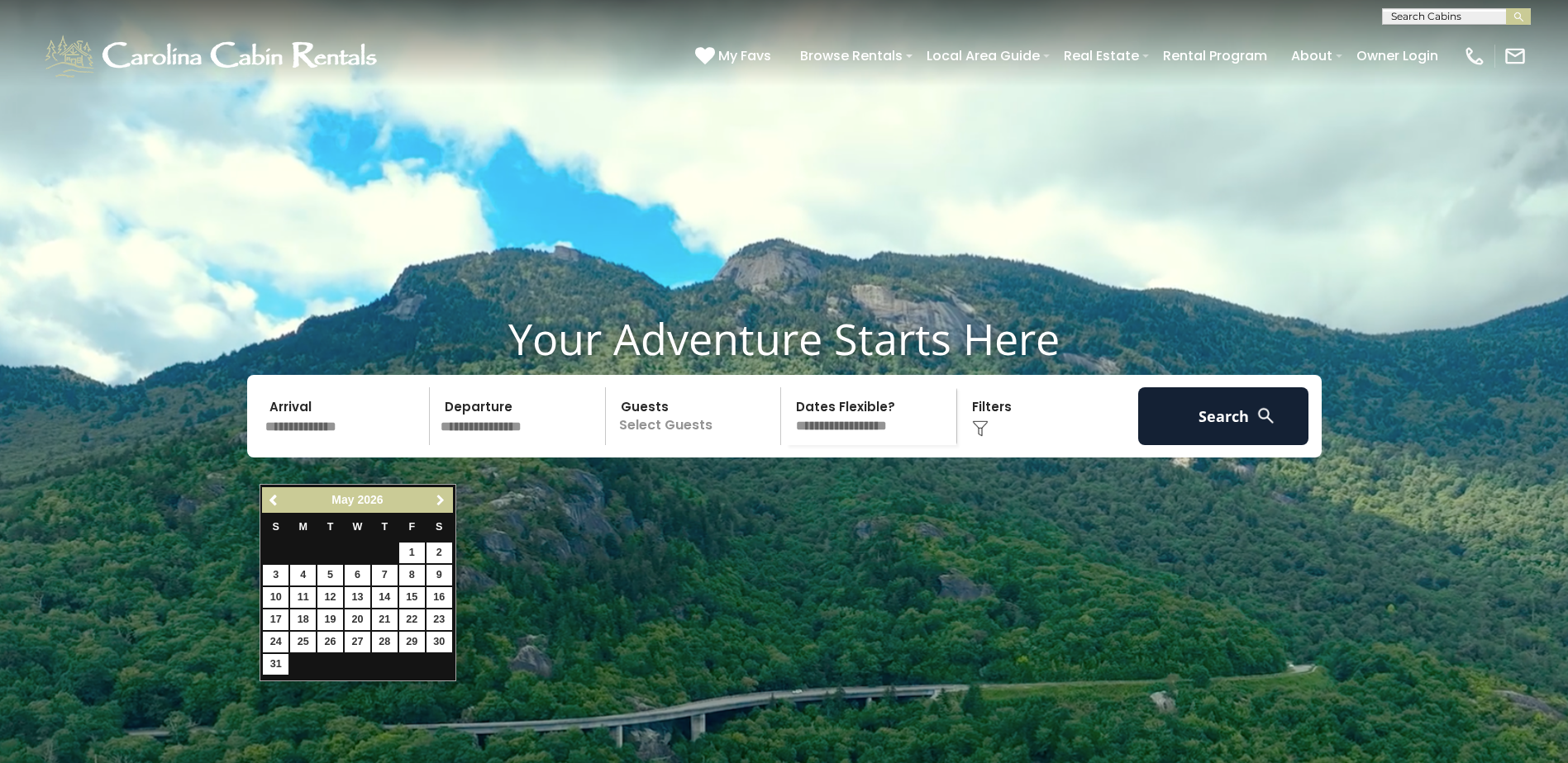
click at [442, 502] on span "Next" at bounding box center [440, 500] width 13 height 13
click at [440, 596] on link "19" at bounding box center [439, 597] width 26 height 20
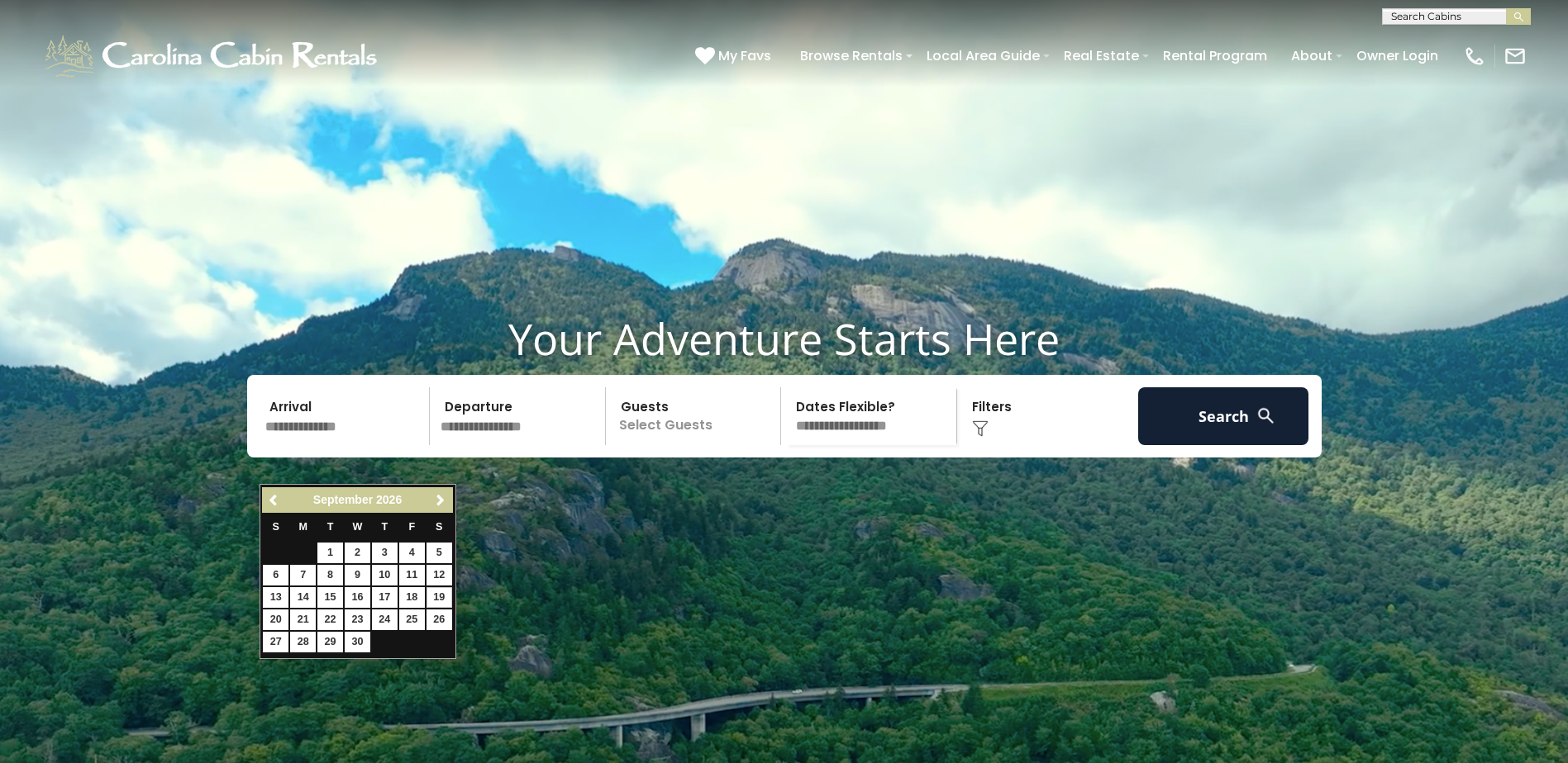
type input "*******"
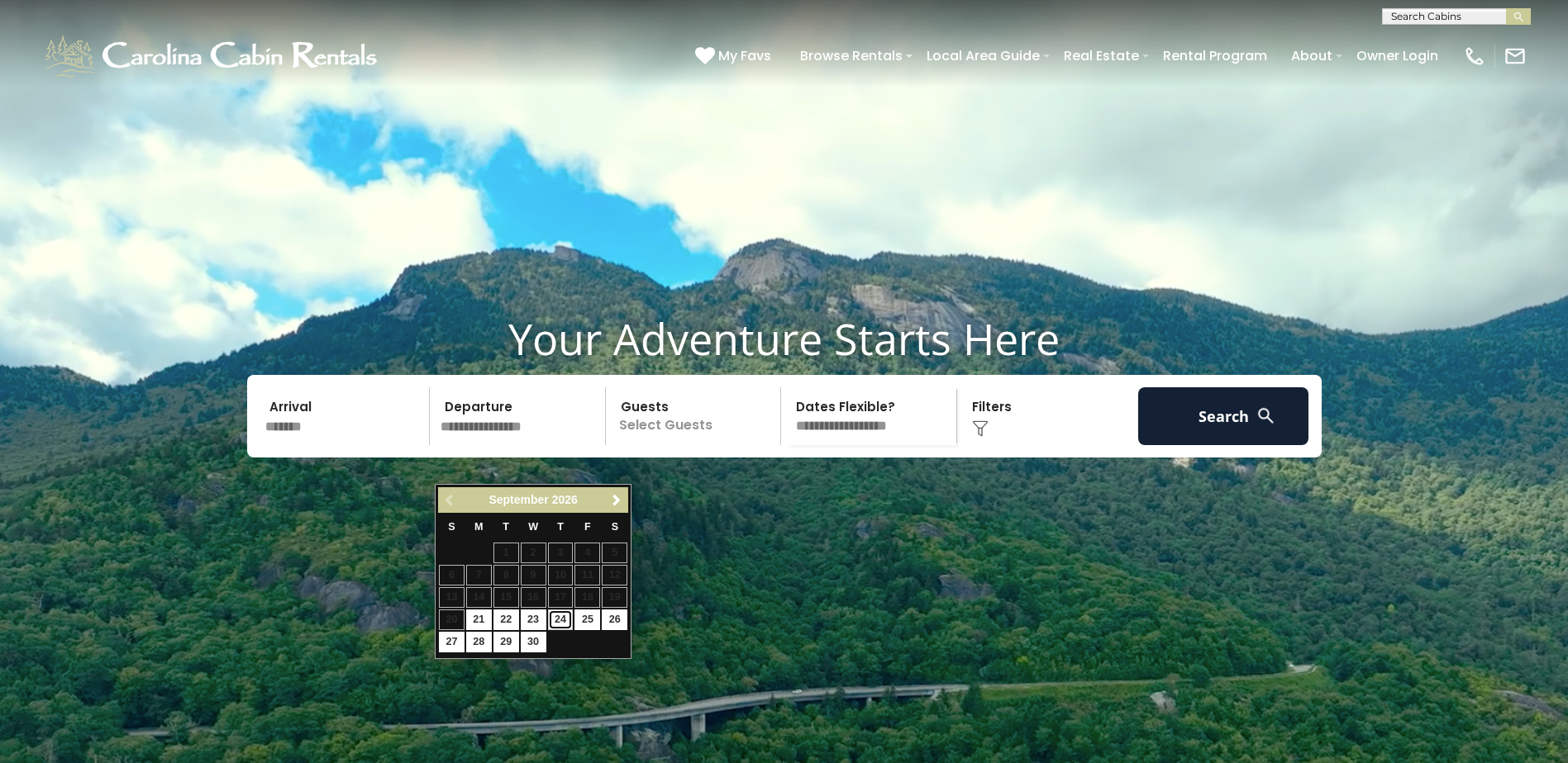
click at [560, 617] on link "24" at bounding box center [561, 619] width 26 height 20
type input "*******"
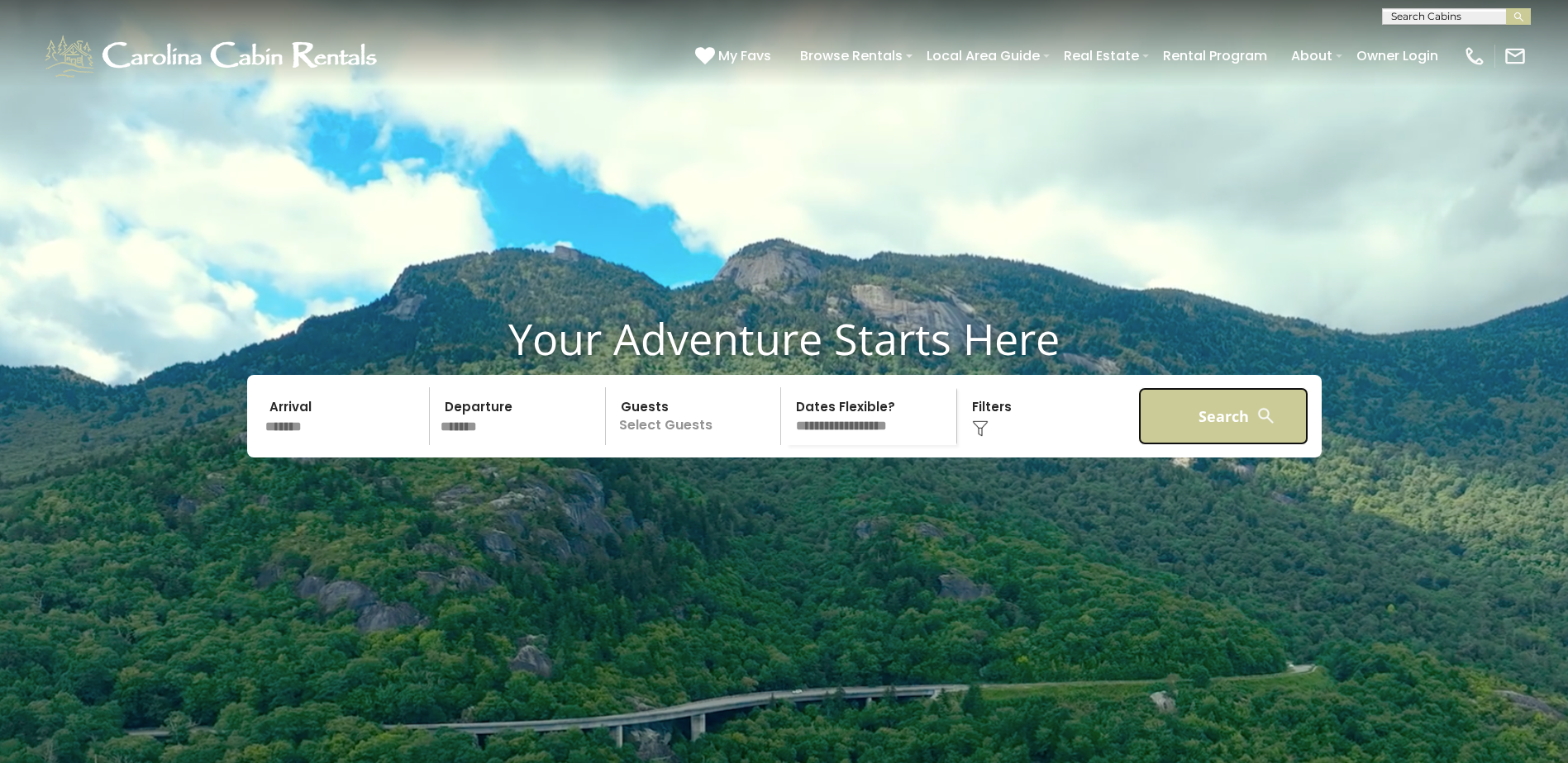
click at [1222, 444] on button "Search" at bounding box center [1223, 417] width 171 height 58
